Goal: Task Accomplishment & Management: Manage account settings

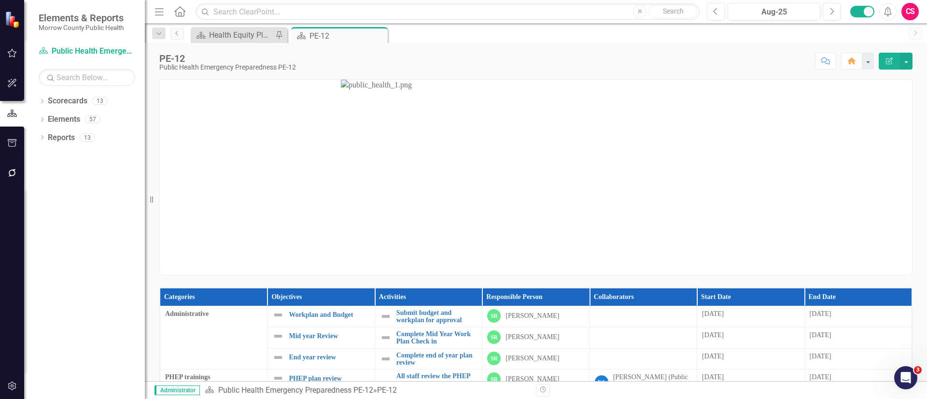
scroll to position [217, 0]
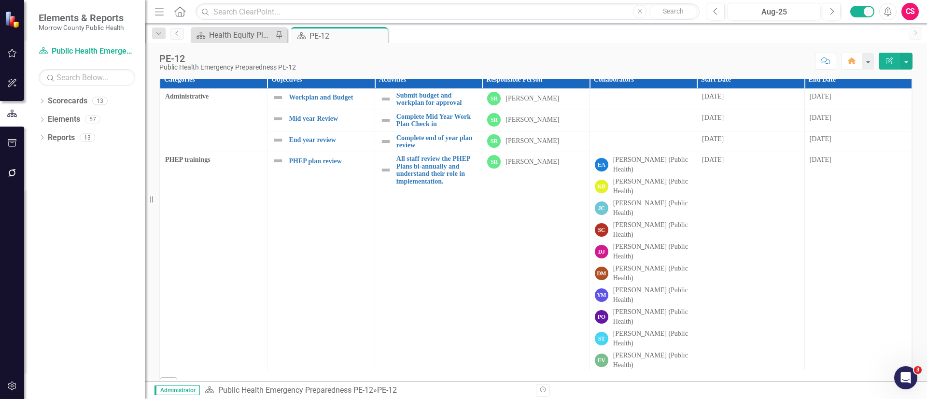
click at [38, 104] on div "Dropdown Scorecards 13 Public Health Emergency Preparedness PE-12 Maternal, Chi…" at bounding box center [84, 246] width 121 height 306
click at [42, 101] on icon "Dropdown" at bounding box center [42, 101] width 7 height 5
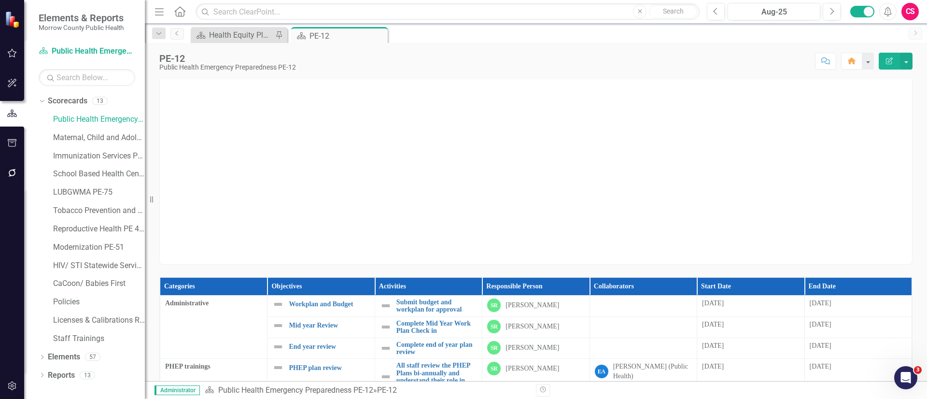
scroll to position [0, 0]
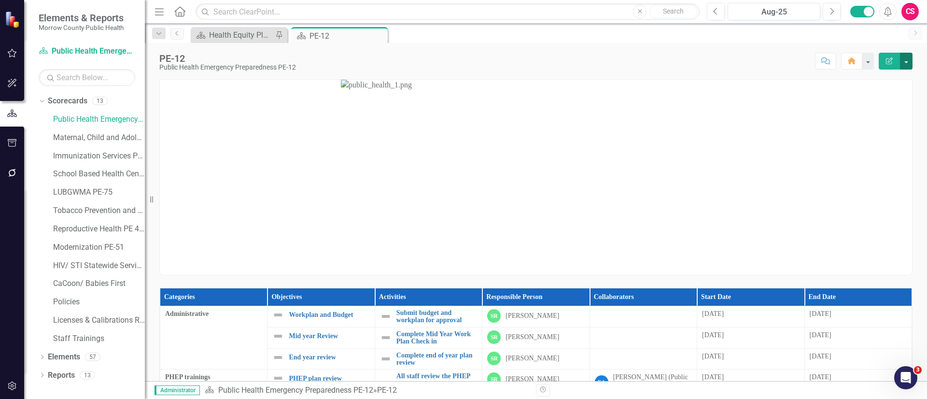
click at [905, 59] on button "button" at bounding box center [906, 61] width 13 height 17
click at [874, 96] on link "Edit Report Edit Layout" at bounding box center [873, 97] width 78 height 18
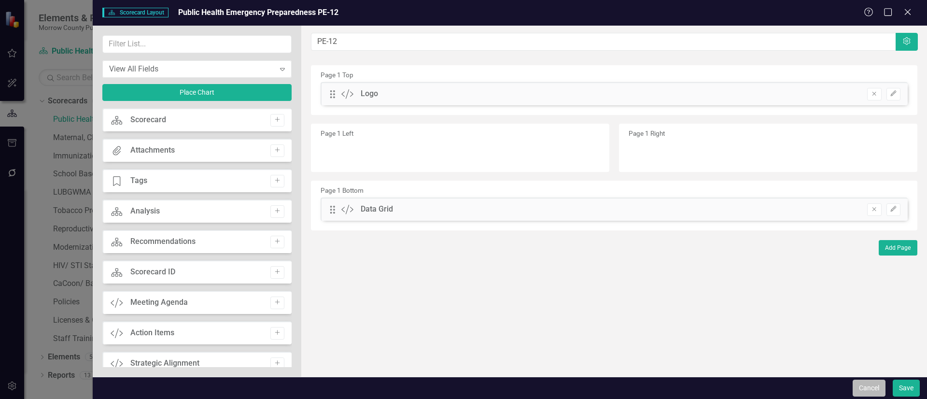
click at [860, 381] on button "Cancel" at bounding box center [868, 387] width 33 height 17
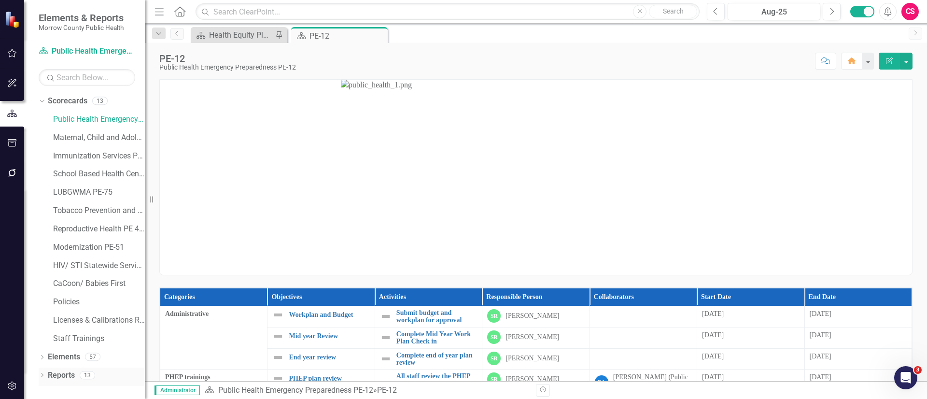
click at [73, 376] on link "Reports" at bounding box center [61, 375] width 27 height 11
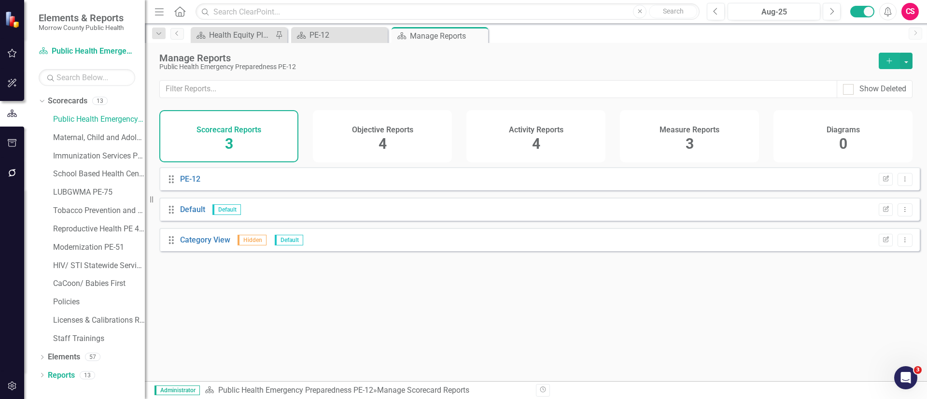
click at [428, 145] on div "Objective Reports 4" at bounding box center [382, 136] width 139 height 52
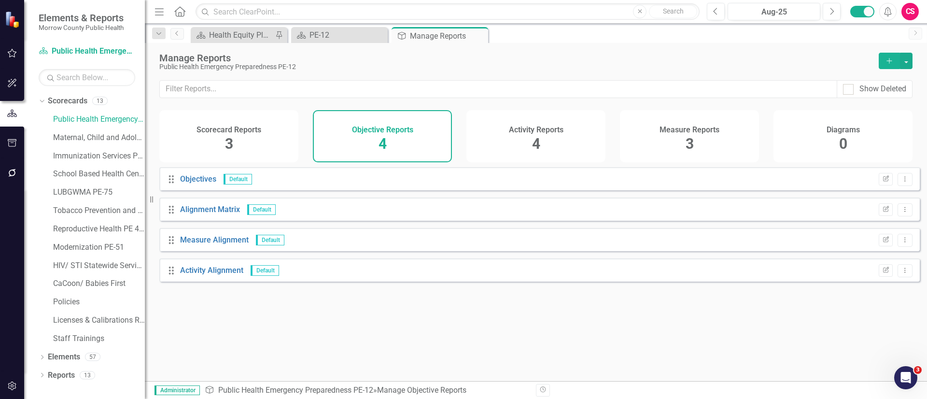
click at [561, 142] on div "Activity Reports 4" at bounding box center [535, 136] width 139 height 52
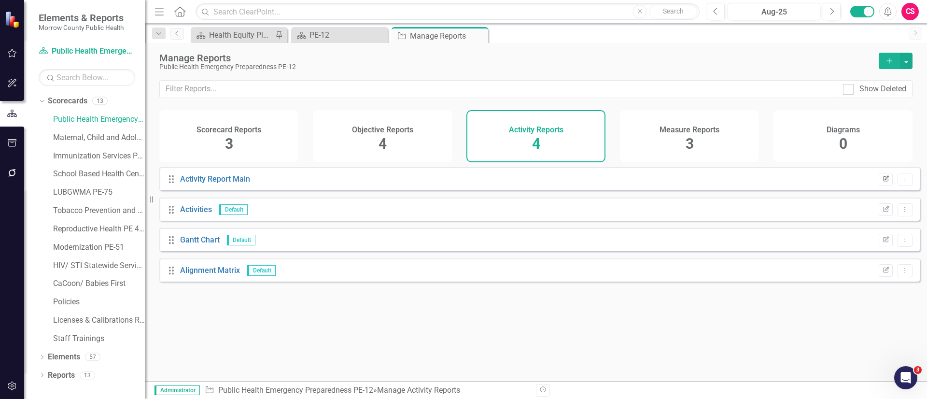
click at [882, 182] on icon "Edit Report" at bounding box center [885, 179] width 7 height 6
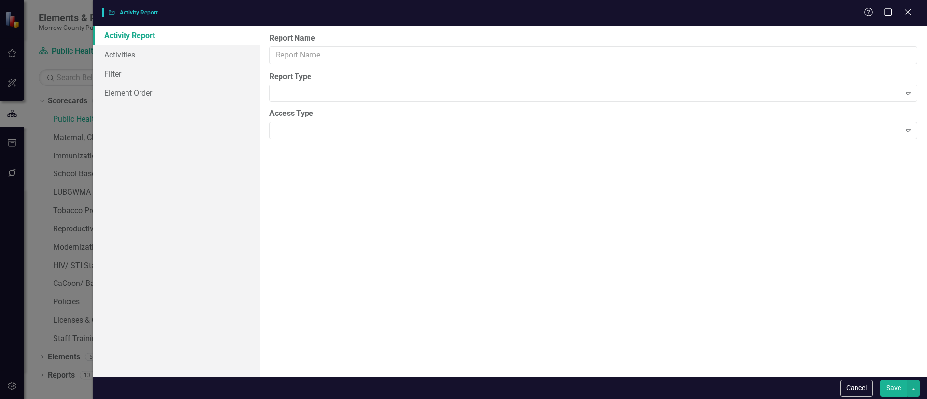
type input "Activity Report Main"
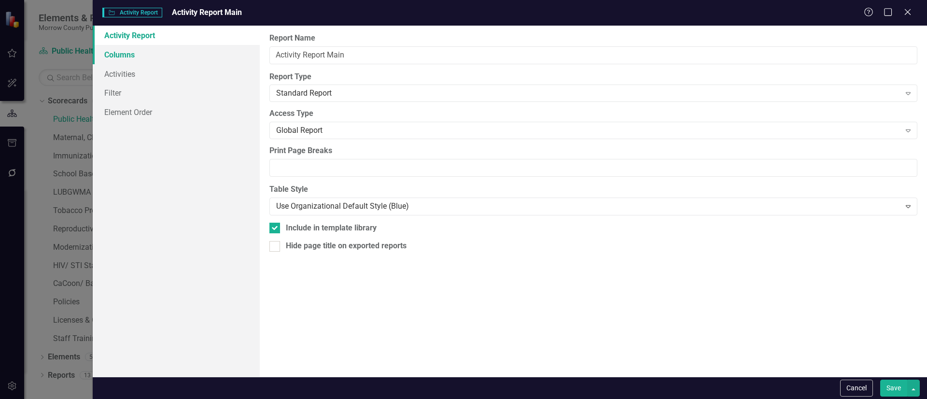
click at [152, 58] on link "Columns" at bounding box center [176, 54] width 167 height 19
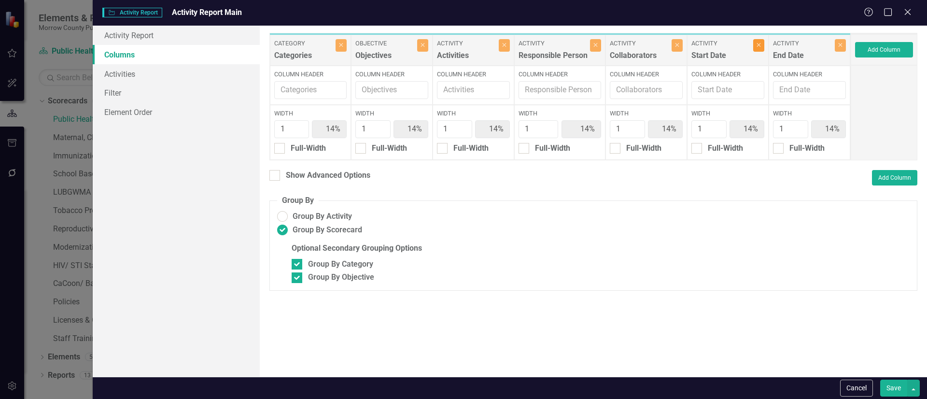
click at [755, 51] on button "Close" at bounding box center [758, 45] width 11 height 13
type input "17%"
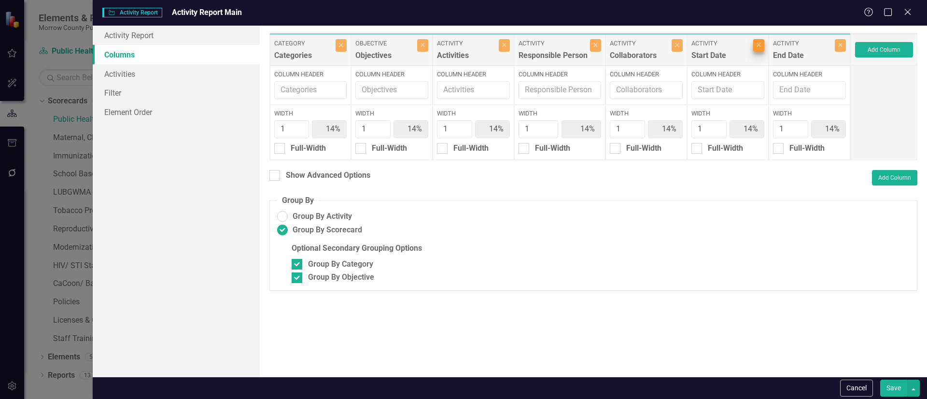
type input "17%"
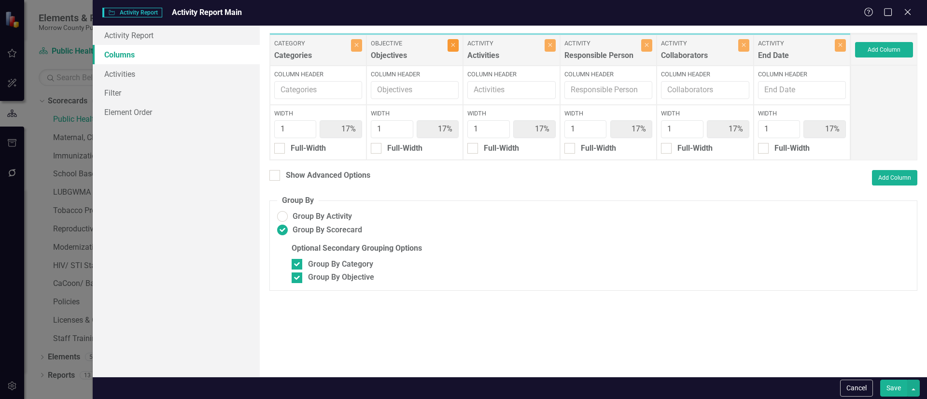
click at [453, 44] on icon "button" at bounding box center [453, 45] width 4 height 4
type input "20%"
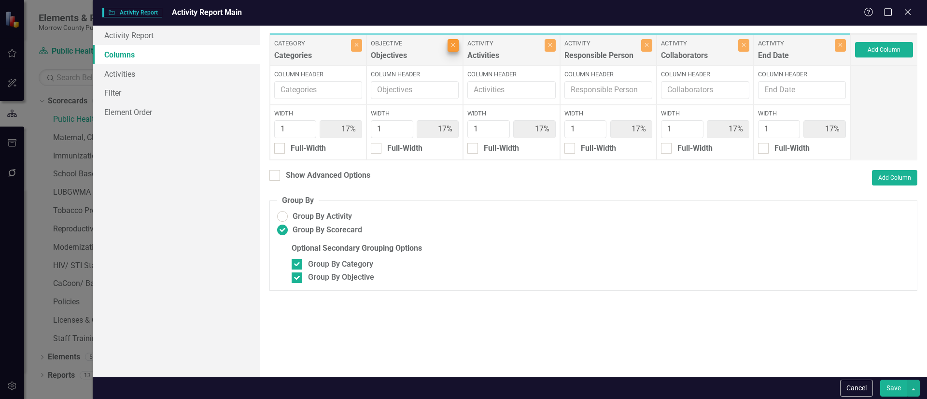
type input "20%"
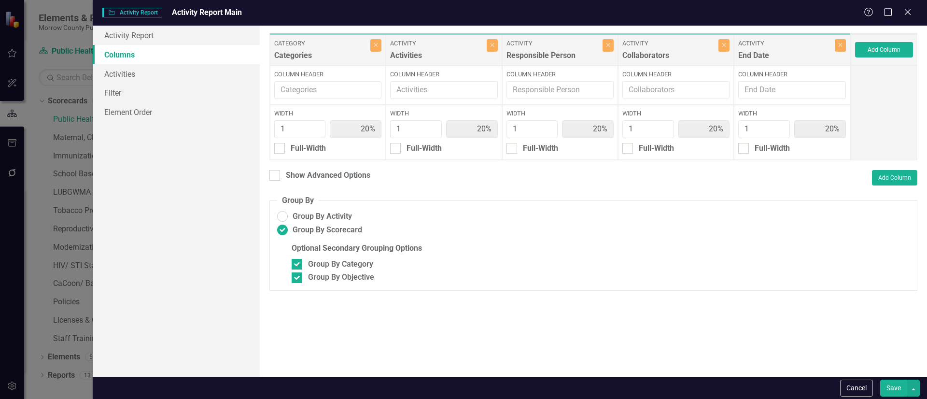
click at [891, 382] on button "Save" at bounding box center [893, 387] width 27 height 17
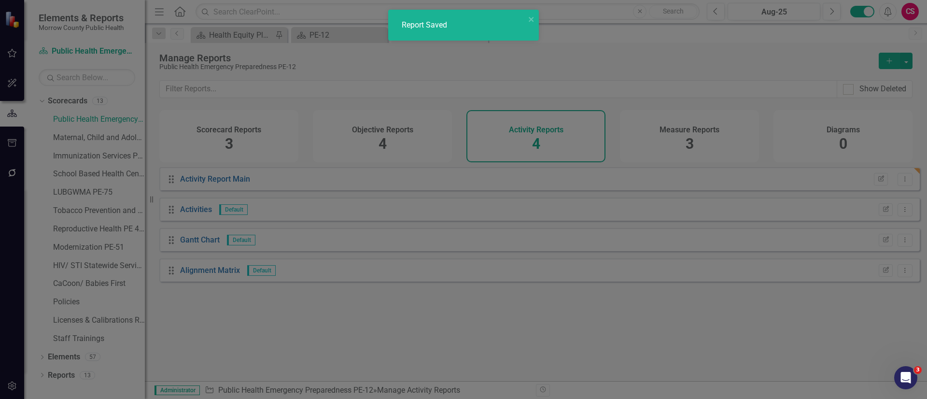
radio input "false"
checkbox input "false"
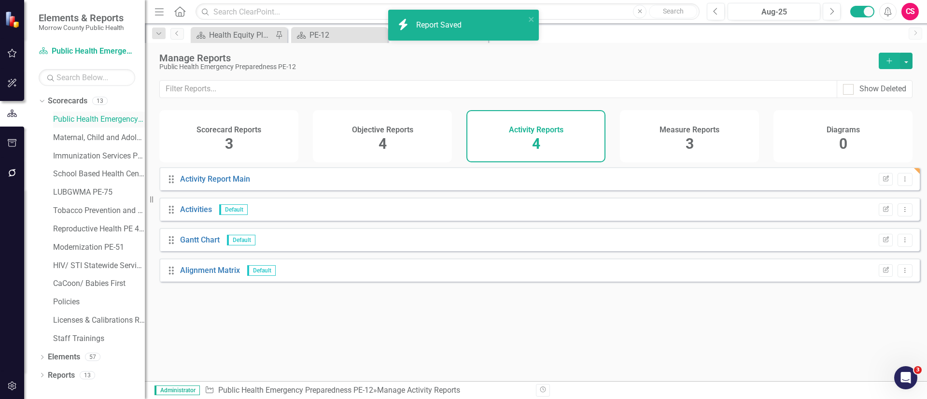
click at [90, 121] on link "Public Health Emergency Preparedness PE-12" at bounding box center [99, 119] width 92 height 11
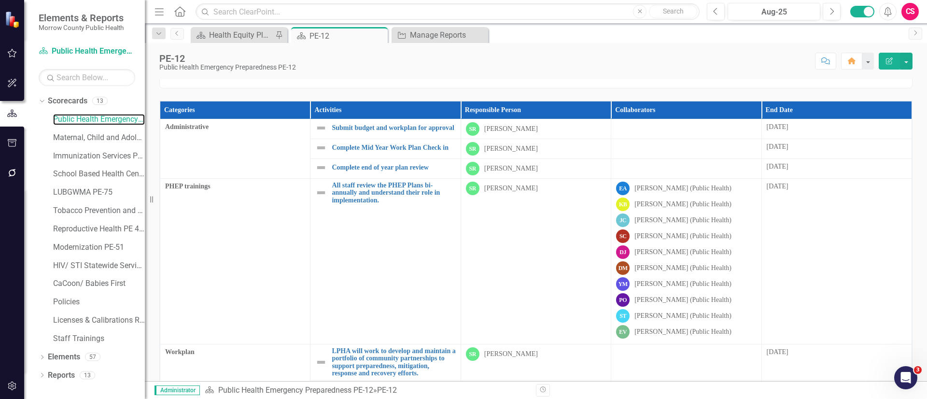
scroll to position [180, 0]
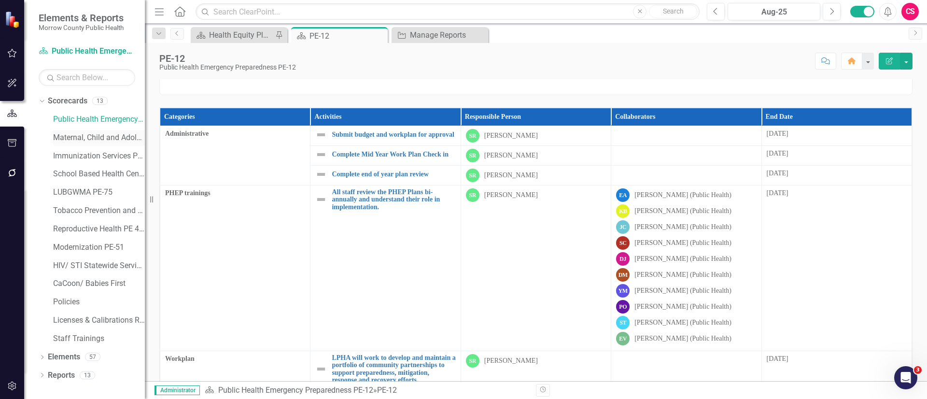
click at [86, 137] on link "Maternal, Child and Adolescent Health PE-42" at bounding box center [99, 137] width 92 height 11
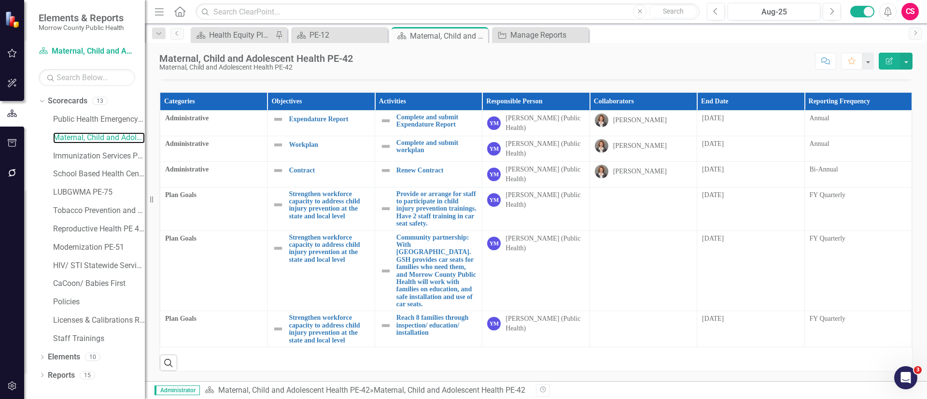
scroll to position [373, 0]
click at [69, 379] on link "Reports" at bounding box center [61, 375] width 27 height 11
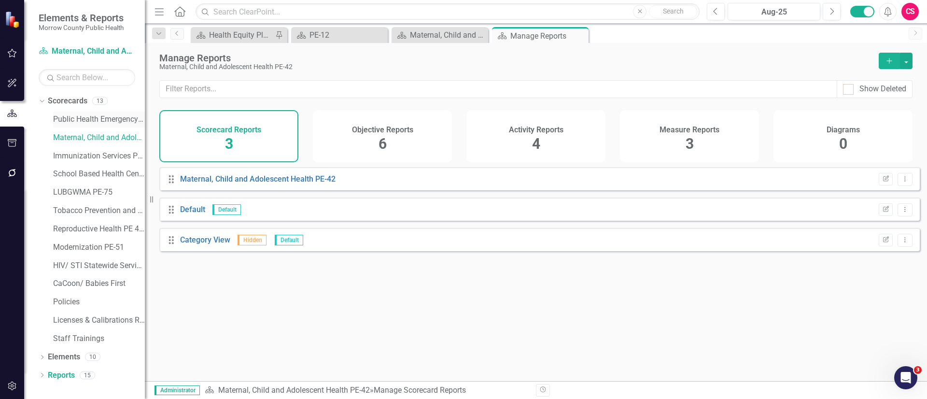
click at [92, 120] on link "Public Health Emergency Preparedness PE-12" at bounding box center [99, 119] width 92 height 11
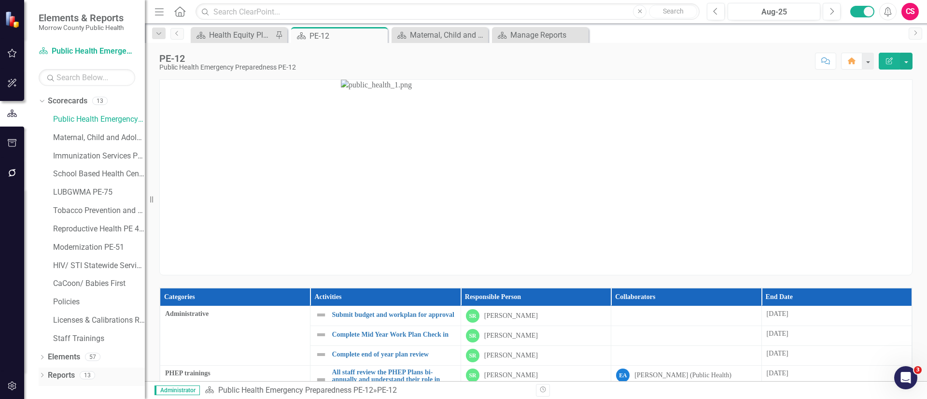
click at [62, 372] on link "Reports" at bounding box center [61, 375] width 27 height 11
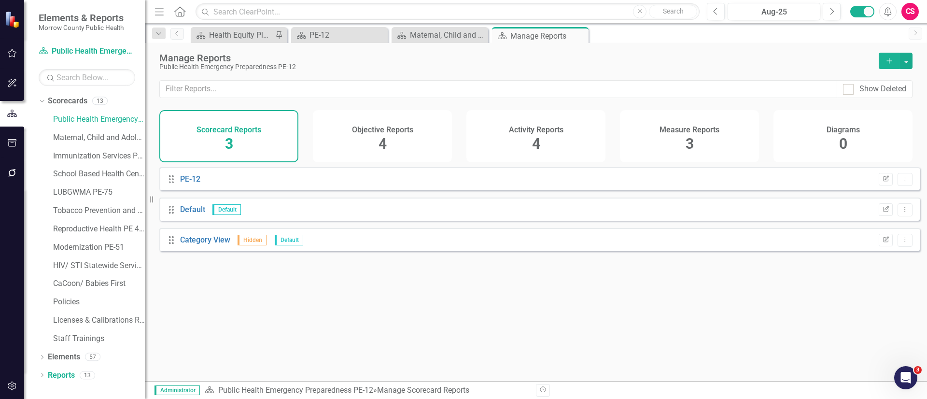
click at [518, 148] on div "Activity Reports 4" at bounding box center [535, 136] width 139 height 52
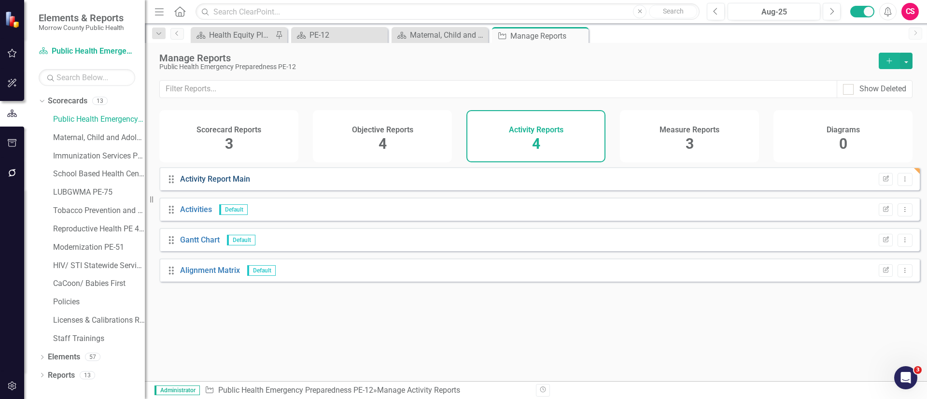
click at [245, 183] on link "Activity Report Main" at bounding box center [215, 178] width 70 height 9
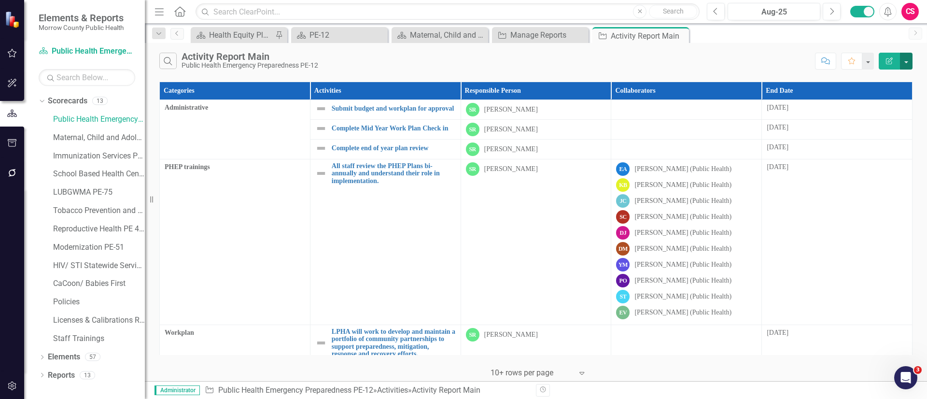
click at [905, 61] on button "button" at bounding box center [906, 61] width 13 height 17
click at [877, 78] on link "Edit Report Edit Report" at bounding box center [874, 79] width 76 height 18
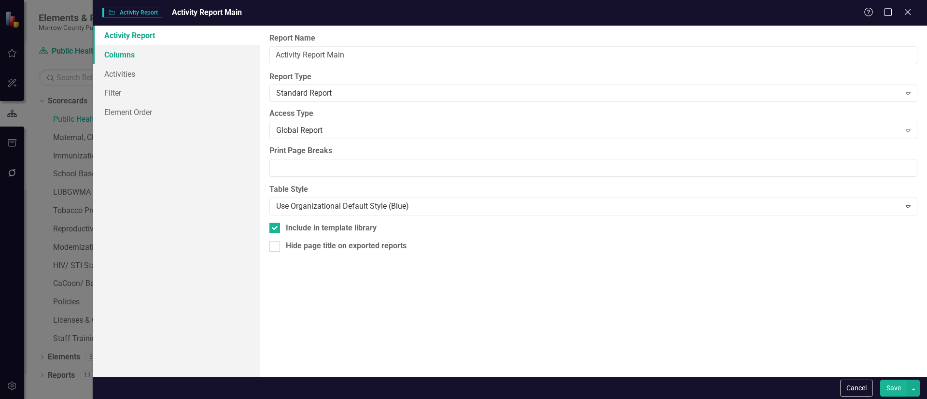
click at [164, 56] on link "Columns" at bounding box center [176, 54] width 167 height 19
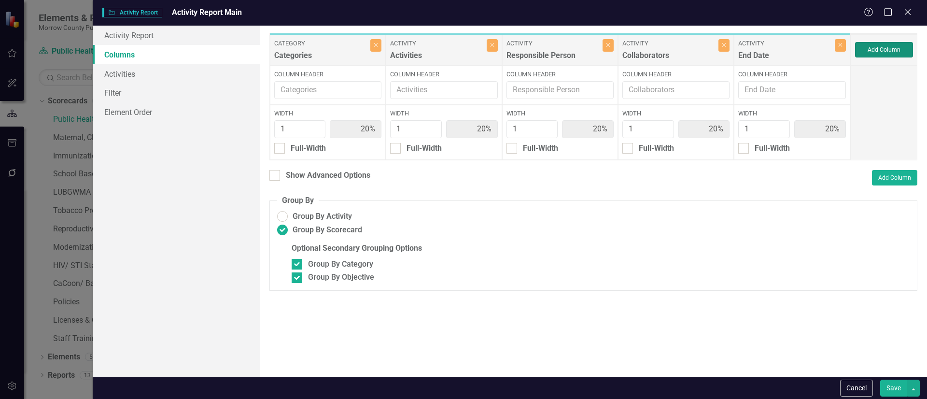
click at [879, 51] on button "Add Column" at bounding box center [884, 49] width 58 height 15
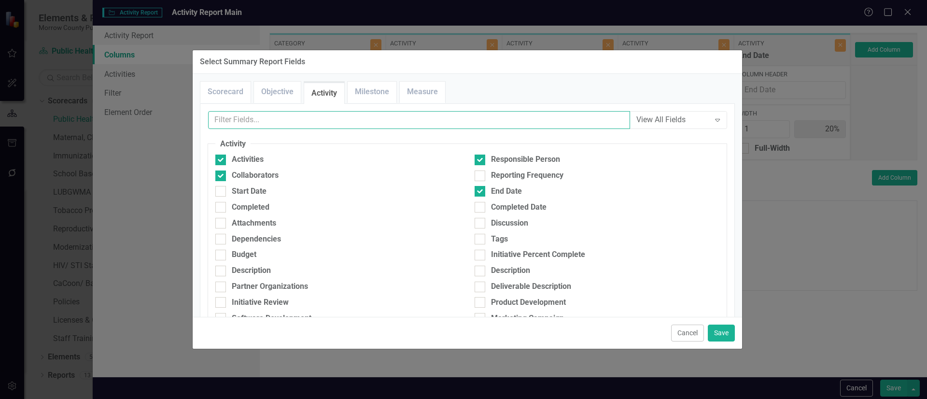
click at [392, 117] on input "text" at bounding box center [419, 120] width 422 height 18
click at [474, 174] on input "Reporting Frequency" at bounding box center [477, 173] width 6 height 6
checkbox input "true"
click at [724, 335] on button "Save" at bounding box center [721, 332] width 27 height 17
type input "17%"
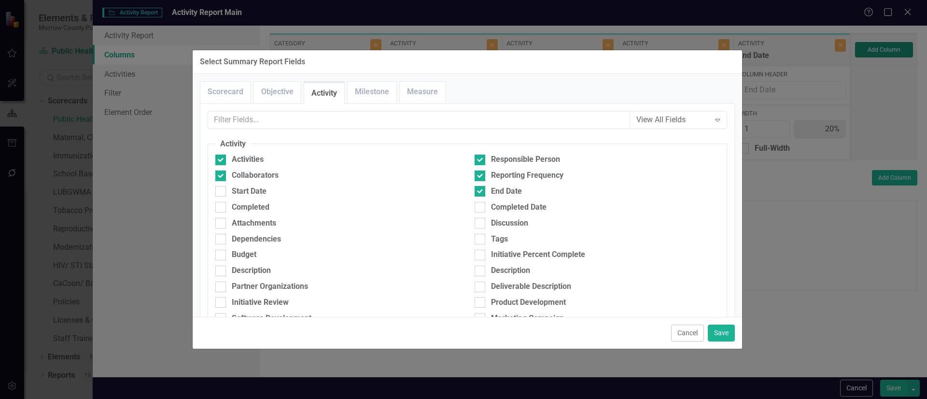
type input "17%"
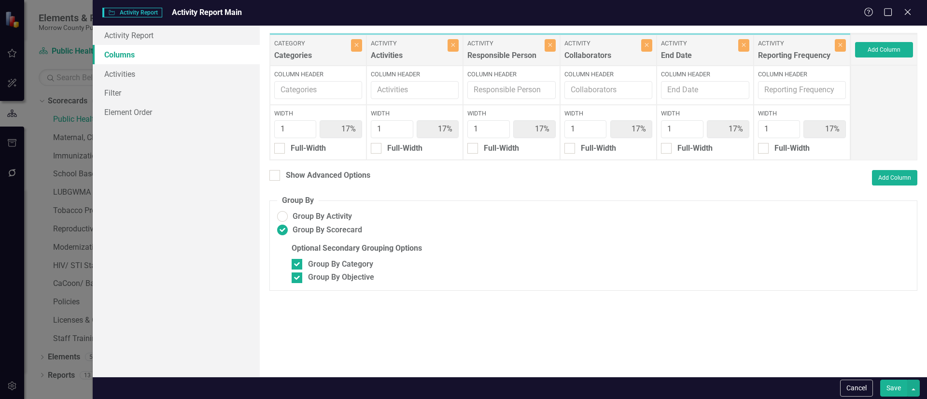
click at [891, 387] on button "Save" at bounding box center [893, 387] width 27 height 17
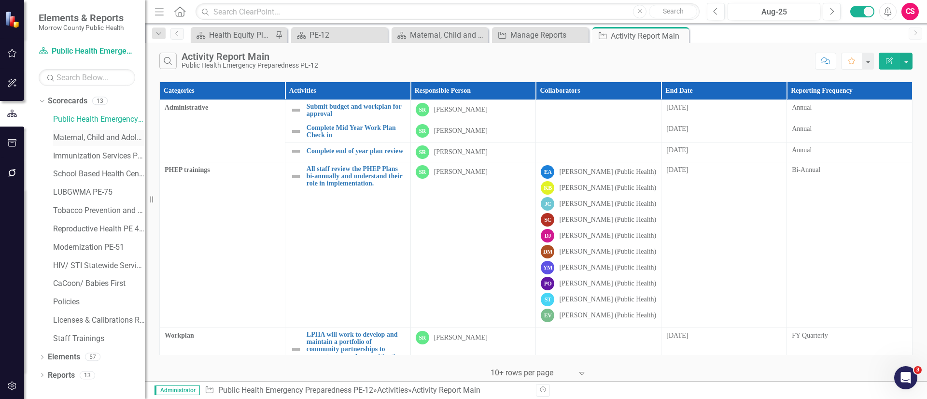
click at [80, 135] on link "Maternal, Child and Adolescent Health PE-42" at bounding box center [99, 137] width 92 height 11
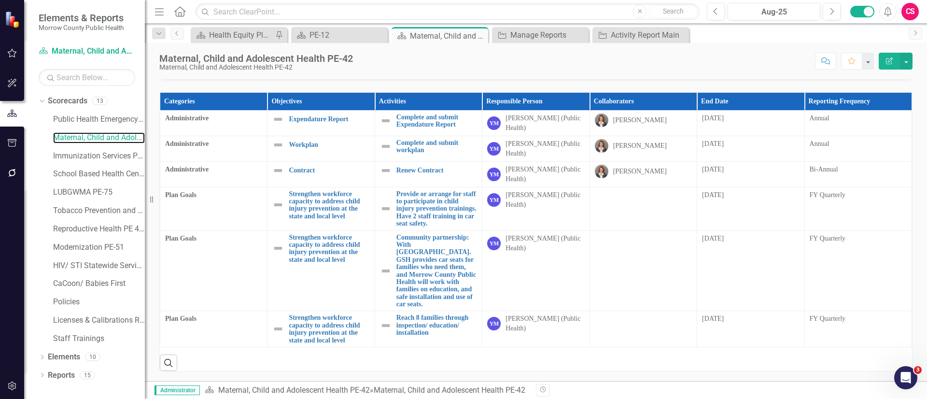
scroll to position [159, 0]
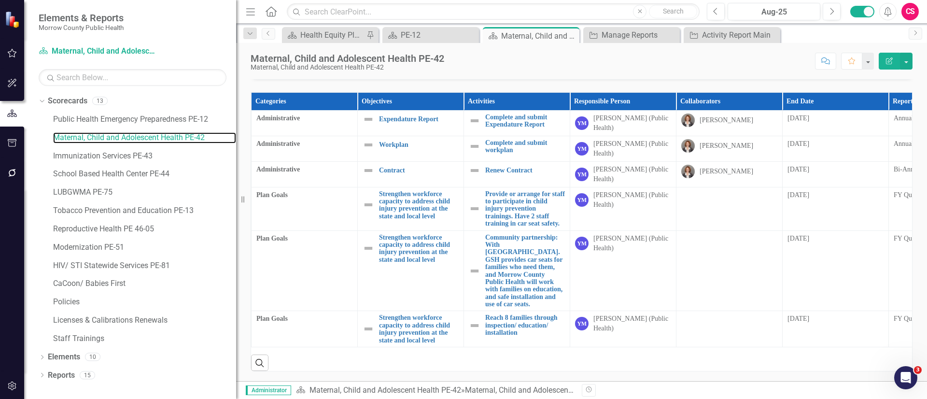
drag, startPoint x: 147, startPoint y: 201, endPoint x: 236, endPoint y: 194, distance: 89.6
click at [236, 194] on div "Resize" at bounding box center [240, 199] width 8 height 399
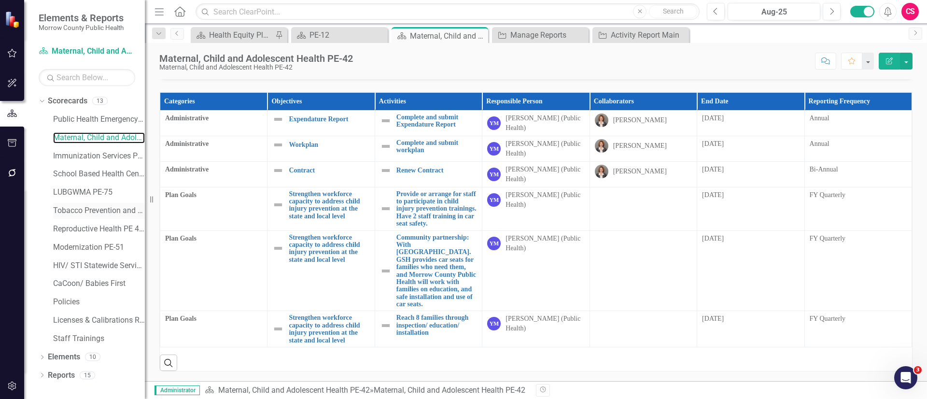
drag, startPoint x: 239, startPoint y: 197, endPoint x: 123, endPoint y: 206, distance: 117.1
click at [123, 206] on div "Elements & Reports Morrow County Public Health Scorecard Maternal, Child and Ad…" at bounding box center [72, 199] width 145 height 399
click at [310, 79] on div at bounding box center [536, 65] width 752 height 28
click at [296, 79] on div at bounding box center [536, 65] width 752 height 28
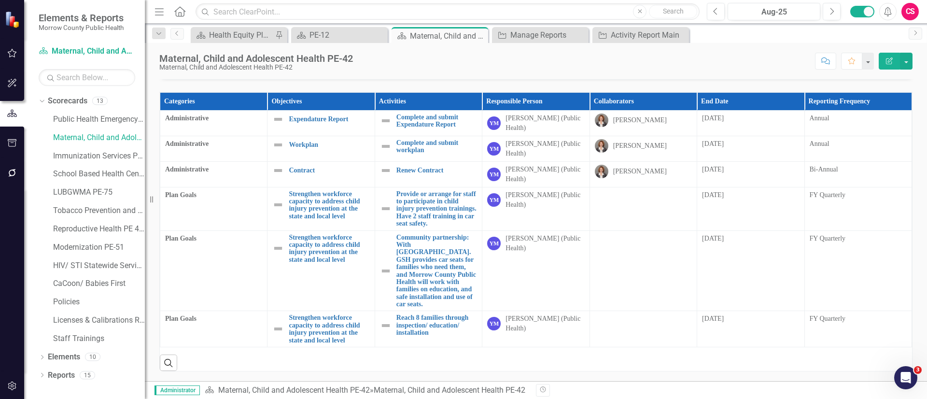
click at [296, 79] on div at bounding box center [536, 65] width 752 height 28
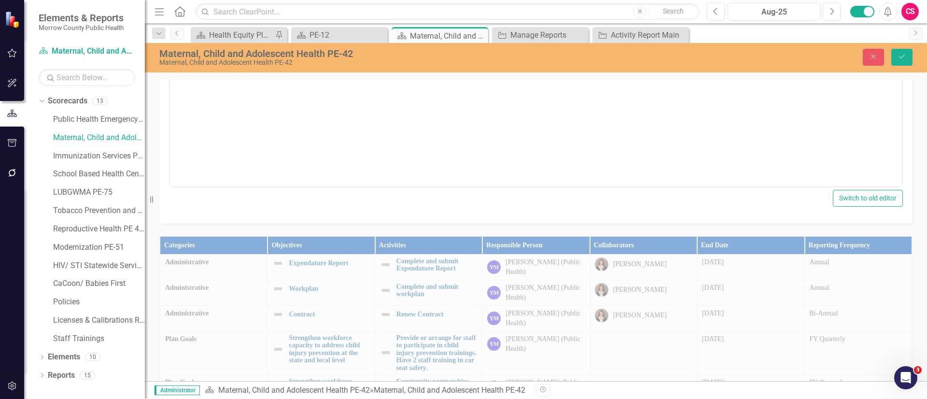
scroll to position [0, 0]
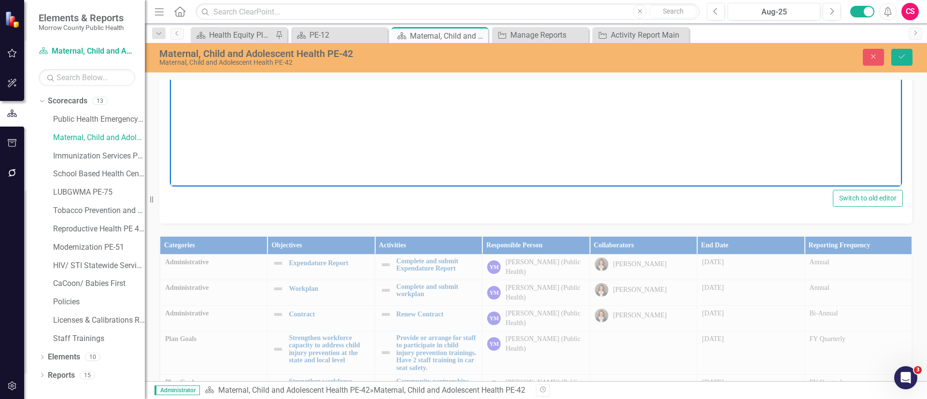
click at [265, 17] on body "Rich Text Area. Press ALT-0 for help." at bounding box center [536, 89] width 732 height 145
drag, startPoint x: 282, startPoint y: 25, endPoint x: 166, endPoint y: 19, distance: 116.0
click at [170, 19] on html "PE-42 Documents" at bounding box center [536, 89] width 732 height 145
click at [427, 11] on icon "Insert/edit link" at bounding box center [427, 6] width 9 height 9
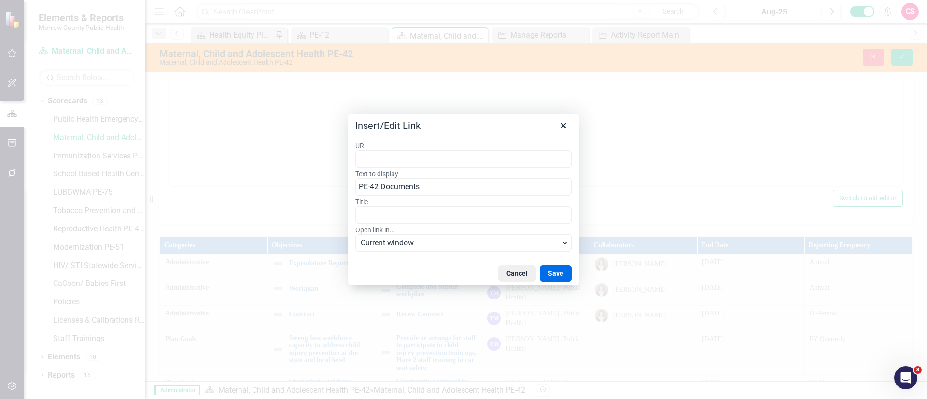
type input "PE-42 Documents"
click at [556, 273] on button "Save" at bounding box center [556, 273] width 32 height 16
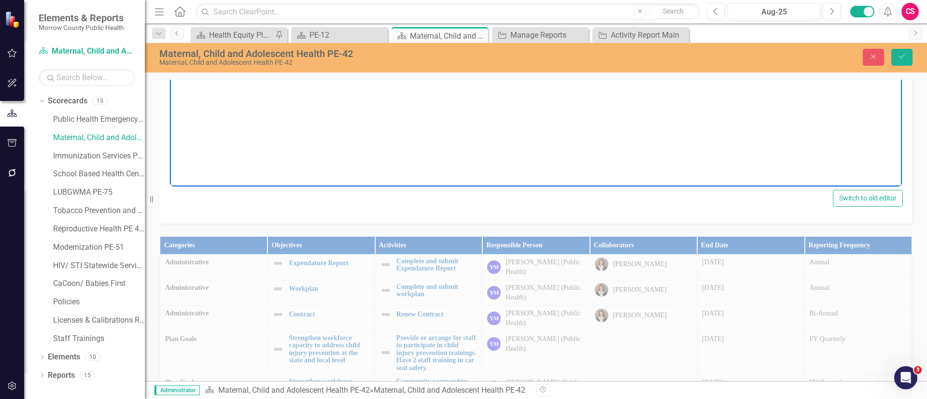
click at [432, 41] on body "PE-42 Documents" at bounding box center [536, 89] width 732 height 145
click at [426, 13] on icon "Insert/edit link" at bounding box center [428, 7] width 12 height 12
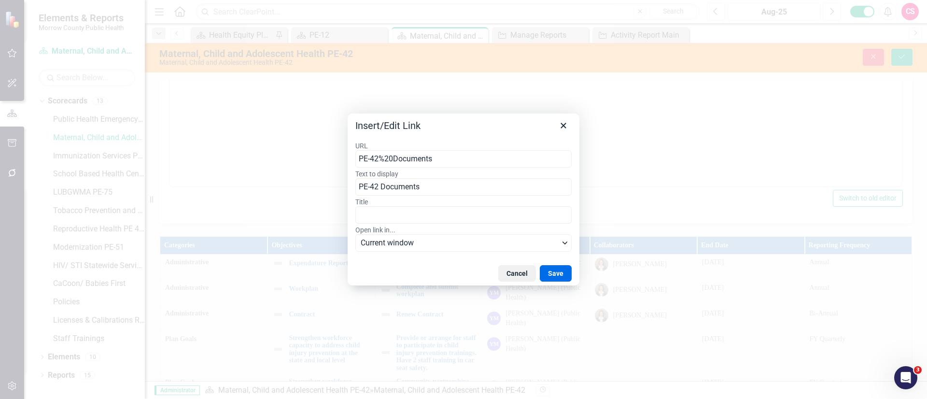
drag, startPoint x: 443, startPoint y: 158, endPoint x: 353, endPoint y: 150, distance: 89.7
click at [353, 150] on div "URL PE-42%20Documents Text to display PE-42 Documents Title Open link in... Cur…" at bounding box center [464, 198] width 232 height 128
click at [557, 276] on button "Save" at bounding box center [556, 273] width 32 height 16
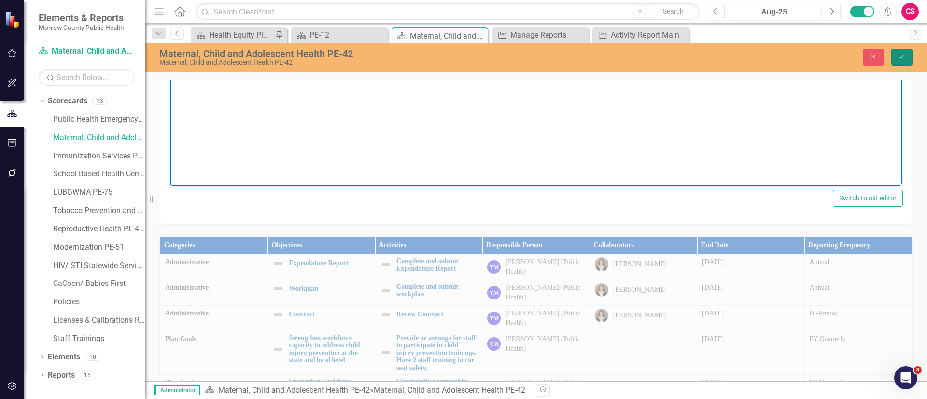
click at [905, 56] on icon "Save" at bounding box center [901, 56] width 9 height 7
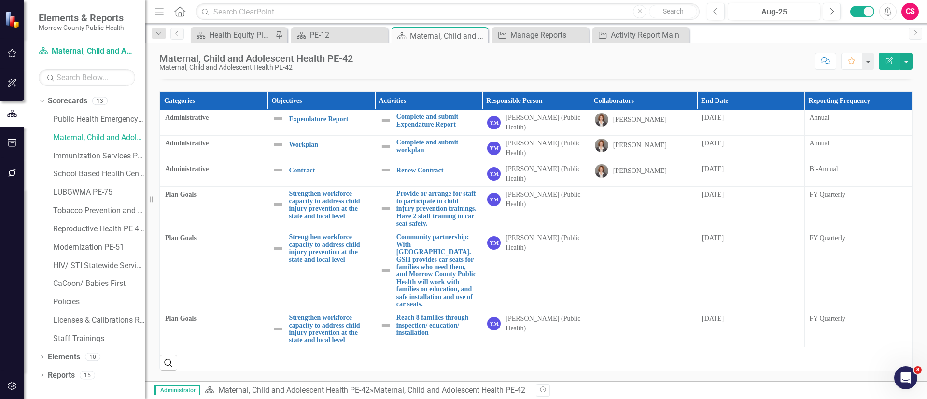
scroll to position [160, 0]
click at [77, 158] on link "Immunization Services PE-43" at bounding box center [99, 156] width 92 height 11
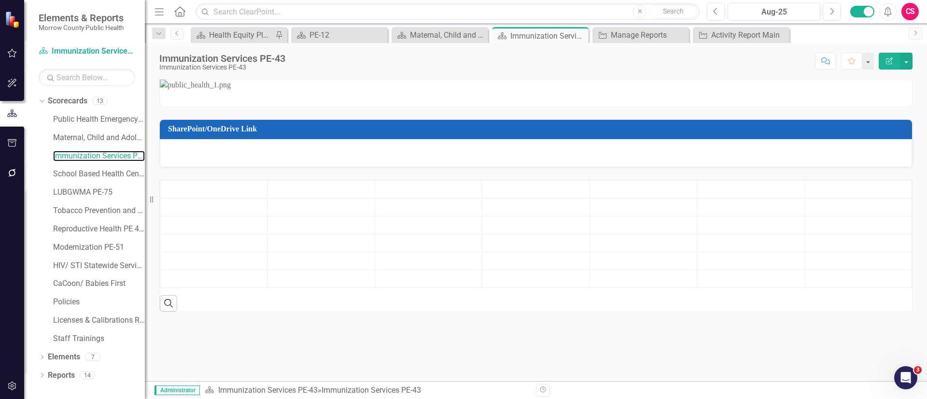
scroll to position [204, 0]
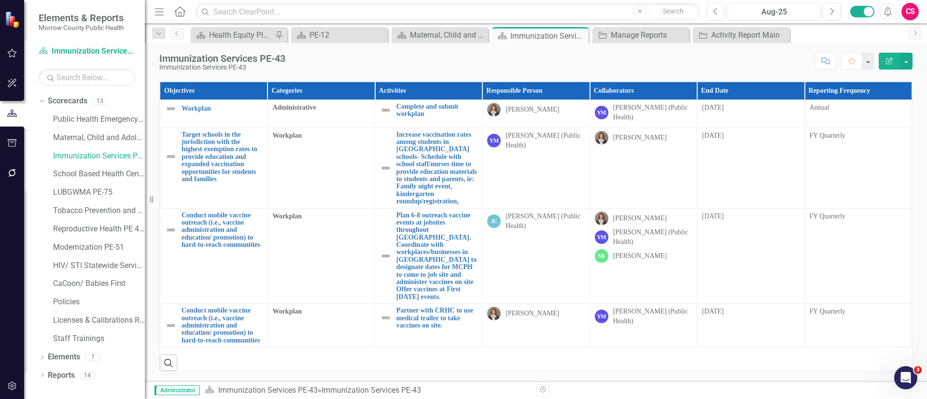
click at [297, 69] on div at bounding box center [536, 55] width 752 height 28
click at [296, 69] on div at bounding box center [536, 55] width 752 height 28
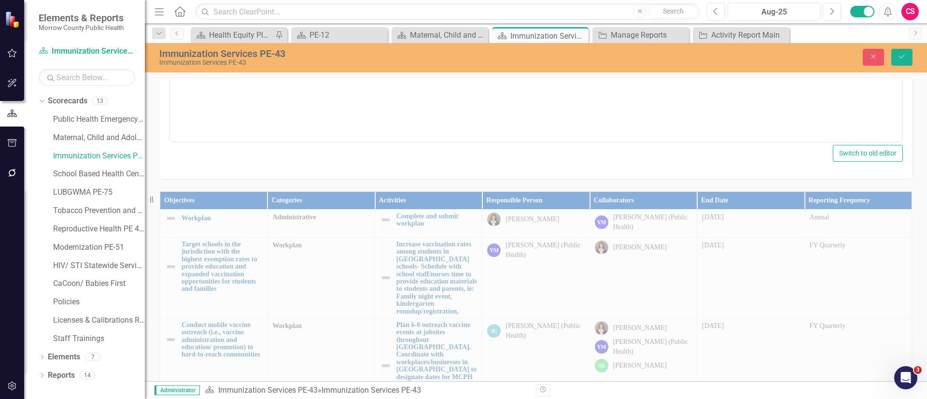
scroll to position [0, 0]
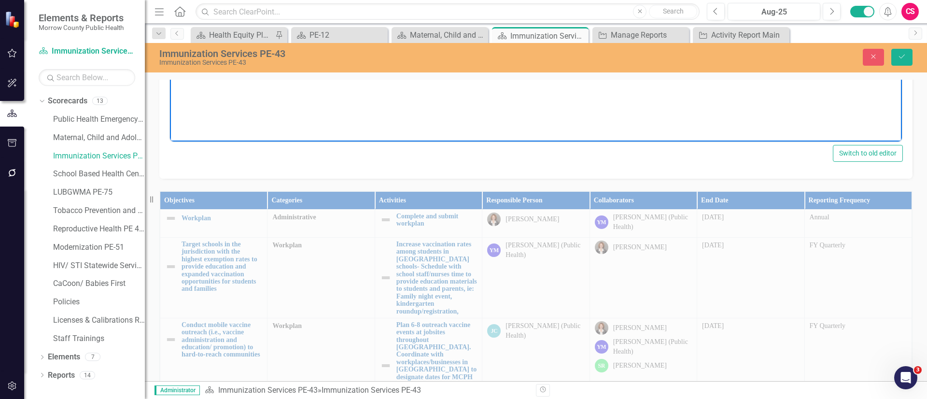
click at [263, 6] on body "Rich Text Area. Press ALT-0 for help." at bounding box center [536, 45] width 732 height 145
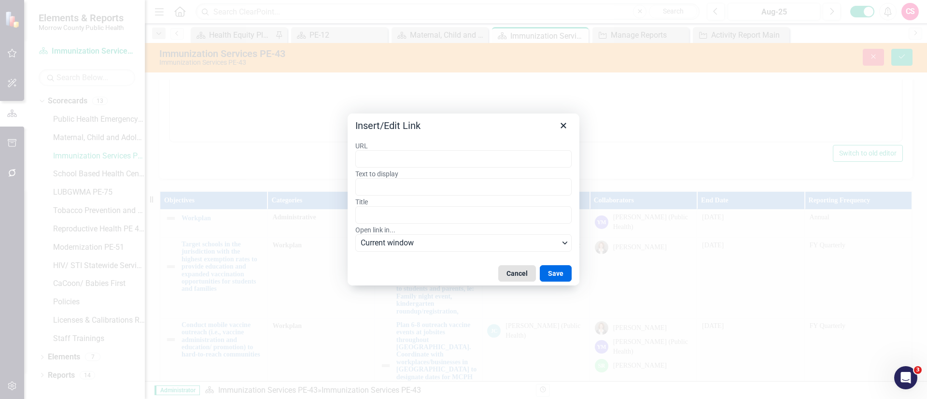
click at [517, 271] on button "Cancel" at bounding box center [517, 273] width 38 height 16
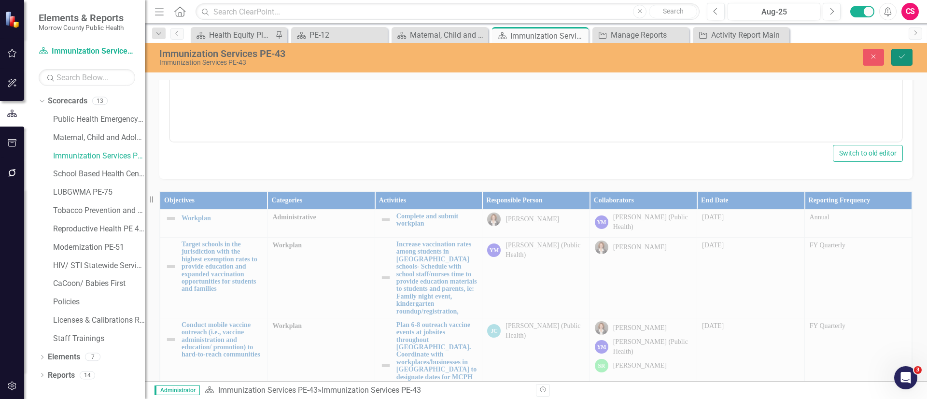
click at [902, 59] on icon "Save" at bounding box center [901, 56] width 9 height 7
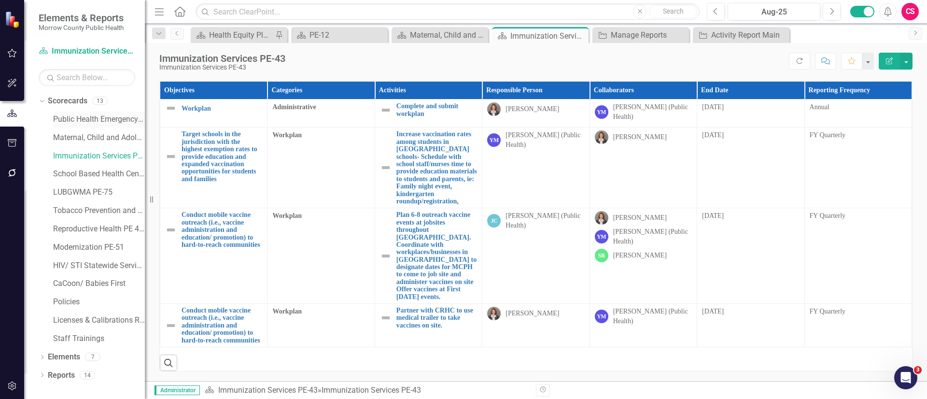
scroll to position [168, 0]
click at [78, 121] on link "Public Health Emergency Preparedness PE-12" at bounding box center [99, 119] width 92 height 11
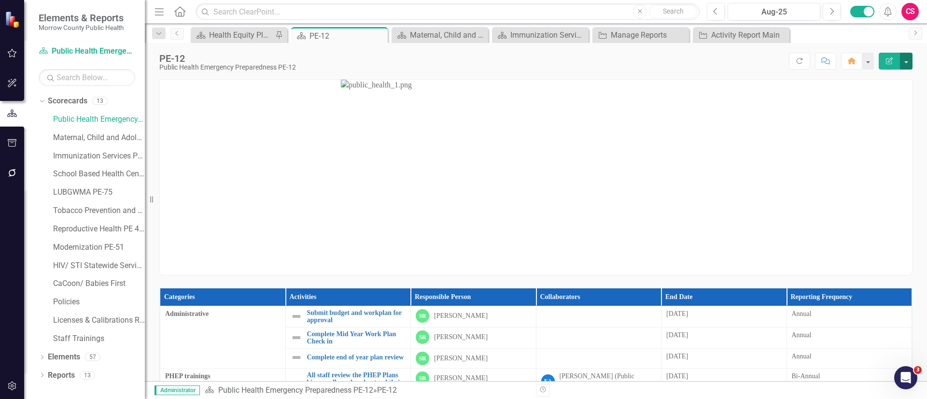
click at [905, 61] on button "button" at bounding box center [906, 61] width 13 height 17
click at [884, 93] on link "Edit Report Edit Layout" at bounding box center [873, 97] width 78 height 18
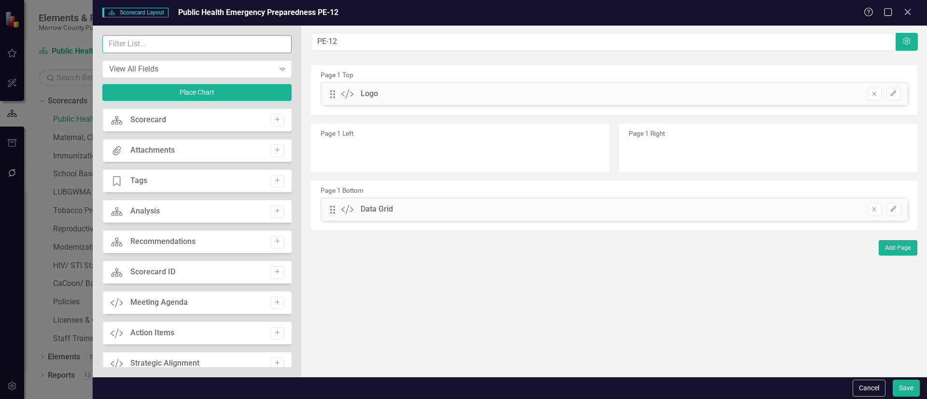
click at [191, 46] on input "text" at bounding box center [196, 44] width 189 height 18
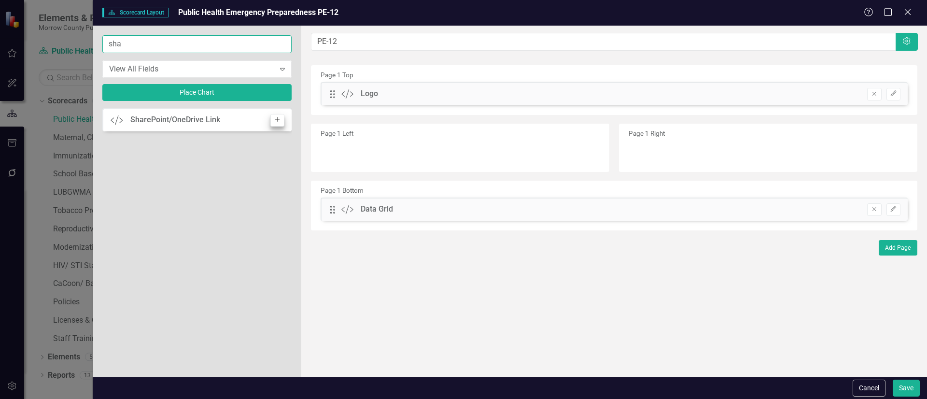
type input "sha"
click at [276, 119] on icon "Add" at bounding box center [277, 120] width 7 height 6
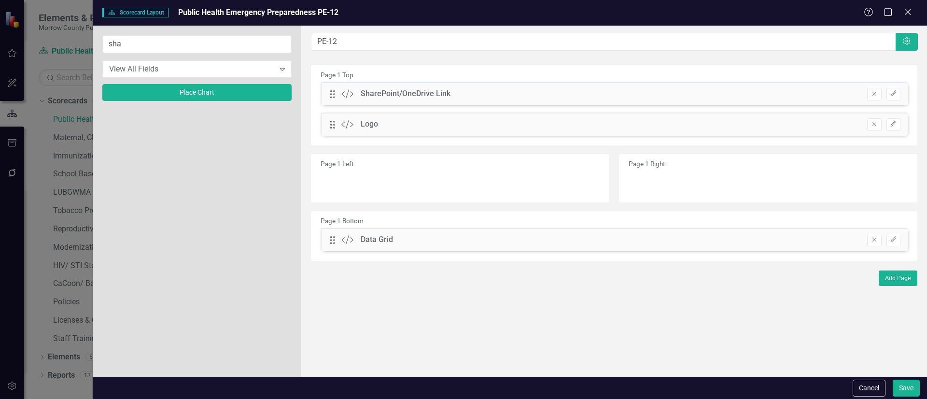
drag, startPoint x: 330, startPoint y: 89, endPoint x: 333, endPoint y: 99, distance: 11.0
click at [333, 99] on div "Drag Custom SharePoint/OneDrive Link Remove Edit" at bounding box center [613, 93] width 587 height 23
drag, startPoint x: 333, startPoint y: 97, endPoint x: 335, endPoint y: 126, distance: 28.6
click at [902, 390] on button "Save" at bounding box center [905, 387] width 27 height 17
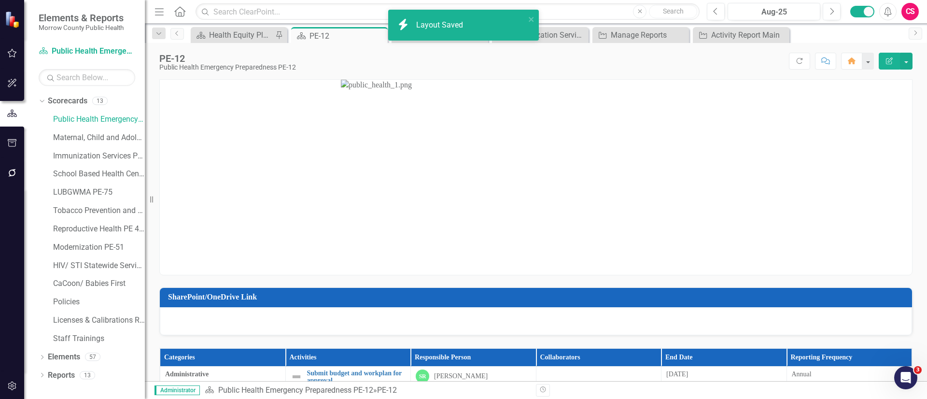
click at [264, 323] on div at bounding box center [536, 321] width 752 height 28
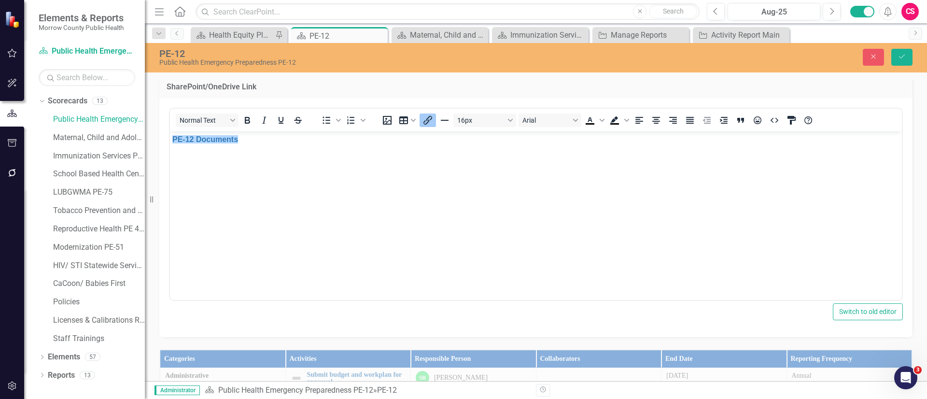
scroll to position [215, 0]
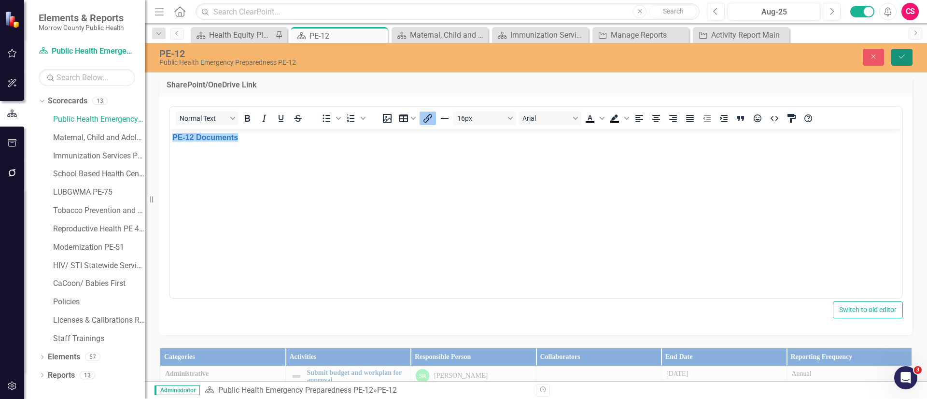
click at [897, 56] on button "Save" at bounding box center [901, 57] width 21 height 17
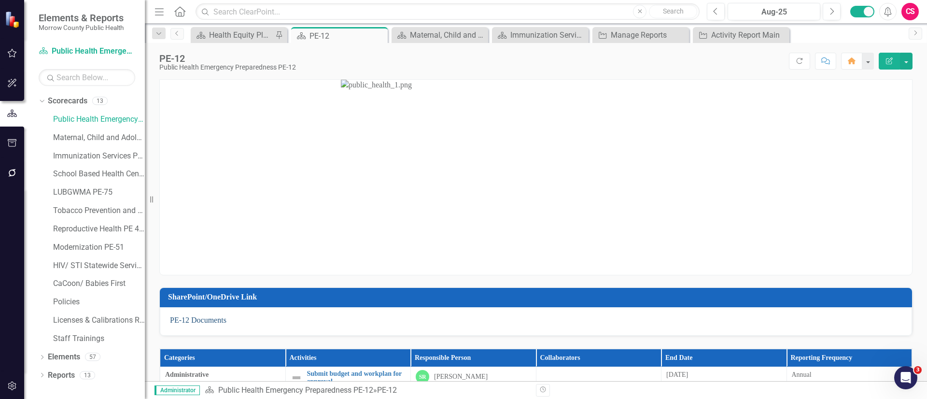
click at [205, 319] on link "PE-12 Documents" at bounding box center [198, 320] width 56 height 8
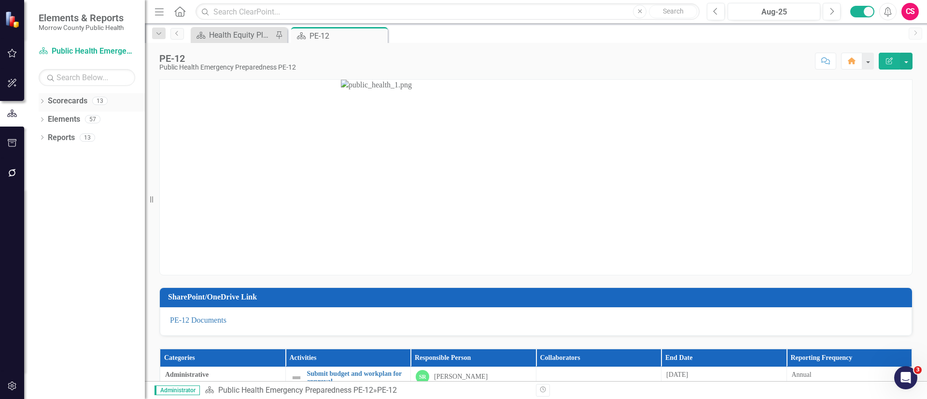
click at [43, 103] on icon "Dropdown" at bounding box center [42, 101] width 7 height 5
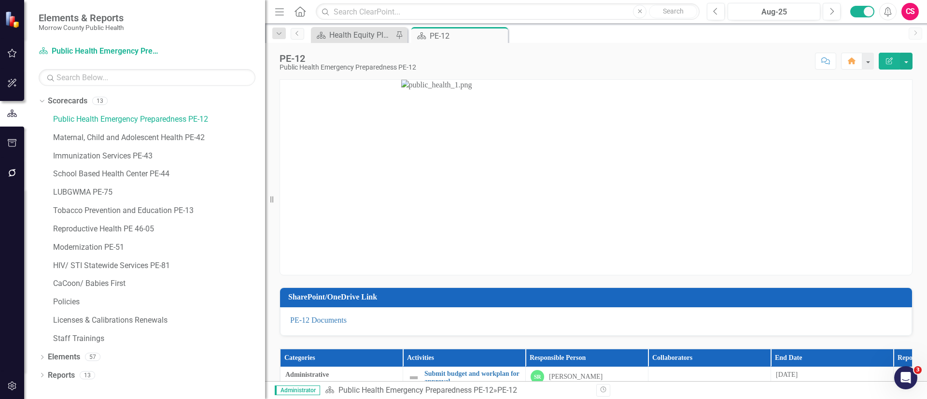
drag, startPoint x: 154, startPoint y: 201, endPoint x: 265, endPoint y: 198, distance: 110.6
click at [265, 198] on div "Resize" at bounding box center [269, 199] width 8 height 399
click at [134, 151] on link "Immunization Services PE-43" at bounding box center [159, 156] width 212 height 11
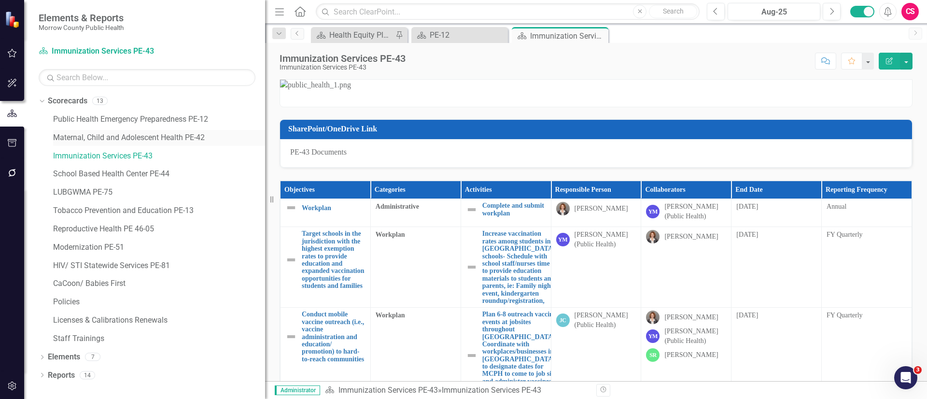
click at [161, 136] on link "Maternal, Child and Adolescent Health PE-42" at bounding box center [159, 137] width 212 height 11
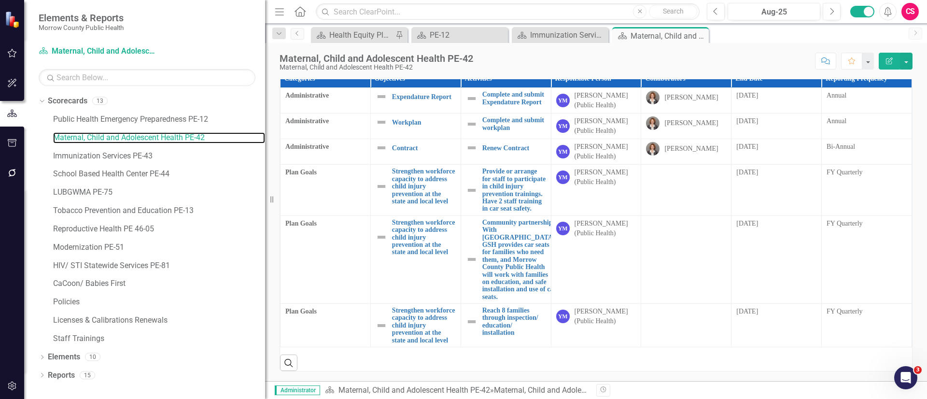
scroll to position [289, 0]
drag, startPoint x: 325, startPoint y: 124, endPoint x: 128, endPoint y: 153, distance: 199.2
click at [128, 153] on link "Immunization Services PE-43" at bounding box center [159, 156] width 212 height 11
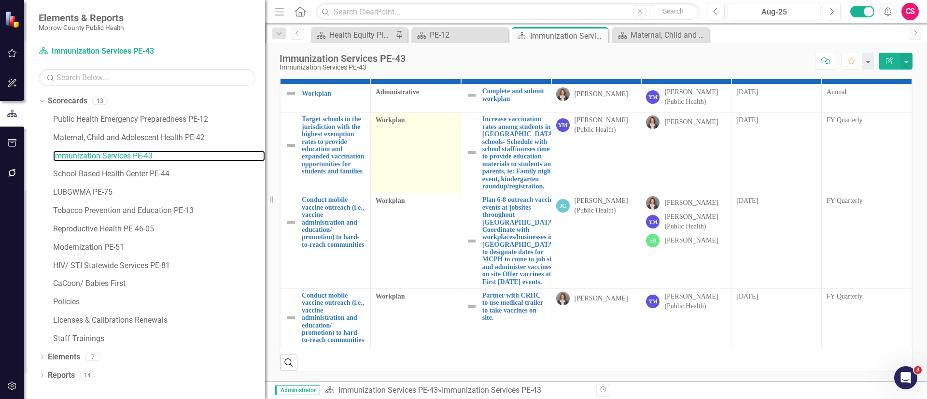
scroll to position [215, 0]
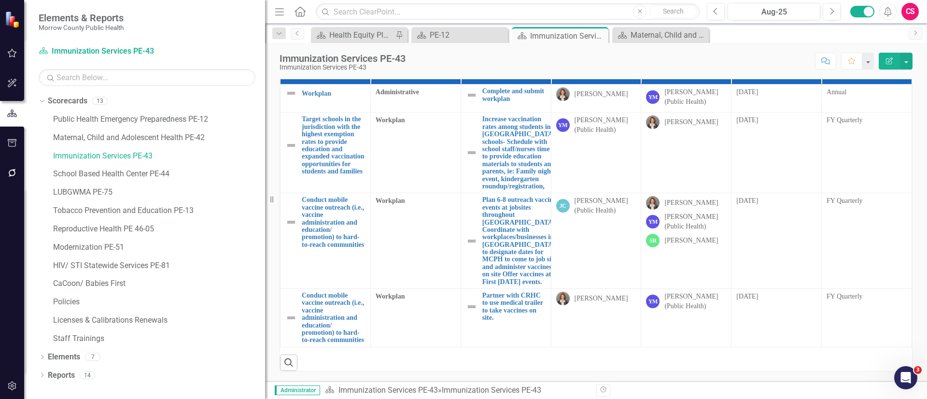
click at [345, 43] on p "PE-43 Documents" at bounding box center [596, 37] width 612 height 11
click at [340, 43] on p "PE-43 Documents" at bounding box center [596, 37] width 612 height 11
click at [341, 43] on p "PE-43 Documents" at bounding box center [596, 37] width 612 height 11
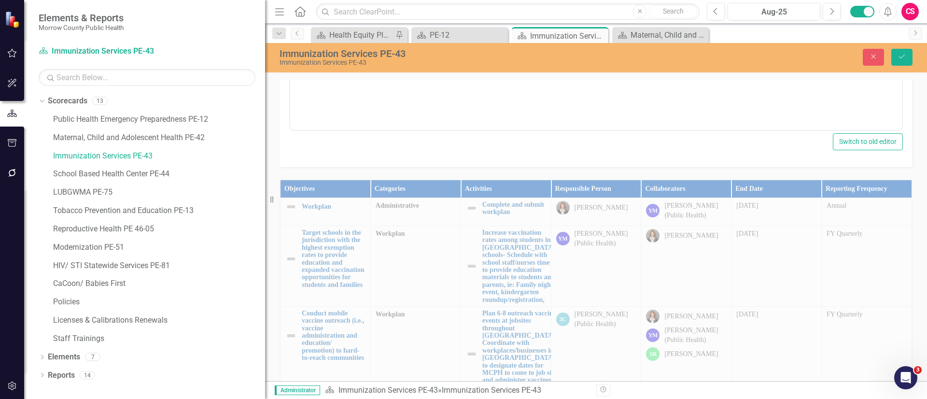
scroll to position [0, 0]
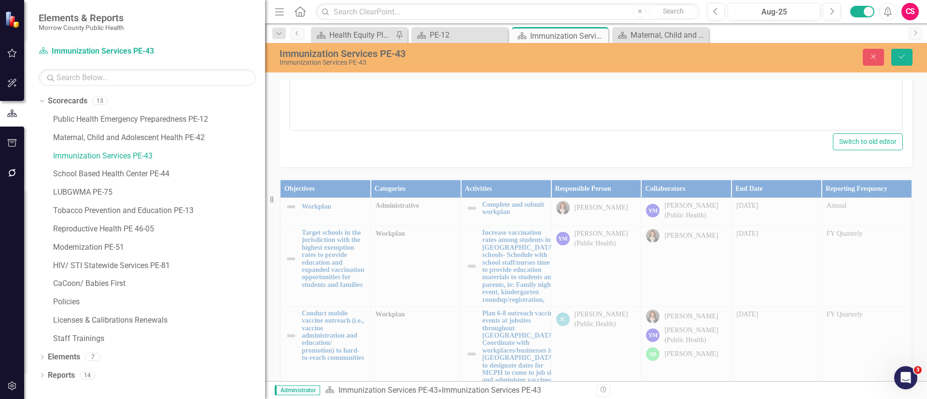
click at [562, 231] on icon "Insert/edit link" at bounding box center [558, 231] width 12 height 12
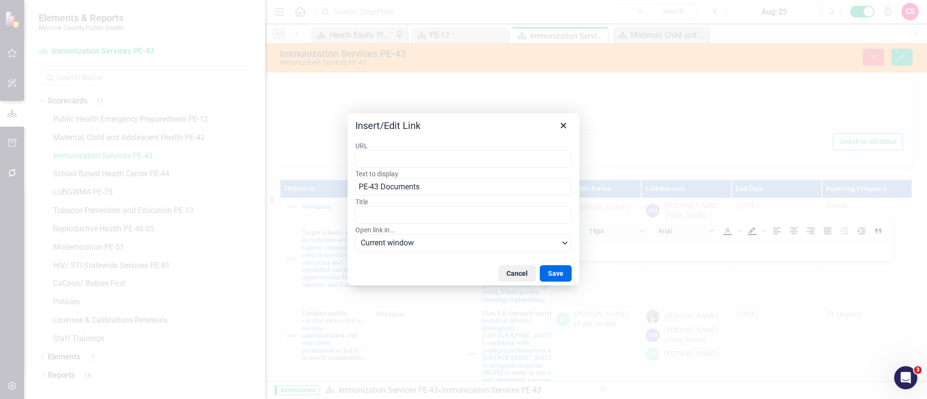
type input "C:\:f:\s\MorrowCountyPublicHealthStaff\EvfKa7gk9BlPq4dZJ1rMcxsBuLVTGHYO-GvW_nYl…"
click at [554, 271] on button "Save" at bounding box center [556, 273] width 32 height 16
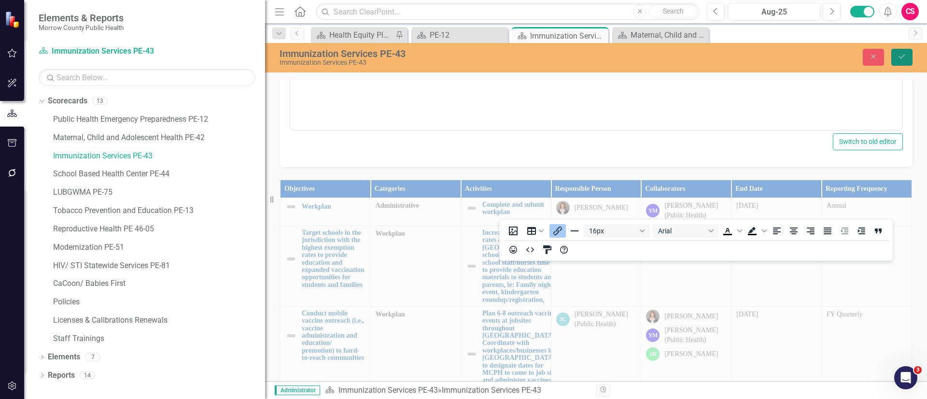
click at [907, 54] on button "Save" at bounding box center [901, 57] width 21 height 17
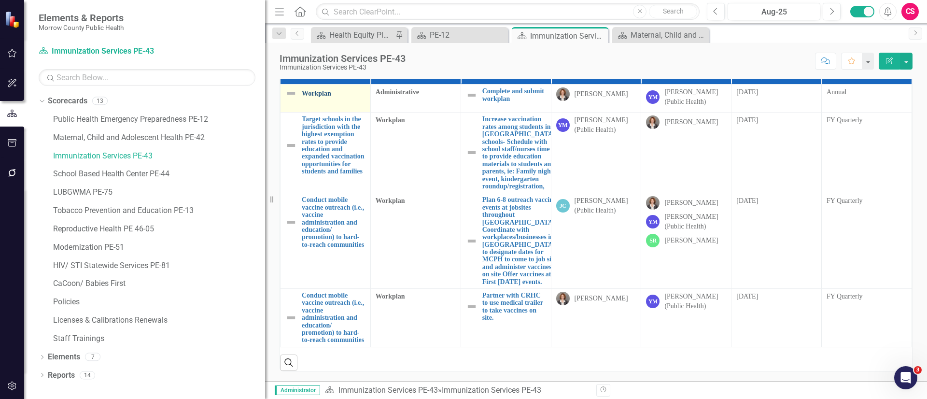
scroll to position [319, 0]
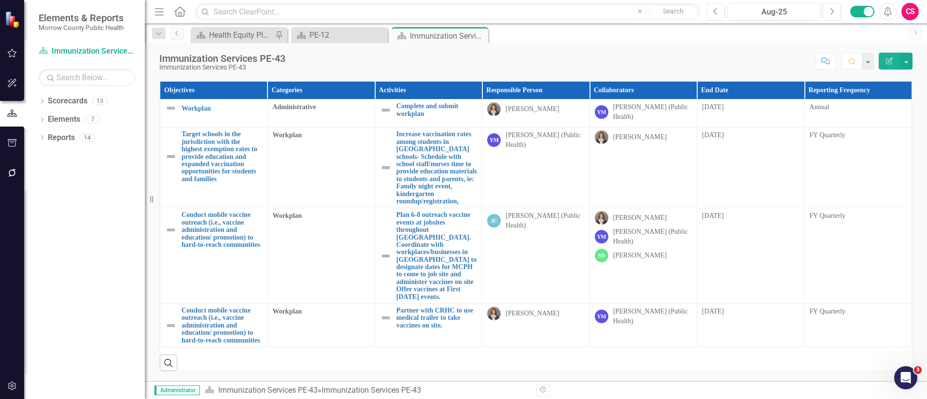
scroll to position [213, 0]
click at [214, 56] on link "PE-43 Documents" at bounding box center [198, 52] width 56 height 8
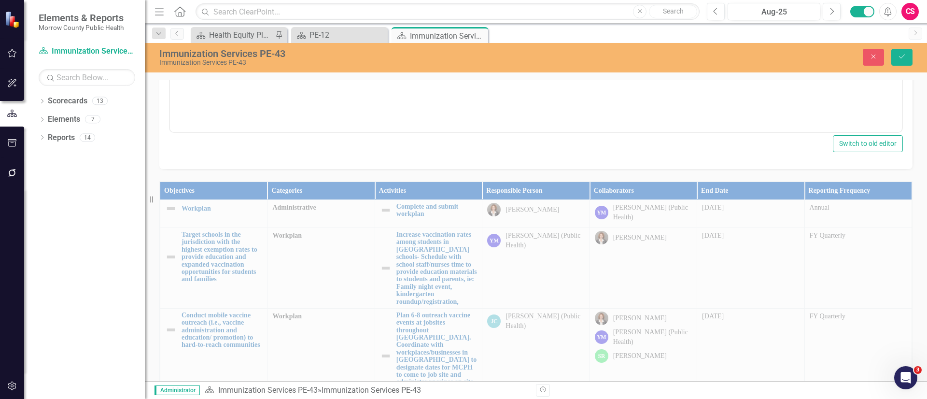
scroll to position [0, 0]
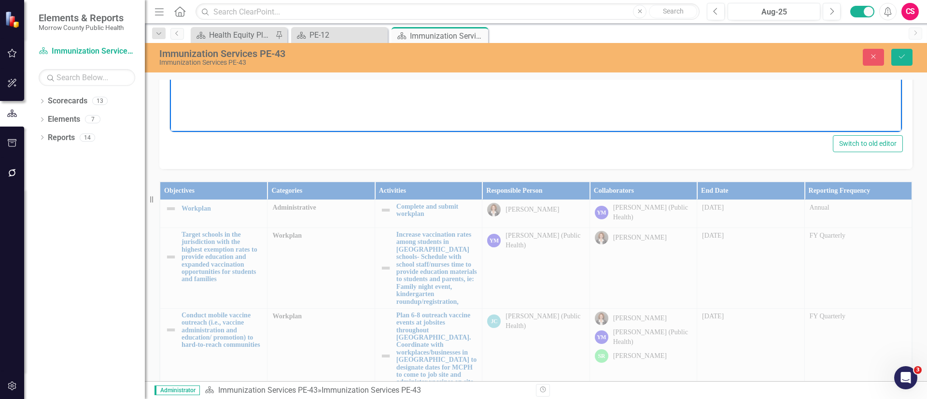
drag, startPoint x: 250, startPoint y: -28, endPoint x: 172, endPoint y: -26, distance: 78.2
click at [172, 0] on body "PE-43 Documents" at bounding box center [536, 35] width 732 height 145
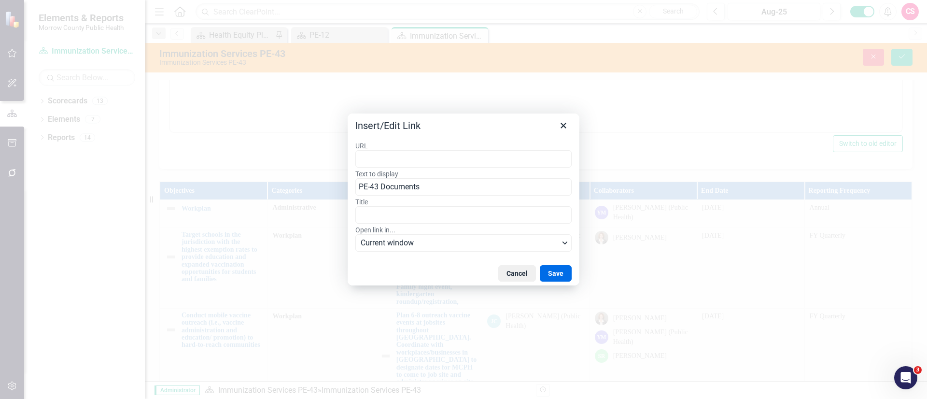
type input "C:\:f:\s\MorrowCountyPublicHealthStaff\EvfKa7gk9BlPq4dZJ1rMcxsBuLVTGHYO-GvW_nYl…"
click at [558, 276] on button "Save" at bounding box center [556, 273] width 32 height 16
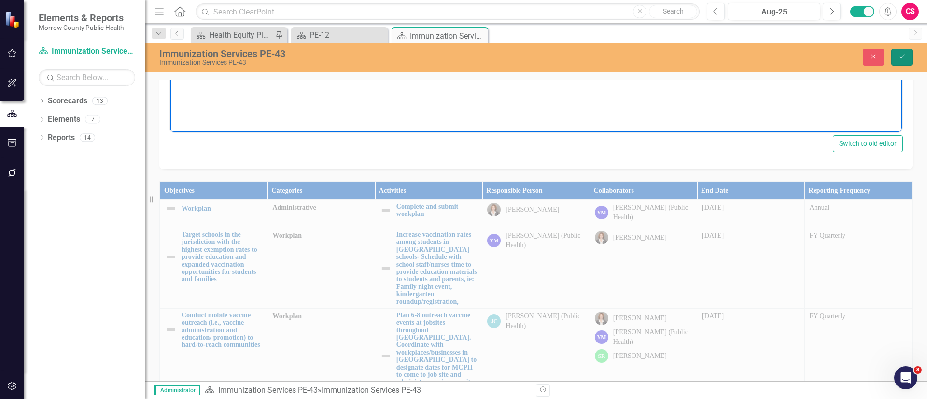
click at [896, 59] on button "Save" at bounding box center [901, 57] width 21 height 17
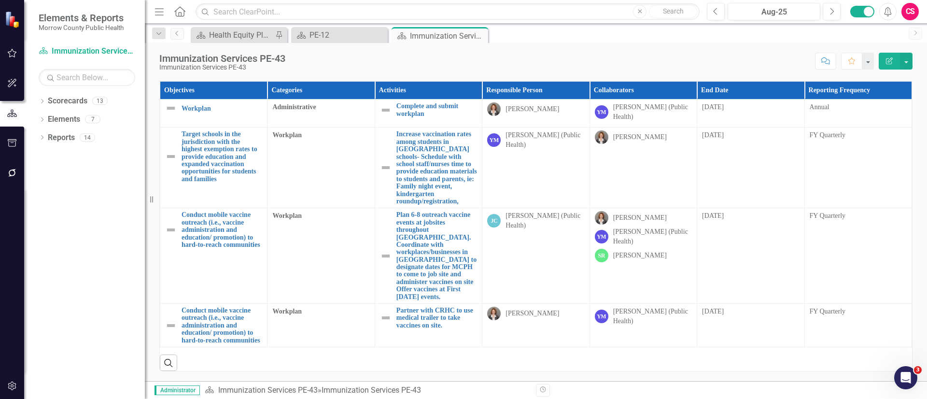
scroll to position [217, 0]
click at [194, 56] on link "PE-43 Documents" at bounding box center [198, 52] width 56 height 8
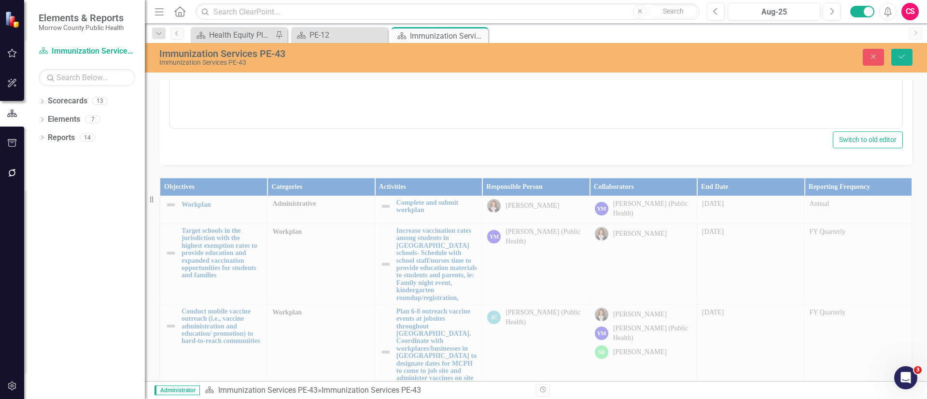
scroll to position [0, 0]
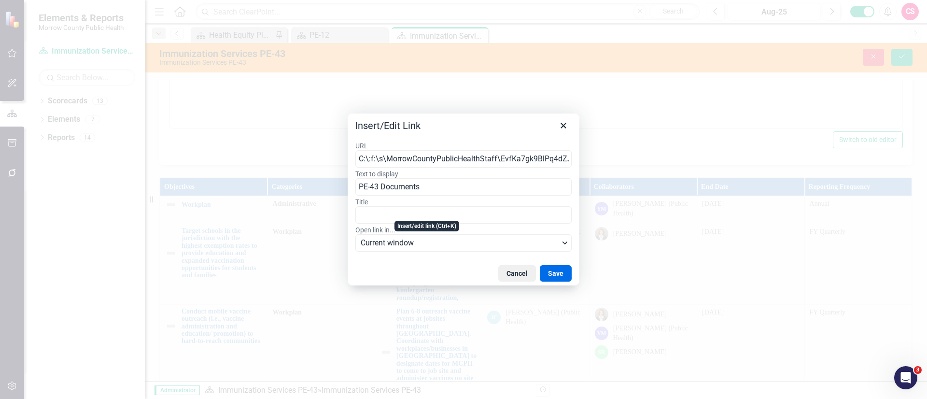
scroll to position [0, 157]
click at [526, 274] on button "Cancel" at bounding box center [517, 273] width 38 height 16
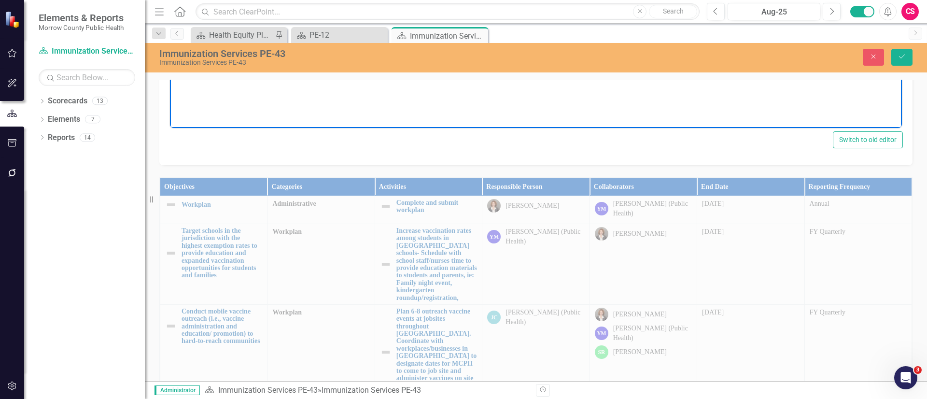
click at [37, 100] on div "Dropdown Scorecards 13 Public Health Emergency Preparedness PE-12 Maternal, Chi…" at bounding box center [84, 246] width 121 height 306
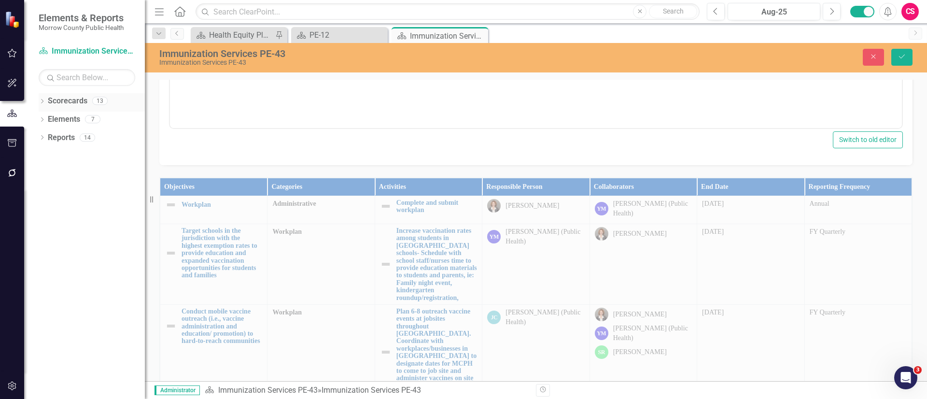
click at [43, 101] on icon at bounding box center [42, 101] width 2 height 4
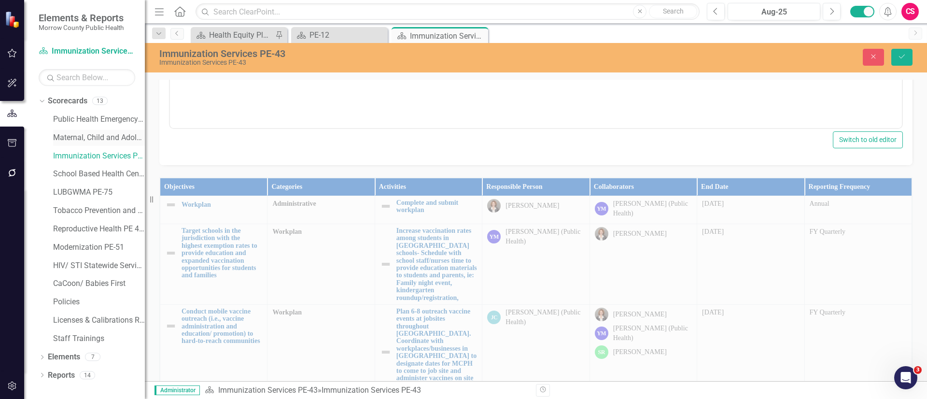
click at [61, 134] on link "Maternal, Child and Adolescent Health PE-42" at bounding box center [99, 137] width 92 height 11
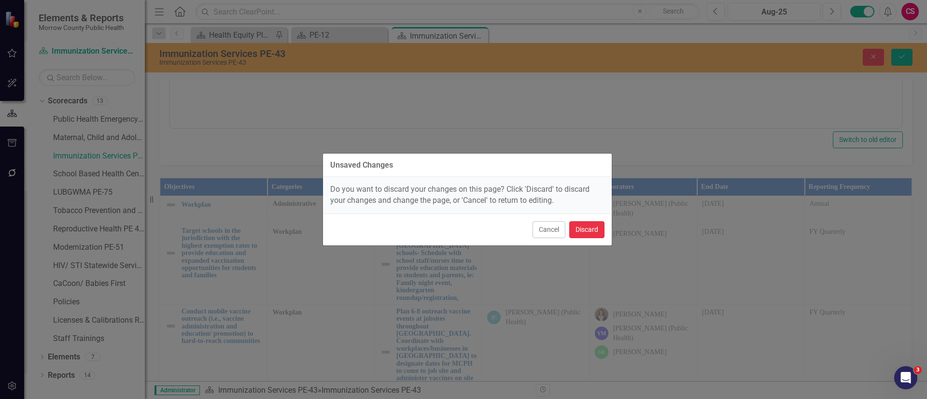
click at [584, 225] on button "Discard" at bounding box center [586, 229] width 35 height 17
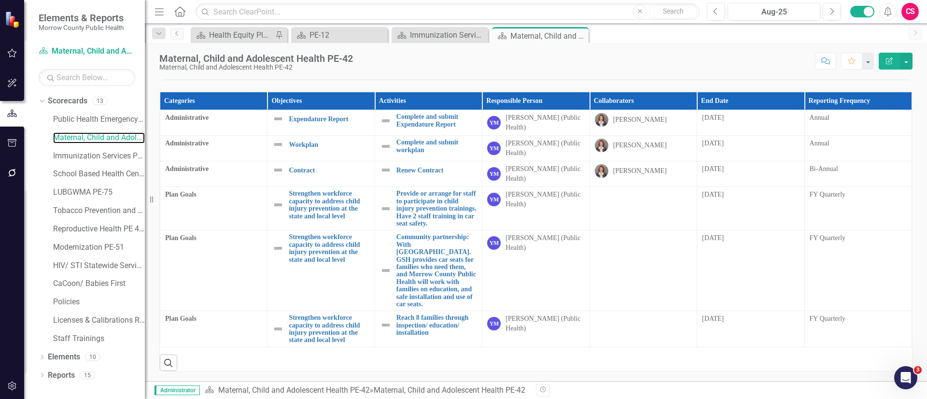
scroll to position [173, 0]
click at [97, 154] on link "Immunization Services PE-43" at bounding box center [99, 156] width 92 height 11
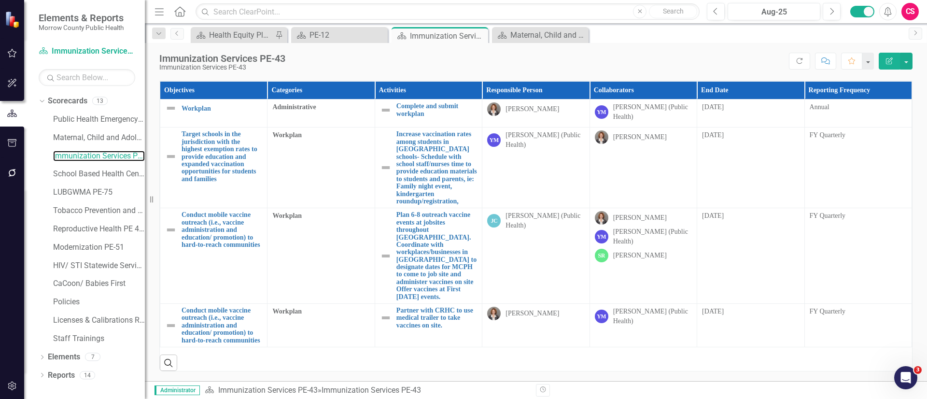
scroll to position [217, 0]
click at [224, 56] on link "PE-43 Documents" at bounding box center [198, 52] width 56 height 8
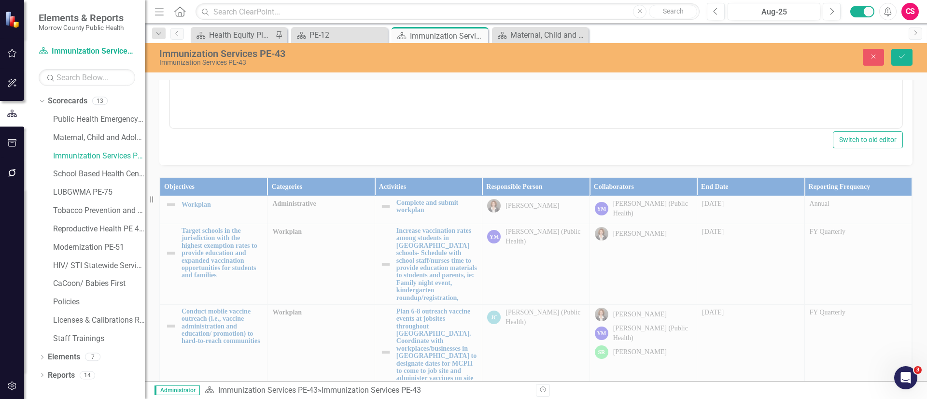
scroll to position [0, 0]
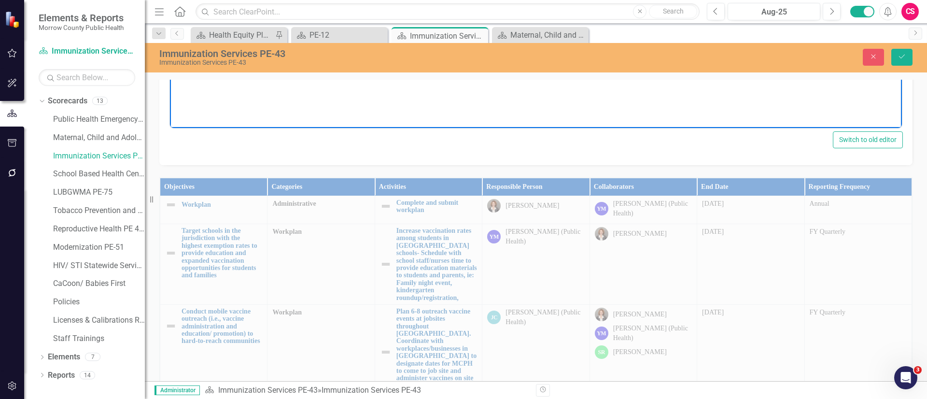
drag, startPoint x: 239, startPoint y: -30, endPoint x: 337, endPoint y: 190, distance: 240.5
click at [170, 0] on html "PE-43 Documents" at bounding box center [536, 31] width 732 height 145
drag, startPoint x: 243, startPoint y: -30, endPoint x: 174, endPoint y: -31, distance: 69.5
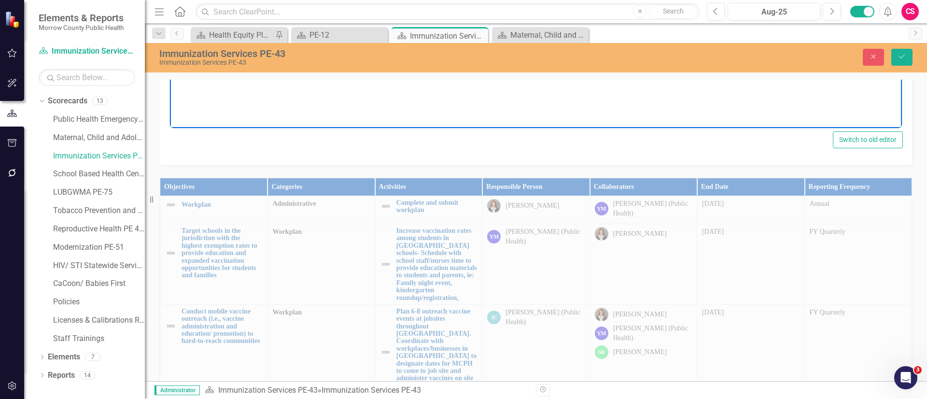
click at [244, 0] on body "PE-43 Documents" at bounding box center [536, 31] width 732 height 145
drag, startPoint x: 247, startPoint y: -29, endPoint x: 175, endPoint y: -35, distance: 72.6
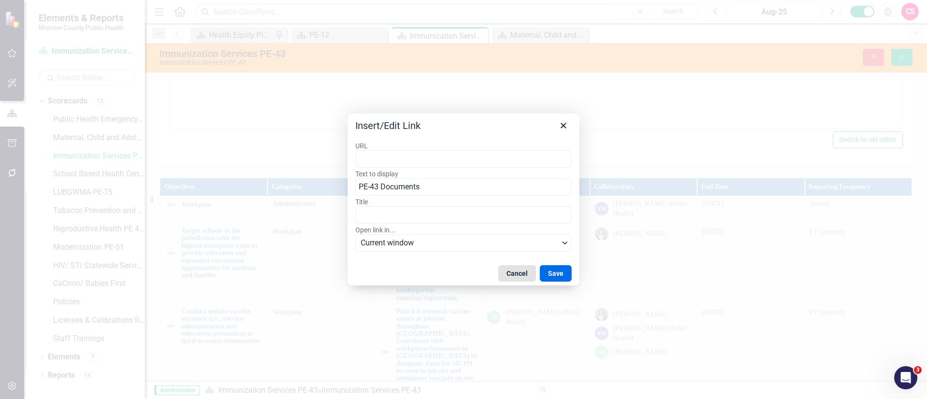
click at [512, 270] on button "Cancel" at bounding box center [517, 273] width 38 height 16
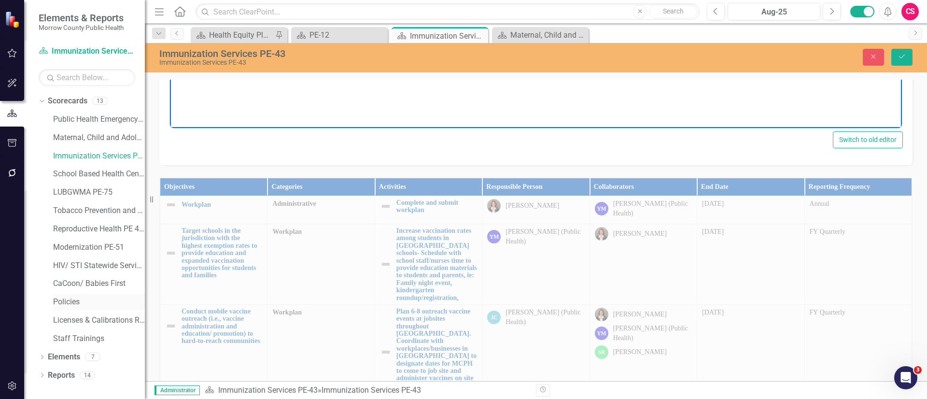
click at [68, 304] on link "Policies" at bounding box center [99, 301] width 92 height 11
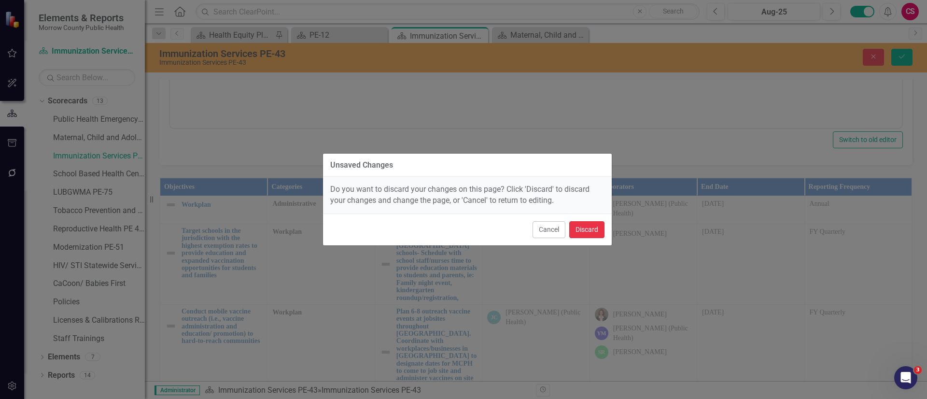
click at [581, 228] on button "Discard" at bounding box center [586, 229] width 35 height 17
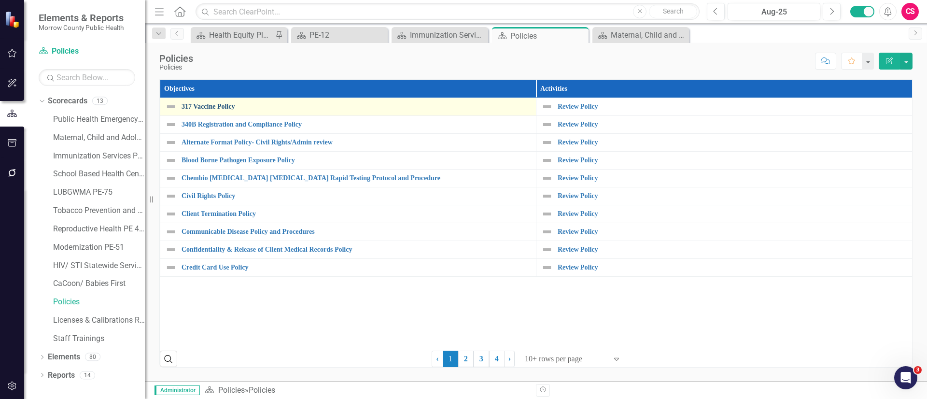
click at [227, 103] on link "317 Vaccine Policy" at bounding box center [355, 106] width 349 height 7
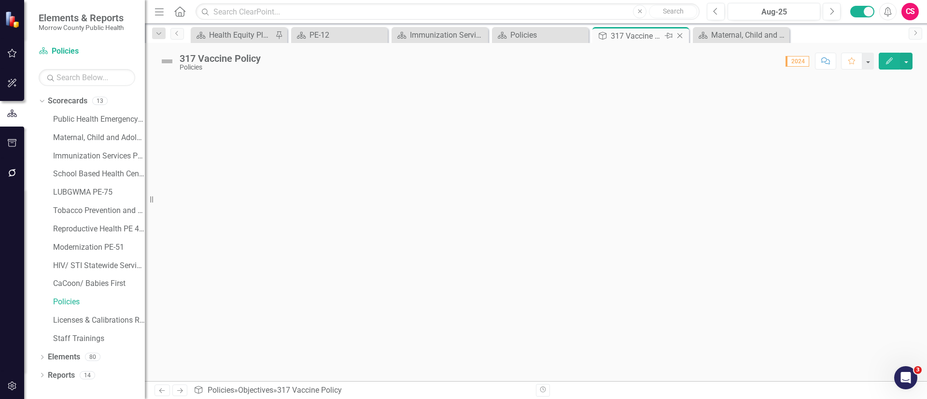
click at [682, 34] on icon "Close" at bounding box center [680, 36] width 10 height 8
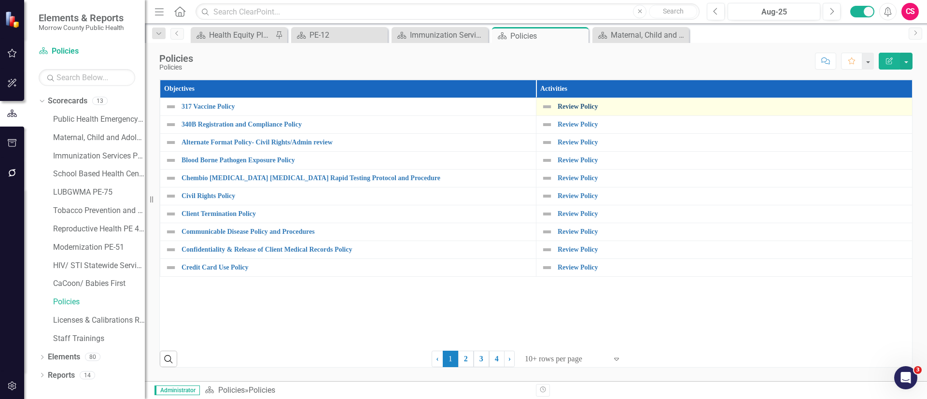
click at [583, 103] on link "Review Policy" at bounding box center [731, 106] width 349 height 7
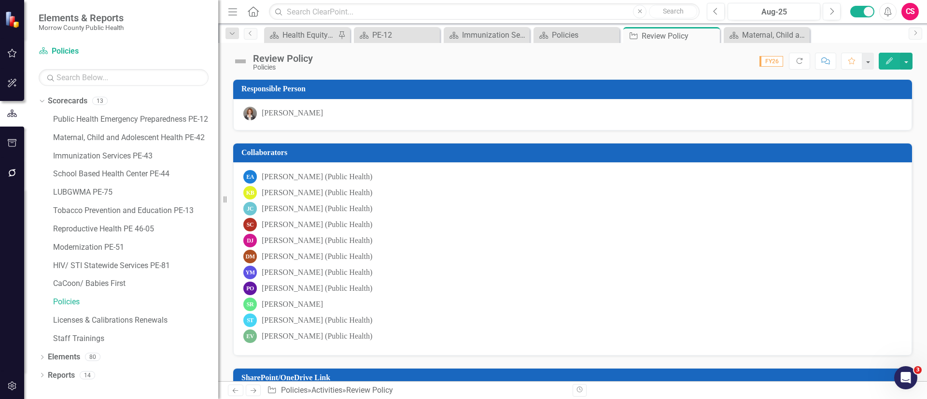
drag, startPoint x: 148, startPoint y: 199, endPoint x: 218, endPoint y: 208, distance: 70.5
click at [218, 208] on div "Resize" at bounding box center [222, 199] width 8 height 399
click at [61, 302] on link "Policies" at bounding box center [135, 301] width 165 height 11
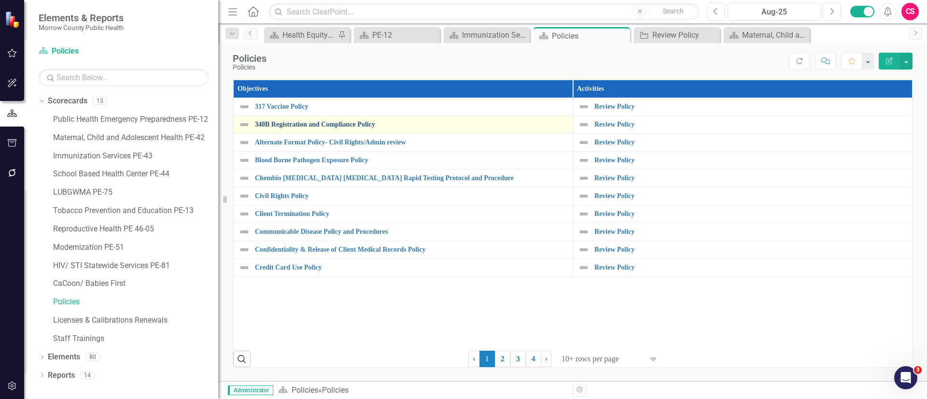
click at [312, 126] on link "340B Registration and Compliance Policy" at bounding box center [411, 124] width 313 height 7
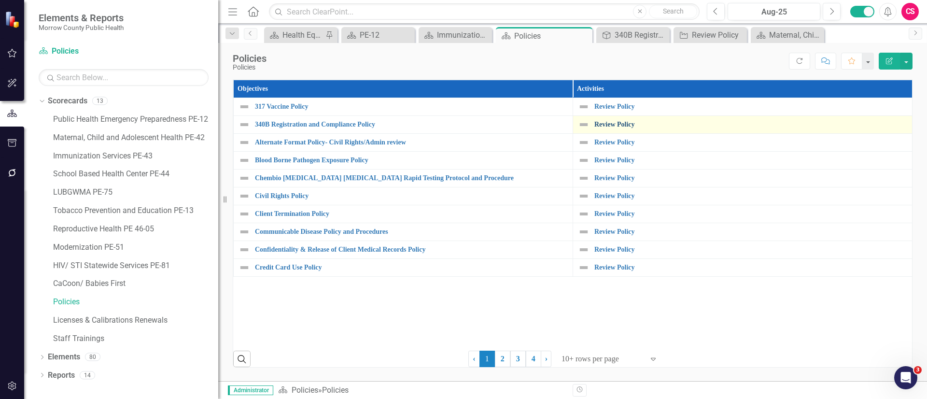
click at [628, 126] on link "Review Policy" at bounding box center [750, 124] width 313 height 7
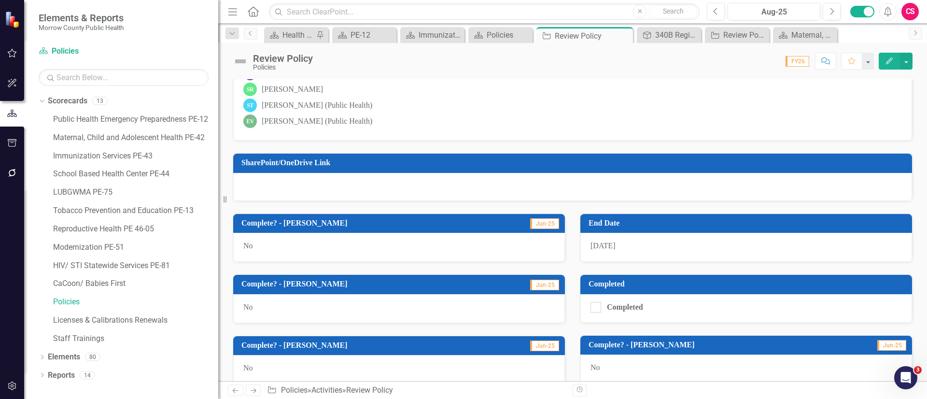
click at [291, 195] on div at bounding box center [572, 187] width 679 height 28
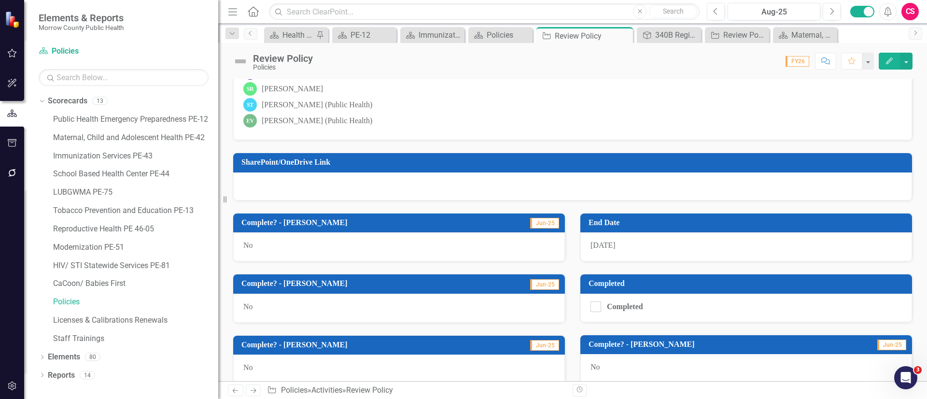
click at [292, 195] on div at bounding box center [572, 186] width 679 height 28
click at [292, 190] on div at bounding box center [572, 186] width 679 height 28
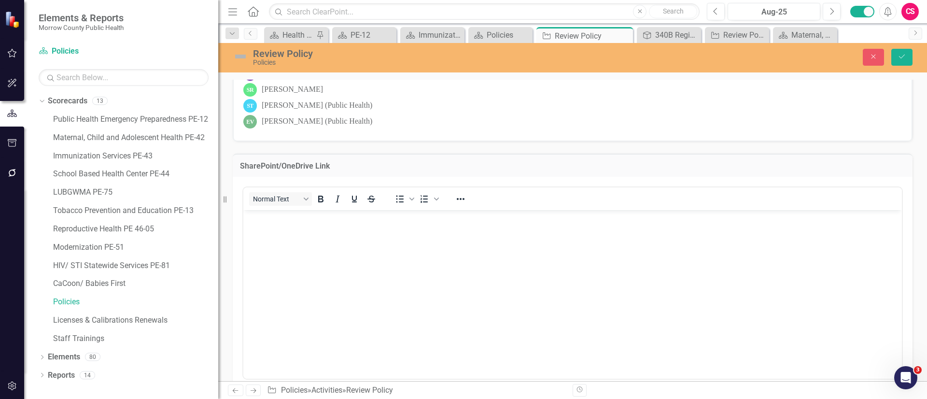
scroll to position [0, 0]
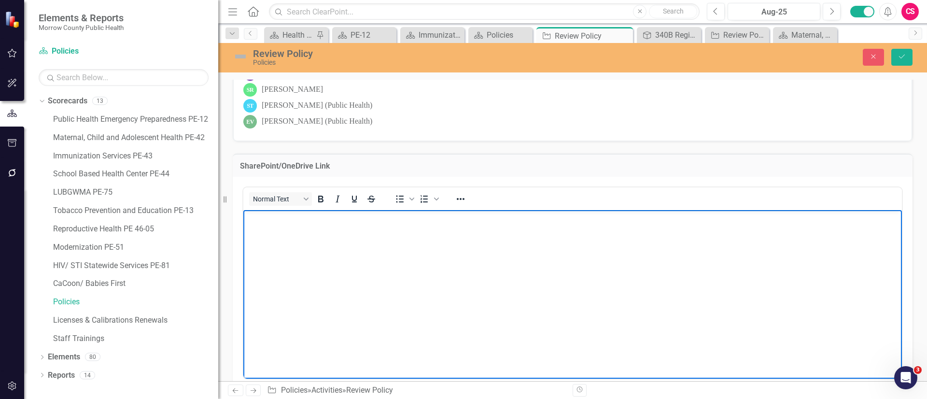
click at [279, 230] on body "Rich Text Area. Press ALT-0 for help." at bounding box center [572, 282] width 658 height 145
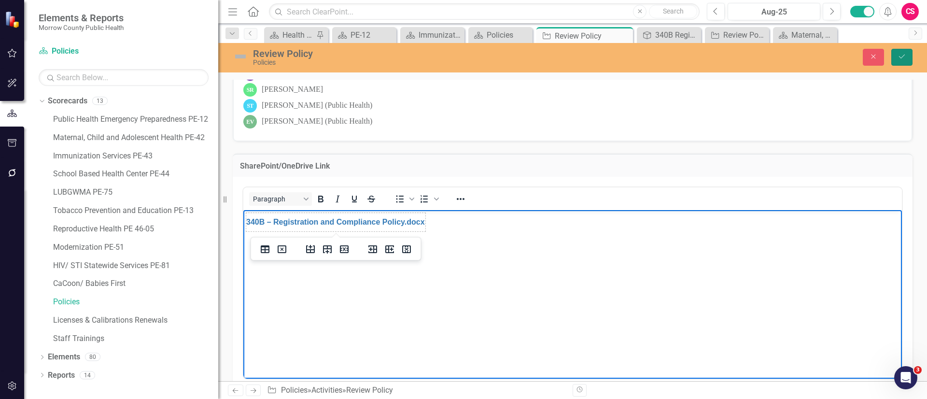
click at [895, 52] on button "Save" at bounding box center [901, 57] width 21 height 17
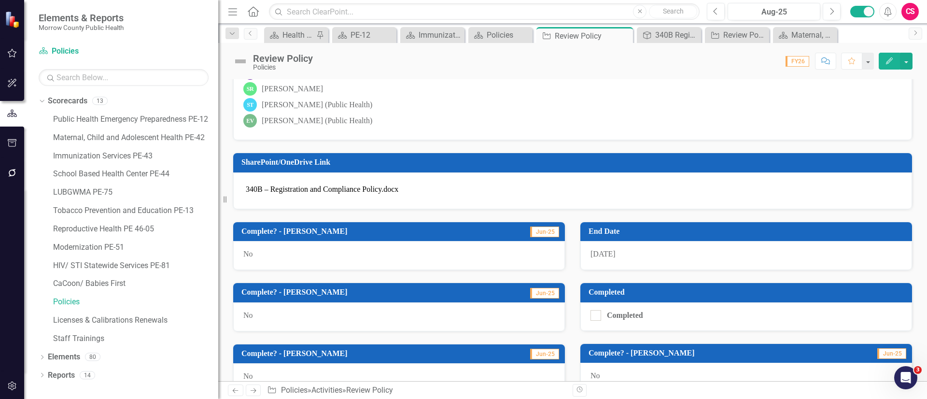
scroll to position [217, 0]
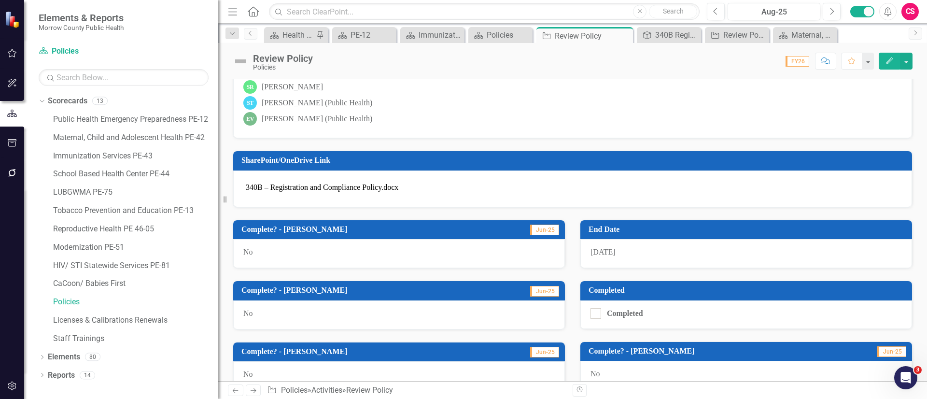
click at [357, 185] on link "340B – Registration and Compliance Policy.docx" at bounding box center [322, 187] width 153 height 8
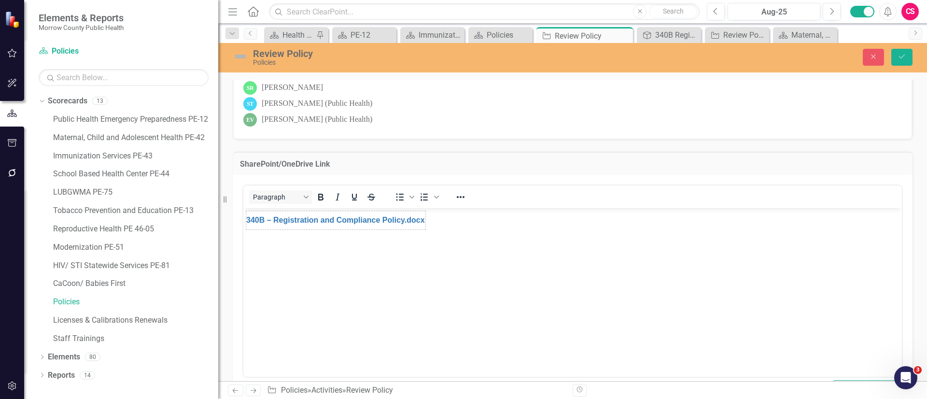
scroll to position [0, 0]
click at [445, 222] on body "340B – Registration and Compliance Policy.docx" at bounding box center [572, 280] width 658 height 145
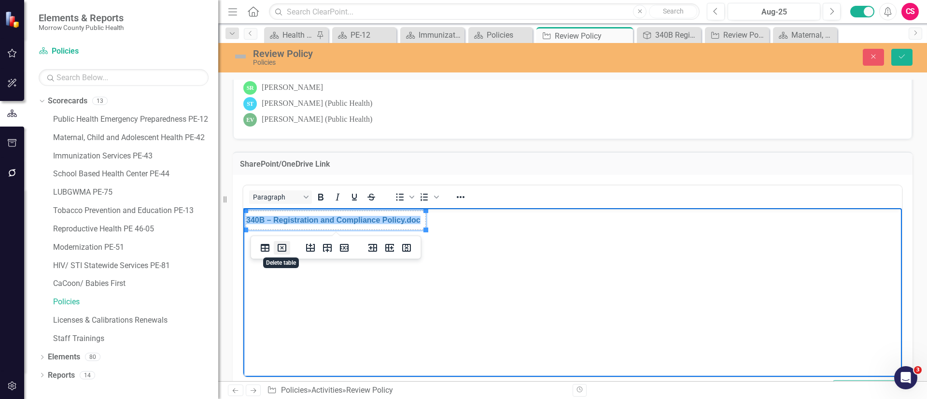
click at [284, 245] on icon "Delete table" at bounding box center [282, 248] width 12 height 12
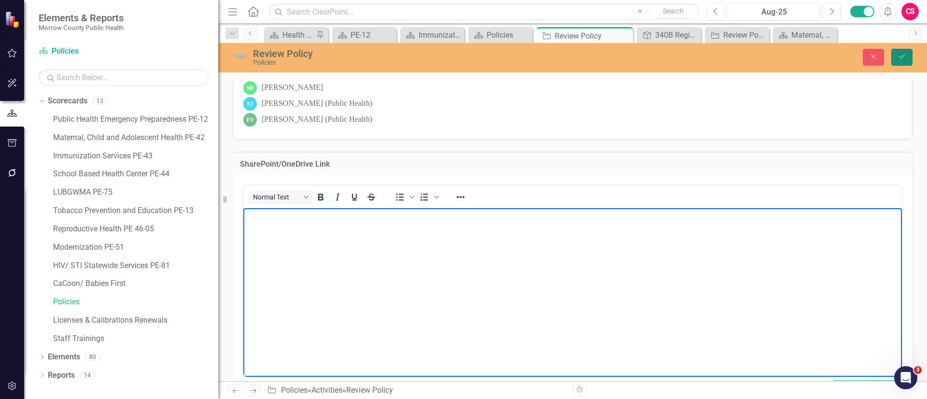
click at [901, 59] on icon "Save" at bounding box center [901, 56] width 9 height 7
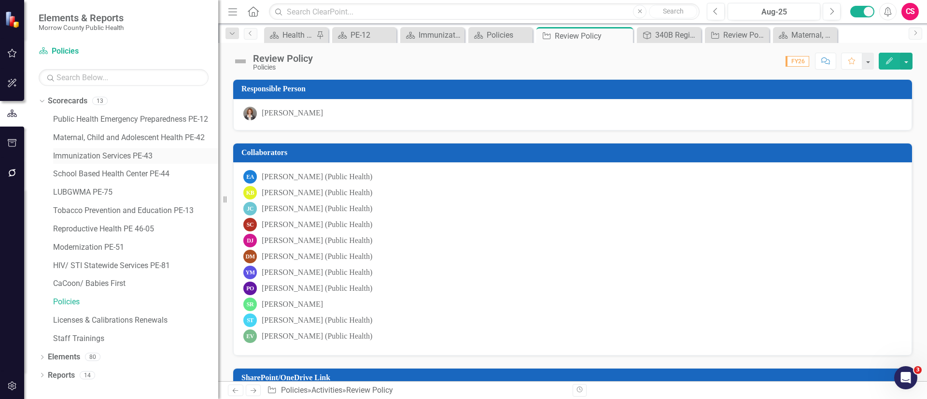
click at [84, 153] on link "Immunization Services PE-43" at bounding box center [135, 156] width 165 height 11
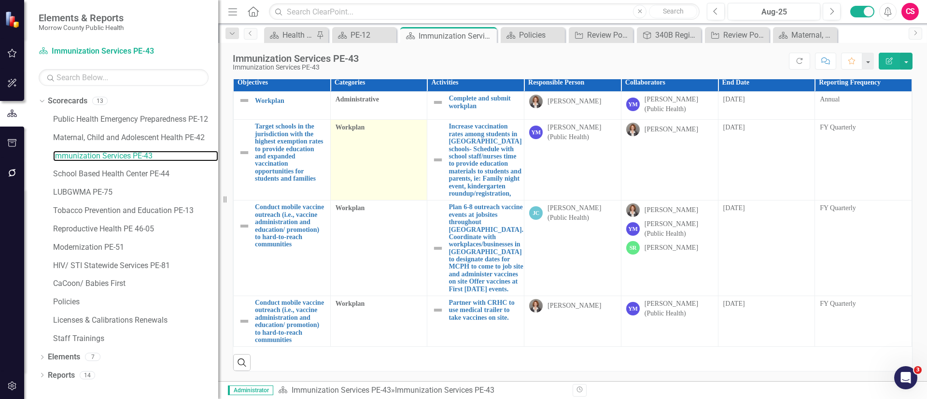
scroll to position [258, 0]
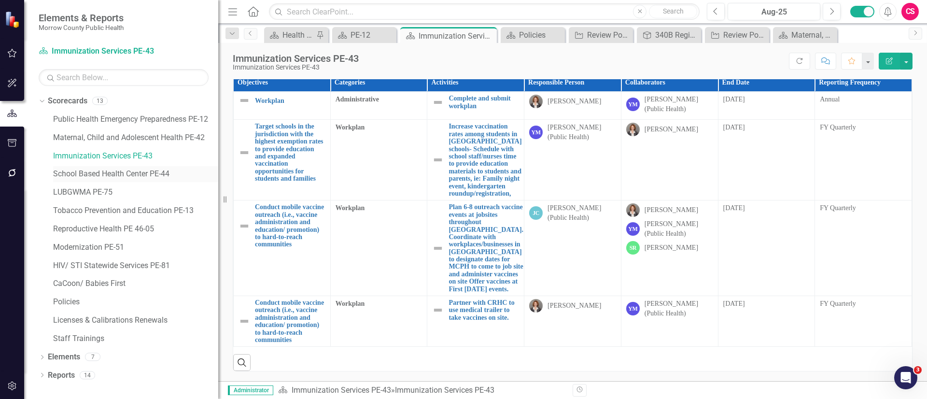
click at [103, 171] on link "School Based Health Center PE-44" at bounding box center [135, 173] width 165 height 11
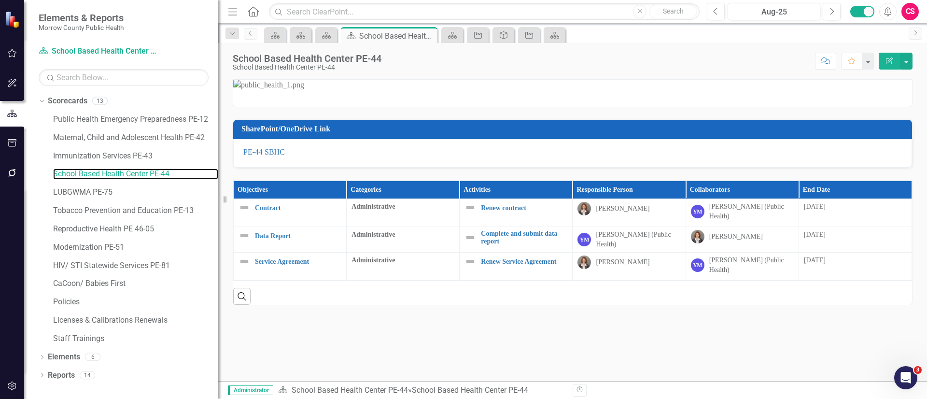
scroll to position [196, 0]
click at [75, 374] on link "Reports" at bounding box center [61, 375] width 27 height 11
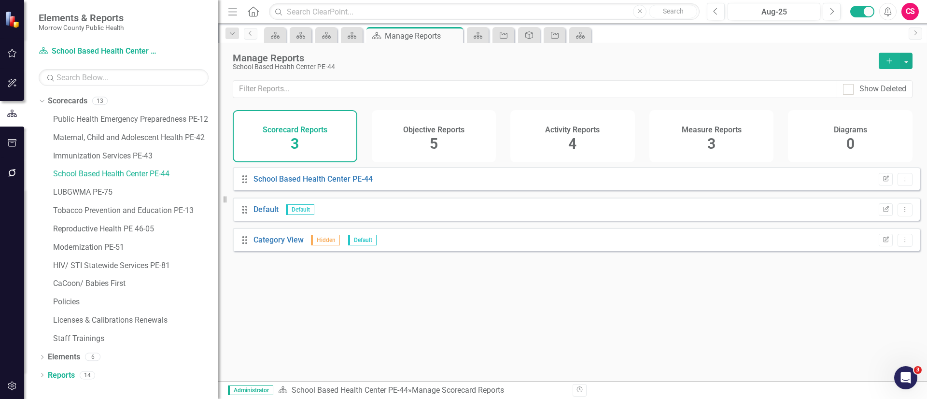
click at [609, 139] on div "Activity Reports 4" at bounding box center [572, 136] width 125 height 52
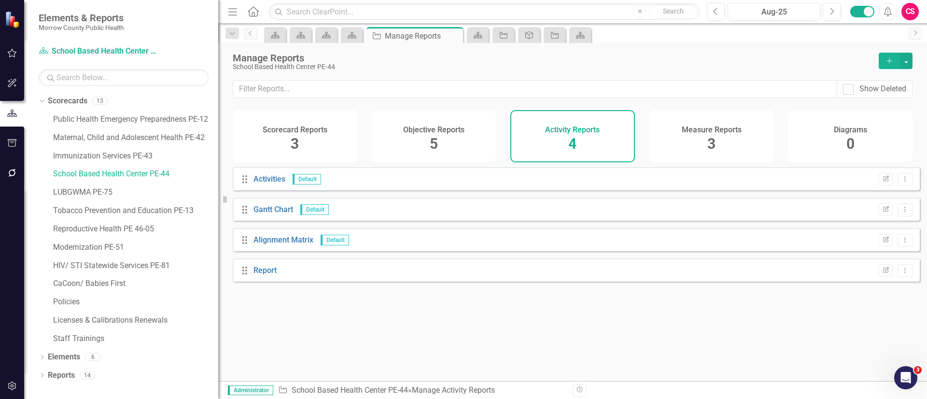
click at [885, 277] on div "Edit Report Dropdown Menu" at bounding box center [893, 270] width 39 height 13
click at [882, 273] on icon "Edit Report" at bounding box center [885, 270] width 7 height 6
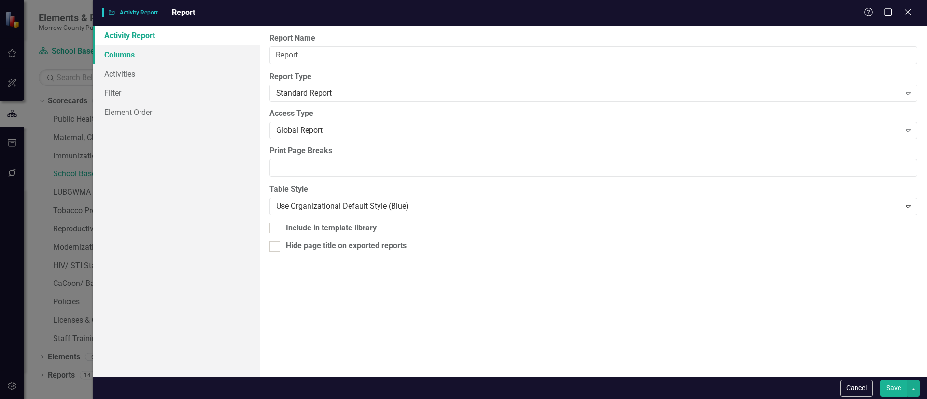
click at [171, 51] on link "Columns" at bounding box center [176, 54] width 167 height 19
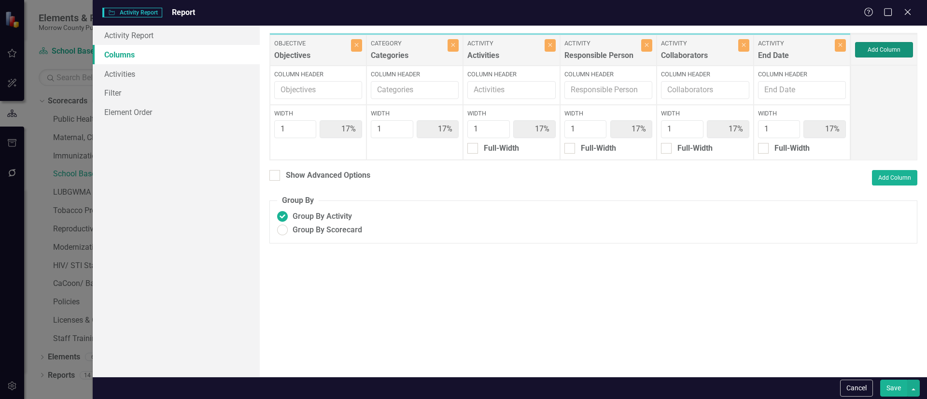
click at [877, 56] on button "Add Column" at bounding box center [884, 49] width 58 height 15
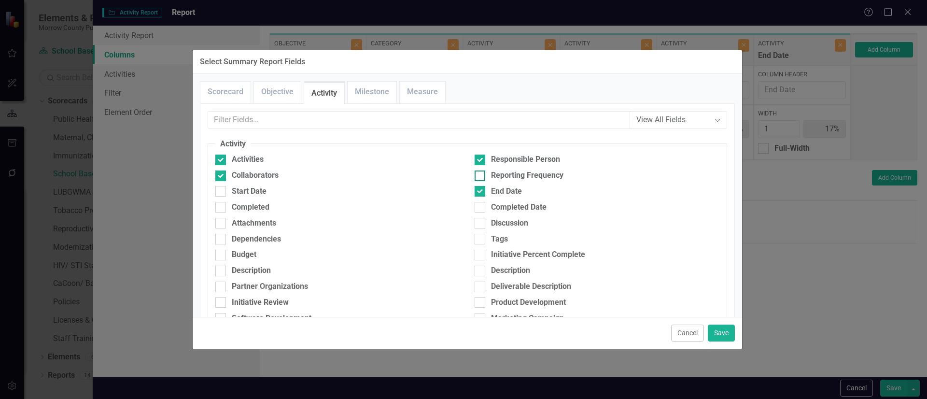
click at [480, 176] on div at bounding box center [479, 175] width 11 height 11
click at [480, 176] on input "Reporting Frequency" at bounding box center [477, 173] width 6 height 6
checkbox input "true"
click at [274, 91] on link "Objective" at bounding box center [277, 92] width 47 height 21
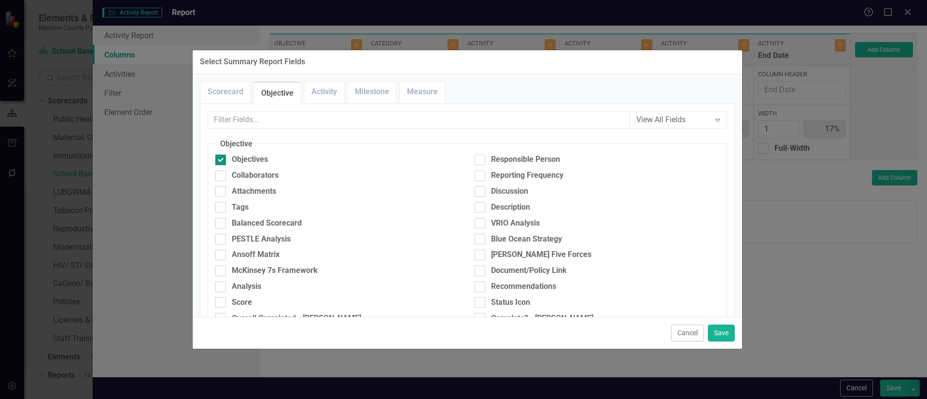
click at [229, 159] on div "Objectives" at bounding box center [337, 159] width 245 height 11
click at [222, 159] on input "Objectives" at bounding box center [218, 157] width 6 height 6
checkbox input "false"
click at [718, 338] on button "Save" at bounding box center [721, 332] width 27 height 17
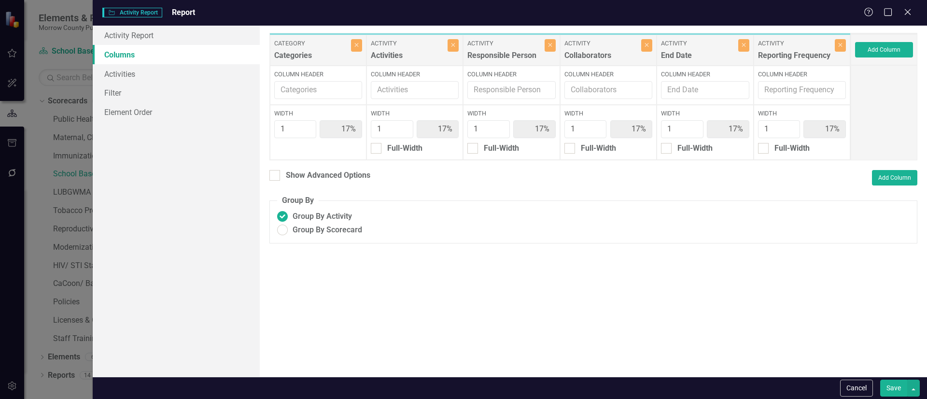
click at [894, 389] on button "Save" at bounding box center [893, 387] width 27 height 17
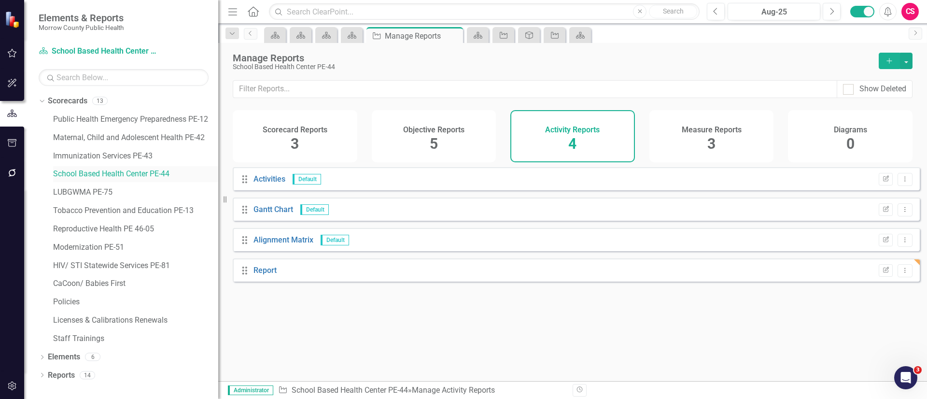
click at [89, 173] on link "School Based Health Center PE-44" at bounding box center [135, 173] width 165 height 11
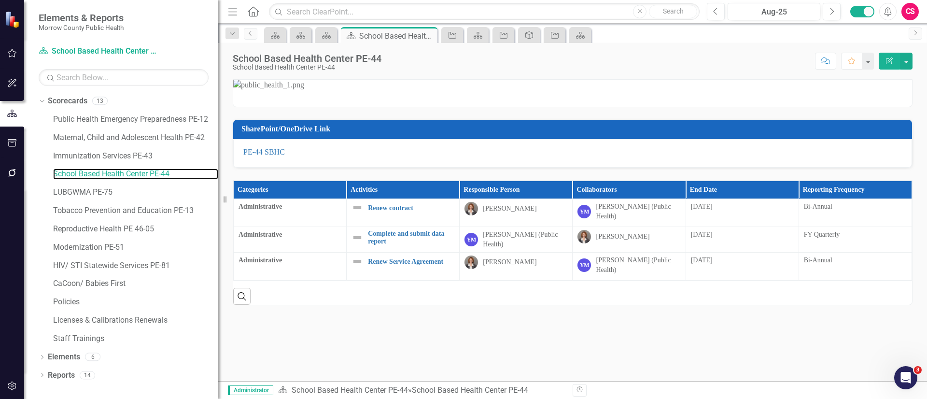
scroll to position [196, 0]
click at [81, 192] on link "LUBGWMA PE-75" at bounding box center [135, 192] width 165 height 11
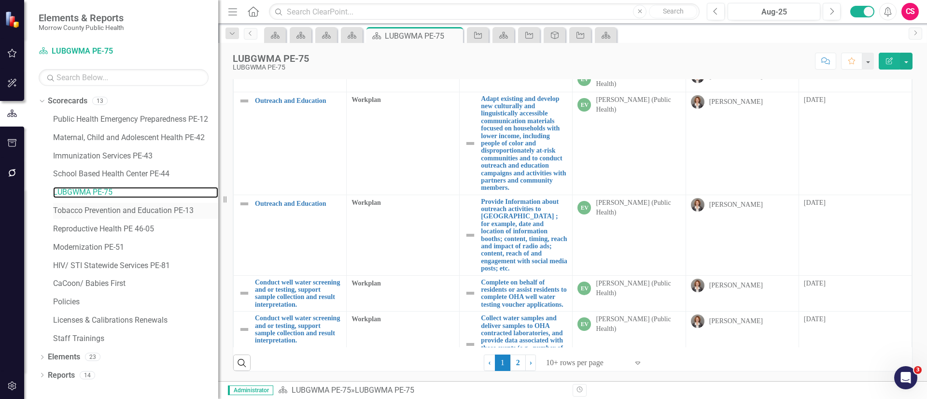
scroll to position [361, 0]
click at [100, 211] on link "Tobacco Prevention and Education PE-13" at bounding box center [135, 210] width 165 height 11
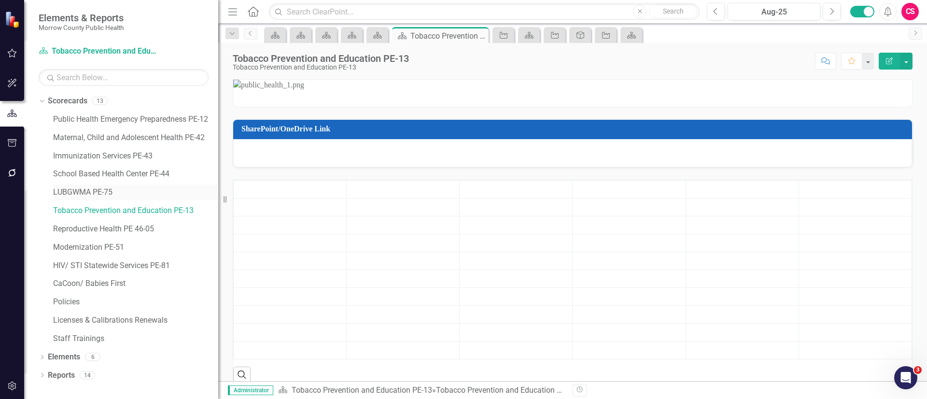
click at [92, 193] on link "LUBGWMA PE-75" at bounding box center [135, 192] width 165 height 11
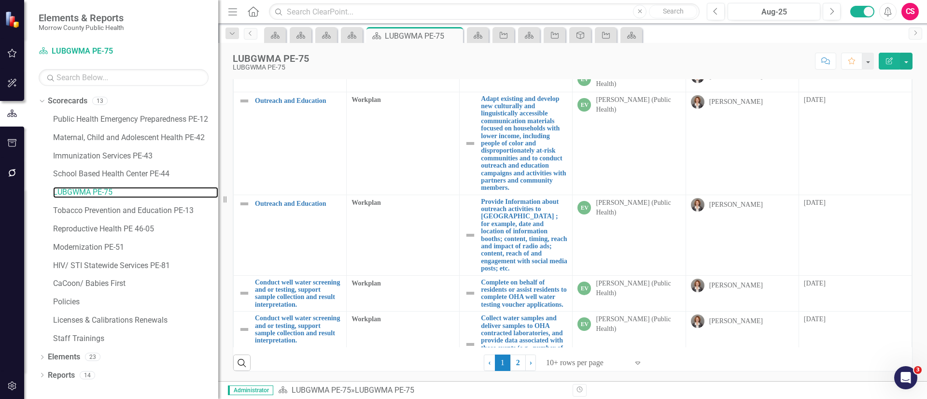
scroll to position [217, 0]
drag, startPoint x: 97, startPoint y: 204, endPoint x: 105, endPoint y: 204, distance: 7.7
click at [97, 204] on div "Tobacco Prevention and Education PE-13" at bounding box center [135, 211] width 165 height 16
click at [130, 202] on div "LUBGWMA PE-75" at bounding box center [135, 193] width 165 height 18
click at [132, 206] on link "Tobacco Prevention and Education PE-13" at bounding box center [135, 210] width 165 height 11
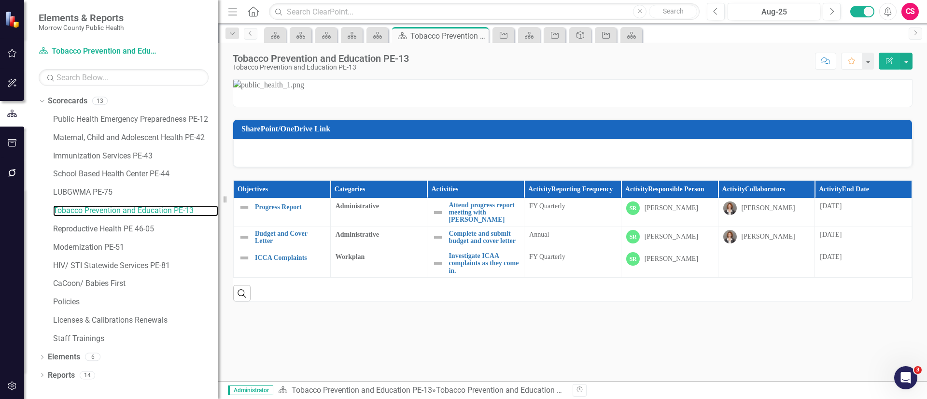
scroll to position [209, 0]
click at [97, 224] on link "Reproductive Health PE 46-05" at bounding box center [135, 228] width 165 height 11
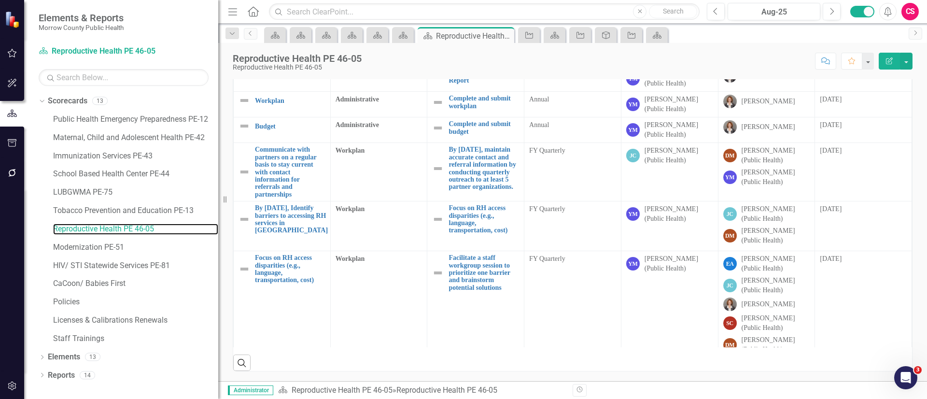
scroll to position [152, 0]
click at [90, 243] on link "Modernization PE-51" at bounding box center [135, 247] width 165 height 11
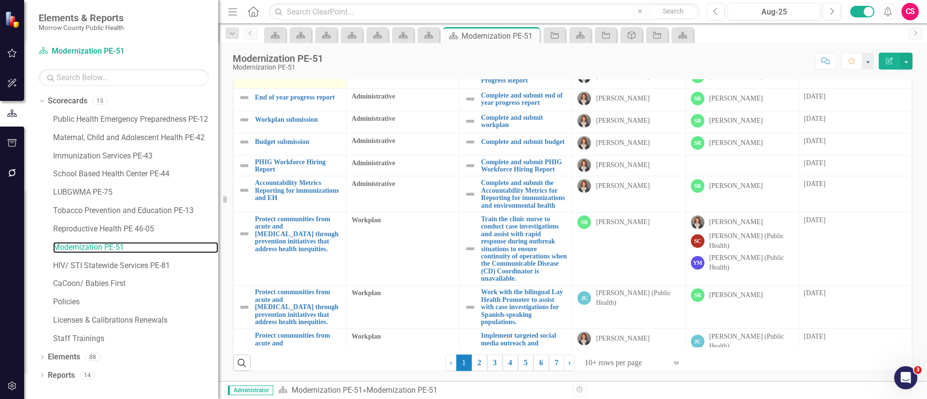
scroll to position [213, 0]
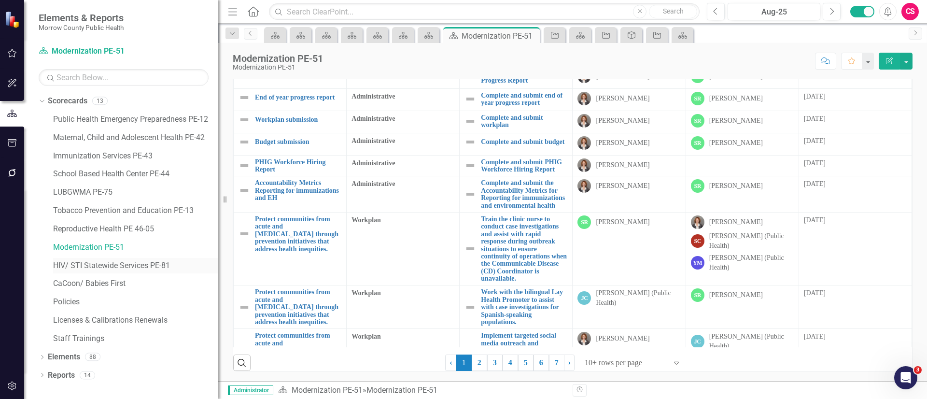
click at [95, 259] on div "HIV/ STI Statewide Services PE-81" at bounding box center [135, 266] width 165 height 16
click at [105, 262] on link "HIV/ STI Statewide Services PE-81" at bounding box center [135, 265] width 165 height 11
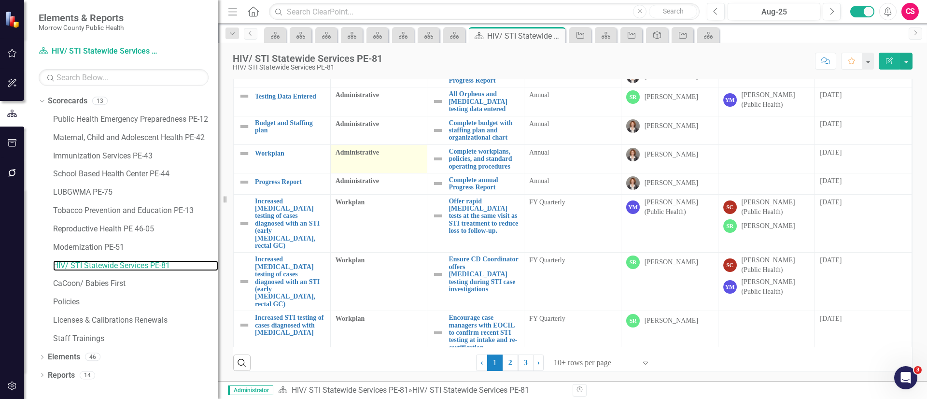
scroll to position [336, 0]
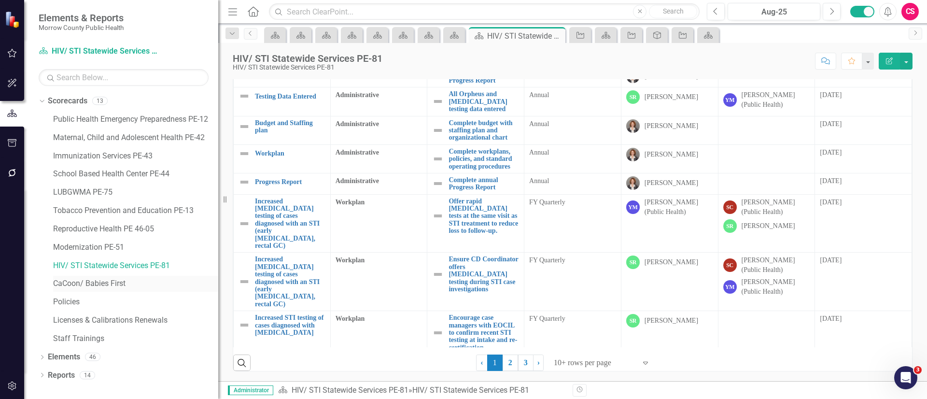
click at [106, 277] on div "CaCoon/ Babies First" at bounding box center [135, 284] width 165 height 16
click at [117, 284] on link "CaCoon/ Babies First" at bounding box center [135, 283] width 165 height 11
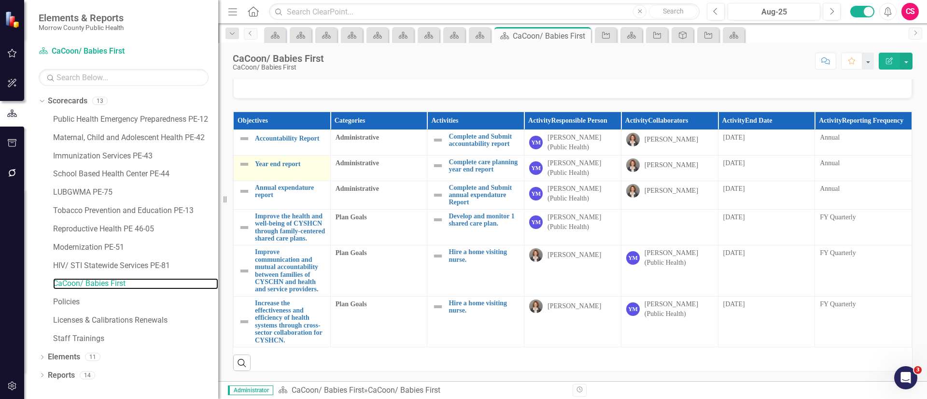
scroll to position [292, 0]
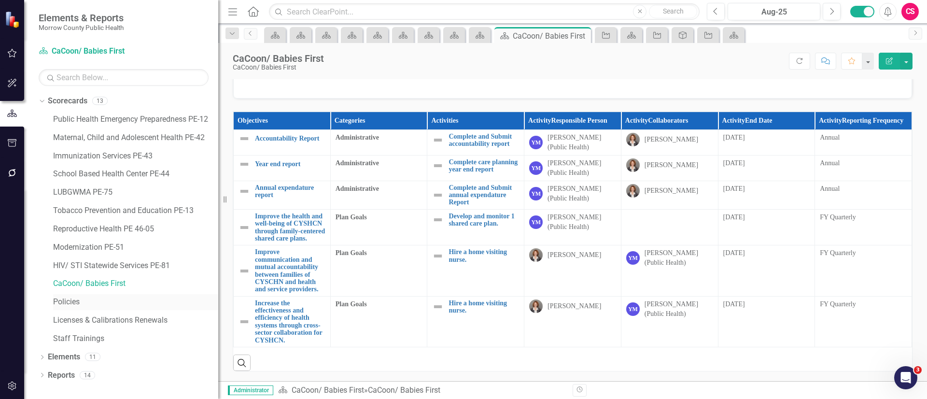
click at [96, 300] on link "Policies" at bounding box center [135, 301] width 165 height 11
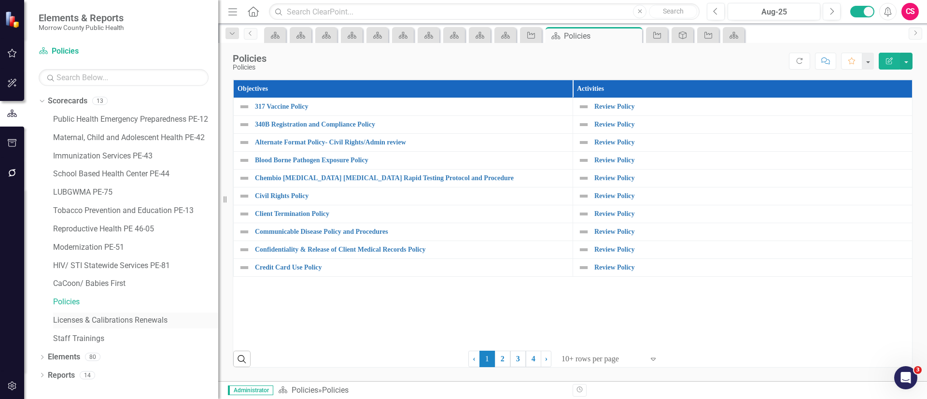
click at [101, 320] on link "Licenses & Calibrations Renewals" at bounding box center [135, 320] width 165 height 11
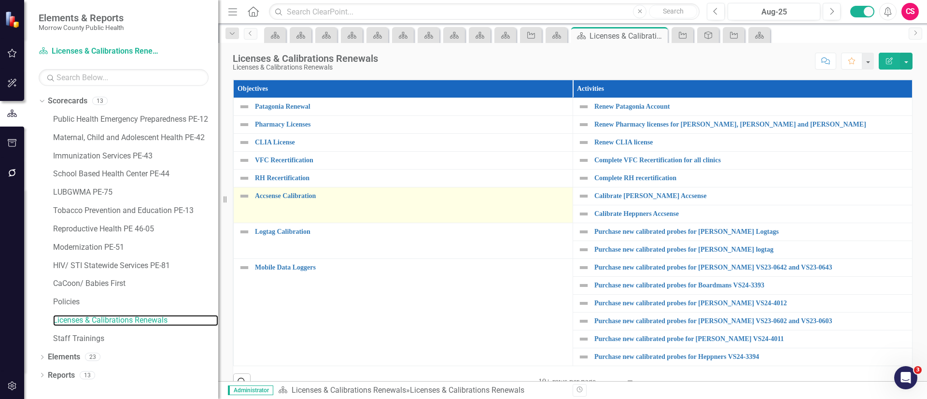
scroll to position [26, 0]
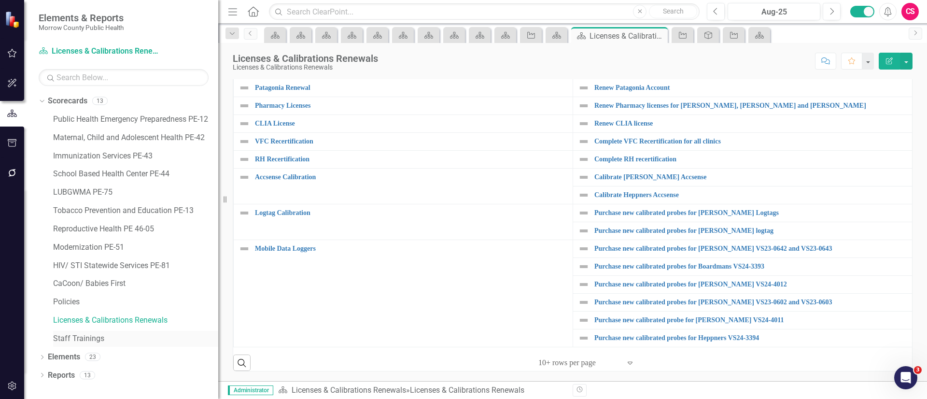
click at [79, 336] on link "Staff Trainings" at bounding box center [135, 338] width 165 height 11
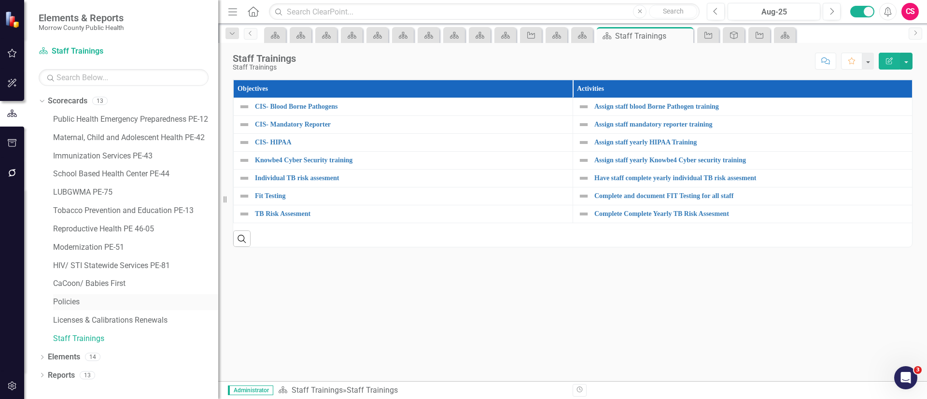
click at [96, 303] on link "Policies" at bounding box center [135, 301] width 165 height 11
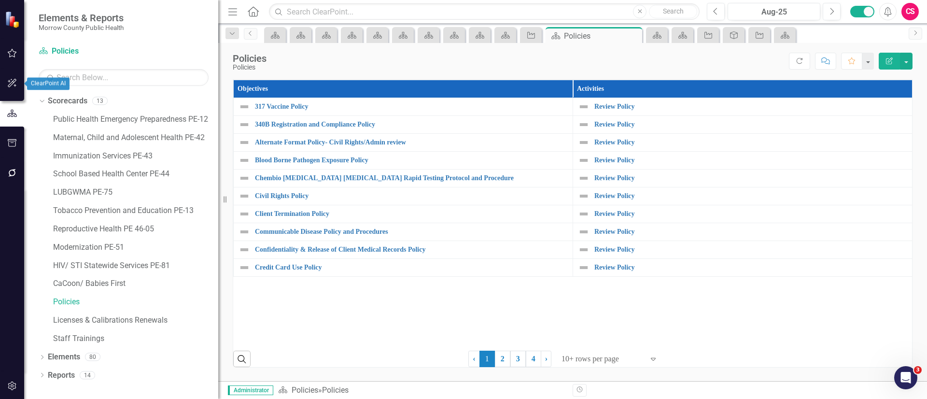
click at [14, 79] on button "button" at bounding box center [12, 83] width 22 height 20
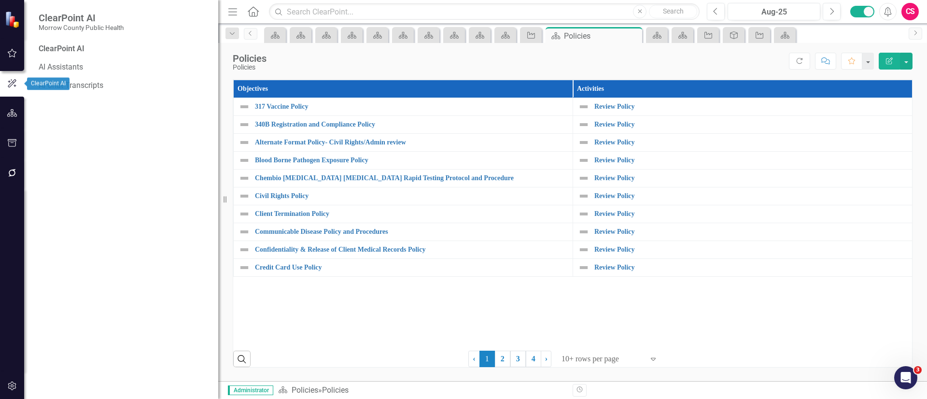
click at [8, 44] on button "button" at bounding box center [12, 53] width 22 height 20
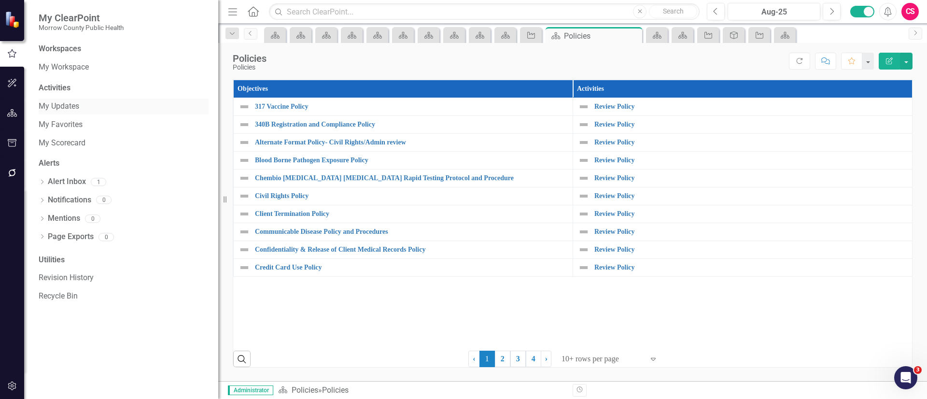
click at [62, 108] on link "My Updates" at bounding box center [124, 106] width 170 height 11
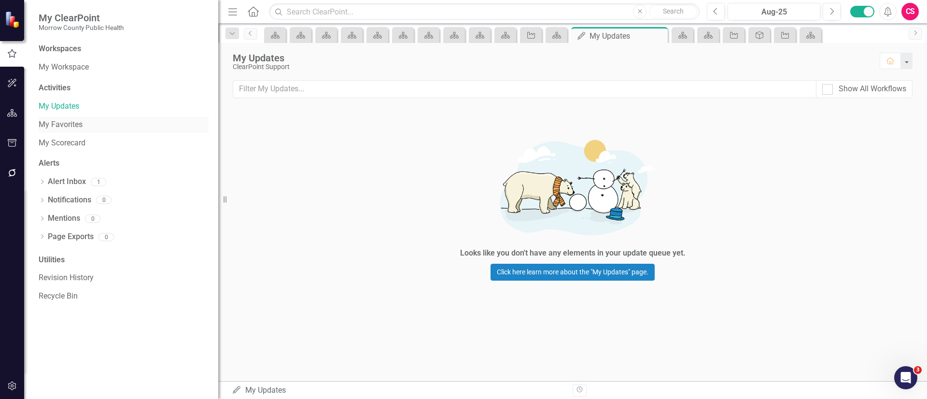
click at [71, 121] on link "My Favorites" at bounding box center [124, 124] width 170 height 11
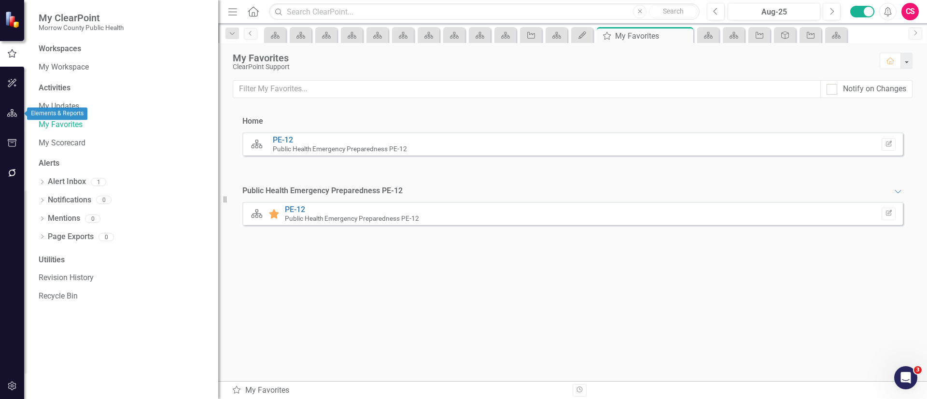
click at [16, 116] on button "button" at bounding box center [12, 113] width 22 height 20
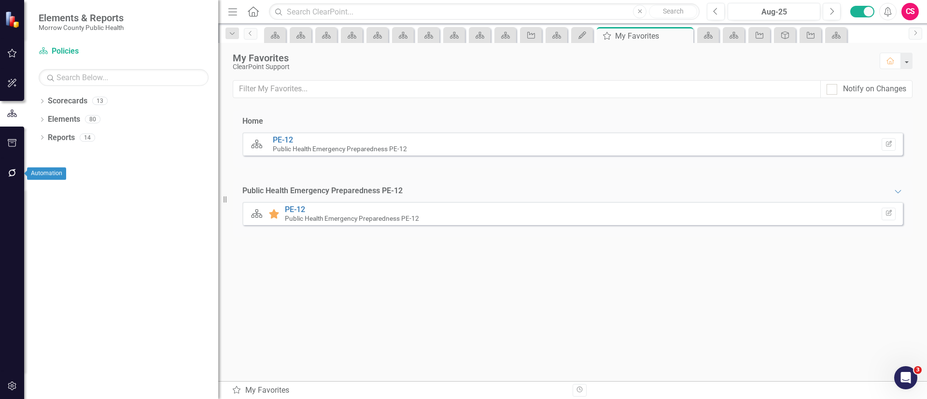
click at [8, 184] on div at bounding box center [12, 185] width 24 height 5
click at [6, 173] on button "button" at bounding box center [12, 173] width 22 height 20
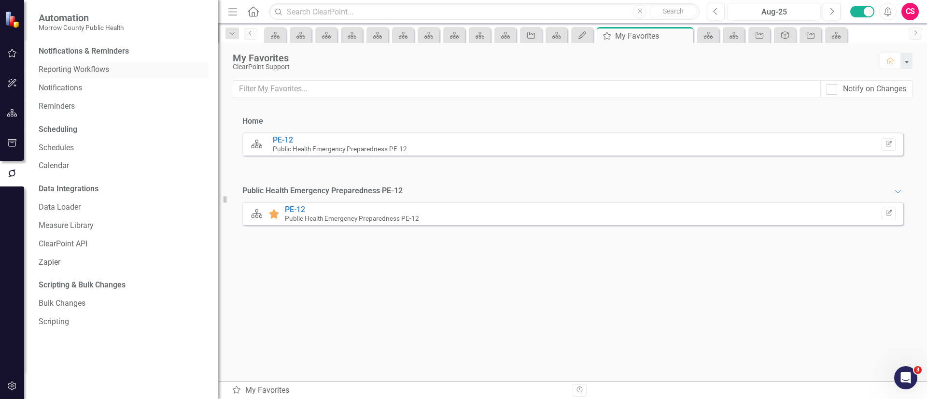
click at [77, 64] on link "Reporting Workflows" at bounding box center [124, 69] width 170 height 11
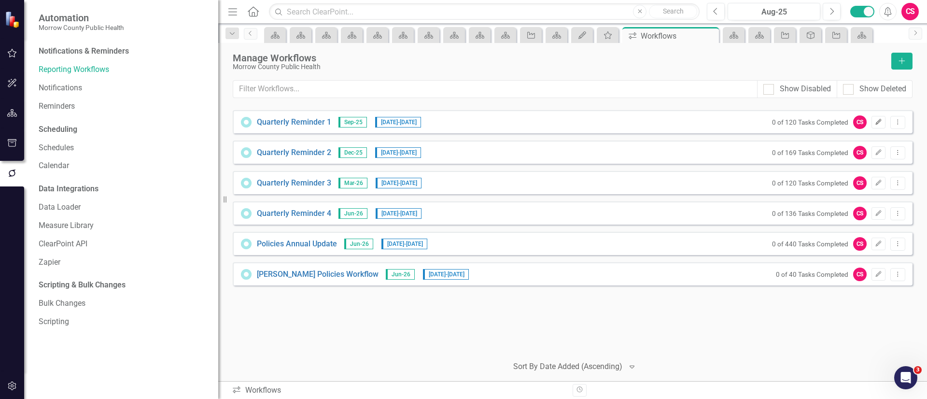
click at [876, 118] on button "Edit" at bounding box center [878, 122] width 14 height 13
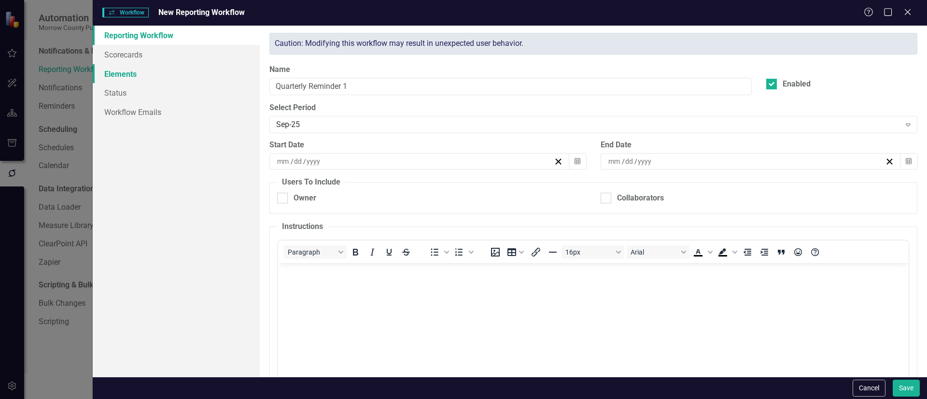
checkbox input "true"
type input "9"
type input "22"
type input "2025"
type input "10"
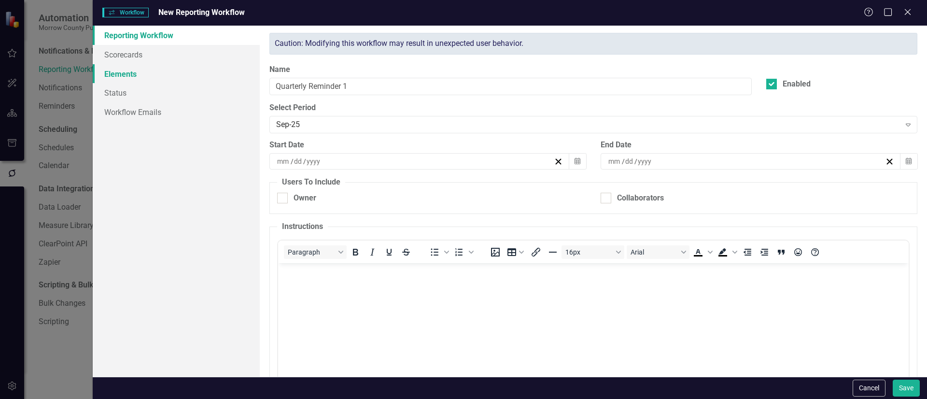
type input "6"
type input "2025"
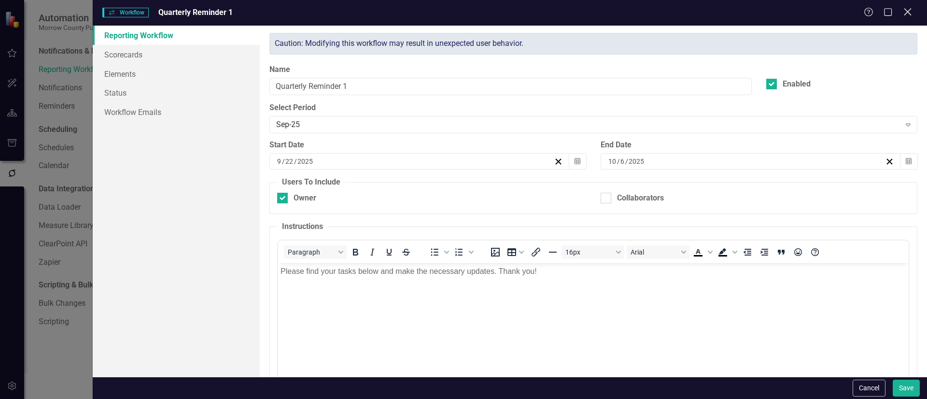
click at [910, 12] on icon "Close" at bounding box center [907, 11] width 12 height 9
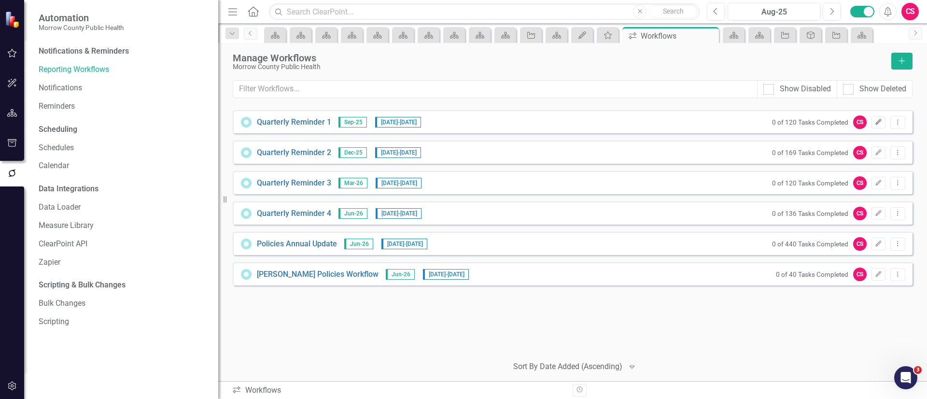
click at [880, 122] on icon "Edit" at bounding box center [878, 122] width 7 height 6
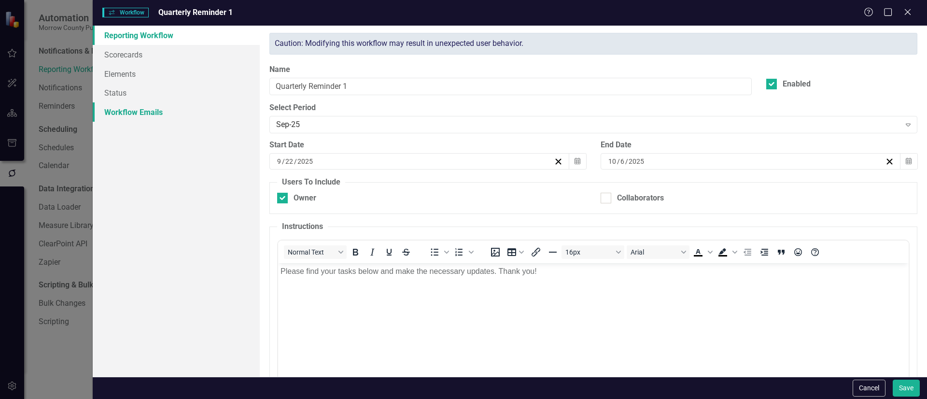
click at [139, 111] on link "Workflow Emails" at bounding box center [176, 111] width 167 height 19
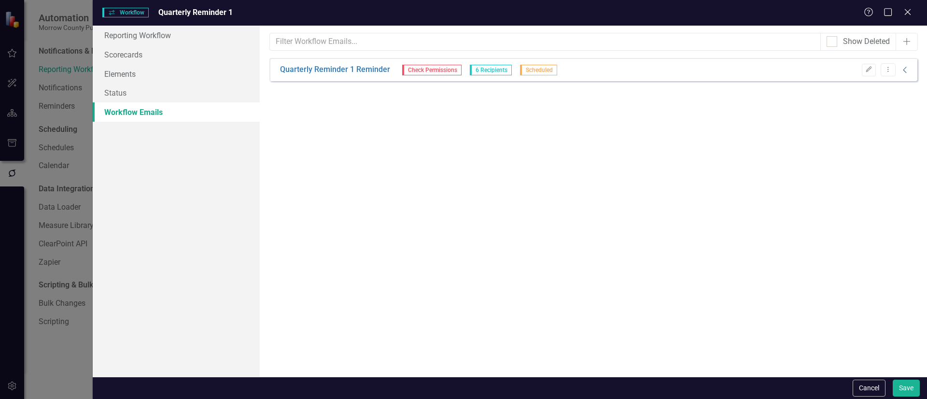
click at [905, 70] on icon "Collapse" at bounding box center [905, 70] width 10 height 8
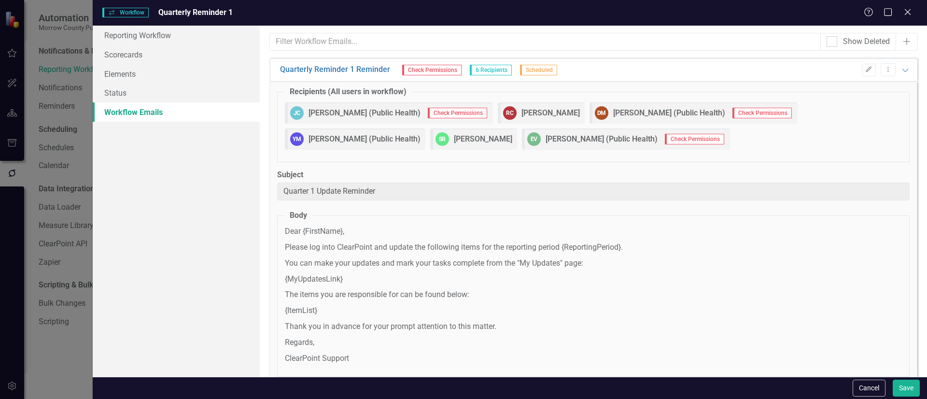
click at [891, 72] on div "Edit Dropdown Menu Expanded" at bounding box center [884, 69] width 54 height 13
click at [900, 69] on icon "Expanded" at bounding box center [905, 70] width 10 height 8
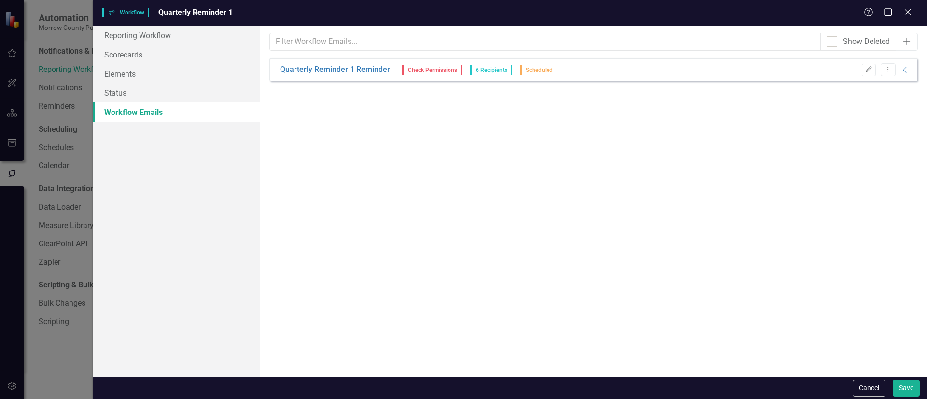
click at [917, 7] on div "Workflows Workflow Quarterly Reminder 1 Help Maximize Close" at bounding box center [510, 13] width 834 height 26
click at [904, 9] on icon "Close" at bounding box center [907, 11] width 12 height 9
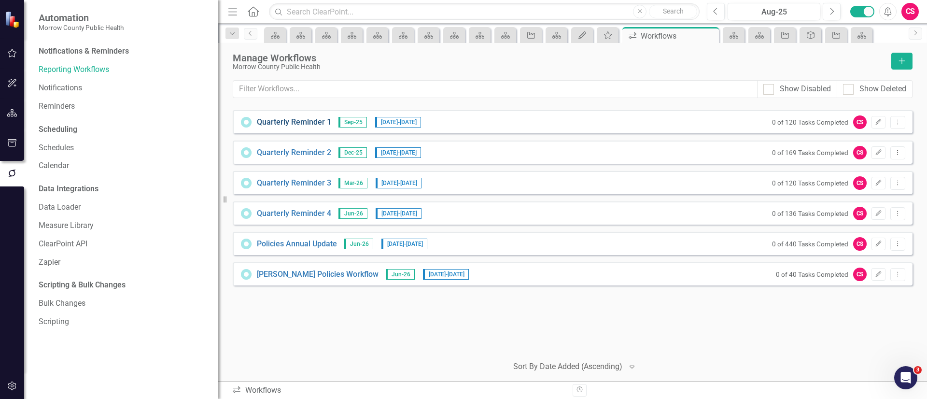
click at [282, 122] on link "Quarterly Reminder 1" at bounding box center [294, 122] width 74 height 11
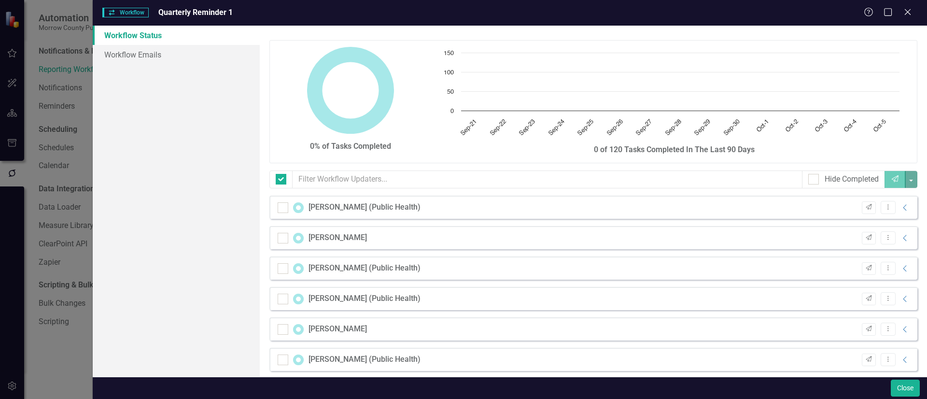
checkbox input "false"
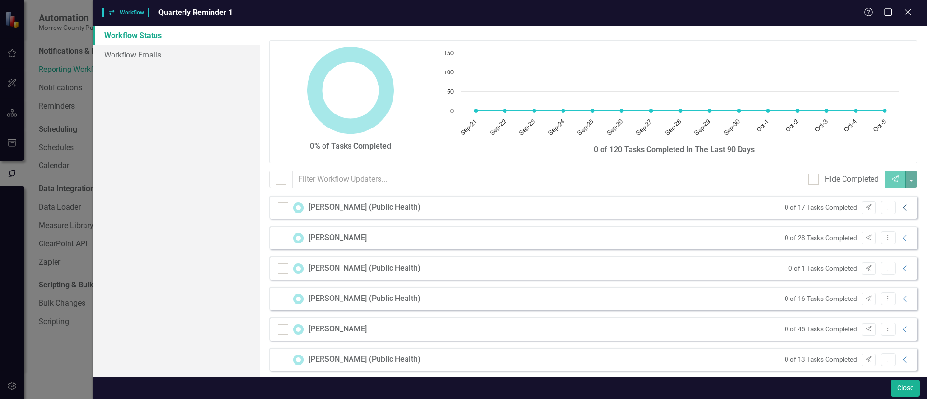
click at [900, 208] on icon "Collapse" at bounding box center [905, 208] width 10 height 8
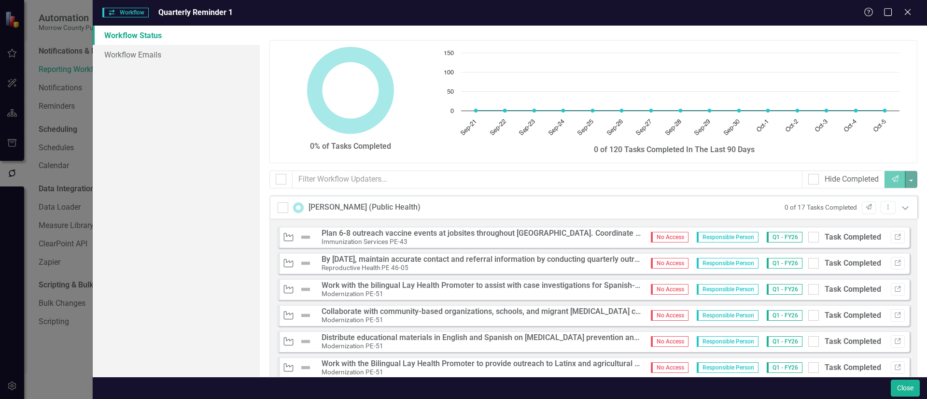
click at [900, 206] on icon "Expanded" at bounding box center [905, 208] width 10 height 8
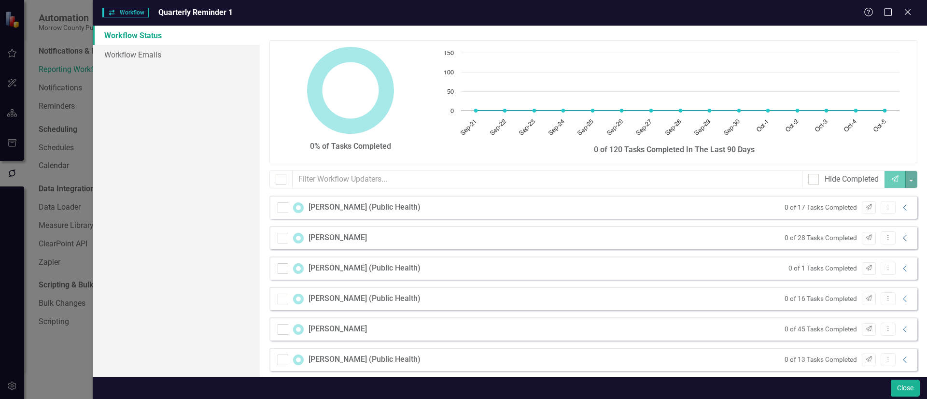
click at [900, 237] on icon "Collapse" at bounding box center [905, 238] width 10 height 8
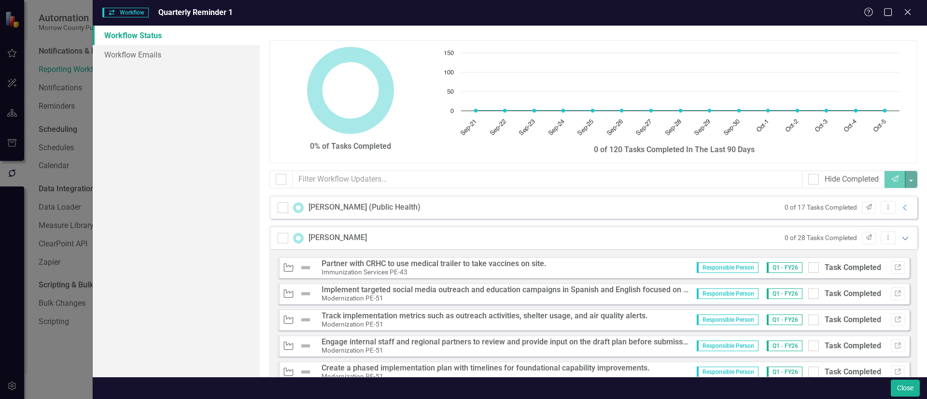
click at [900, 237] on icon "Expanded" at bounding box center [905, 238] width 10 height 8
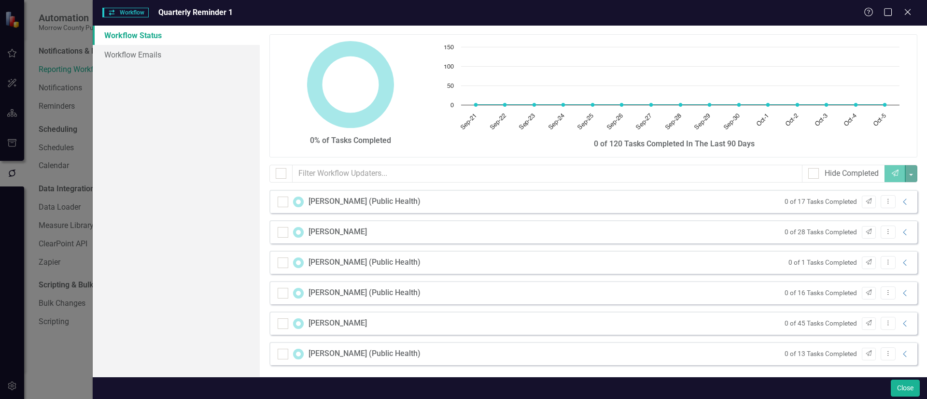
scroll to position [8, 0]
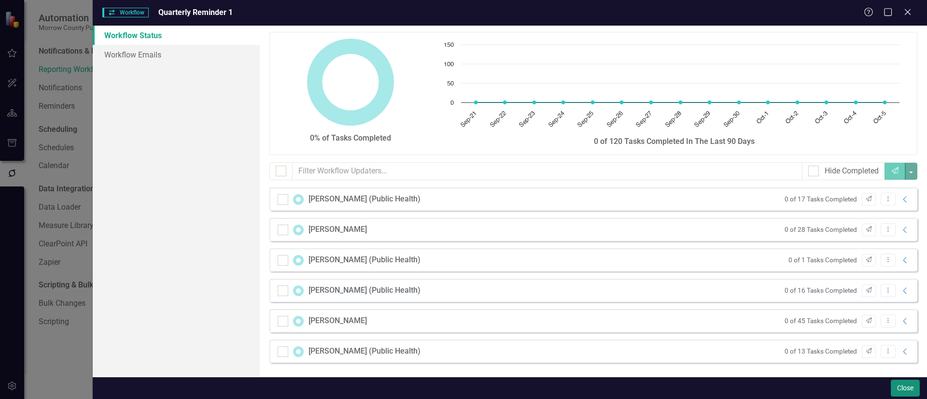
click at [903, 392] on button "Close" at bounding box center [905, 387] width 29 height 17
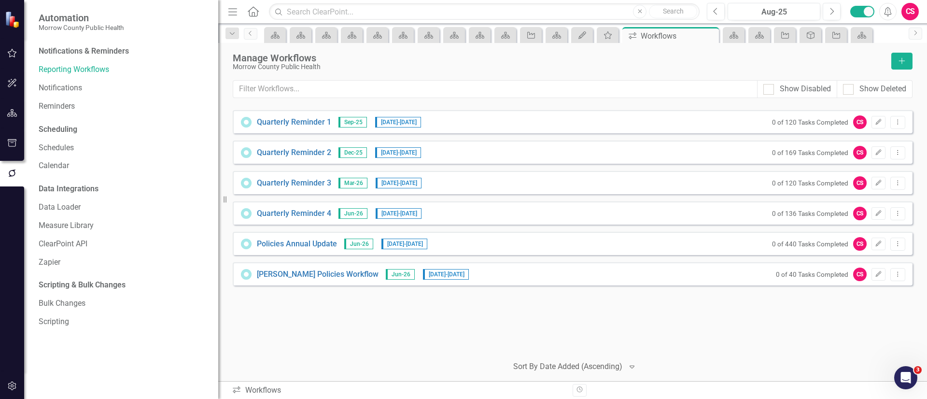
click at [13, 112] on icon "button" at bounding box center [12, 113] width 10 height 8
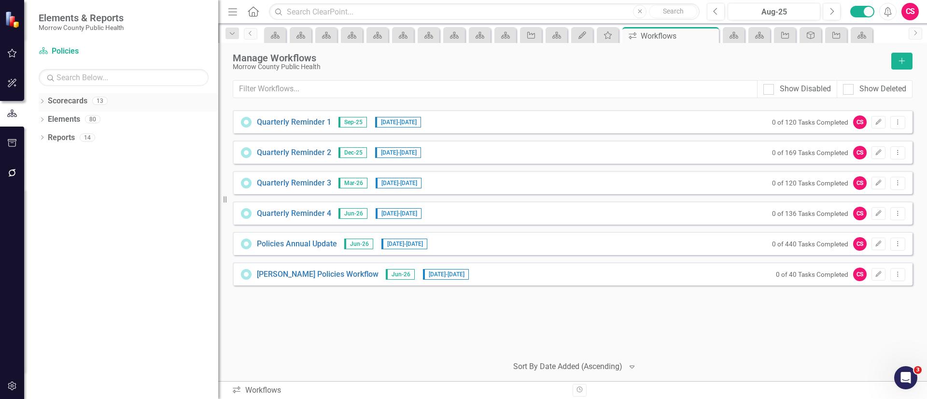
click at [65, 101] on link "Scorecards" at bounding box center [68, 101] width 40 height 11
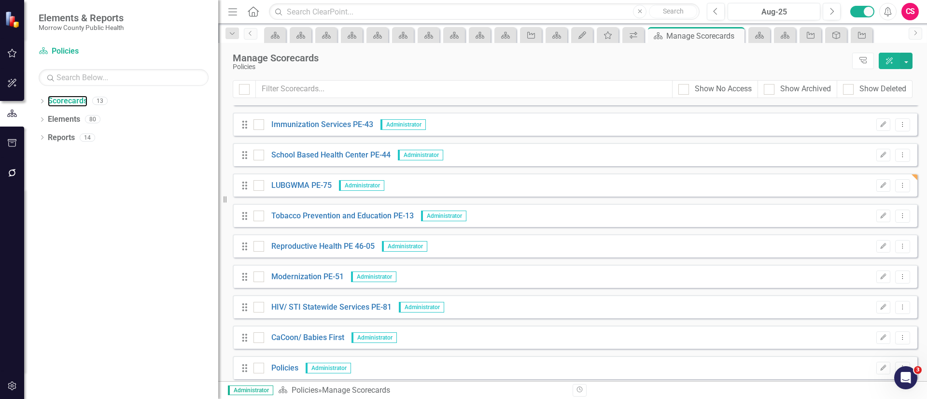
scroll to position [120, 0]
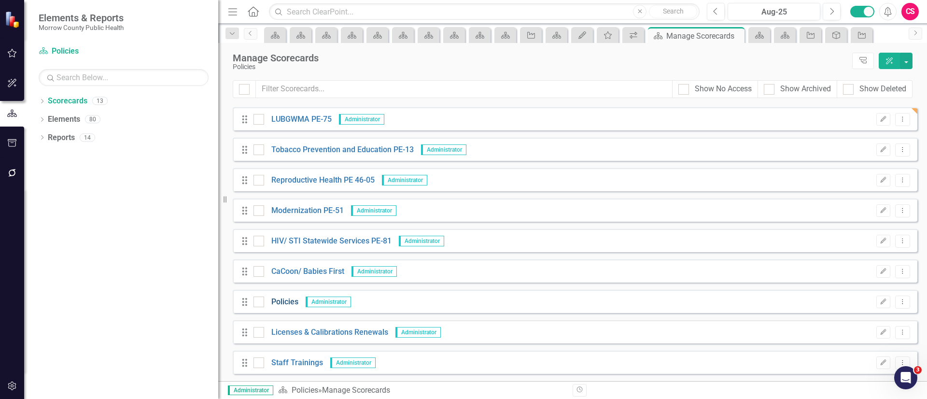
click at [284, 299] on link "Policies" at bounding box center [281, 301] width 34 height 11
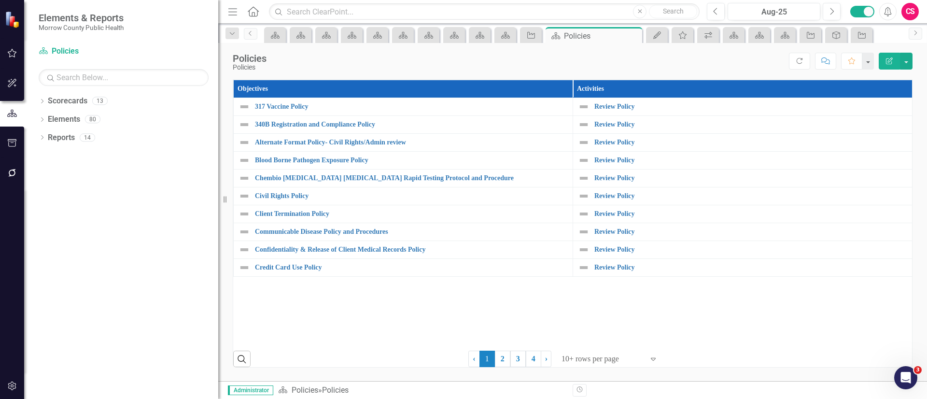
click at [605, 354] on div at bounding box center [602, 358] width 82 height 13
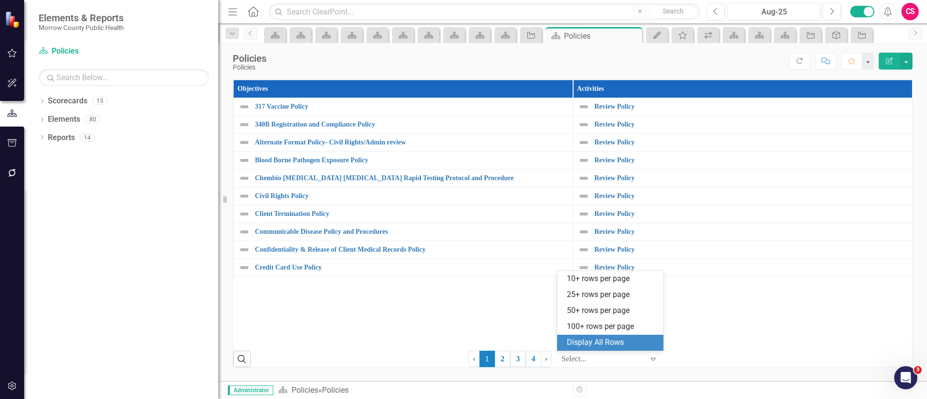
click at [609, 344] on div "Display All Rows" at bounding box center [612, 342] width 91 height 11
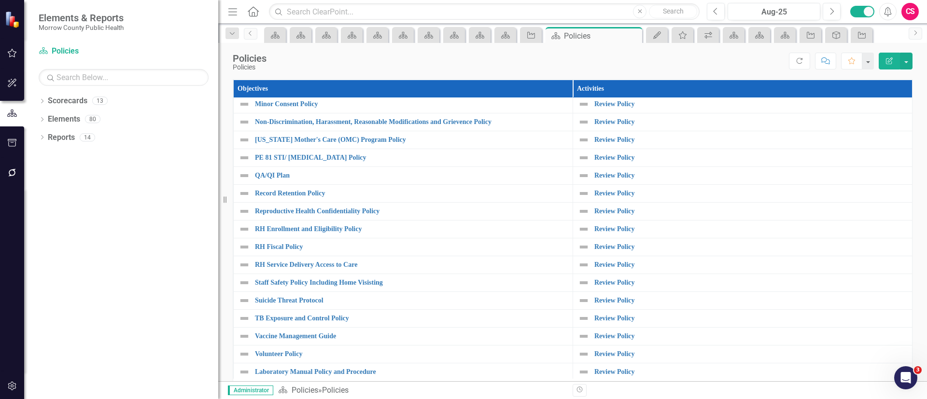
scroll to position [444, 0]
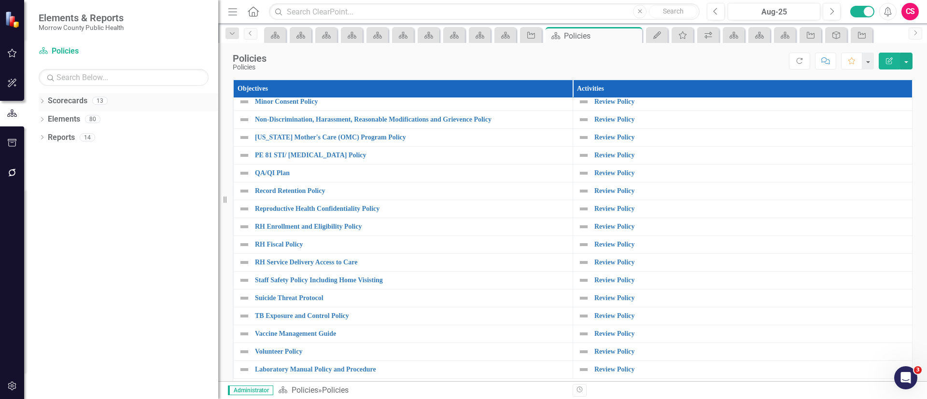
click at [41, 102] on icon "Dropdown" at bounding box center [42, 101] width 7 height 5
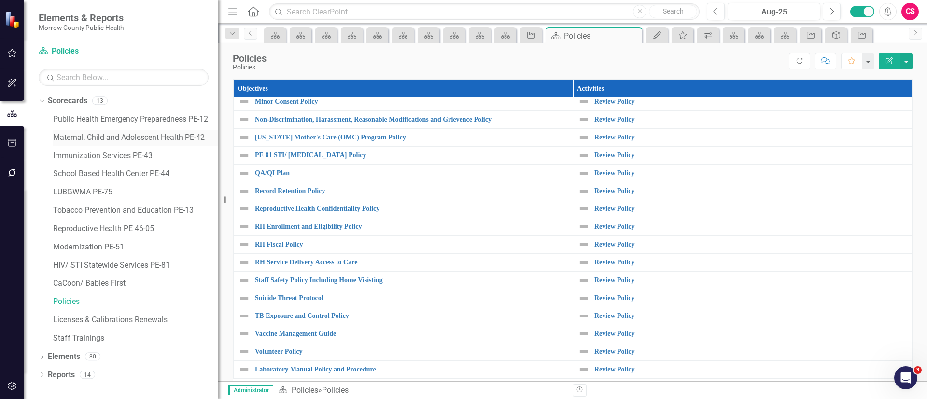
click at [94, 134] on link "Maternal, Child and Adolescent Health PE-42" at bounding box center [135, 137] width 165 height 11
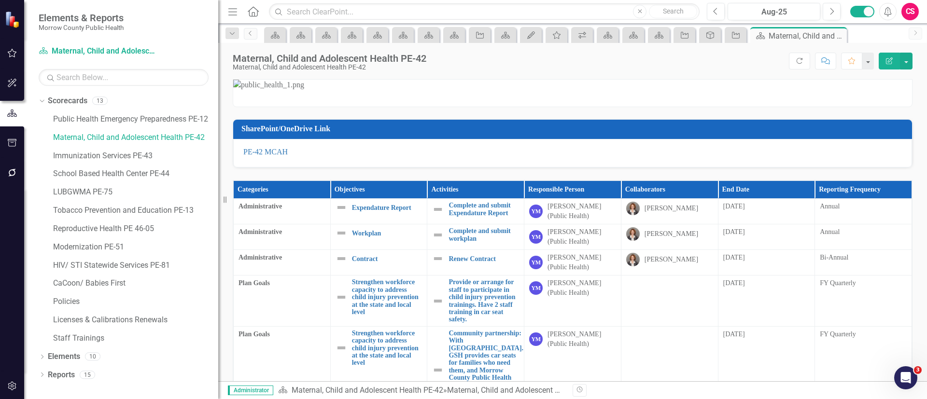
click at [883, 59] on button "Edit Report" at bounding box center [888, 61] width 21 height 17
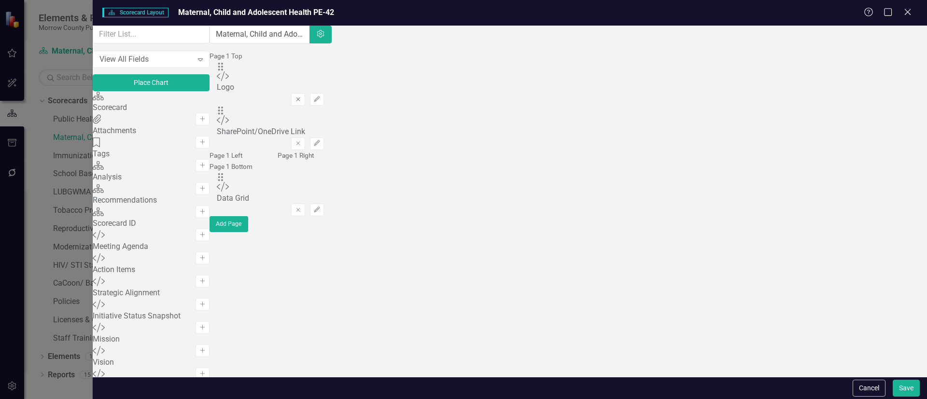
click at [305, 94] on button "Remove" at bounding box center [298, 99] width 14 height 13
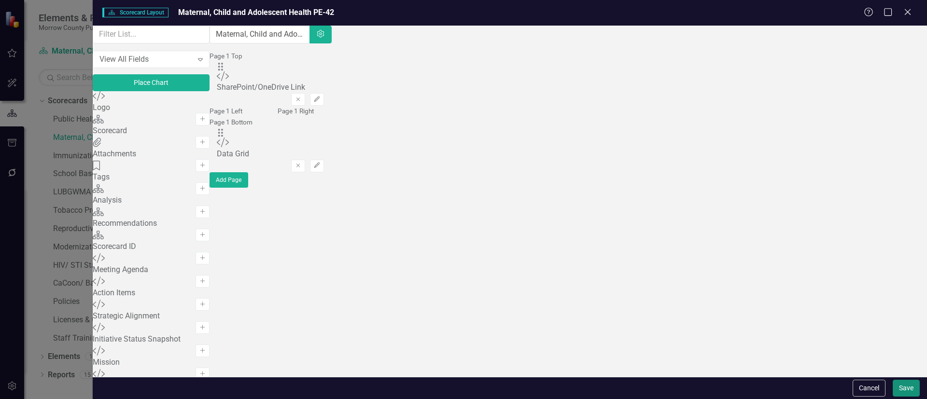
click at [910, 389] on button "Save" at bounding box center [905, 388] width 27 height 17
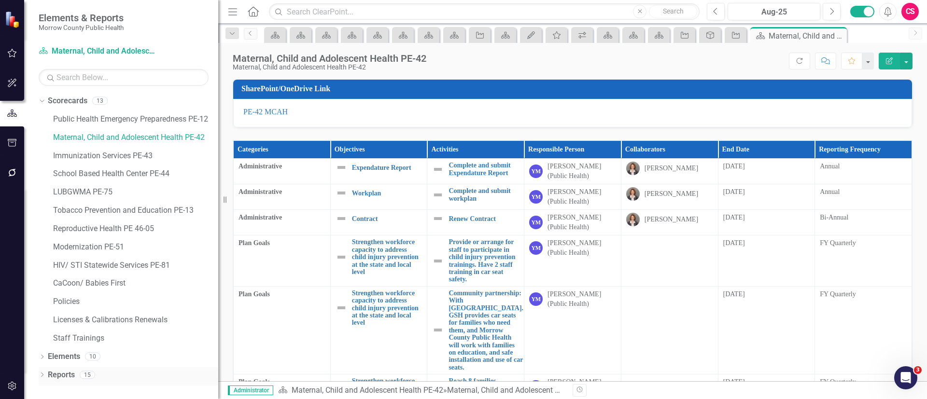
click at [103, 371] on div "Reports 15" at bounding box center [133, 376] width 170 height 18
click at [887, 145] on th "Reporting Frequency" at bounding box center [863, 150] width 97 height 18
click at [887, 145] on th "Reporting Frequency Sort Ascending" at bounding box center [863, 150] width 97 height 18
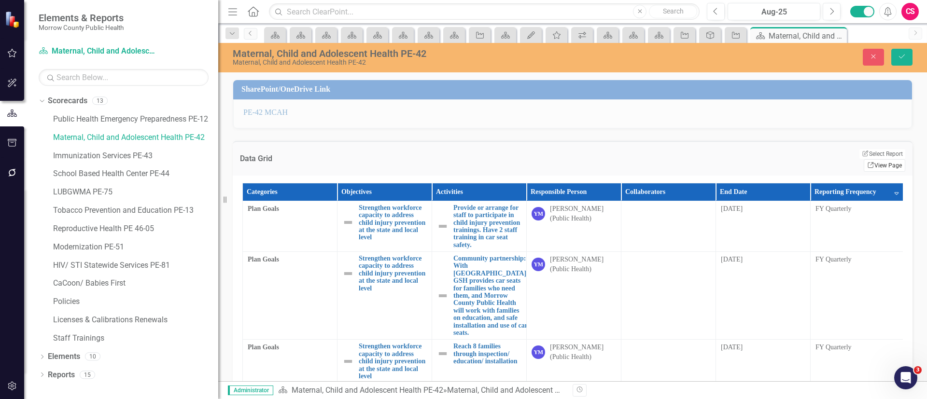
click at [878, 159] on link "Link View Page" at bounding box center [884, 165] width 42 height 13
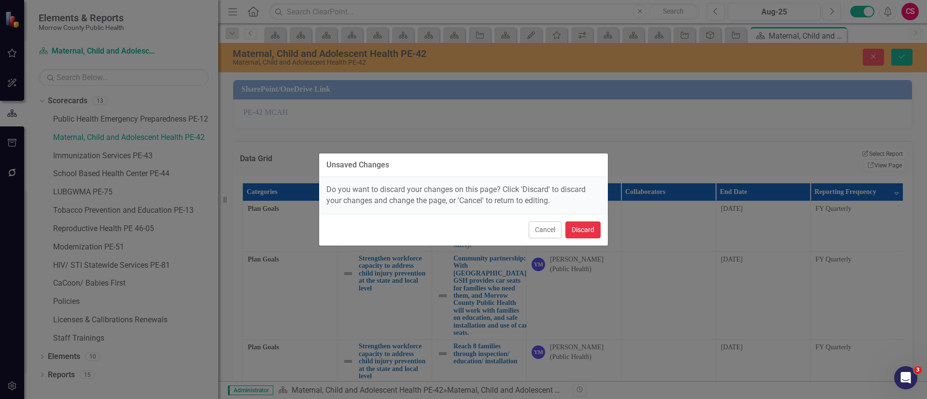
click at [580, 227] on button "Discard" at bounding box center [582, 230] width 35 height 17
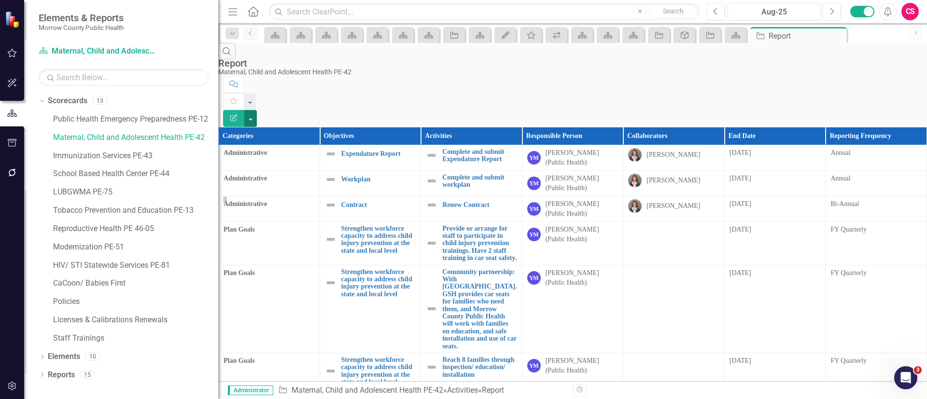
click at [257, 110] on button "button" at bounding box center [250, 118] width 13 height 17
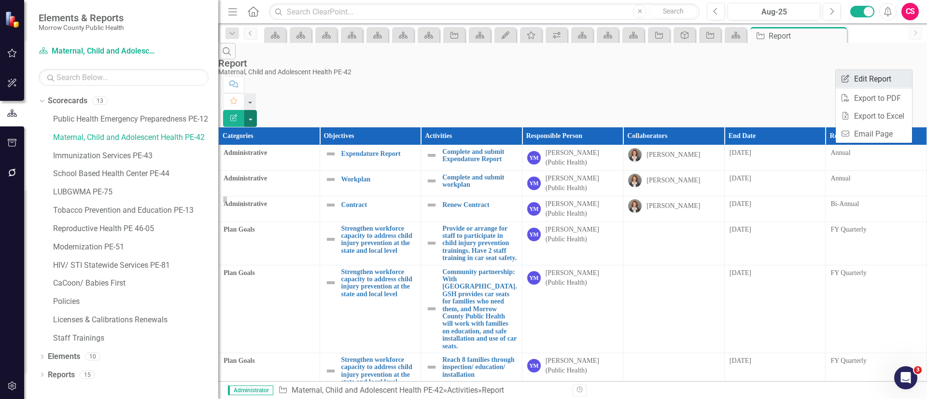
click at [868, 81] on link "Edit Report Edit Report" at bounding box center [874, 79] width 76 height 18
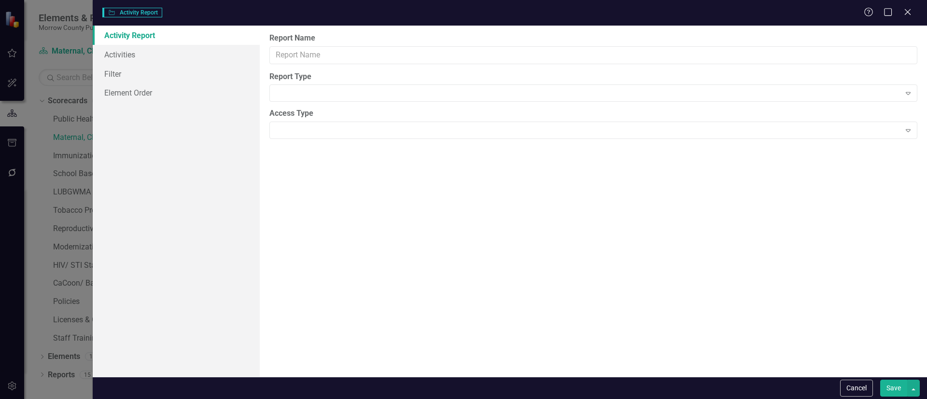
type input "Report"
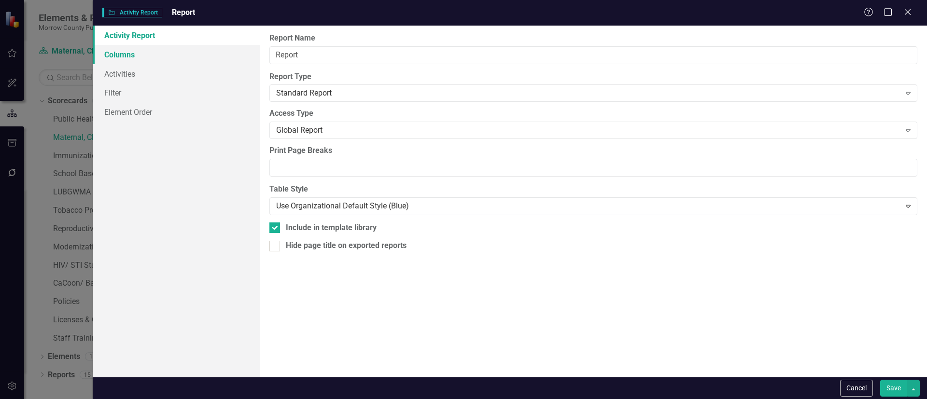
click at [132, 51] on link "Columns" at bounding box center [176, 54] width 167 height 19
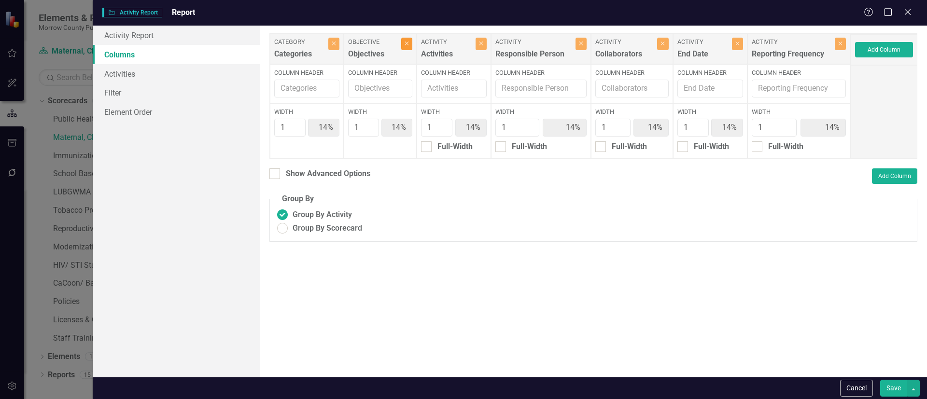
click at [412, 50] on button "Close" at bounding box center [406, 44] width 11 height 13
type input "17%"
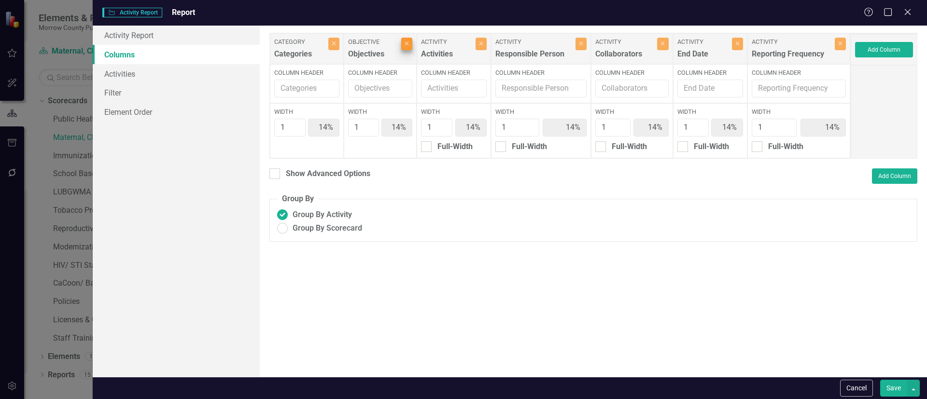
type input "17%"
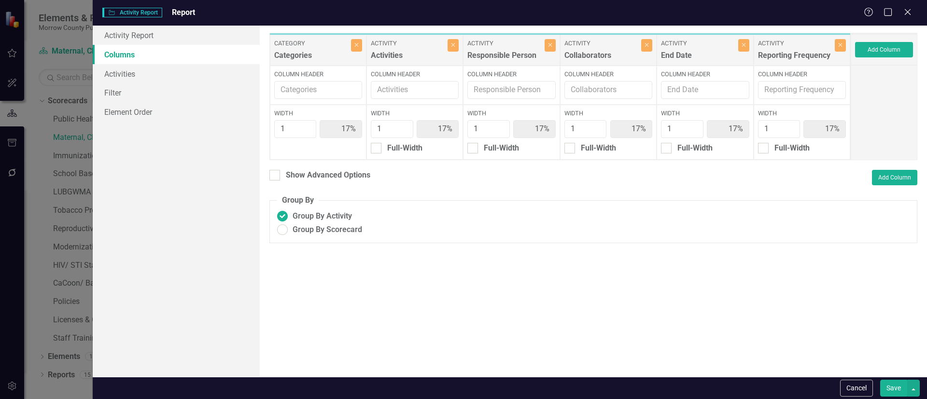
click at [890, 382] on button "Save" at bounding box center [893, 388] width 27 height 17
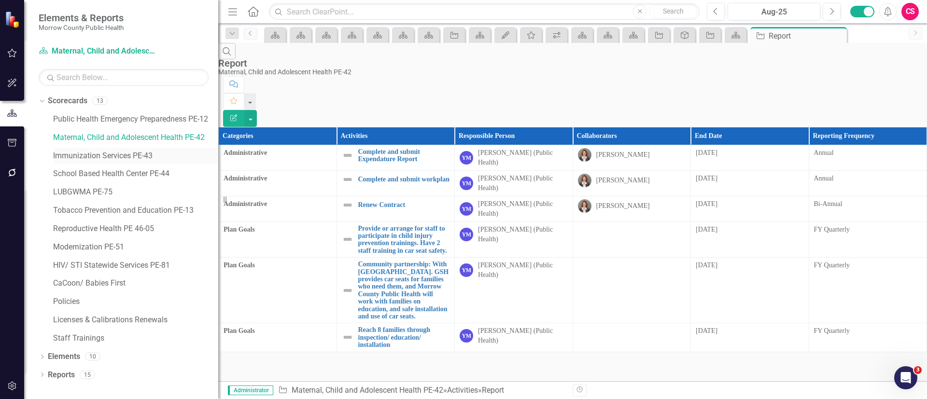
click at [117, 151] on link "Immunization Services PE-43" at bounding box center [135, 156] width 165 height 11
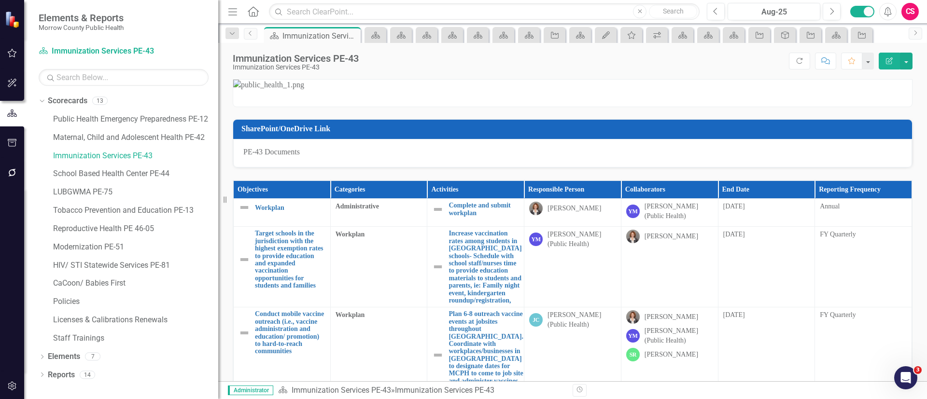
click at [887, 61] on icon "Edit Report" at bounding box center [889, 60] width 9 height 7
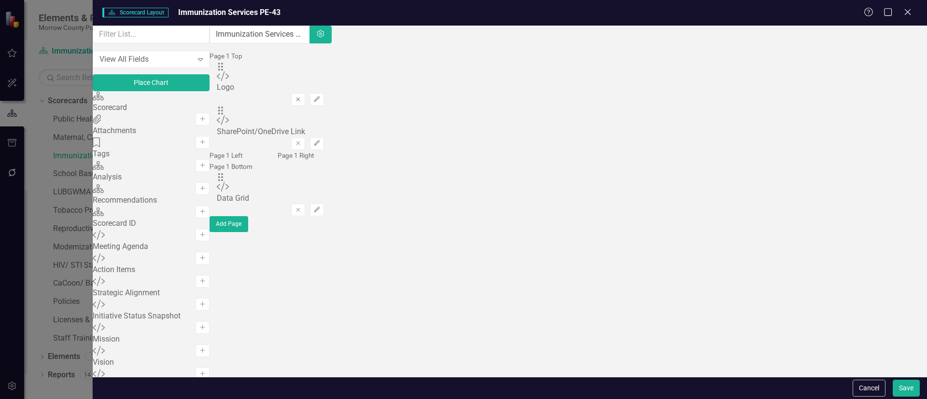
click at [305, 93] on button "Remove" at bounding box center [298, 99] width 14 height 13
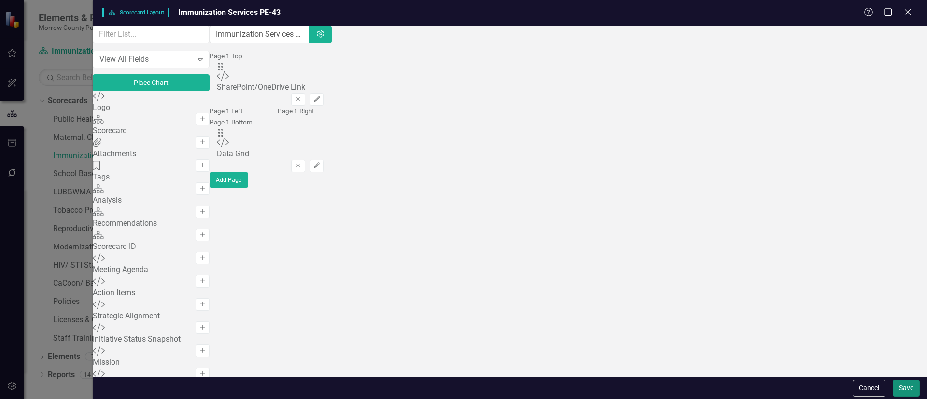
click at [906, 383] on button "Save" at bounding box center [905, 388] width 27 height 17
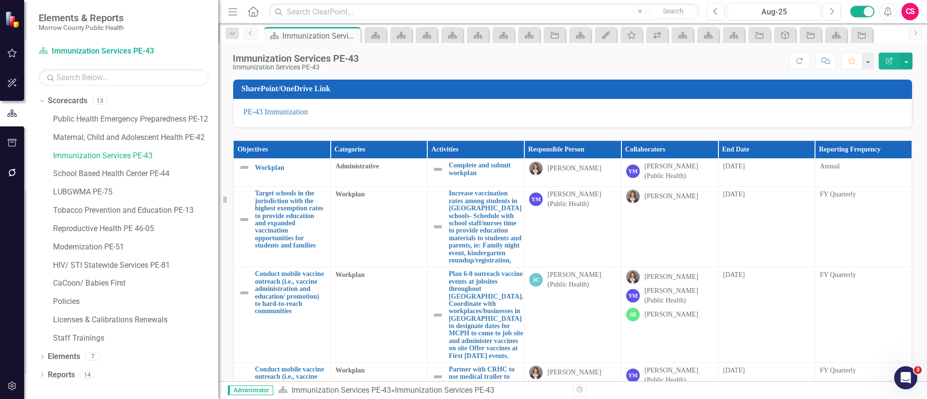
click at [891, 151] on th "Reporting Frequency" at bounding box center [863, 150] width 97 height 18
click at [891, 151] on th "Reporting Frequency Sort Ascending" at bounding box center [863, 150] width 97 height 18
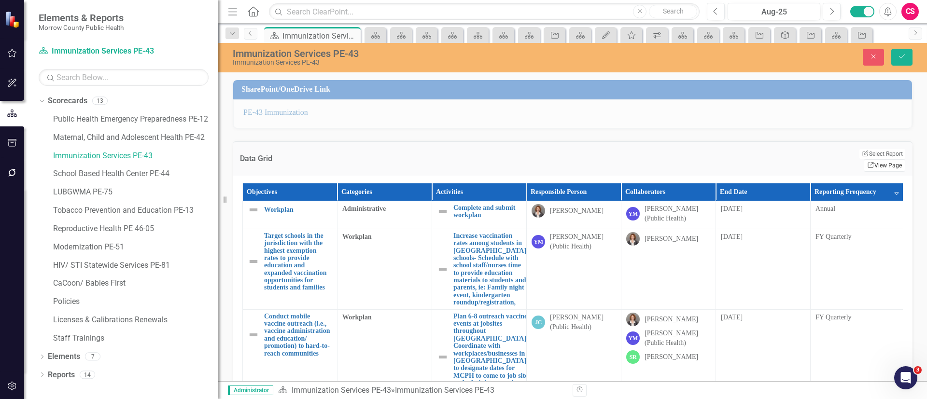
click at [874, 159] on link "Link View Page" at bounding box center [884, 165] width 42 height 13
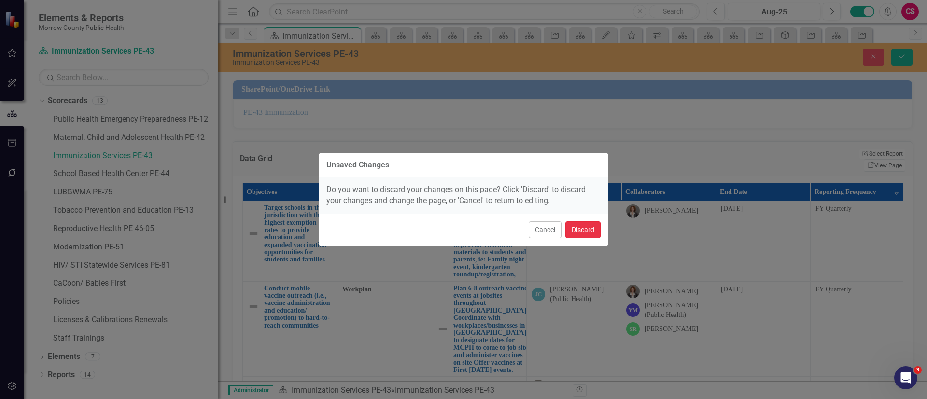
click at [583, 224] on button "Discard" at bounding box center [582, 230] width 35 height 17
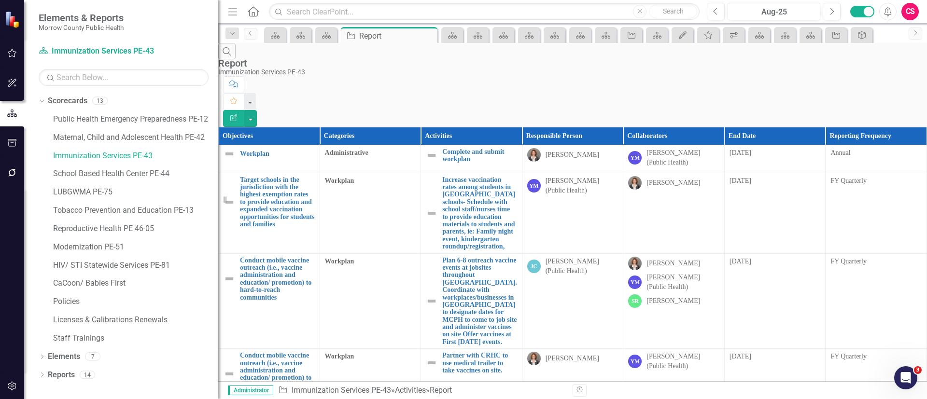
click at [237, 114] on icon "button" at bounding box center [233, 117] width 7 height 7
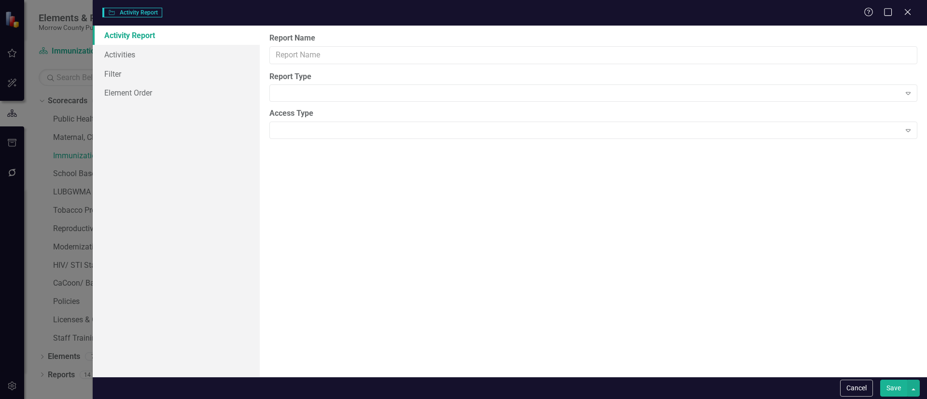
type input "Report"
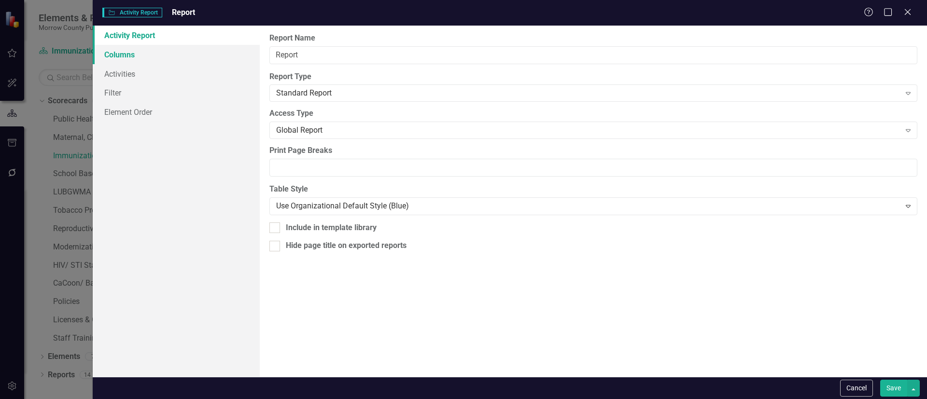
click at [166, 54] on link "Columns" at bounding box center [176, 54] width 167 height 19
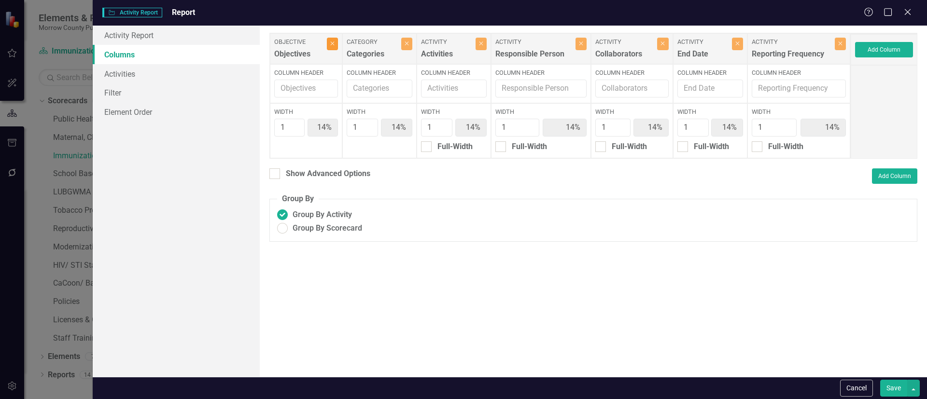
click at [334, 46] on icon "Close" at bounding box center [332, 44] width 4 height 6
type input "17%"
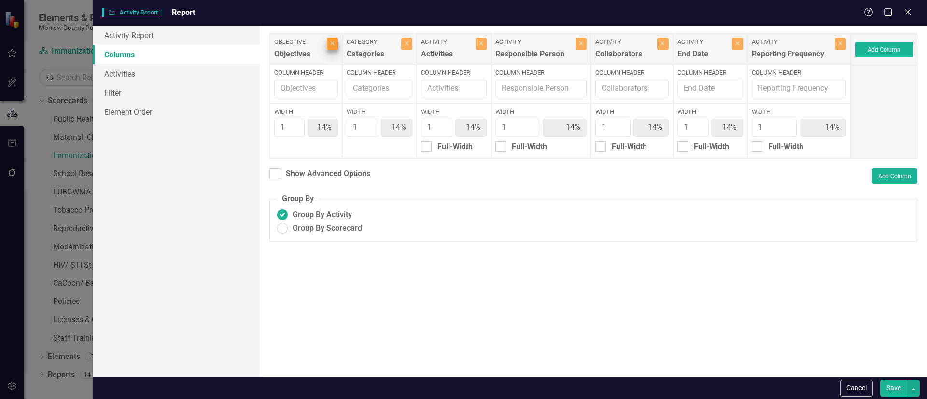
type input "17%"
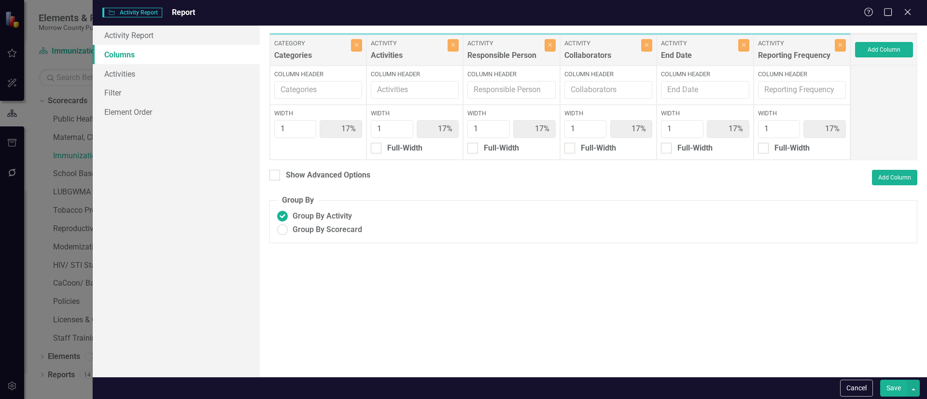
click at [888, 380] on button "Save" at bounding box center [893, 388] width 27 height 17
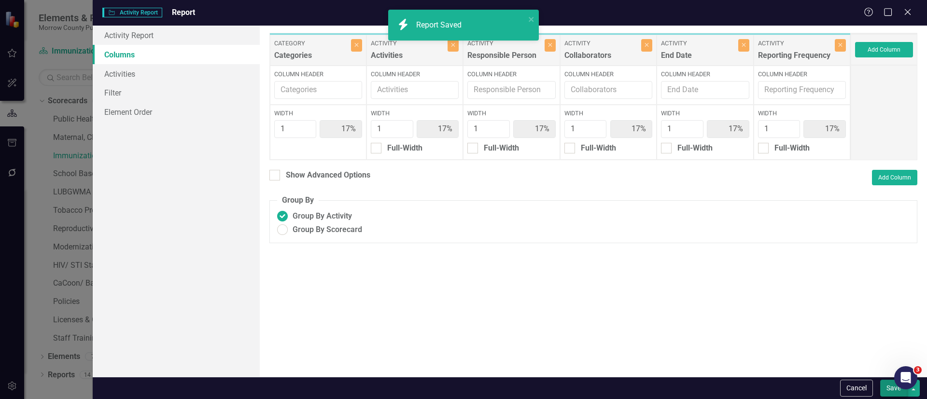
radio input "false"
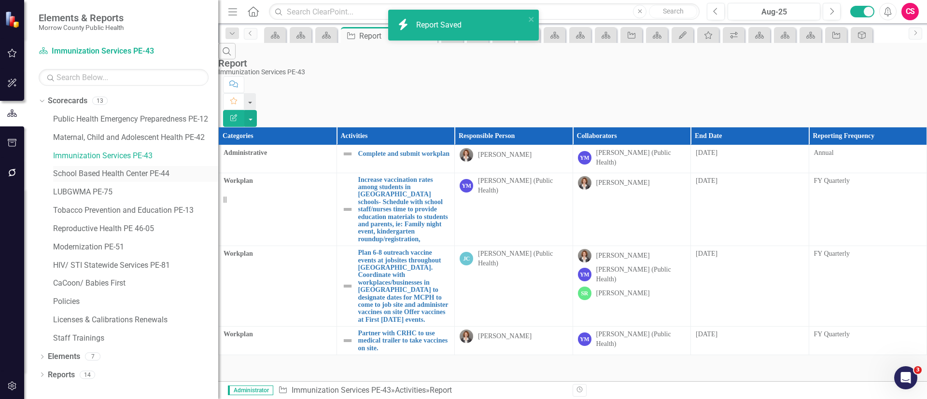
click at [77, 168] on link "School Based Health Center PE-44" at bounding box center [135, 173] width 165 height 11
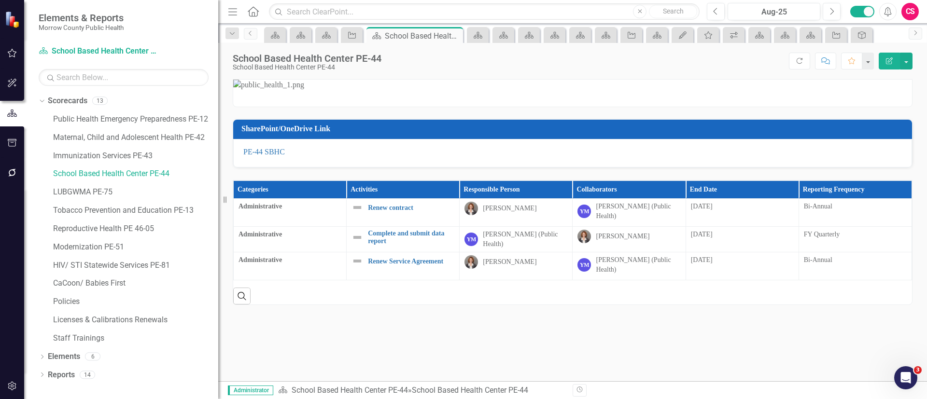
click at [886, 56] on button "Edit Report" at bounding box center [888, 61] width 21 height 17
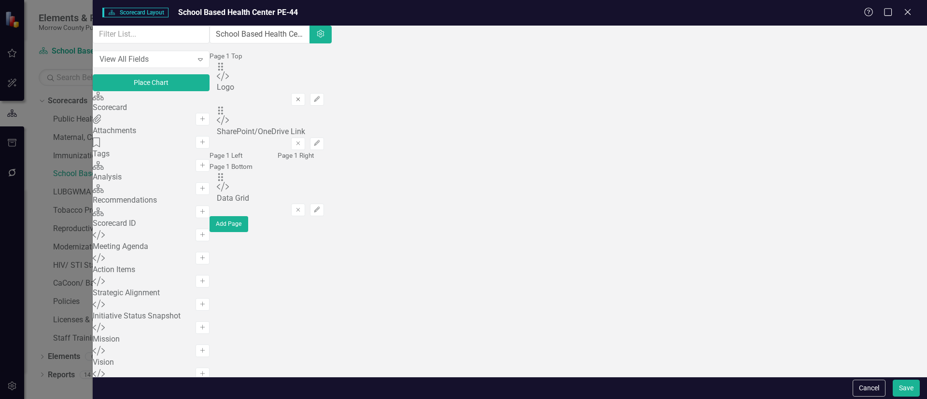
click at [305, 97] on button "Remove" at bounding box center [298, 99] width 14 height 13
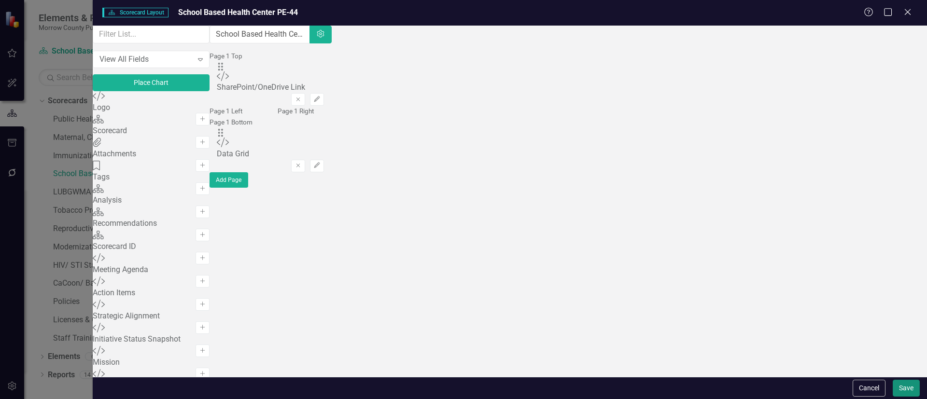
click at [906, 381] on button "Save" at bounding box center [905, 388] width 27 height 17
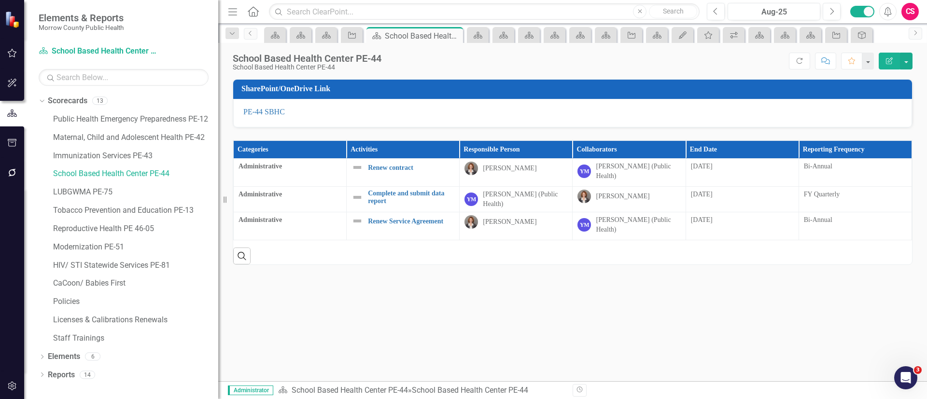
click at [893, 57] on button "Edit Report" at bounding box center [888, 61] width 21 height 17
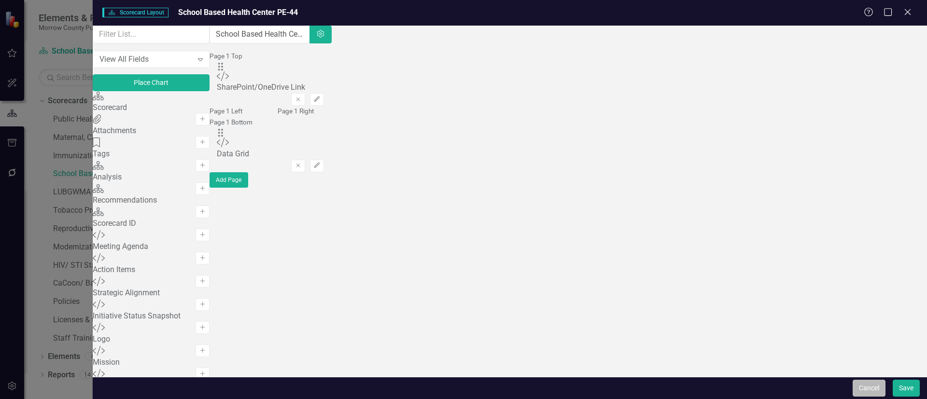
click at [874, 381] on button "Cancel" at bounding box center [868, 388] width 33 height 17
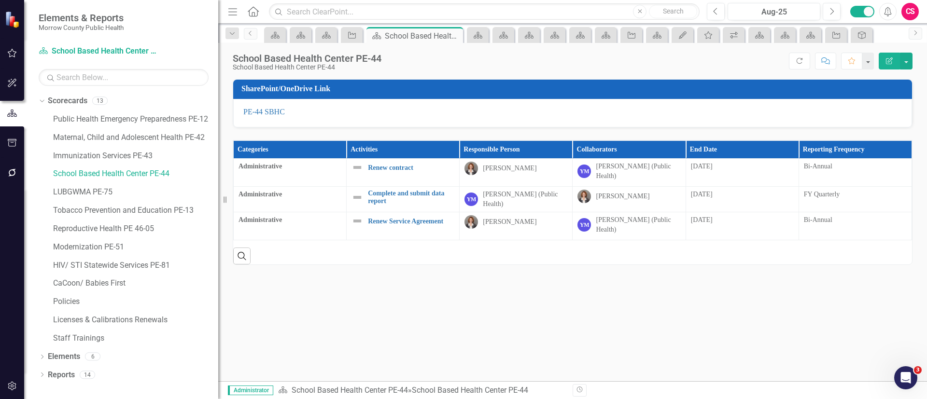
click at [890, 145] on th "Reporting Frequency" at bounding box center [854, 150] width 113 height 18
click at [890, 145] on th "Reporting Frequency Sort Ascending" at bounding box center [854, 150] width 113 height 18
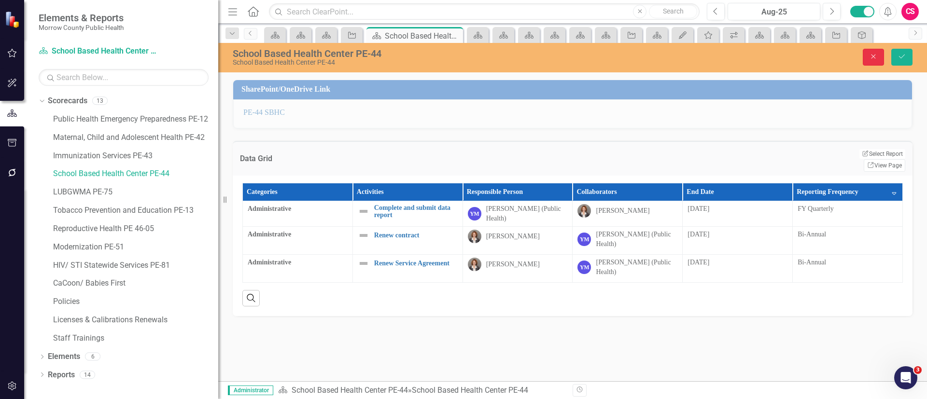
click at [864, 55] on button "Close" at bounding box center [873, 57] width 21 height 17
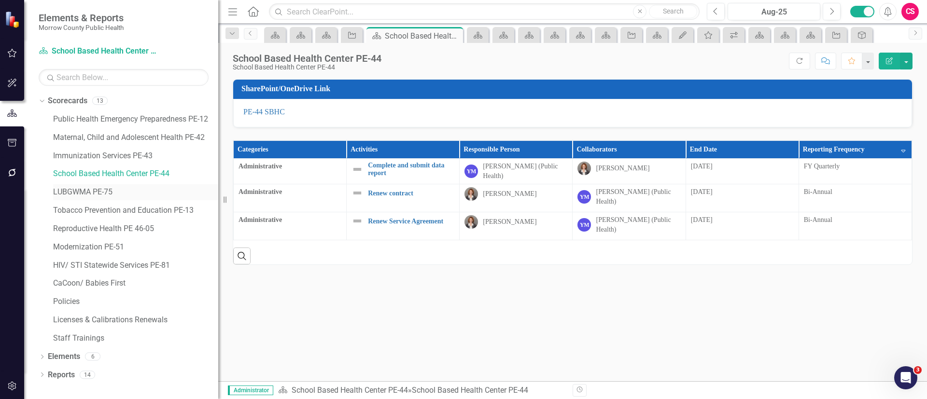
click at [124, 190] on link "LUBGWMA PE-75" at bounding box center [135, 192] width 165 height 11
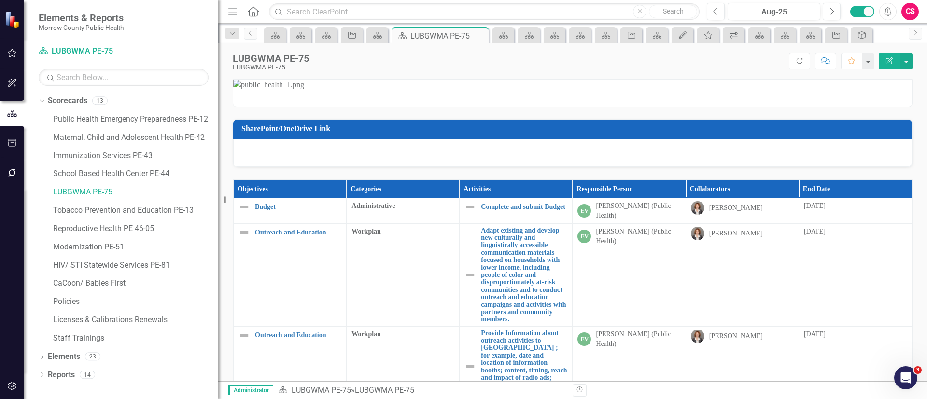
click at [891, 61] on icon "button" at bounding box center [889, 60] width 7 height 7
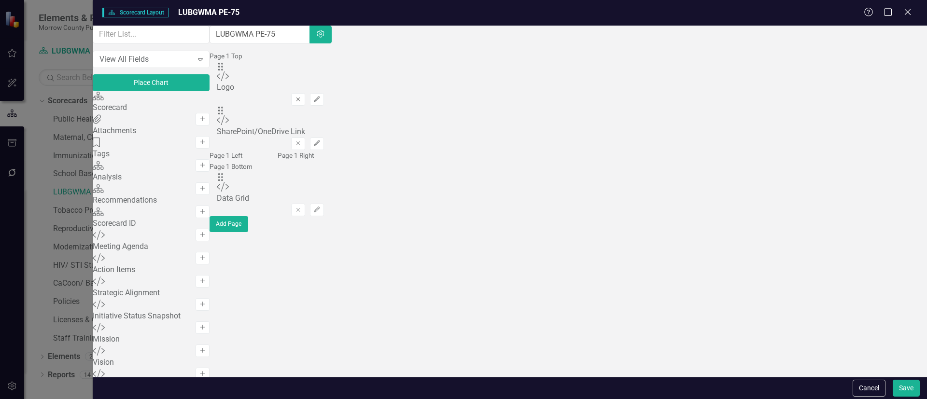
click at [305, 93] on button "Remove" at bounding box center [298, 99] width 14 height 13
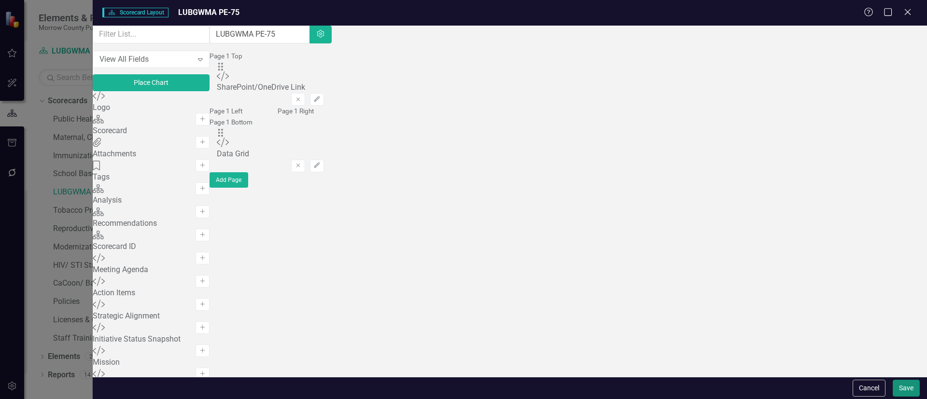
click at [898, 385] on button "Save" at bounding box center [905, 388] width 27 height 17
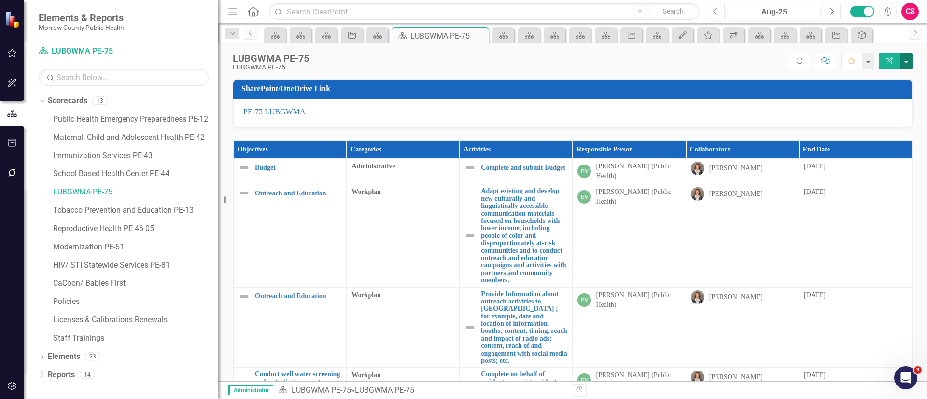
click at [910, 65] on button "button" at bounding box center [906, 61] width 13 height 17
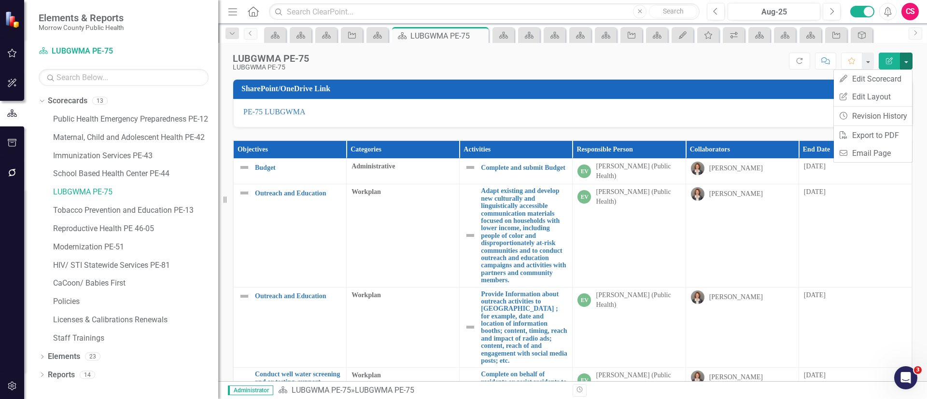
click at [771, 149] on th "Collaborators" at bounding box center [741, 150] width 113 height 18
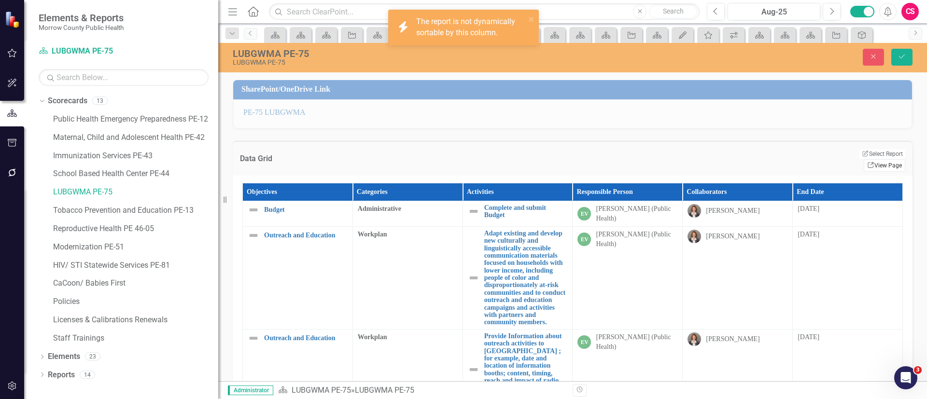
click at [873, 159] on link "Link View Page" at bounding box center [884, 165] width 42 height 13
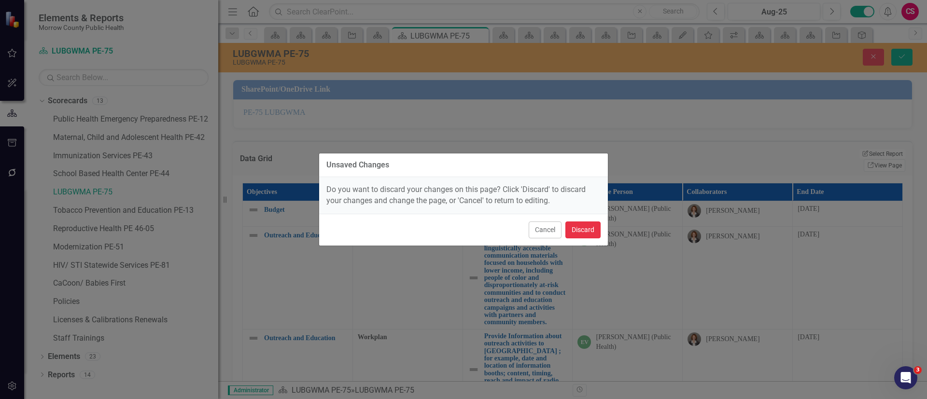
click at [594, 223] on button "Discard" at bounding box center [582, 230] width 35 height 17
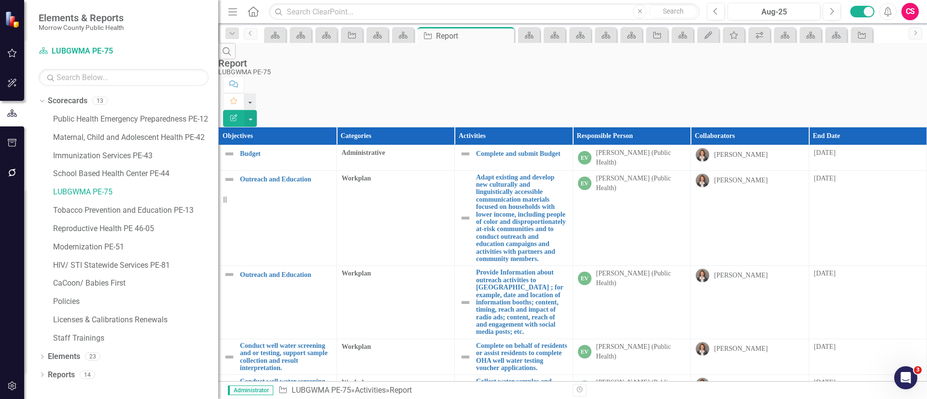
click at [244, 110] on button "Edit Report" at bounding box center [233, 118] width 21 height 17
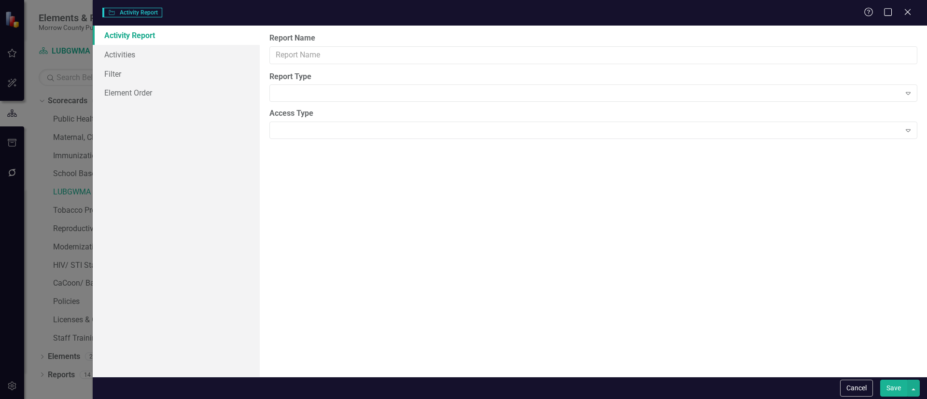
type input "Report"
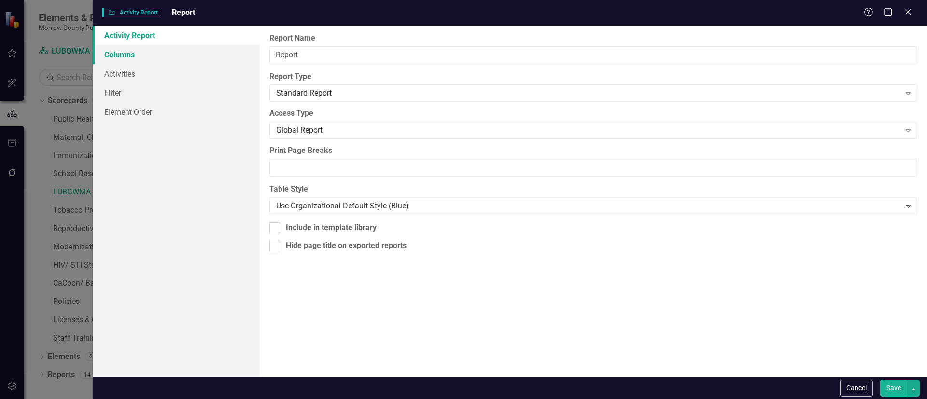
click at [166, 54] on link "Columns" at bounding box center [176, 54] width 167 height 19
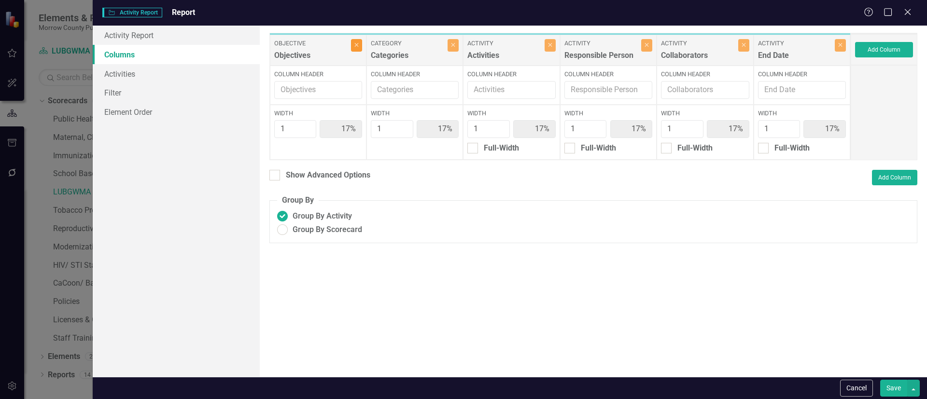
click at [357, 47] on icon "Close" at bounding box center [356, 45] width 4 height 6
type input "20%"
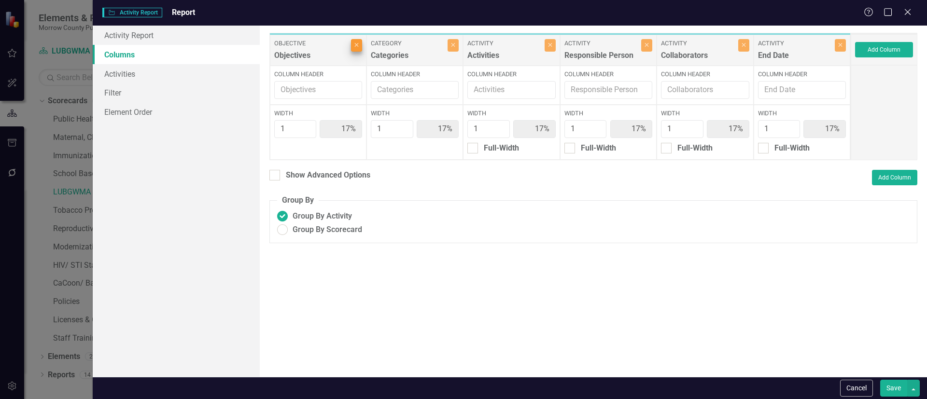
type input "20%"
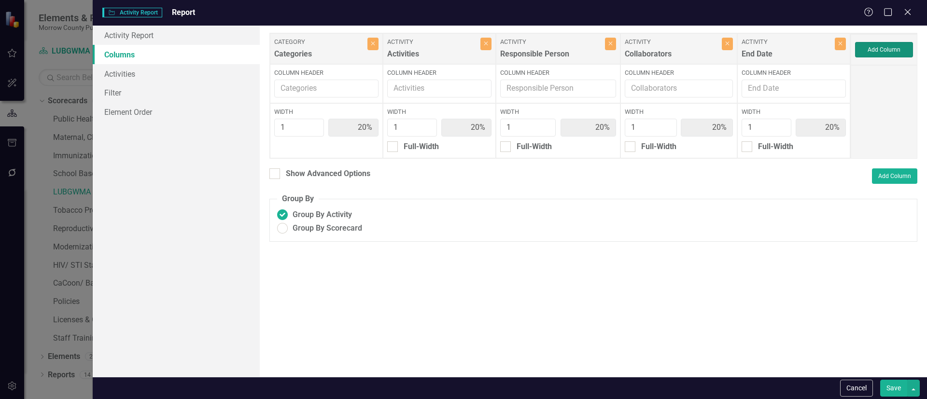
click at [863, 55] on button "Add Column" at bounding box center [884, 49] width 58 height 15
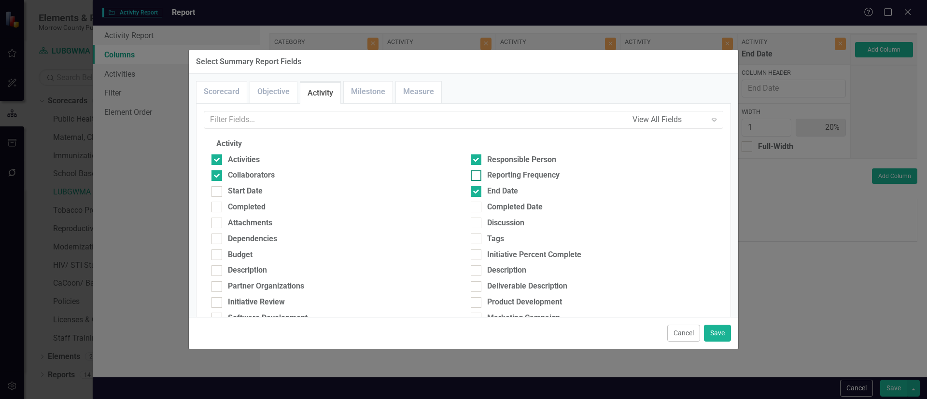
click at [501, 177] on div "Reporting Frequency" at bounding box center [523, 175] width 72 height 11
click at [477, 177] on input "Reporting Frequency" at bounding box center [474, 173] width 6 height 6
checkbox input "true"
click at [723, 330] on button "Save" at bounding box center [717, 333] width 27 height 17
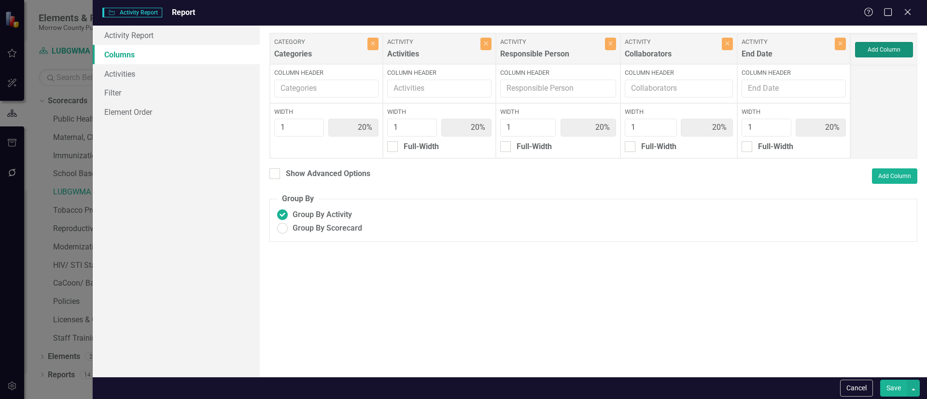
type input "17%"
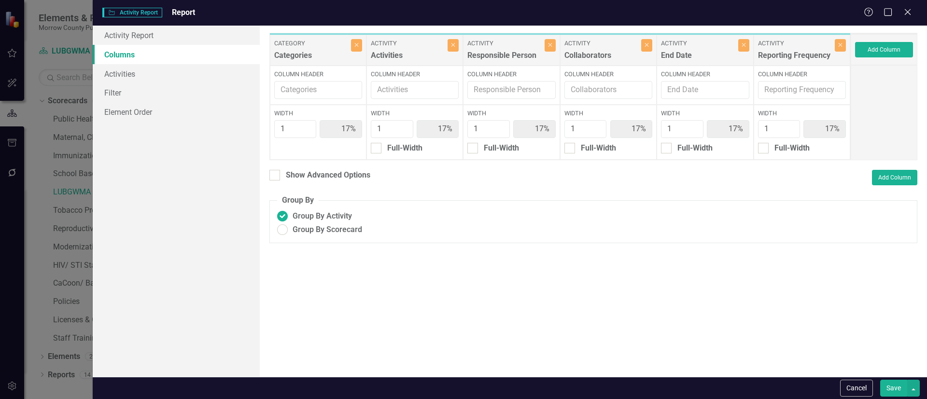
click at [891, 383] on button "Save" at bounding box center [893, 388] width 27 height 17
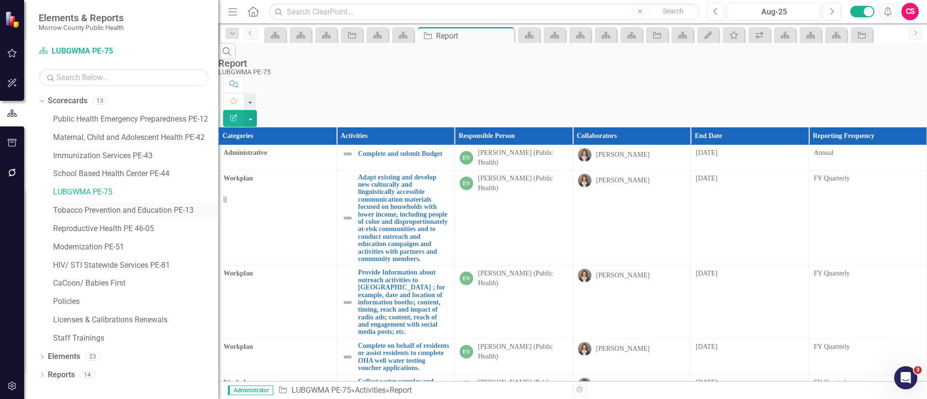
click at [163, 209] on link "Tobacco Prevention and Education PE-13" at bounding box center [135, 210] width 165 height 11
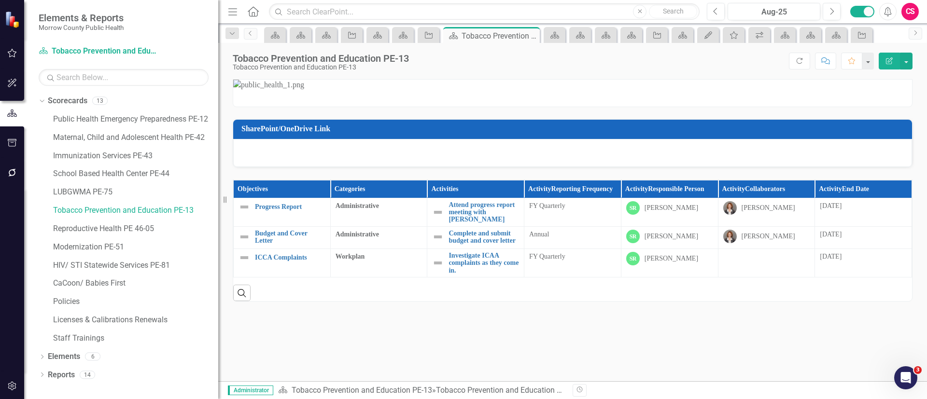
click at [892, 57] on icon "Edit Report" at bounding box center [889, 60] width 9 height 7
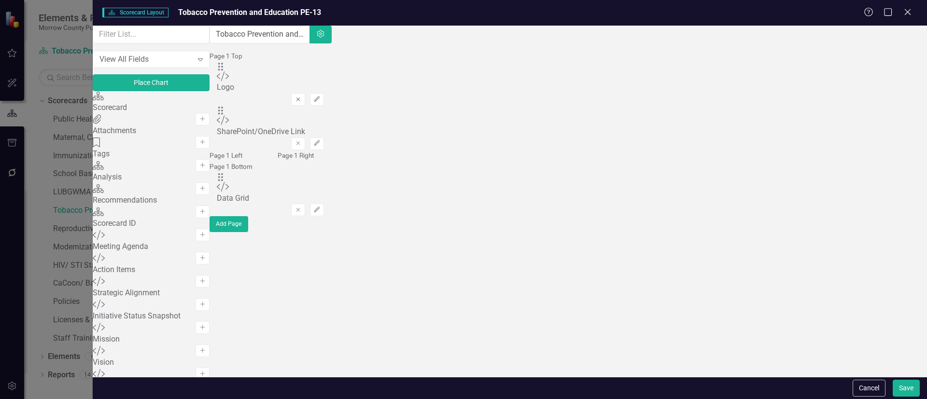
click at [305, 93] on button "Remove" at bounding box center [298, 99] width 14 height 13
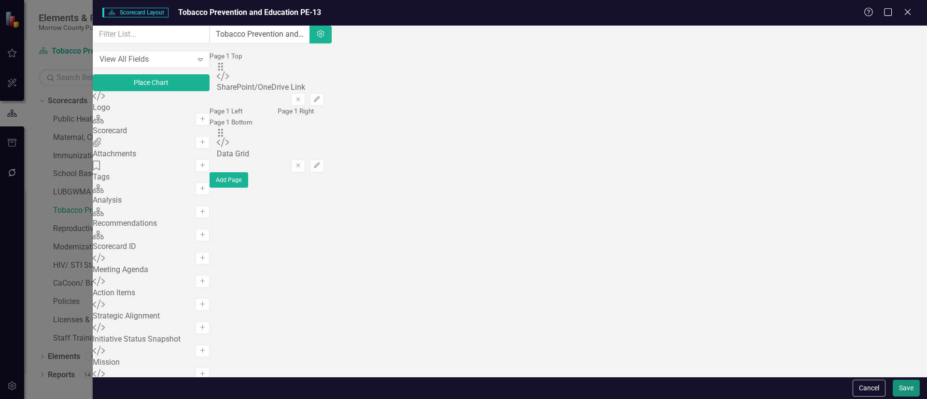
click at [896, 385] on button "Save" at bounding box center [905, 388] width 27 height 17
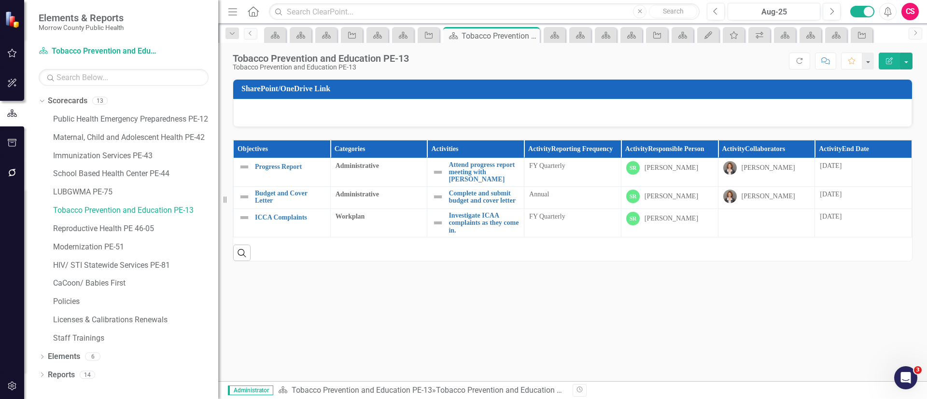
click at [888, 149] on th "Activity End Date" at bounding box center [863, 149] width 97 height 18
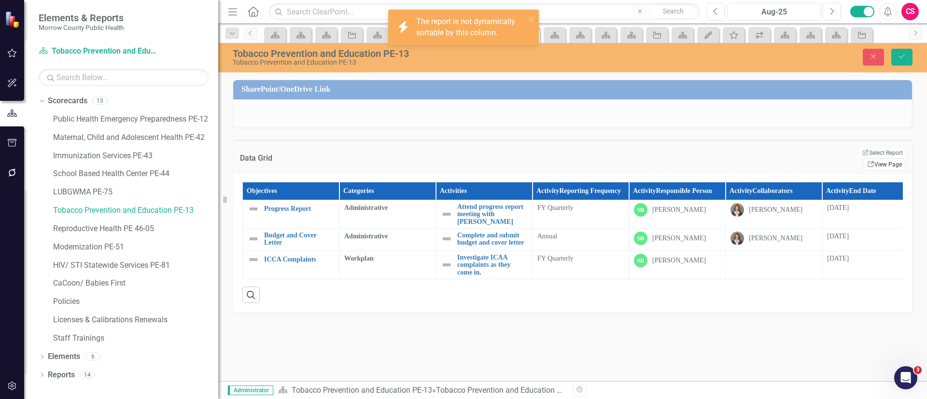
click at [875, 158] on link "Link View Page" at bounding box center [884, 164] width 42 height 13
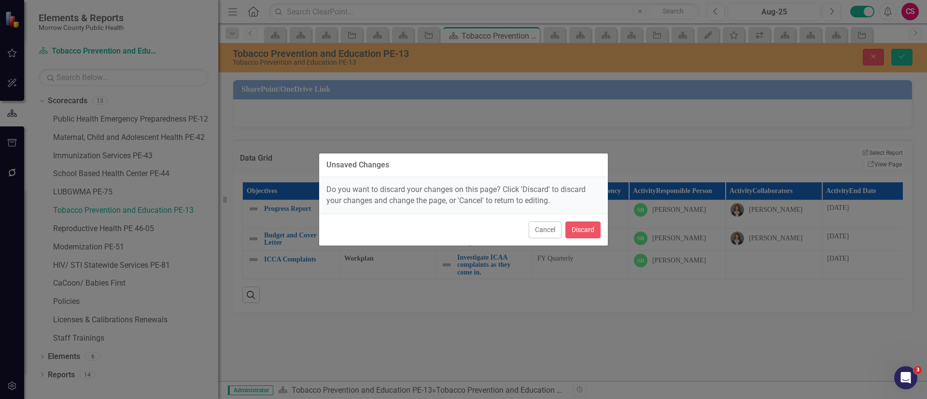
click at [578, 220] on div "Cancel Discard" at bounding box center [463, 230] width 289 height 32
click at [582, 230] on button "Discard" at bounding box center [582, 230] width 35 height 17
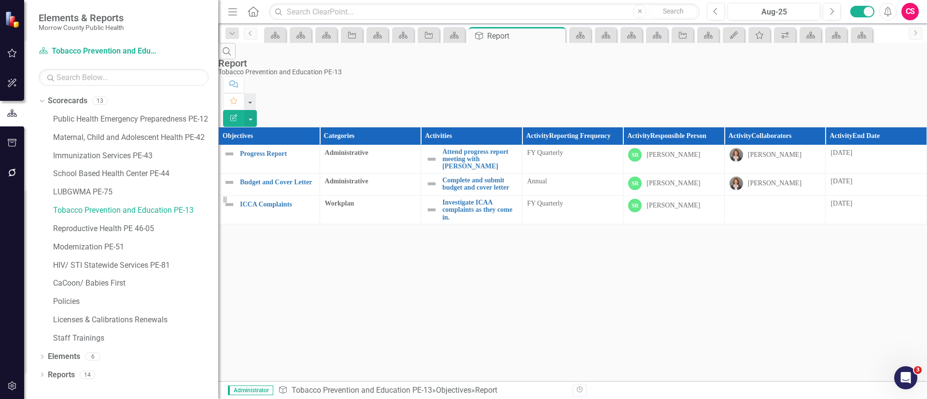
click at [244, 110] on button "Edit Report" at bounding box center [233, 118] width 21 height 17
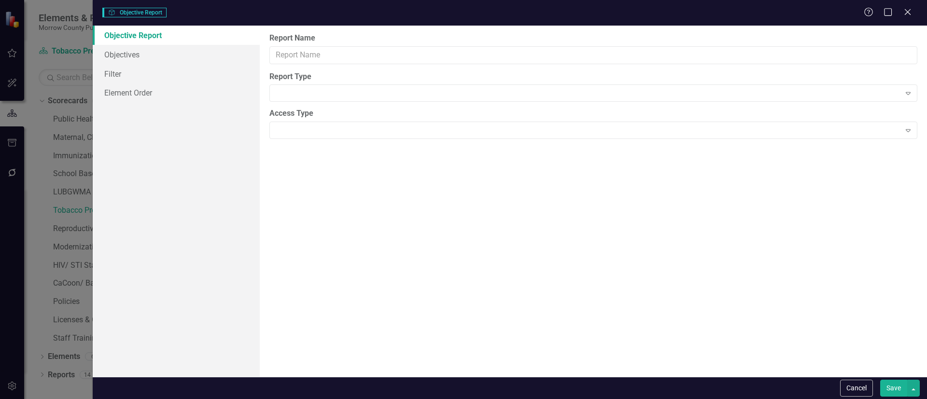
type input "Report"
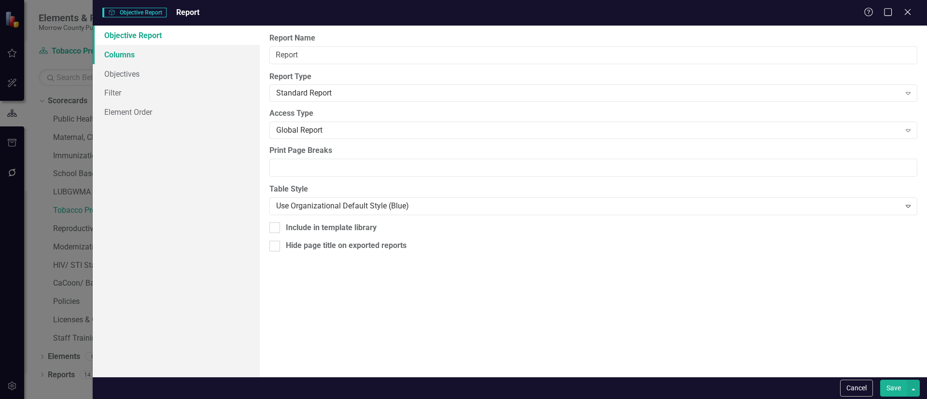
click at [132, 56] on link "Columns" at bounding box center [176, 54] width 167 height 19
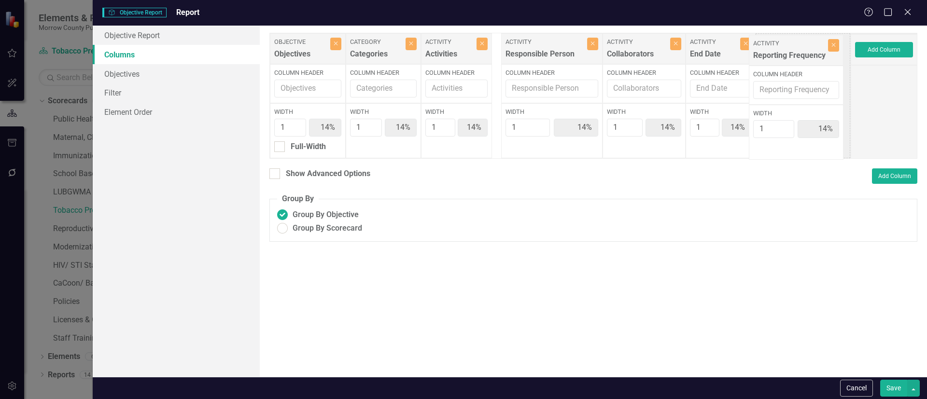
drag, startPoint x: 550, startPoint y: 46, endPoint x: 792, endPoint y: 48, distance: 242.3
click at [792, 48] on div "Objective Objectives Close Column Header Width 1 14% Full-Width Category Catego…" at bounding box center [559, 96] width 581 height 126
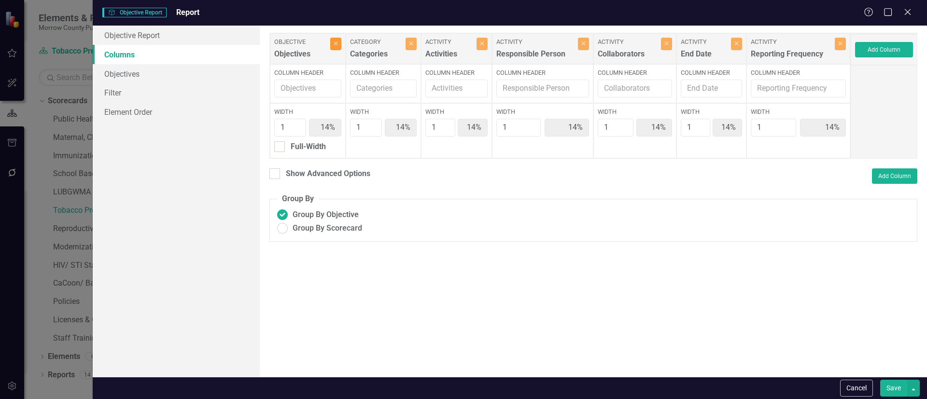
click at [338, 46] on icon "Close" at bounding box center [336, 44] width 4 height 6
type input "17%"
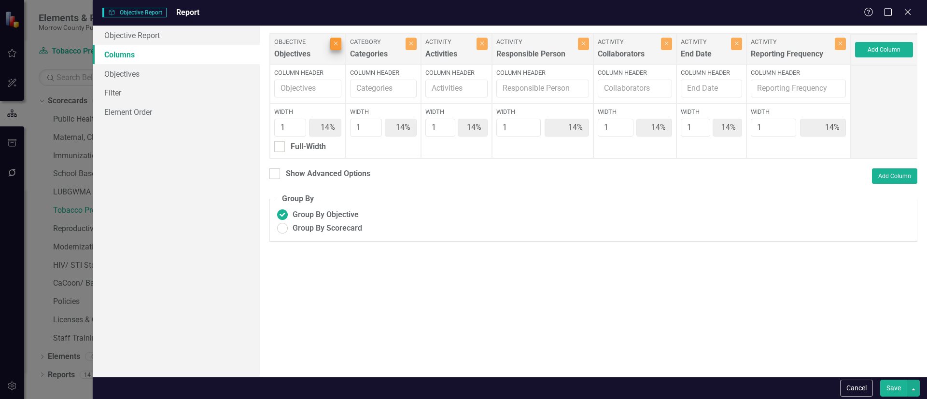
type input "17%"
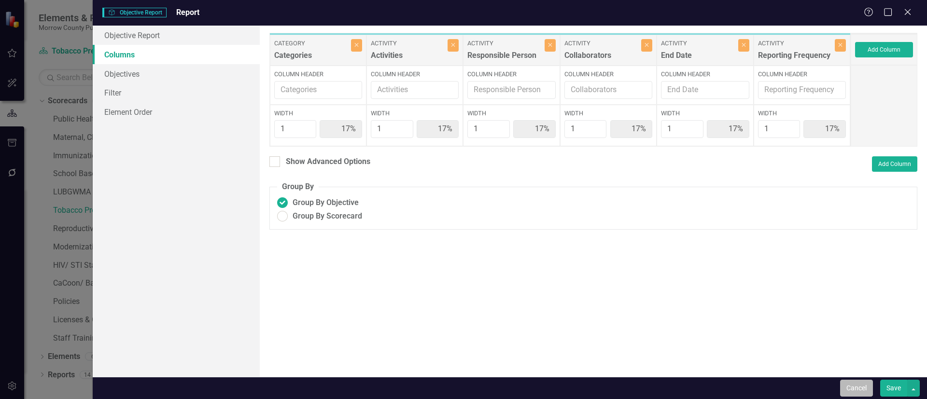
click at [852, 380] on button "Cancel" at bounding box center [856, 388] width 33 height 17
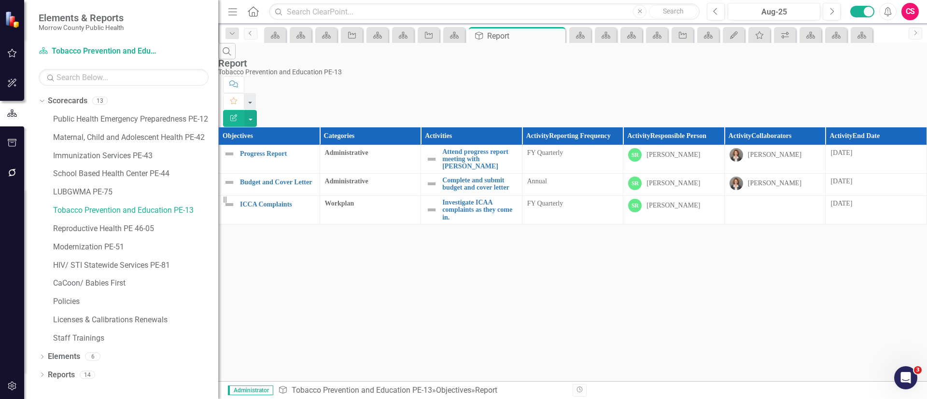
click at [893, 127] on th "Activity End Date" at bounding box center [875, 136] width 101 height 18
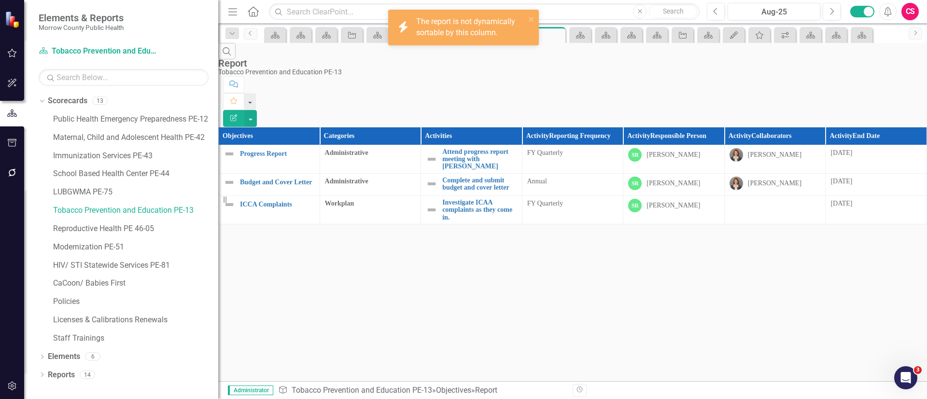
click at [893, 127] on th "Activity End Date" at bounding box center [875, 136] width 101 height 18
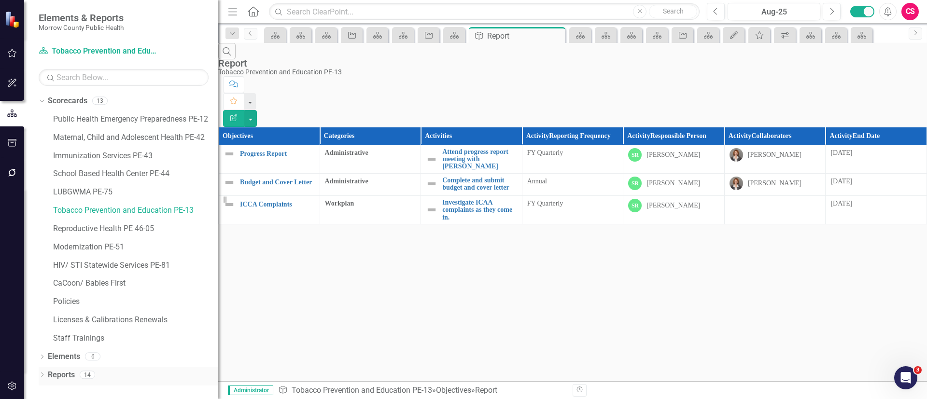
click at [73, 371] on link "Reports" at bounding box center [61, 375] width 27 height 11
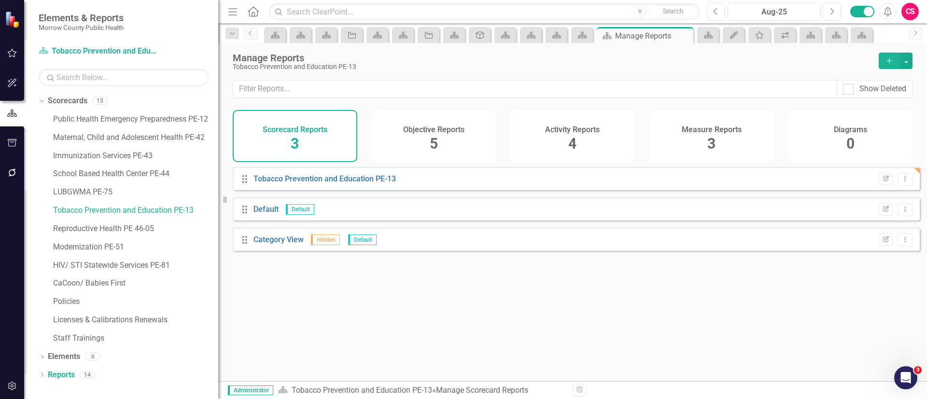
click at [596, 135] on div "Activity Reports 4" at bounding box center [572, 136] width 125 height 52
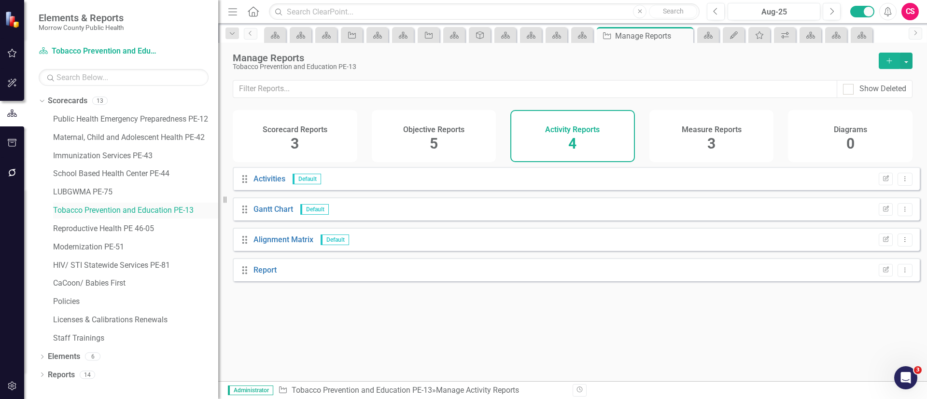
click at [152, 204] on div "Tobacco Prevention and Education PE-13" at bounding box center [135, 211] width 165 height 16
click at [157, 206] on link "Tobacco Prevention and Education PE-13" at bounding box center [135, 210] width 165 height 11
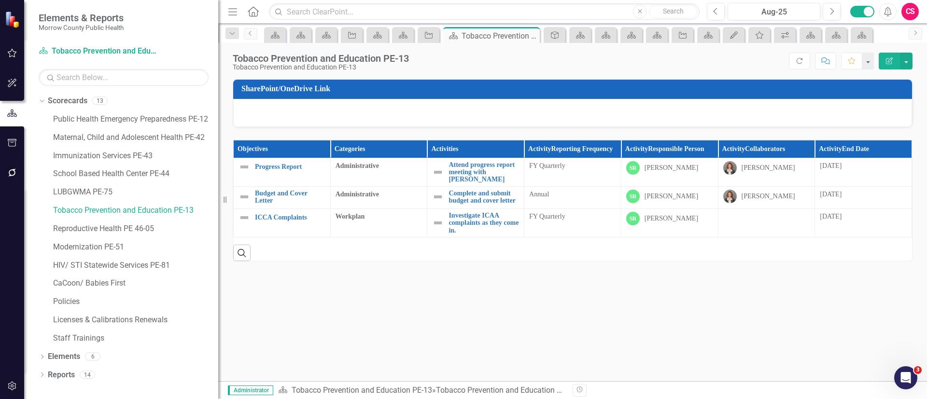
click at [915, 154] on div "Objectives Categories Activities Activity Reporting Frequency Activity Responsi…" at bounding box center [572, 194] width 694 height 135
click at [904, 151] on th "Activity End Date" at bounding box center [863, 149] width 97 height 18
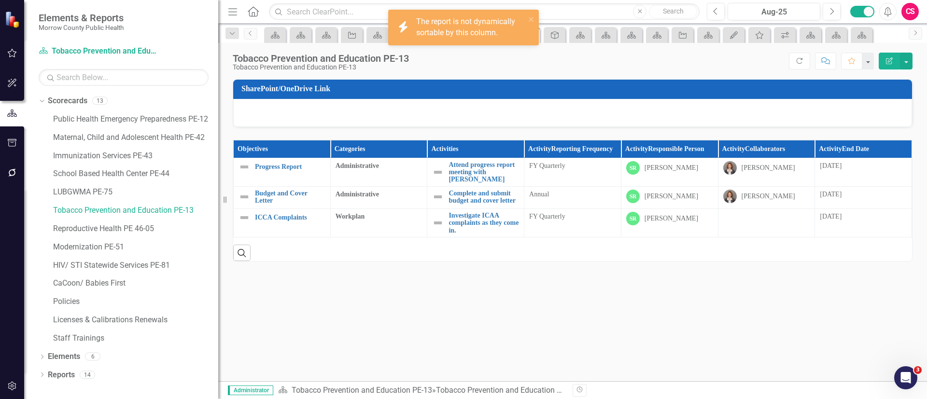
click at [903, 151] on th "Activity End Date" at bounding box center [863, 149] width 97 height 18
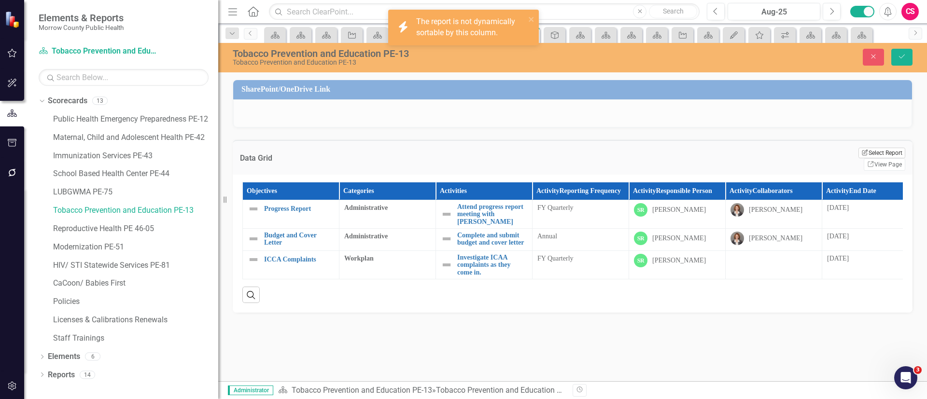
click at [858, 152] on button "Edit Report Select Report" at bounding box center [881, 153] width 47 height 11
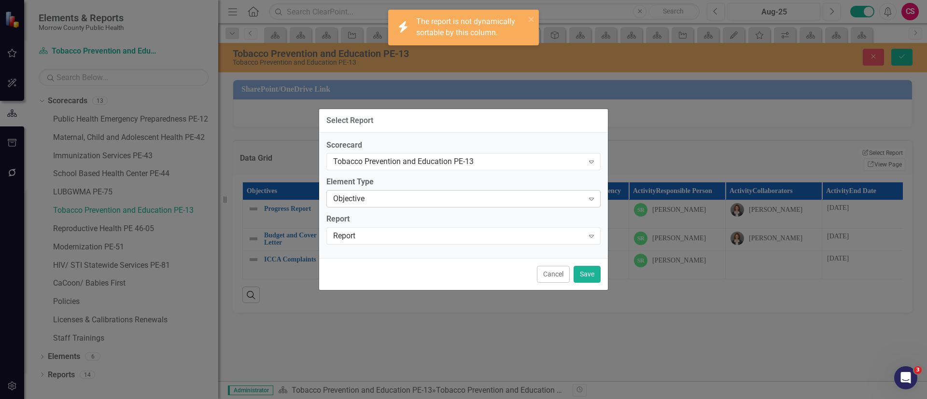
click at [454, 195] on div "Objective" at bounding box center [458, 199] width 251 height 11
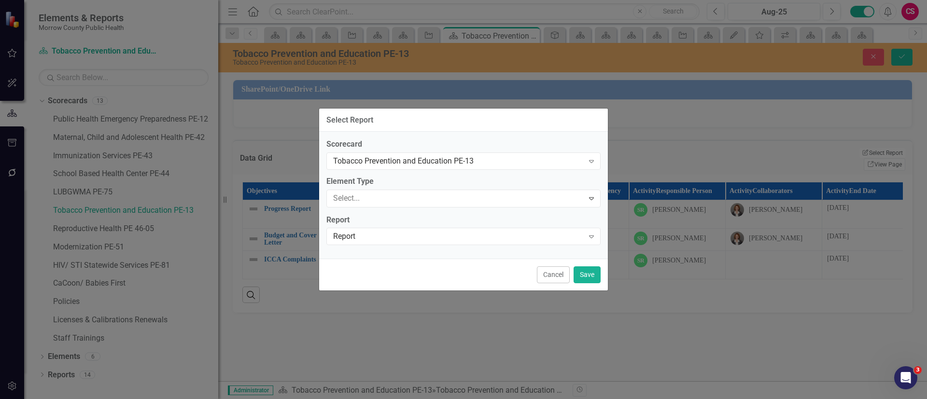
click at [401, 244] on div "Select Report... Expand" at bounding box center [463, 235] width 274 height 17
click at [585, 273] on button "Save" at bounding box center [586, 274] width 27 height 17
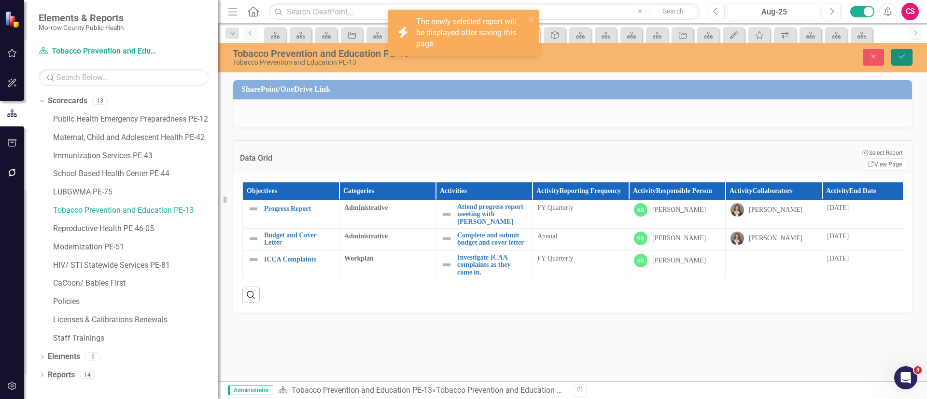
click at [893, 50] on button "Save" at bounding box center [901, 57] width 21 height 17
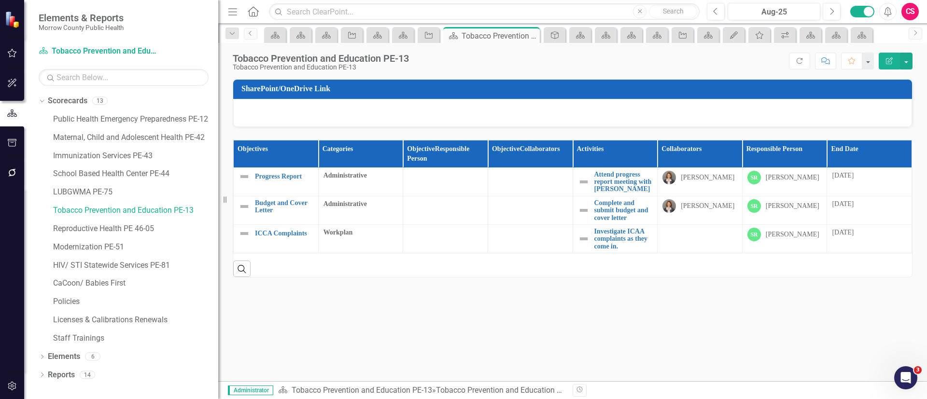
click at [892, 151] on th "End Date" at bounding box center [869, 154] width 85 height 28
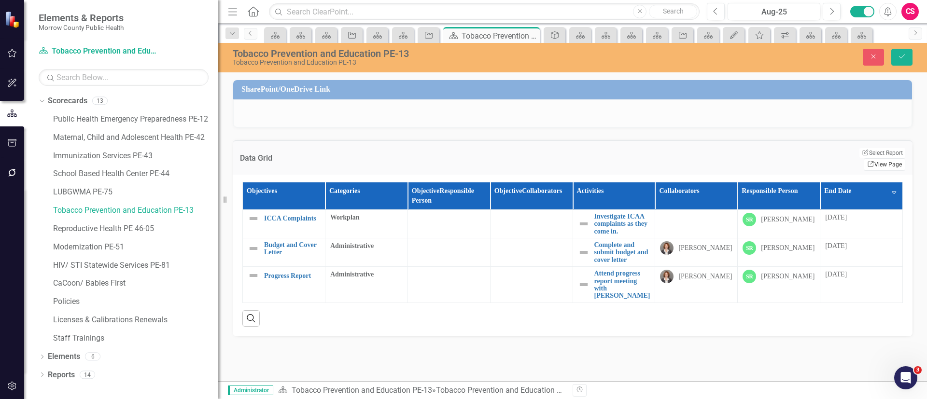
click at [880, 158] on link "Link View Page" at bounding box center [884, 164] width 42 height 13
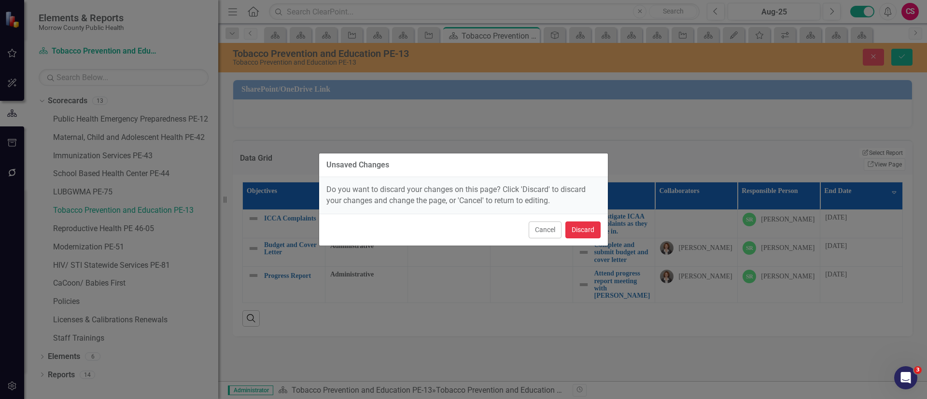
click at [575, 225] on button "Discard" at bounding box center [582, 230] width 35 height 17
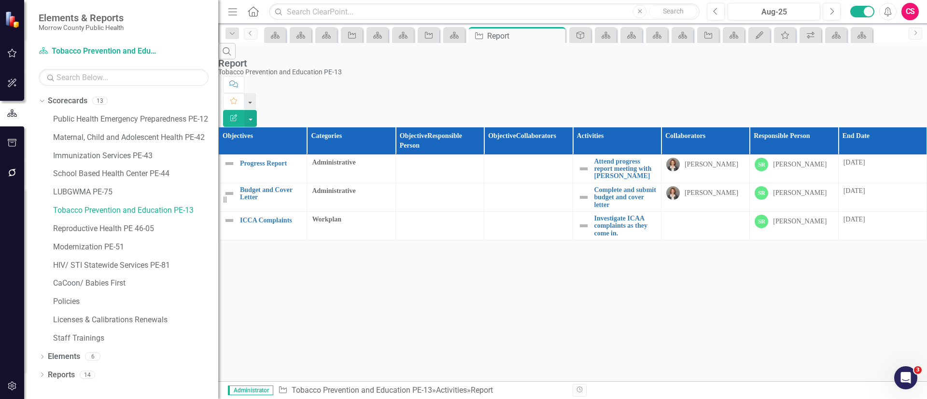
click at [238, 114] on icon "Edit Report" at bounding box center [233, 117] width 9 height 7
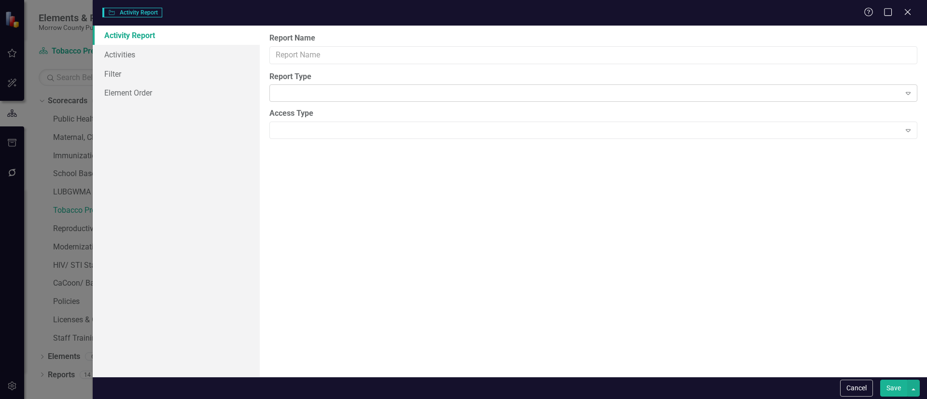
type input "Report"
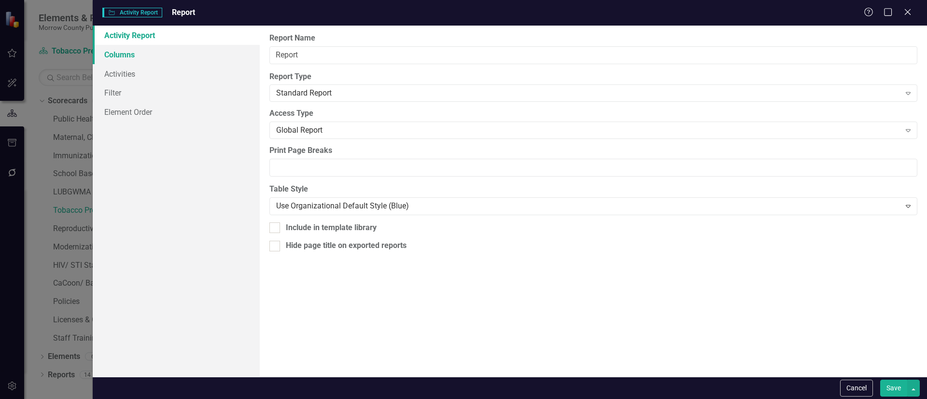
click at [159, 56] on link "Columns" at bounding box center [176, 54] width 167 height 19
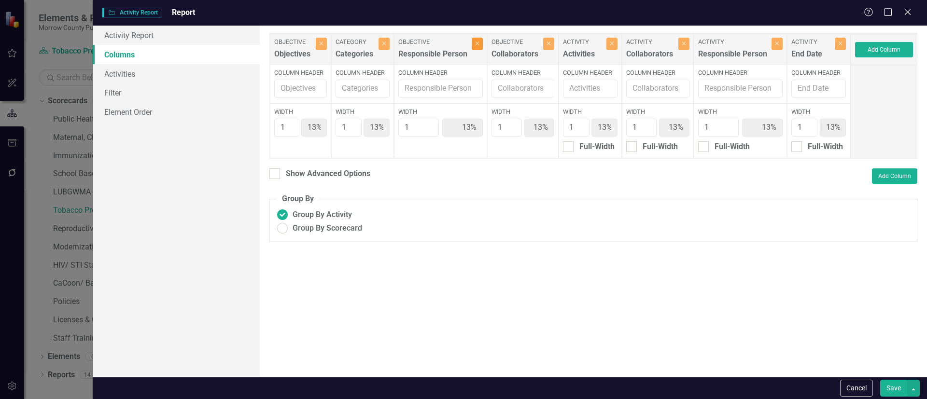
click at [483, 49] on button "Close" at bounding box center [477, 44] width 11 height 13
type input "14%"
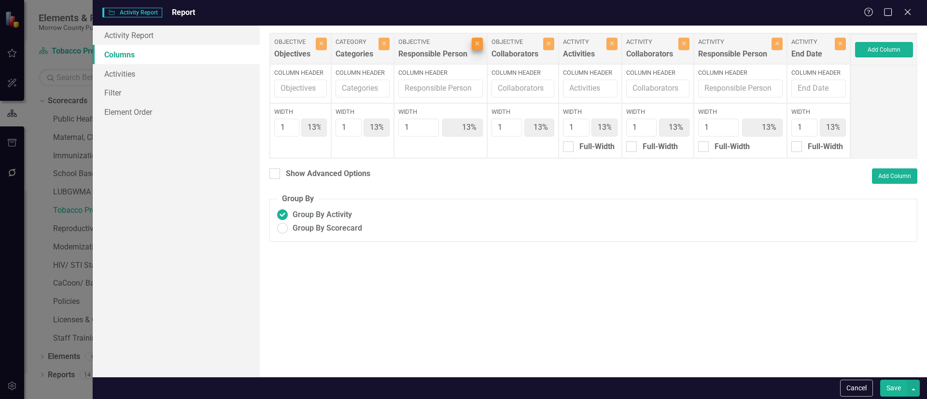
type input "14%"
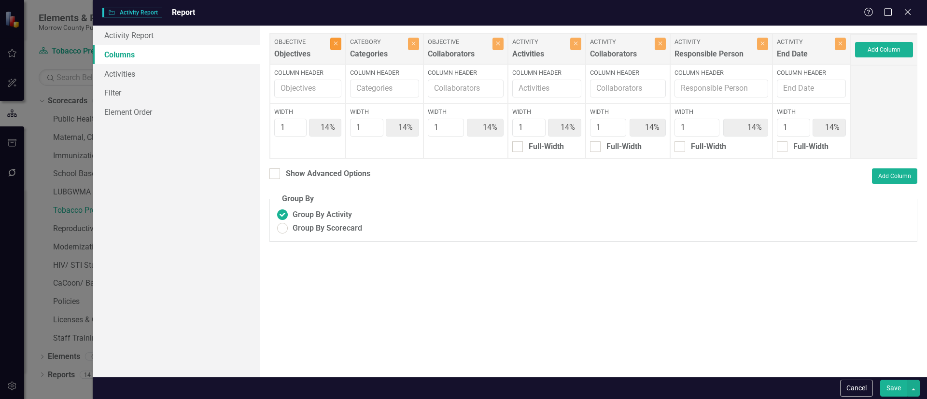
click at [338, 46] on icon "Close" at bounding box center [336, 44] width 4 height 6
type input "17%"
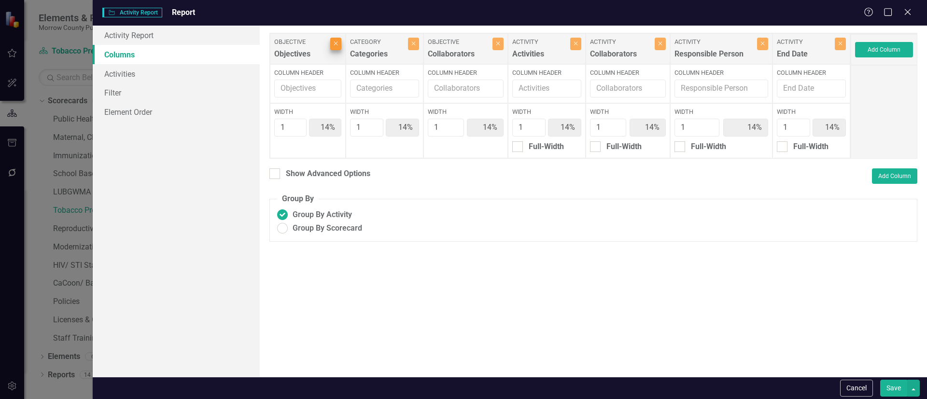
type input "17%"
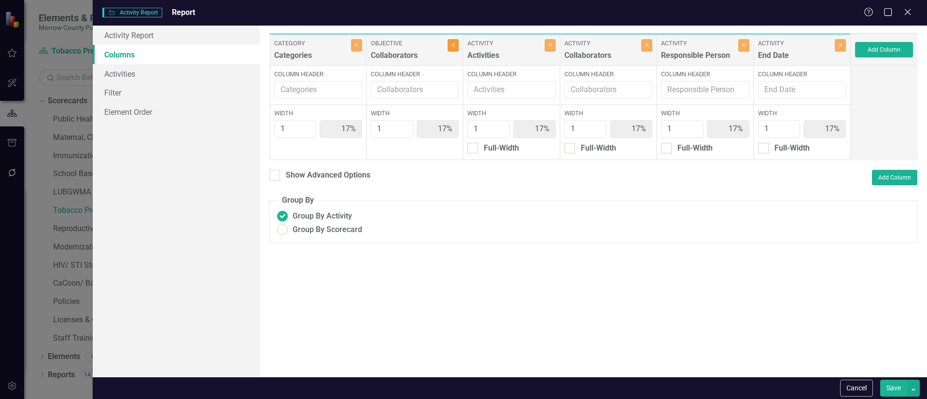
click at [452, 48] on button "Close" at bounding box center [452, 45] width 11 height 13
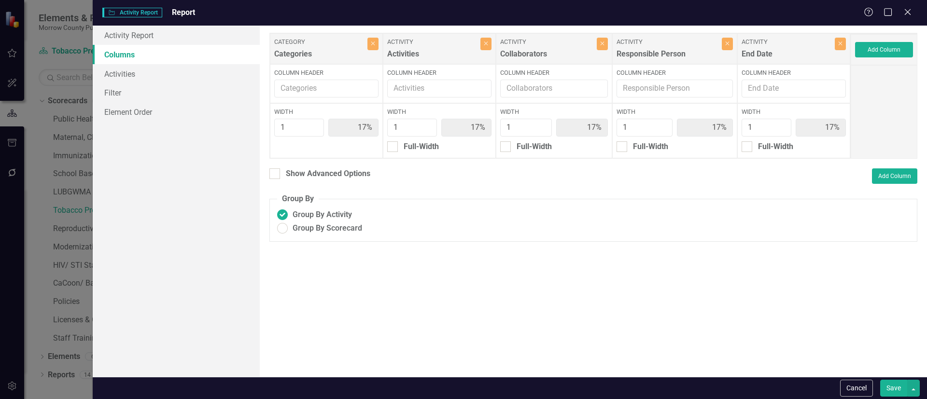
type input "20%"
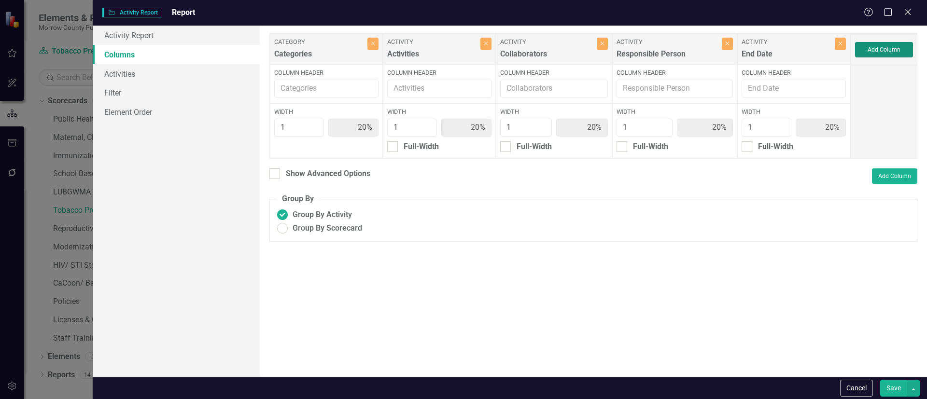
click at [881, 48] on button "Add Column" at bounding box center [884, 49] width 58 height 15
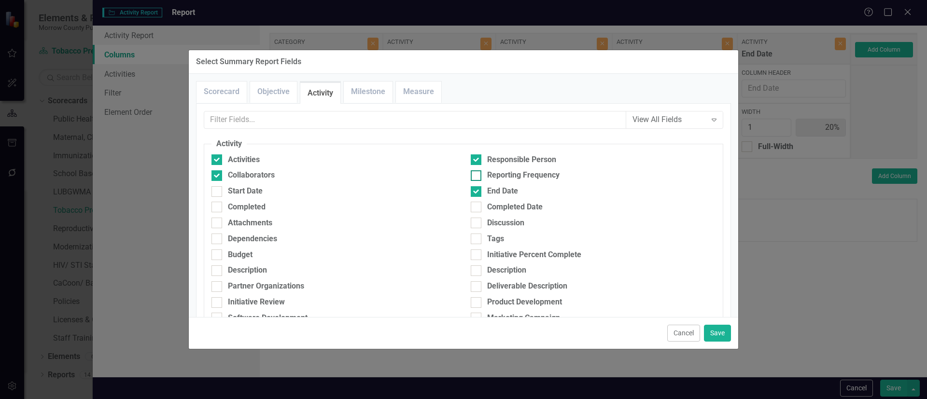
click at [473, 172] on input "Reporting Frequency" at bounding box center [474, 173] width 6 height 6
checkbox input "true"
click at [712, 328] on button "Save" at bounding box center [717, 333] width 27 height 17
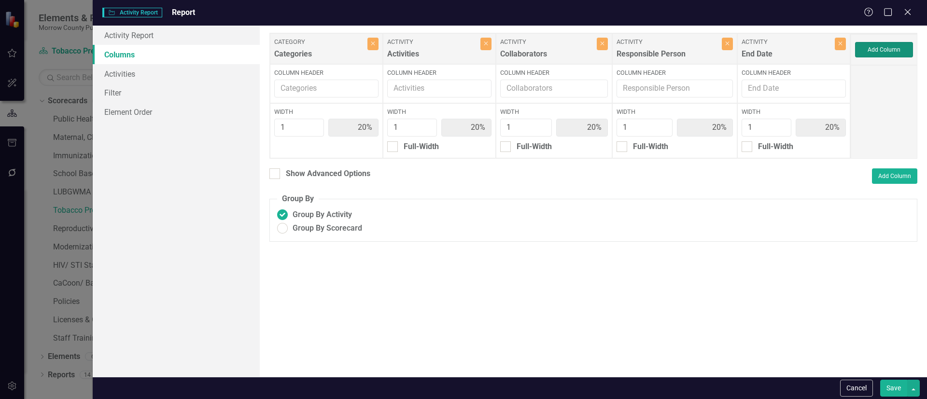
type input "17%"
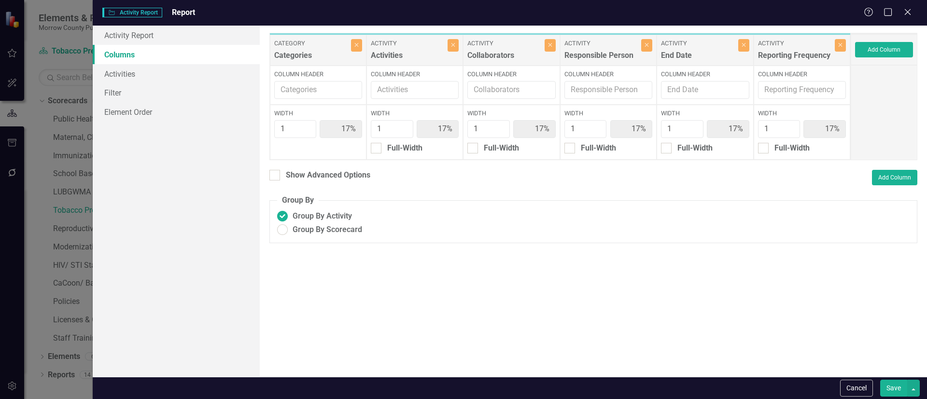
click at [891, 380] on button "Save" at bounding box center [893, 388] width 27 height 17
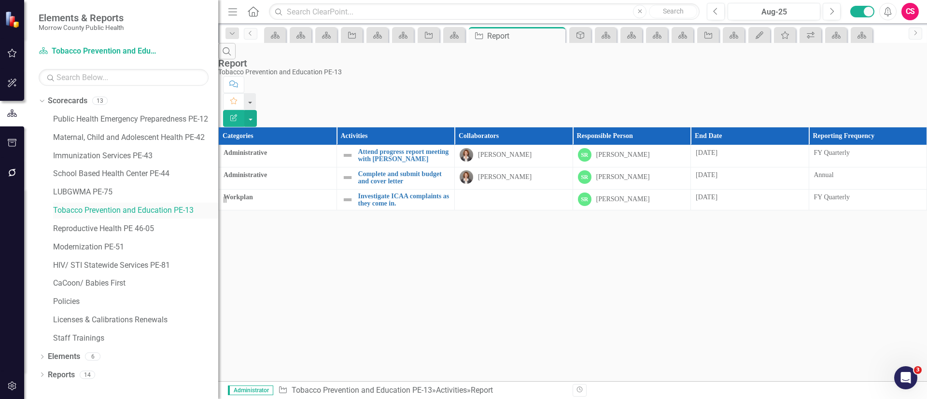
click at [98, 211] on link "Tobacco Prevention and Education PE-13" at bounding box center [135, 210] width 165 height 11
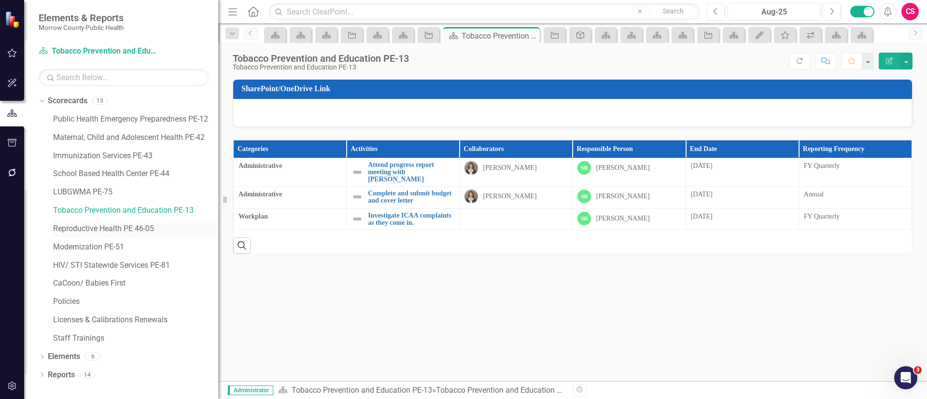
click at [102, 228] on link "Reproductive Health PE 46-05" at bounding box center [135, 228] width 165 height 11
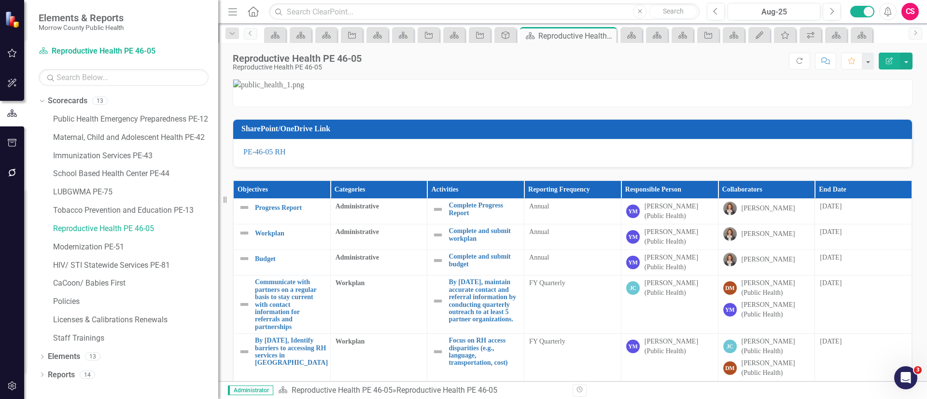
click at [896, 63] on button "Edit Report" at bounding box center [888, 61] width 21 height 17
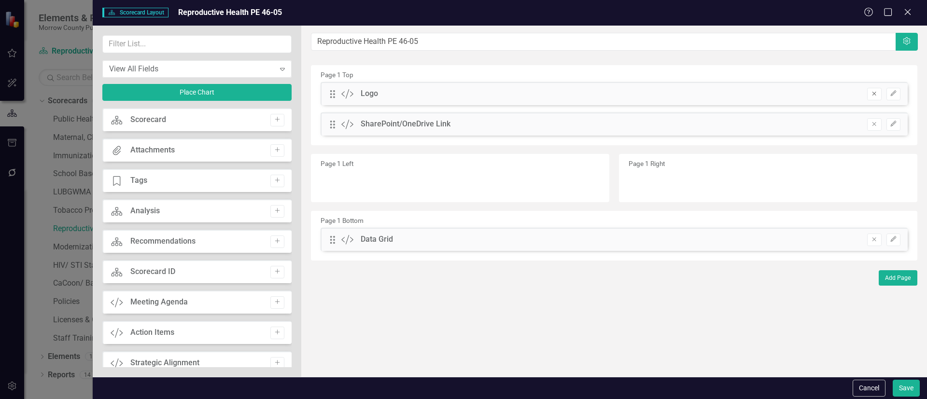
click at [875, 92] on icon "Remove" at bounding box center [873, 94] width 7 height 6
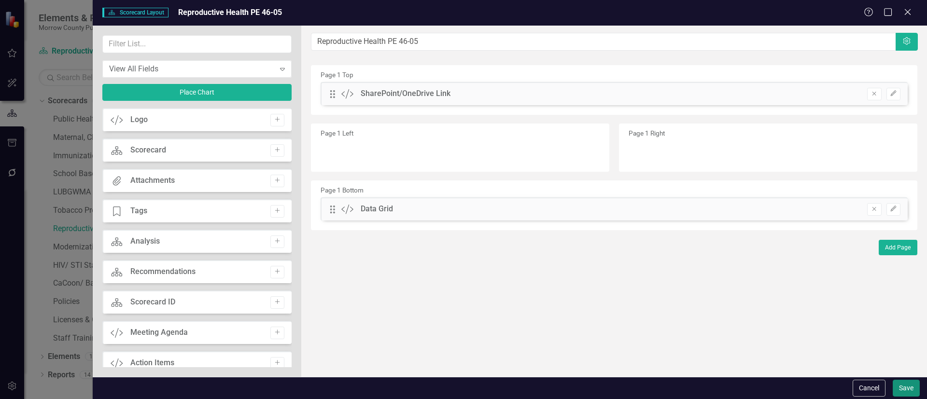
click at [903, 384] on button "Save" at bounding box center [905, 388] width 27 height 17
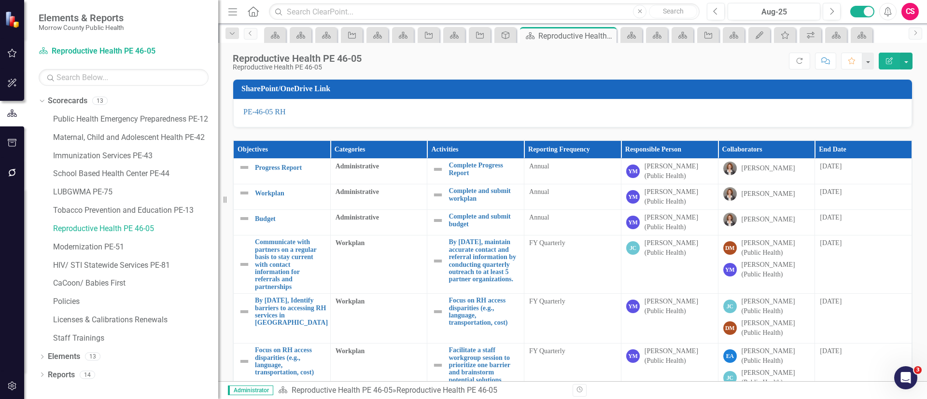
click at [862, 147] on th "End Date" at bounding box center [863, 150] width 97 height 18
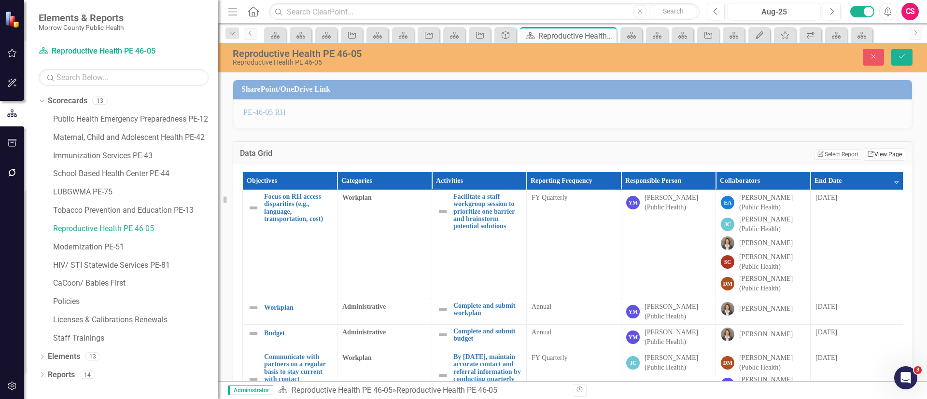
click at [866, 153] on link "Link View Page" at bounding box center [884, 154] width 42 height 13
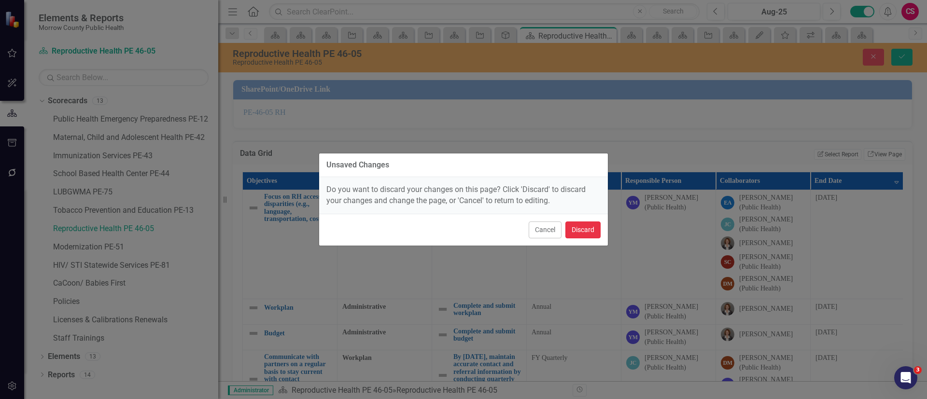
click at [578, 229] on button "Discard" at bounding box center [582, 230] width 35 height 17
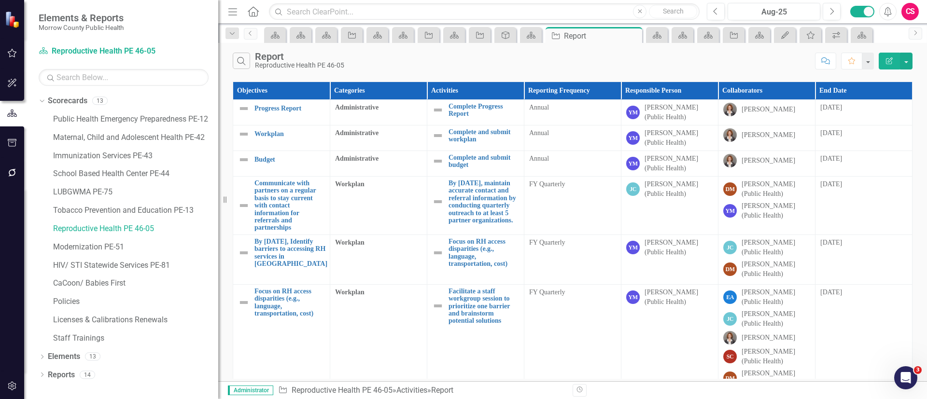
click at [882, 60] on button "Edit Report" at bounding box center [888, 61] width 21 height 17
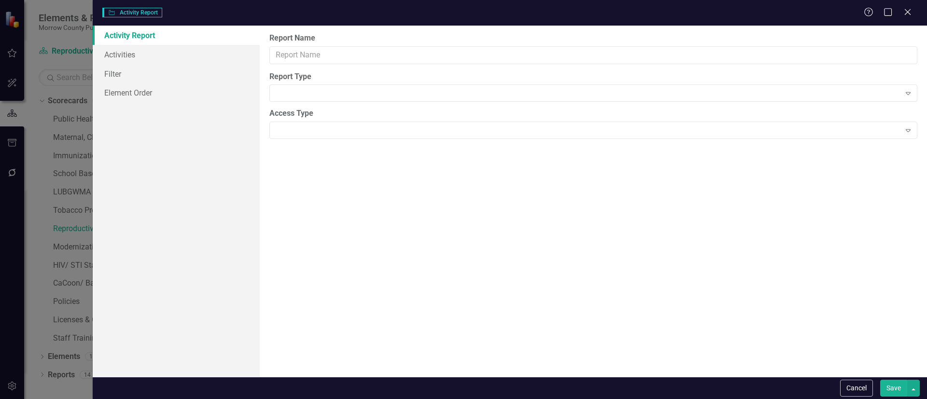
type input "Report"
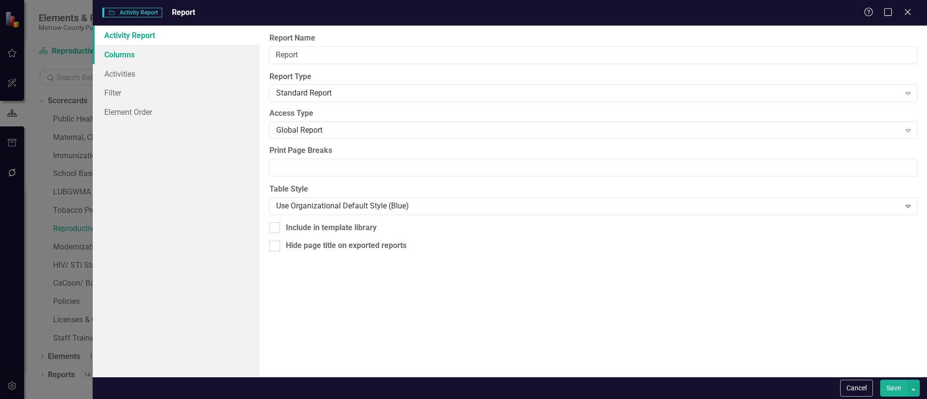
click at [127, 59] on link "Columns" at bounding box center [176, 54] width 167 height 19
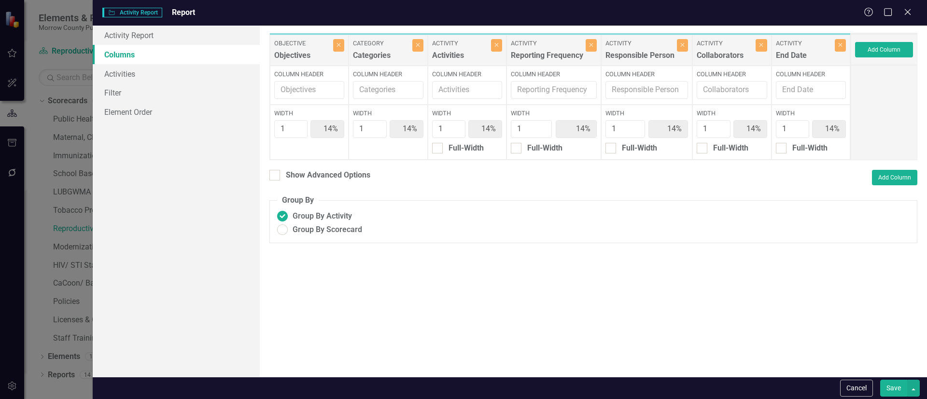
click at [337, 53] on div "Close" at bounding box center [338, 50] width 11 height 22
click at [337, 45] on icon "Close" at bounding box center [338, 45] width 4 height 6
type input "17%"
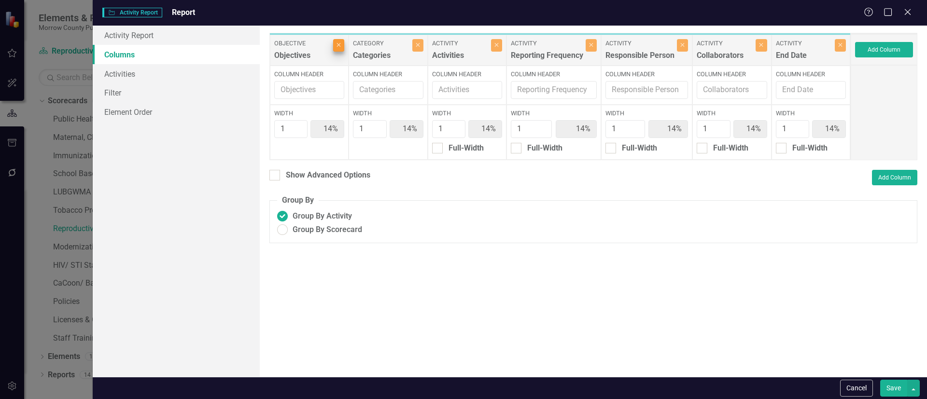
type input "17%"
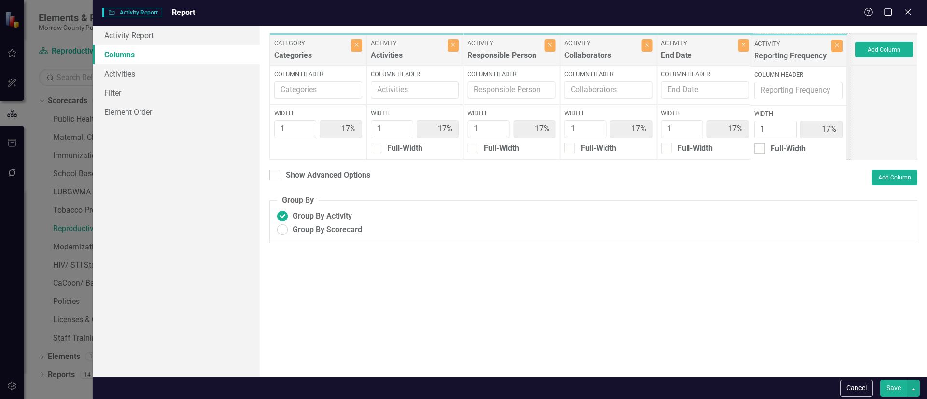
drag, startPoint x: 524, startPoint y: 49, endPoint x: 829, endPoint y: 51, distance: 305.1
click at [829, 51] on div "Category Categories Close Column Header Width 1 17% Activity Activities Close C…" at bounding box center [559, 96] width 581 height 127
click at [892, 387] on button "Save" at bounding box center [893, 388] width 27 height 17
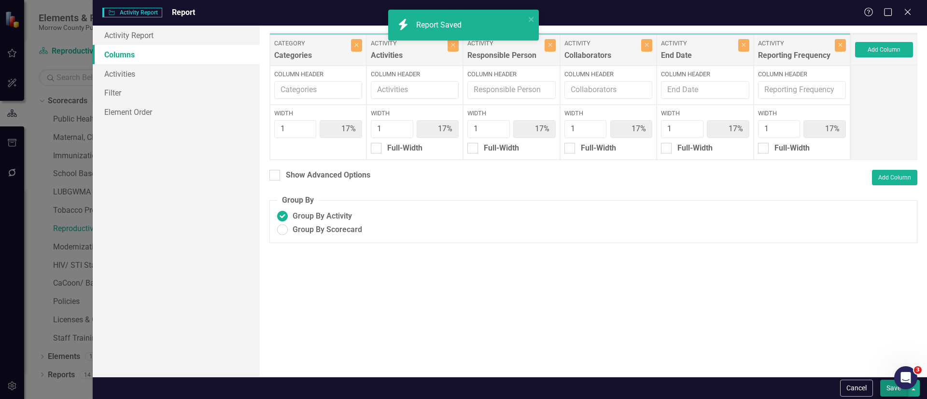
radio input "false"
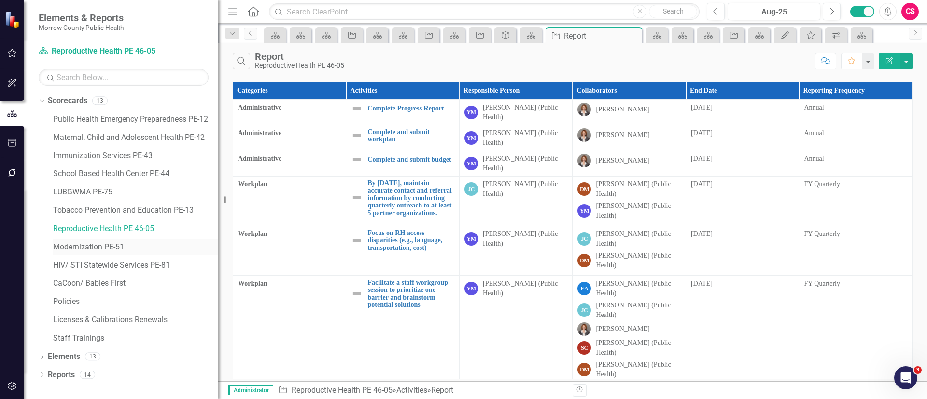
click at [86, 243] on link "Modernization PE-51" at bounding box center [135, 247] width 165 height 11
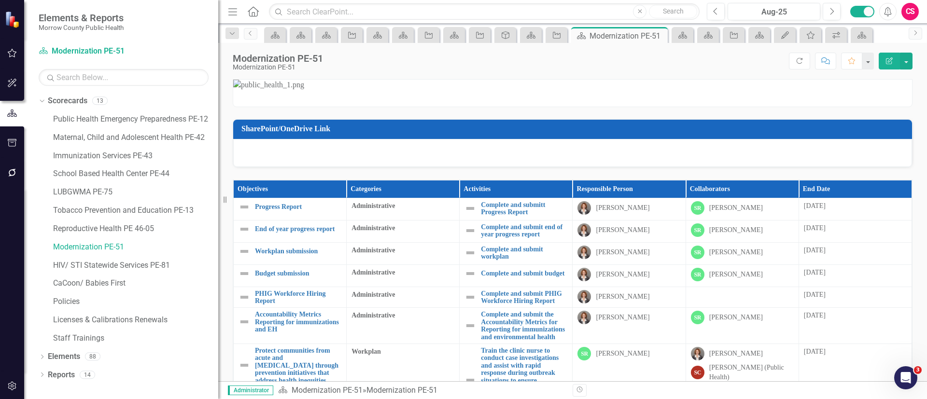
click at [891, 60] on icon "button" at bounding box center [889, 60] width 7 height 7
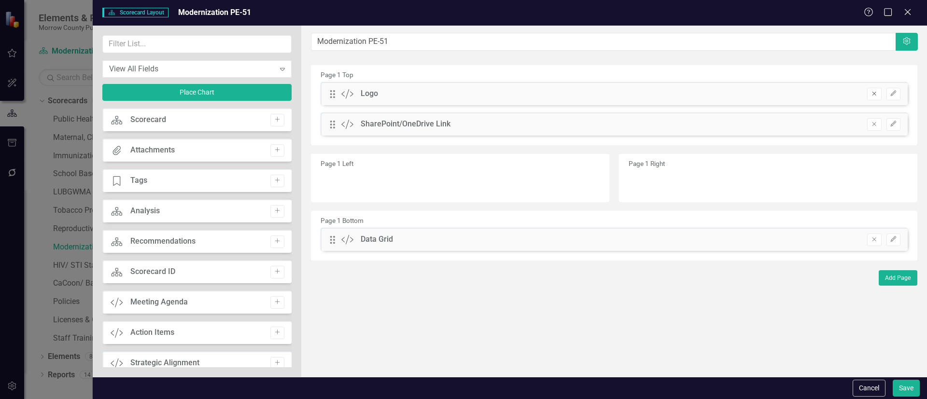
click at [871, 94] on icon "Remove" at bounding box center [873, 94] width 7 height 6
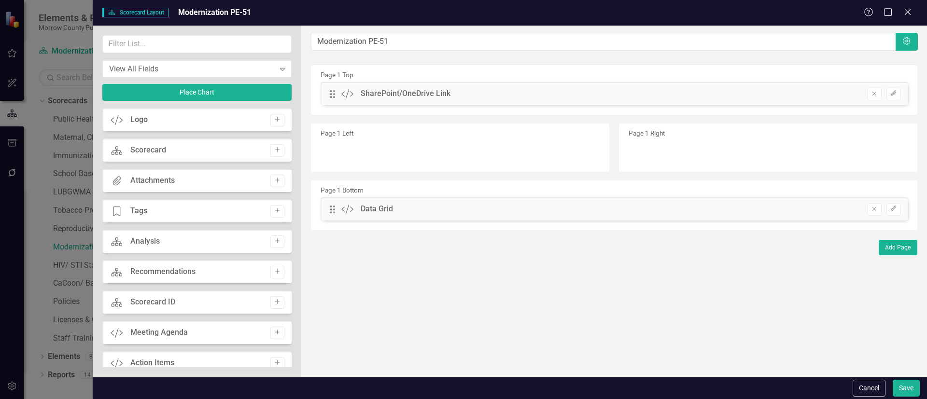
click at [887, 386] on div "Cancel Save" at bounding box center [885, 388] width 70 height 17
click at [902, 386] on button "Save" at bounding box center [905, 388] width 27 height 17
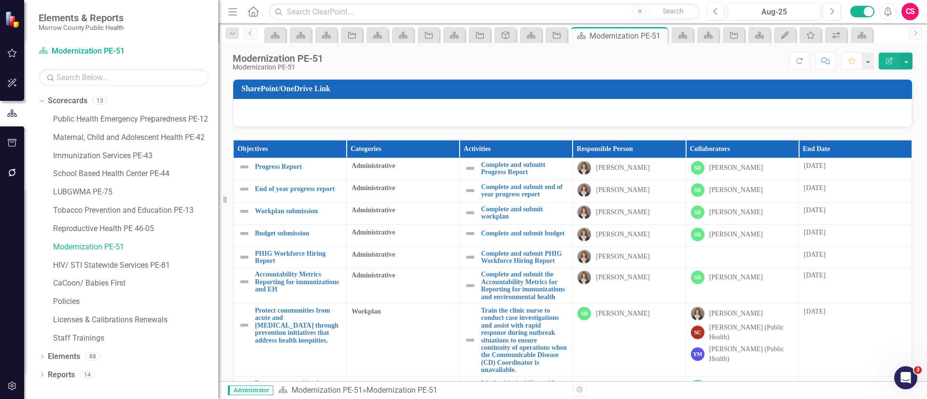
click at [869, 142] on th "End Date" at bounding box center [854, 149] width 113 height 18
click at [869, 141] on th "End Date" at bounding box center [854, 149] width 113 height 18
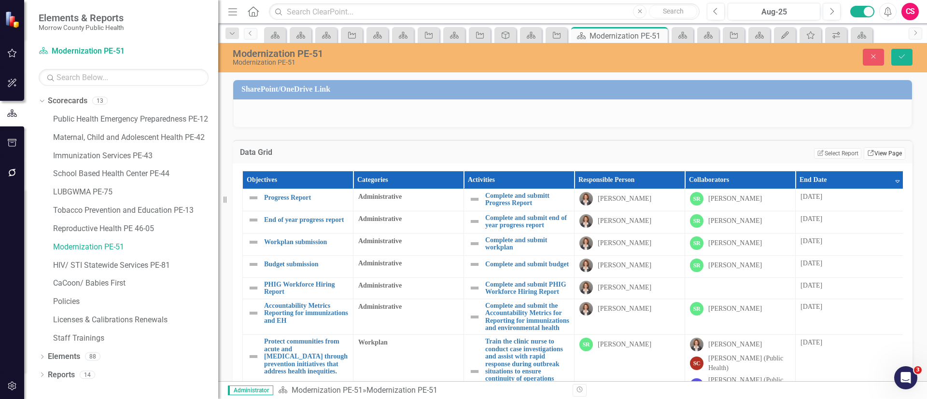
click at [871, 150] on link "Link View Page" at bounding box center [884, 153] width 42 height 13
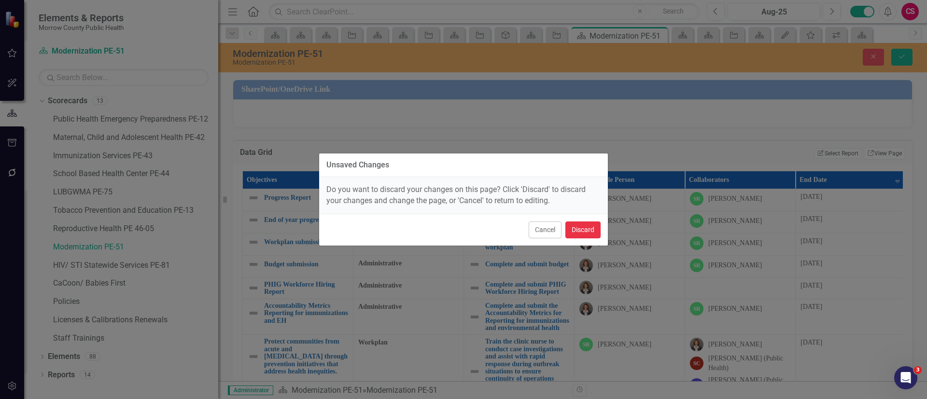
click at [585, 225] on button "Discard" at bounding box center [582, 230] width 35 height 17
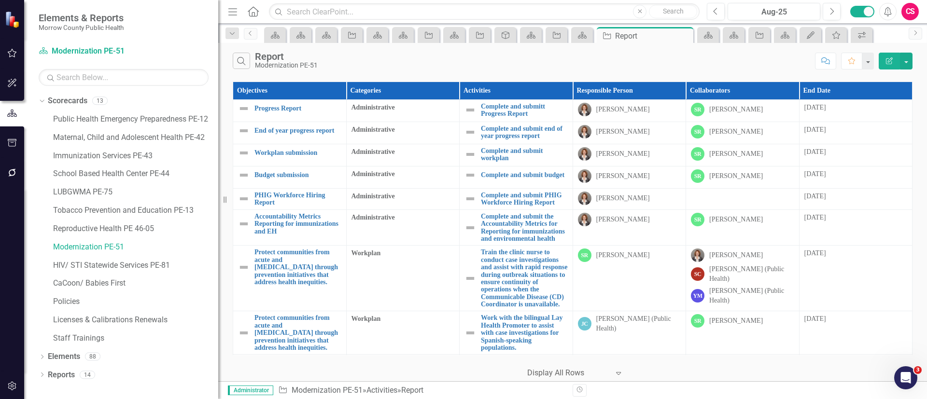
click at [889, 58] on icon "Edit Report" at bounding box center [889, 60] width 9 height 7
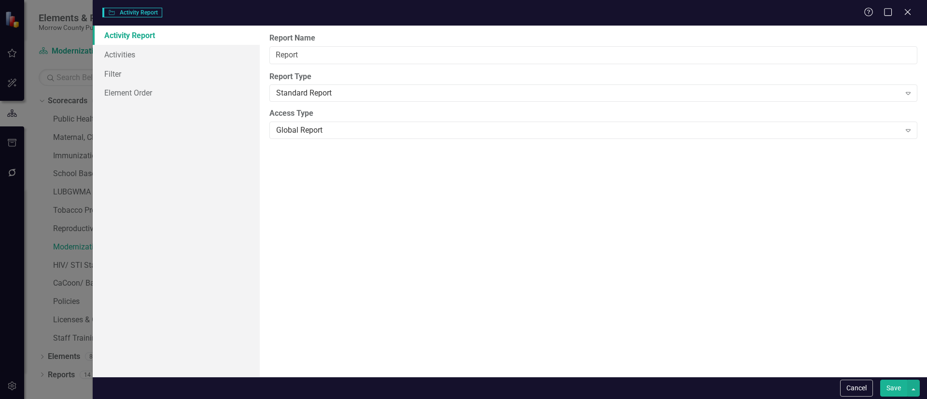
type input "Report"
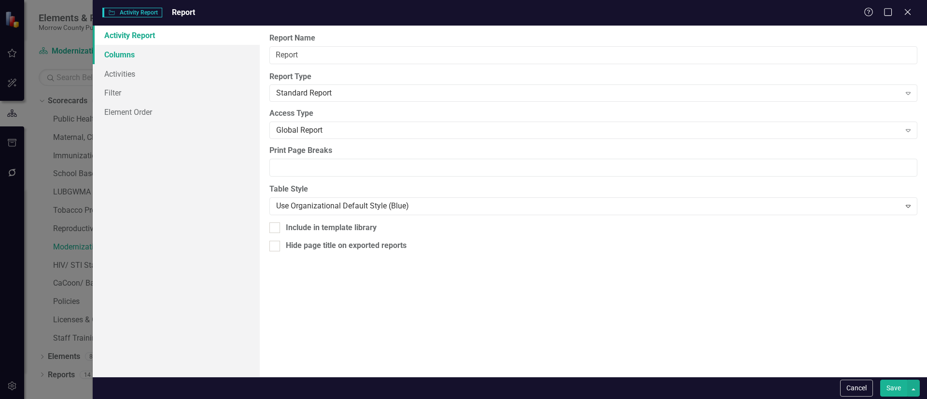
click at [129, 54] on link "Columns" at bounding box center [176, 54] width 167 height 19
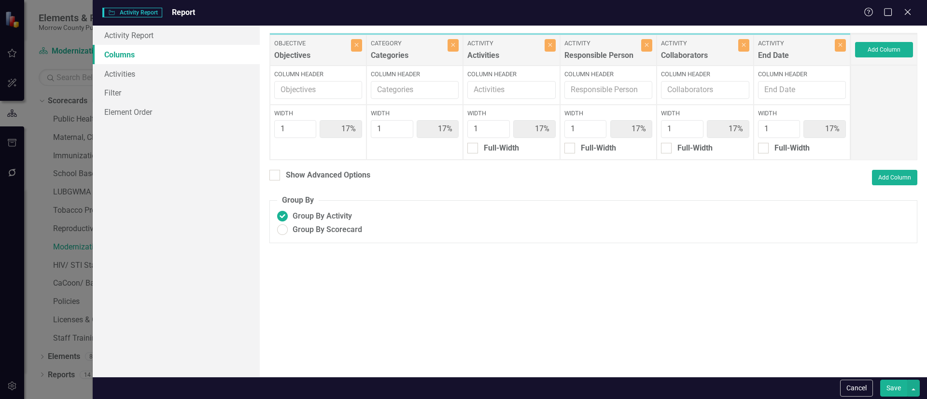
click at [362, 44] on div "Objective Objectives Close" at bounding box center [318, 50] width 97 height 31
click at [359, 42] on button "Close" at bounding box center [356, 45] width 11 height 13
type input "20%"
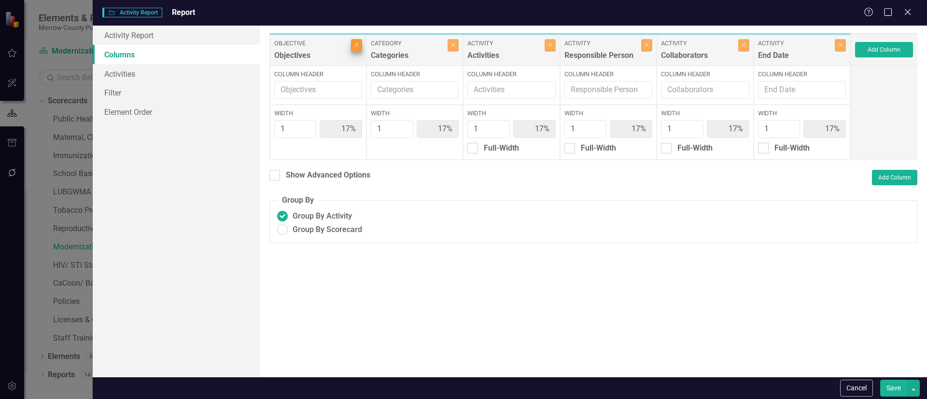
type input "20%"
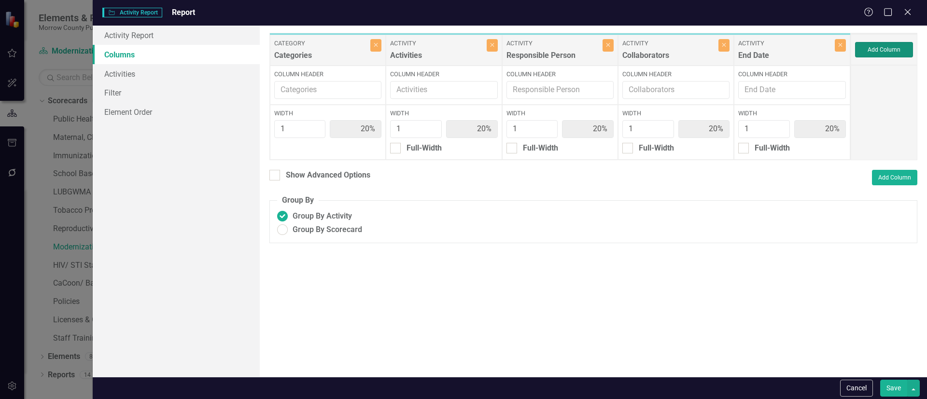
click at [864, 45] on button "Add Column" at bounding box center [884, 49] width 58 height 15
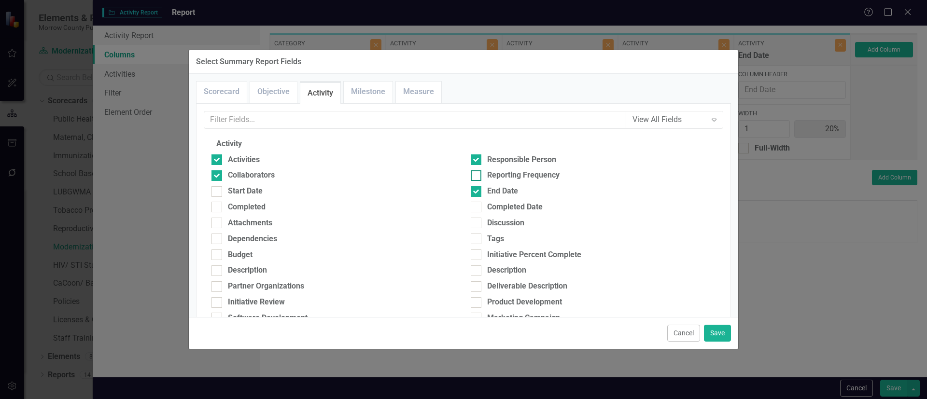
click at [477, 175] on div at bounding box center [476, 175] width 11 height 11
click at [477, 175] on input "Reporting Frequency" at bounding box center [474, 173] width 6 height 6
checkbox input "true"
click at [717, 339] on button "Save" at bounding box center [717, 333] width 27 height 17
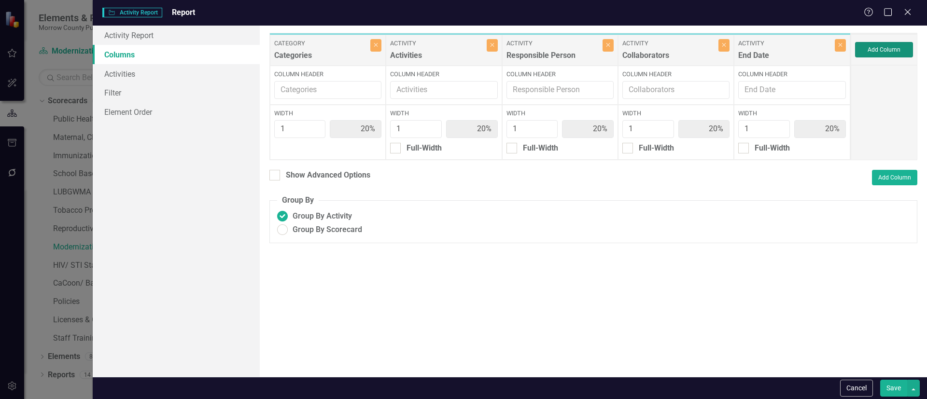
type input "17%"
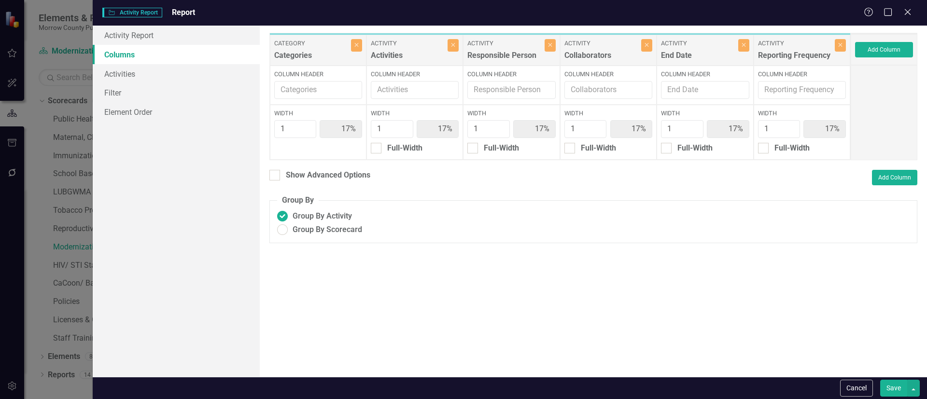
click at [891, 380] on button "Save" at bounding box center [893, 388] width 27 height 17
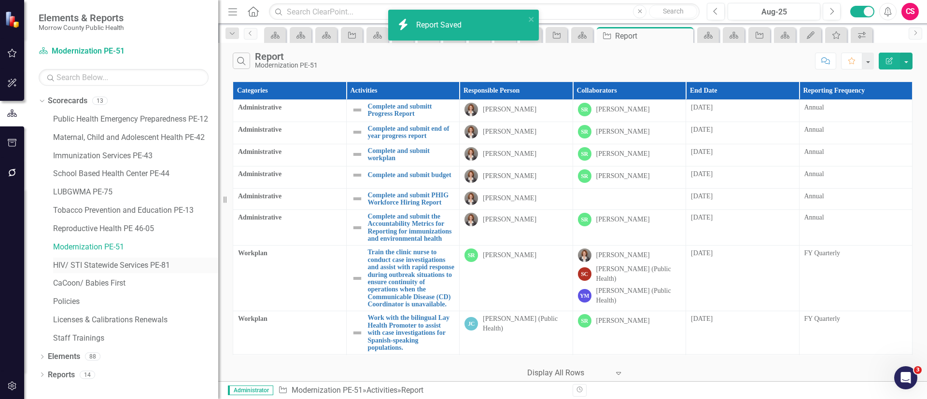
click at [110, 264] on link "HIV/ STI Statewide Services PE-81" at bounding box center [135, 265] width 165 height 11
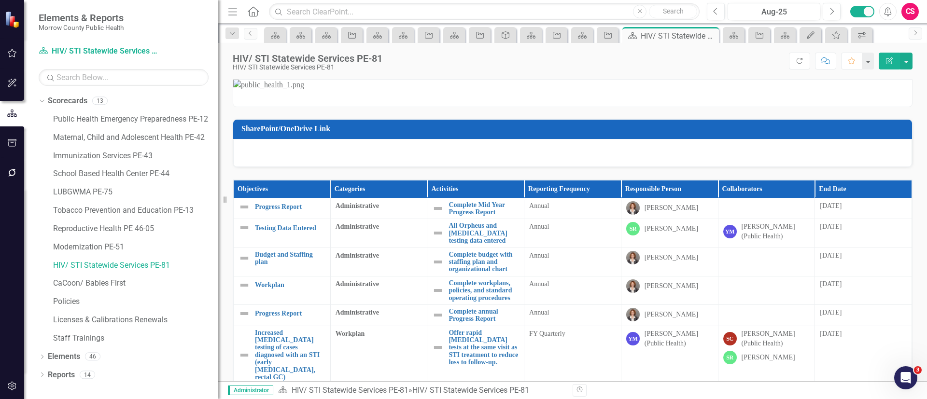
click at [888, 58] on icon "Edit Report" at bounding box center [889, 60] width 9 height 7
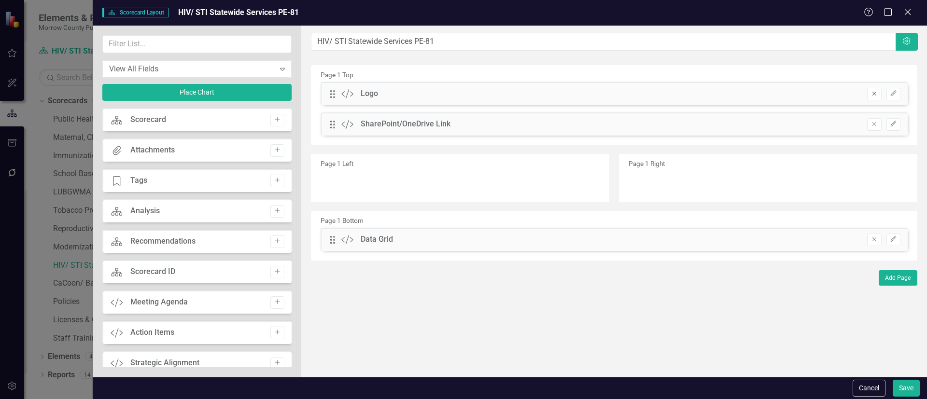
click at [875, 93] on icon "button" at bounding box center [874, 94] width 4 height 4
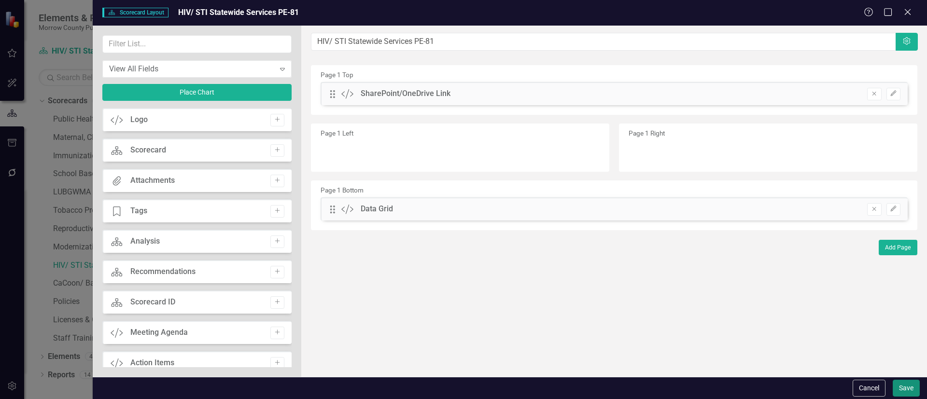
click at [909, 388] on button "Save" at bounding box center [905, 388] width 27 height 17
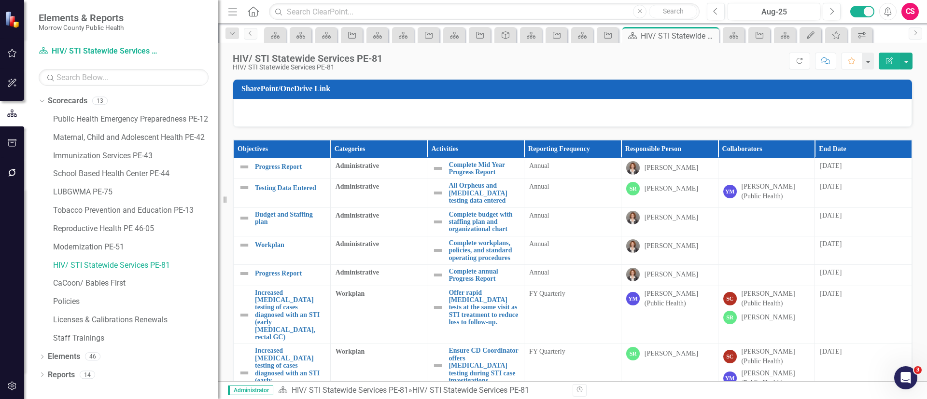
click at [873, 148] on th "End Date" at bounding box center [863, 149] width 97 height 18
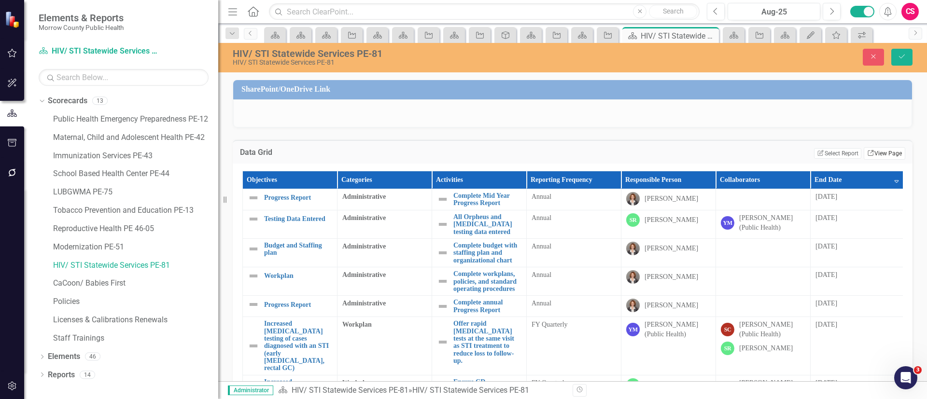
click at [868, 153] on link "Link View Page" at bounding box center [884, 153] width 42 height 13
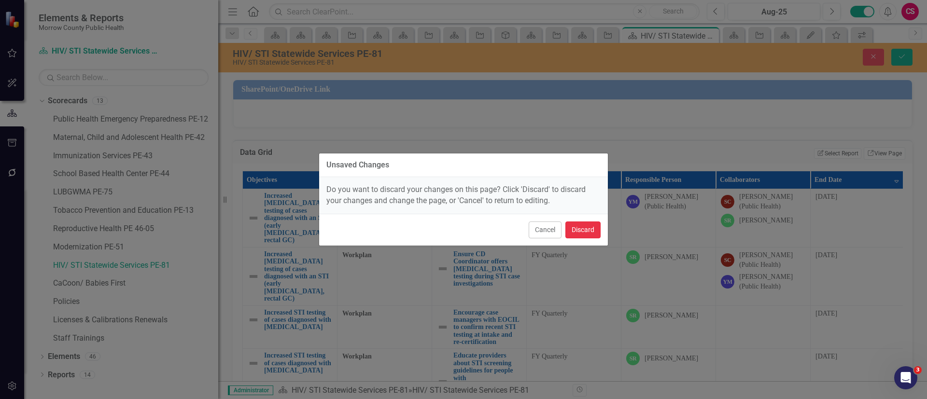
click at [591, 223] on button "Discard" at bounding box center [582, 230] width 35 height 17
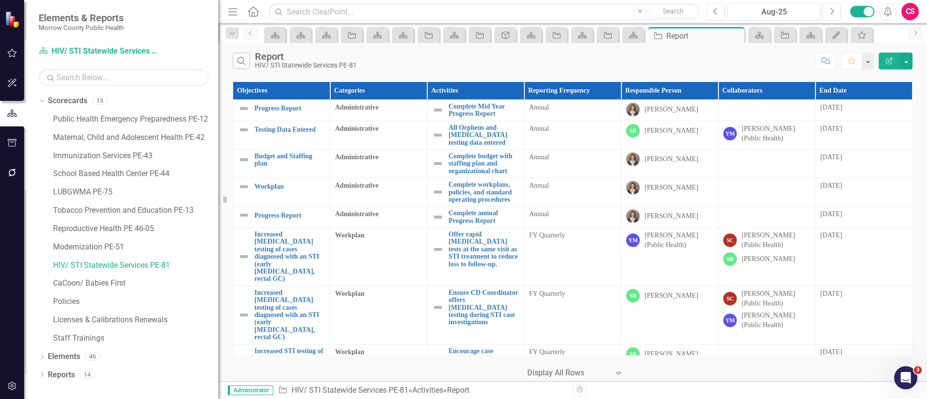
click at [889, 65] on button "Edit Report" at bounding box center [888, 61] width 21 height 17
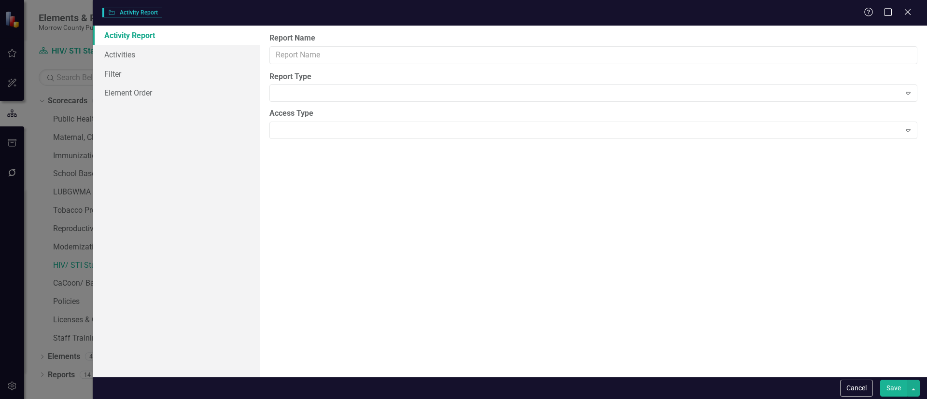
type input "Report"
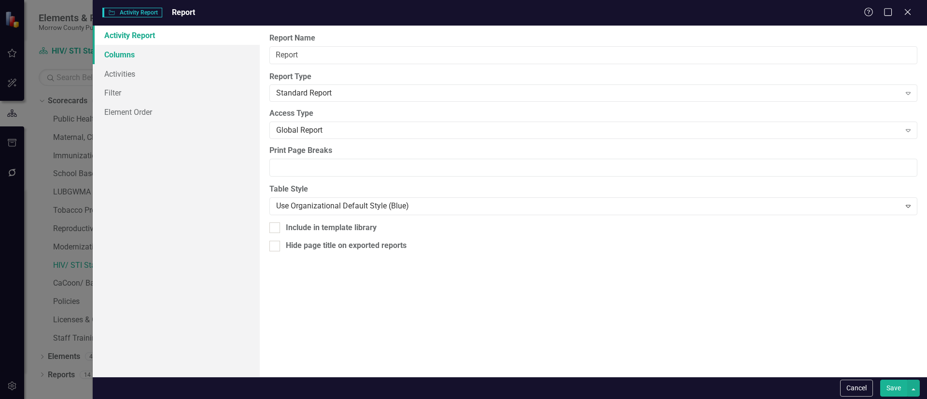
drag, startPoint x: 111, startPoint y: 55, endPoint x: 114, endPoint y: 50, distance: 5.5
click at [111, 54] on link "Columns" at bounding box center [176, 54] width 167 height 19
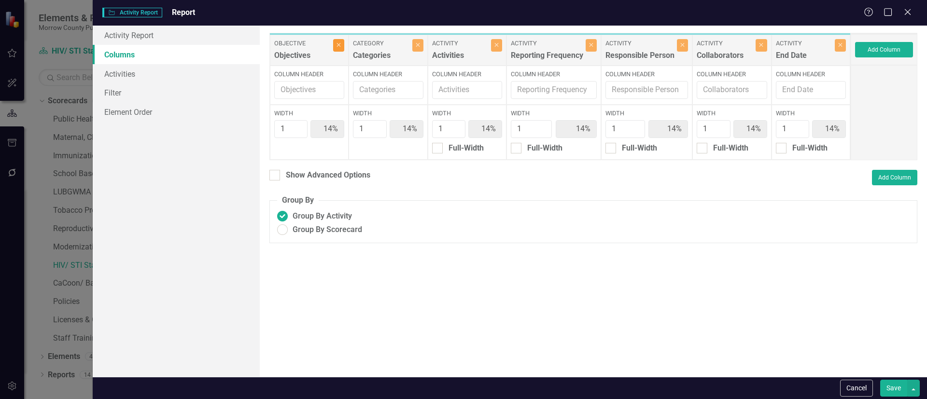
click at [337, 40] on button "Close" at bounding box center [338, 45] width 11 height 13
type input "17%"
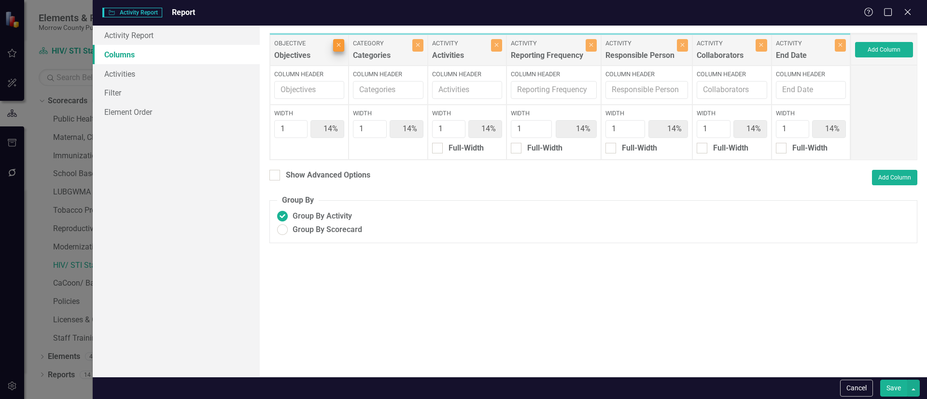
type input "17%"
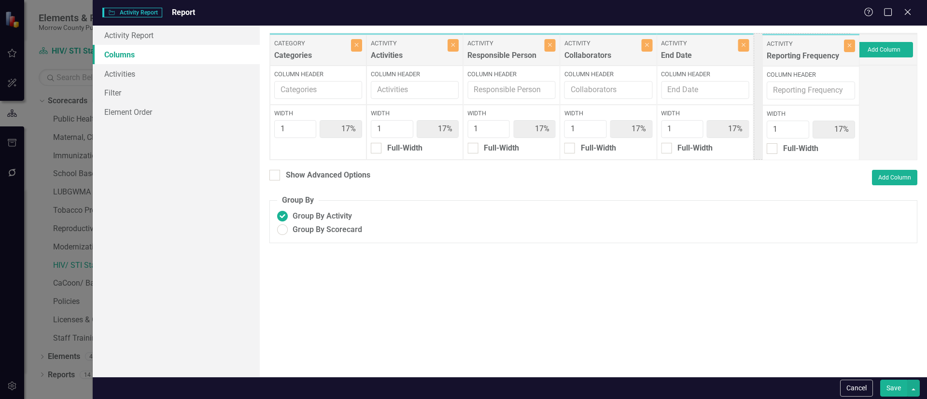
drag, startPoint x: 505, startPoint y: 59, endPoint x: 804, endPoint y: 60, distance: 299.3
click at [804, 60] on div "Category Categories Close Column Header Width 1 17% Activity Activities Close C…" at bounding box center [559, 96] width 581 height 127
click at [895, 381] on button "Save" at bounding box center [893, 388] width 27 height 17
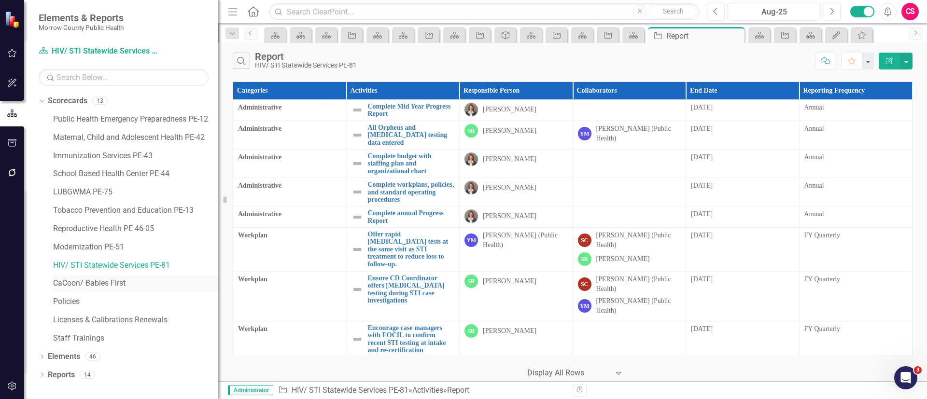
click at [122, 277] on div "CaCoon/ Babies First" at bounding box center [135, 284] width 165 height 16
click at [118, 284] on link "CaCoon/ Babies First" at bounding box center [135, 283] width 165 height 11
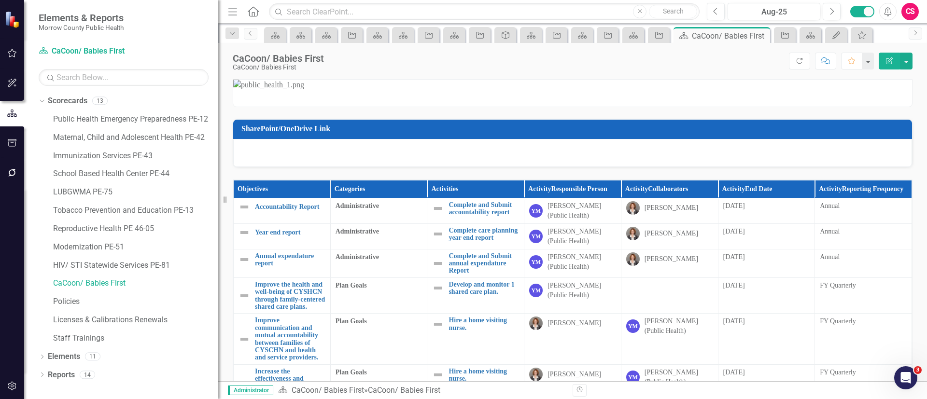
click at [889, 66] on button "Edit Report" at bounding box center [888, 61] width 21 height 17
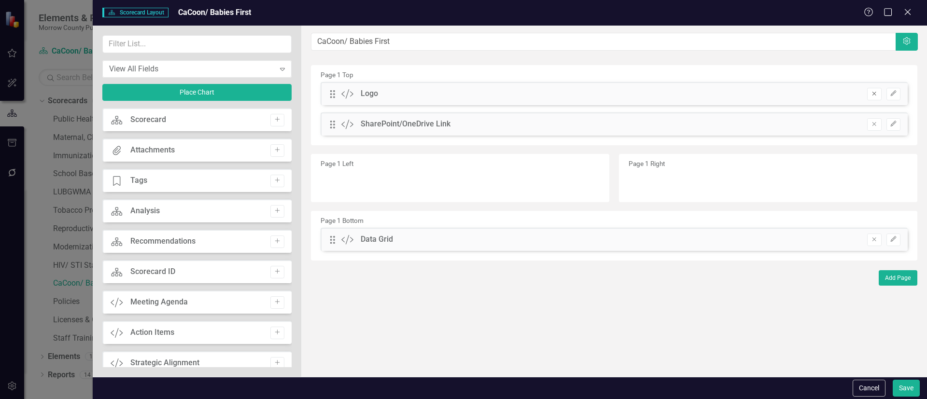
click at [867, 93] on button "Remove" at bounding box center [874, 94] width 14 height 13
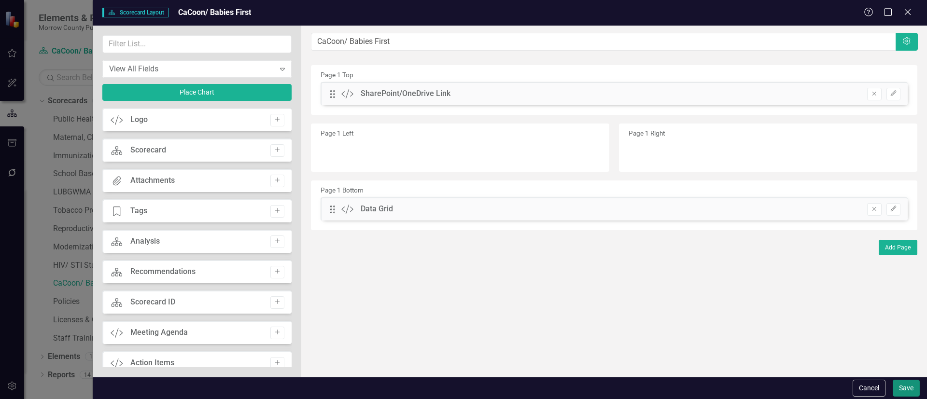
click at [903, 386] on button "Save" at bounding box center [905, 388] width 27 height 17
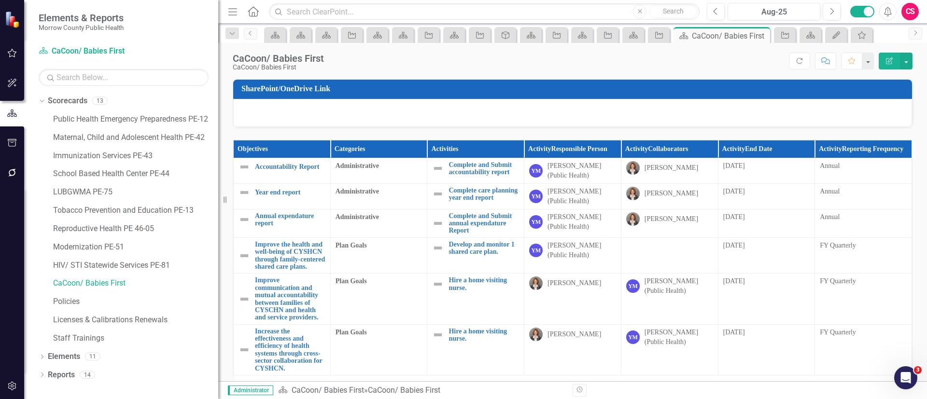
click at [894, 154] on th "Activity Reporting Frequency" at bounding box center [863, 149] width 97 height 18
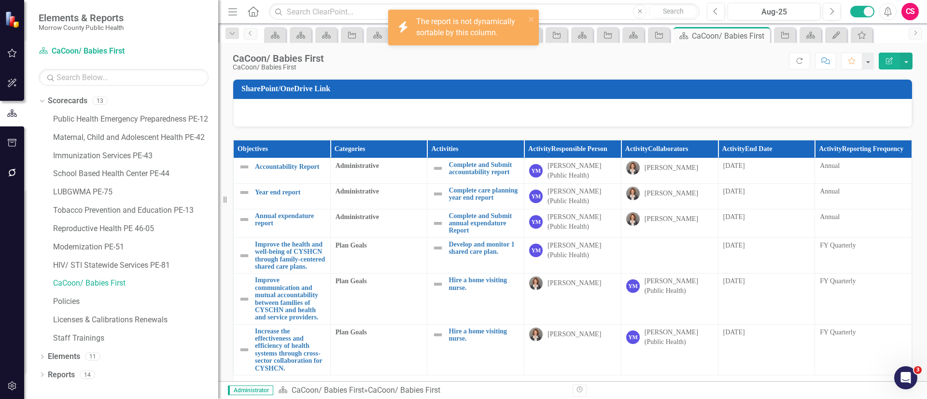
click at [894, 154] on th "Activity Reporting Frequency" at bounding box center [863, 149] width 97 height 18
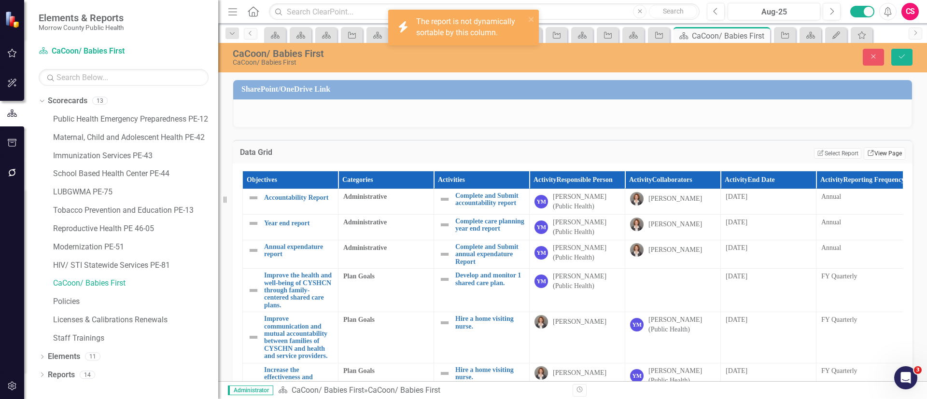
click at [894, 154] on link "Link View Page" at bounding box center [884, 153] width 42 height 13
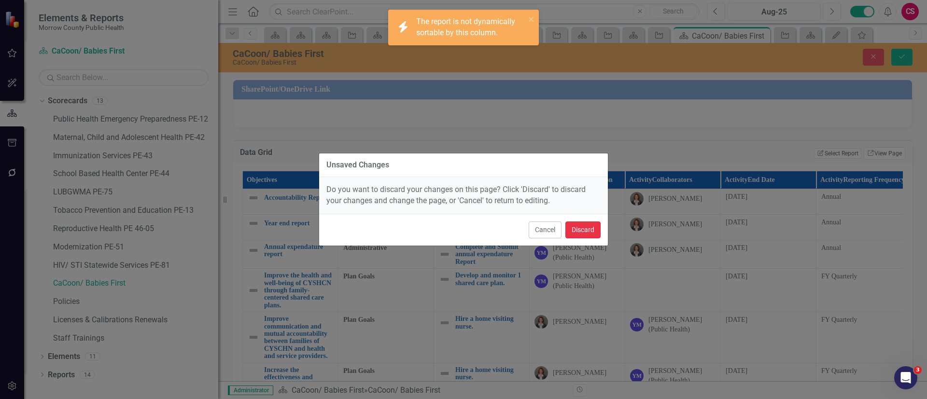
click at [595, 227] on button "Discard" at bounding box center [582, 230] width 35 height 17
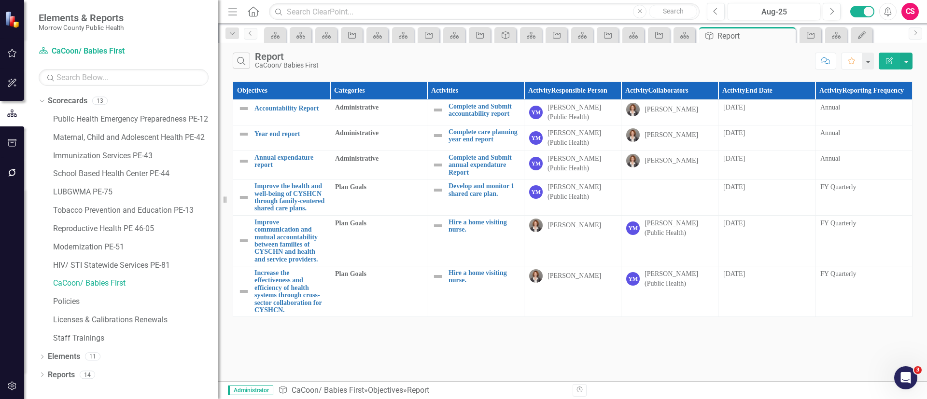
click at [883, 59] on button "Edit Report" at bounding box center [888, 61] width 21 height 17
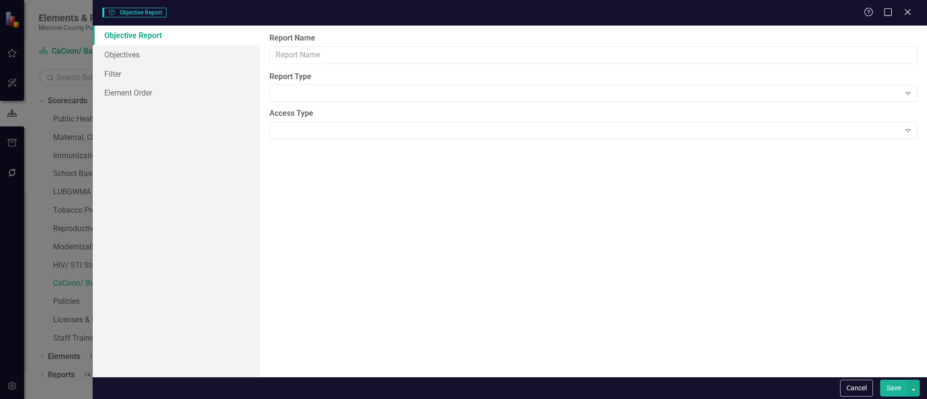
type input "Report"
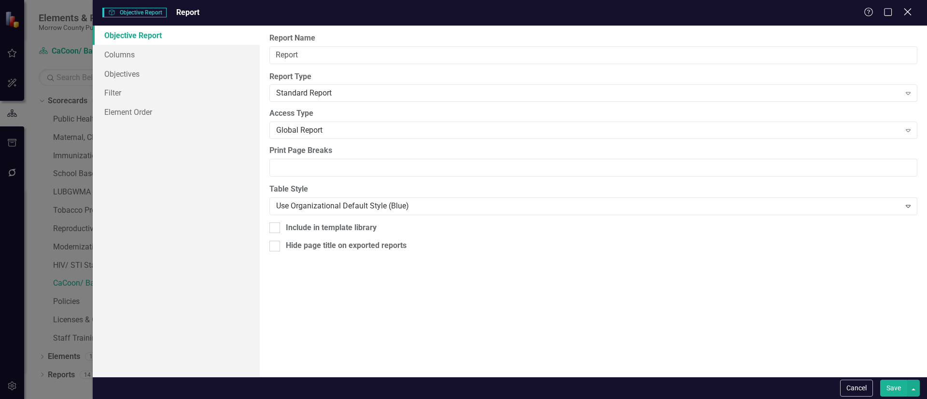
click at [906, 13] on icon "Close" at bounding box center [907, 11] width 12 height 9
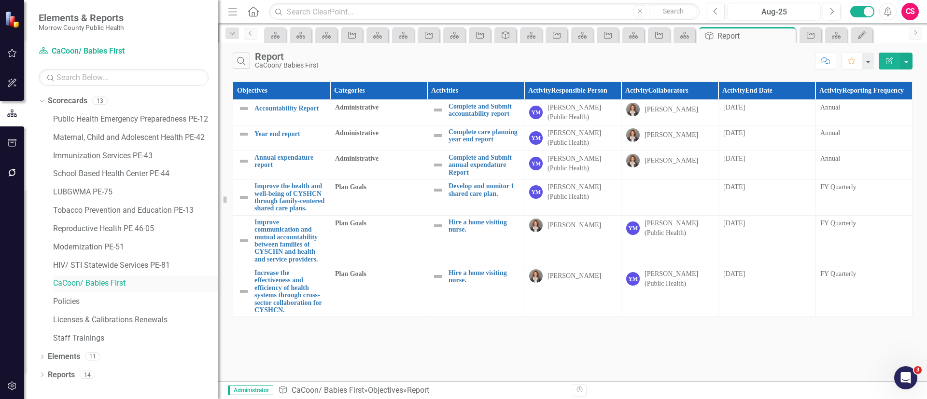
click at [93, 276] on div "CaCoon/ Babies First" at bounding box center [135, 284] width 165 height 16
click at [93, 278] on link "CaCoon/ Babies First" at bounding box center [135, 283] width 165 height 11
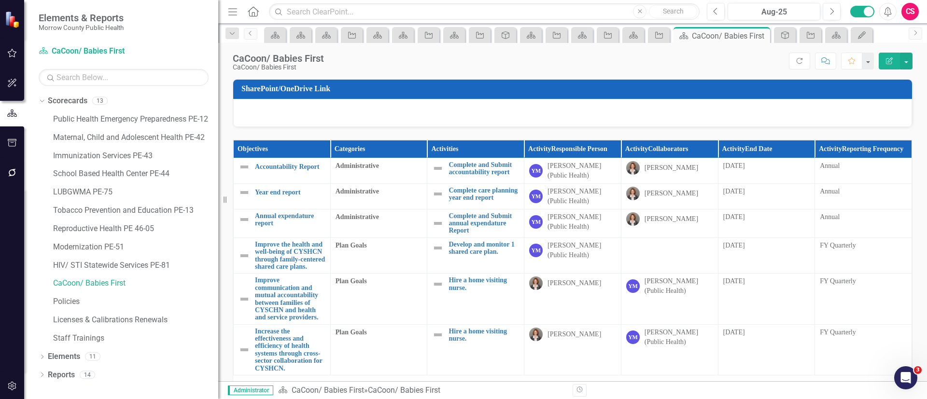
click at [901, 149] on th "Activity Reporting Frequency" at bounding box center [863, 149] width 97 height 18
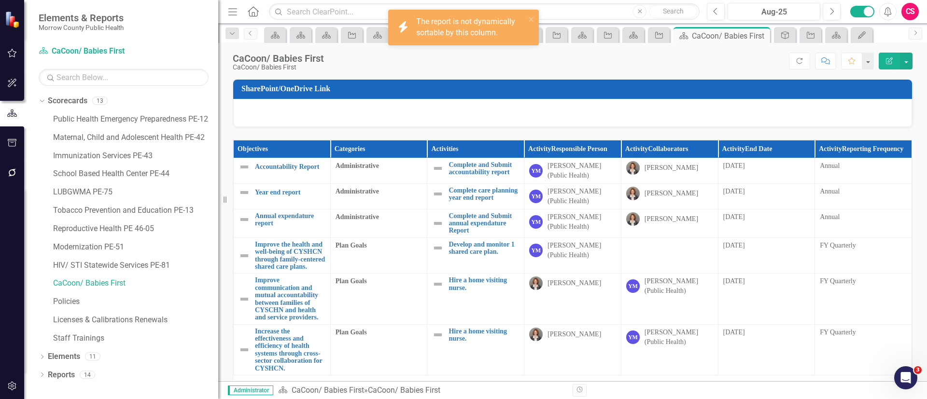
click at [901, 149] on th "Activity Reporting Frequency" at bounding box center [863, 149] width 97 height 18
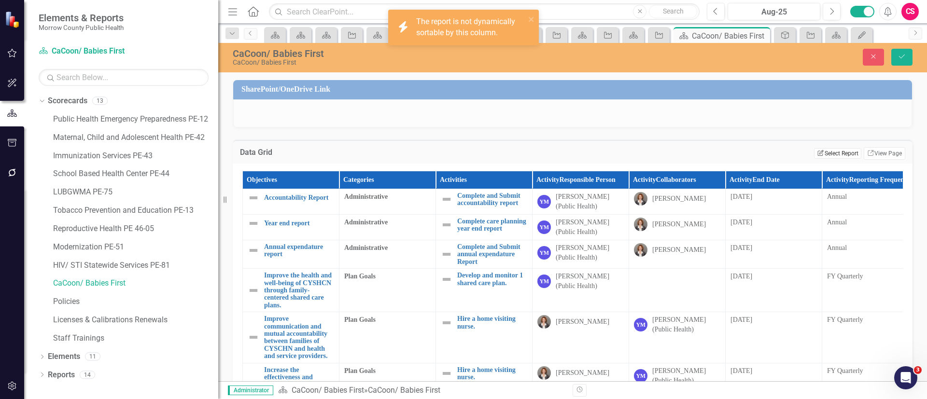
click at [829, 153] on button "Edit Report Select Report" at bounding box center [837, 153] width 47 height 11
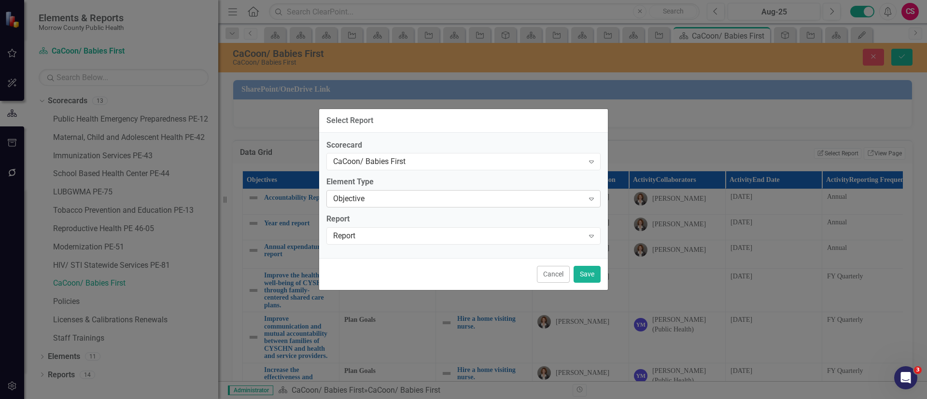
click at [396, 199] on div "Objective" at bounding box center [458, 199] width 251 height 11
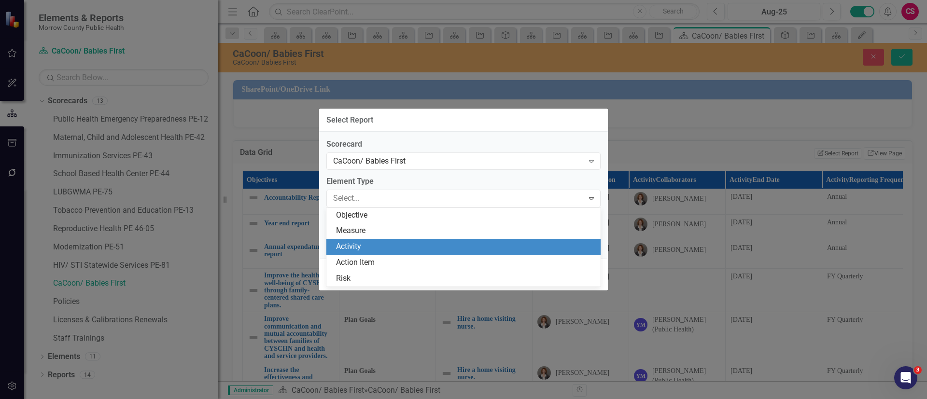
click at [374, 243] on div "Activity" at bounding box center [465, 246] width 259 height 11
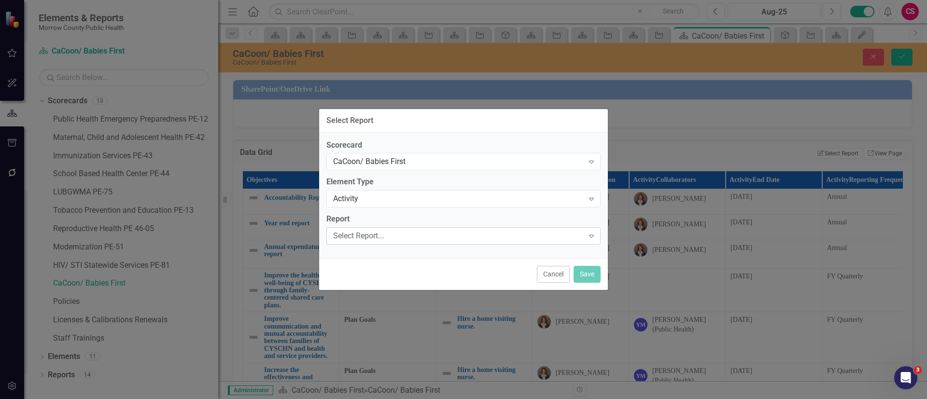
click at [376, 239] on div "Select Report..." at bounding box center [458, 236] width 251 height 11
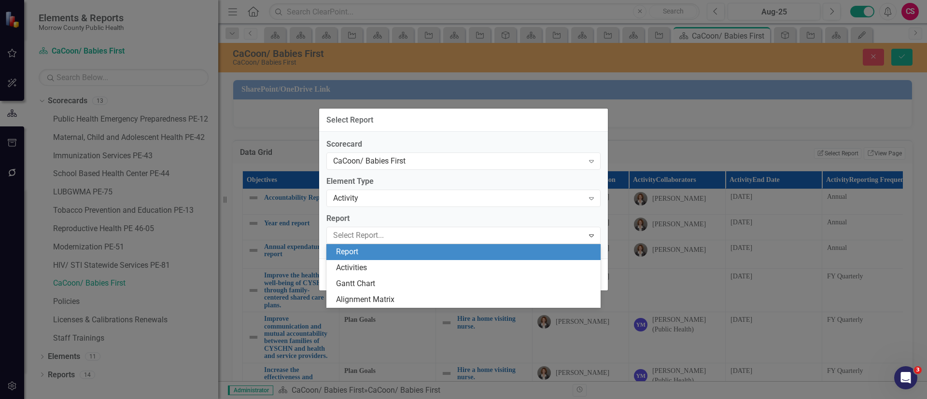
click at [374, 252] on div "Report" at bounding box center [465, 252] width 259 height 11
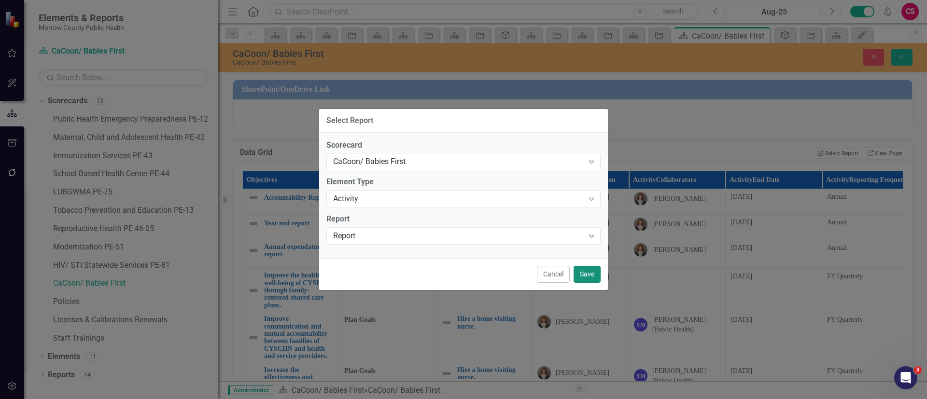
click at [591, 273] on button "Save" at bounding box center [586, 274] width 27 height 17
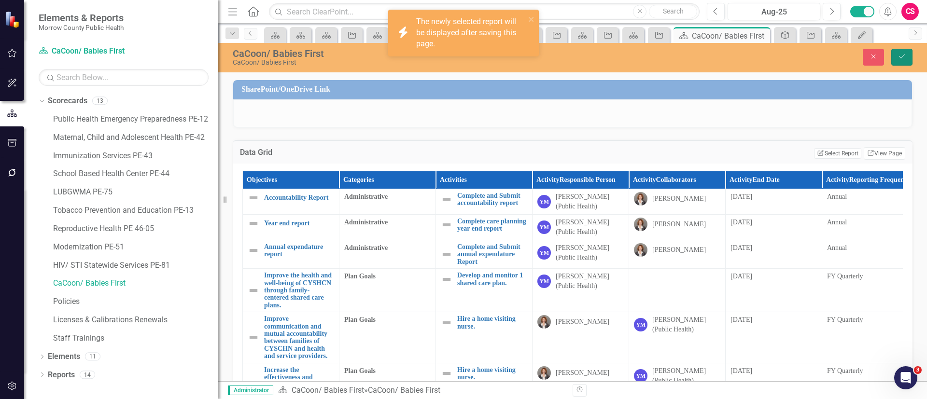
click at [893, 63] on button "Save" at bounding box center [901, 57] width 21 height 17
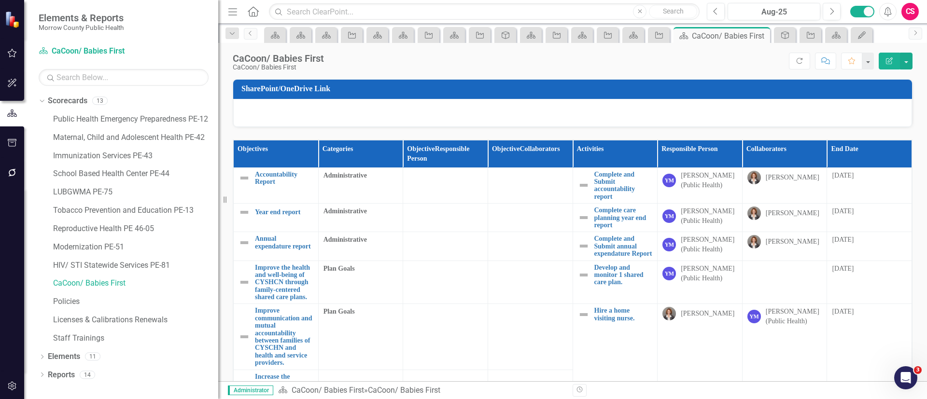
click at [889, 153] on th "End Date" at bounding box center [869, 154] width 85 height 28
click at [889, 153] on th "End Date Sort Ascending" at bounding box center [869, 154] width 85 height 28
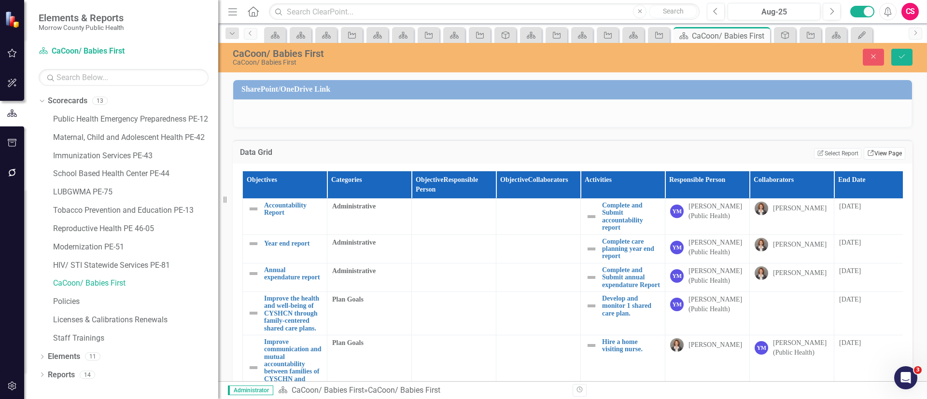
click at [889, 152] on link "Link View Page" at bounding box center [884, 153] width 42 height 13
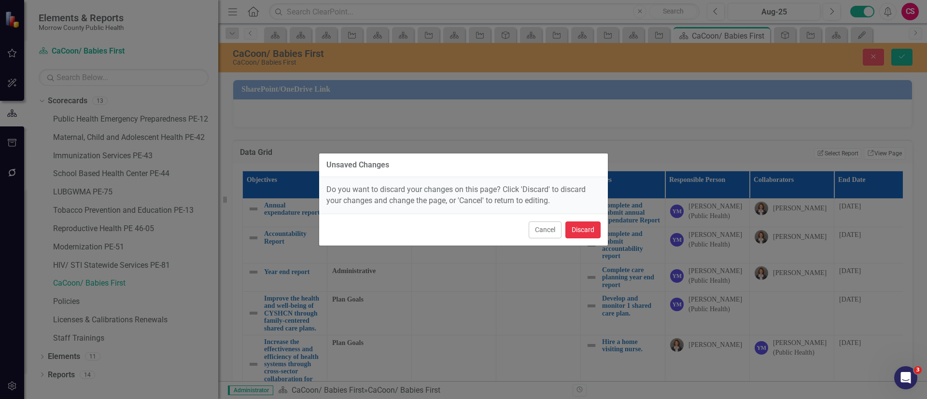
click at [578, 229] on button "Discard" at bounding box center [582, 230] width 35 height 17
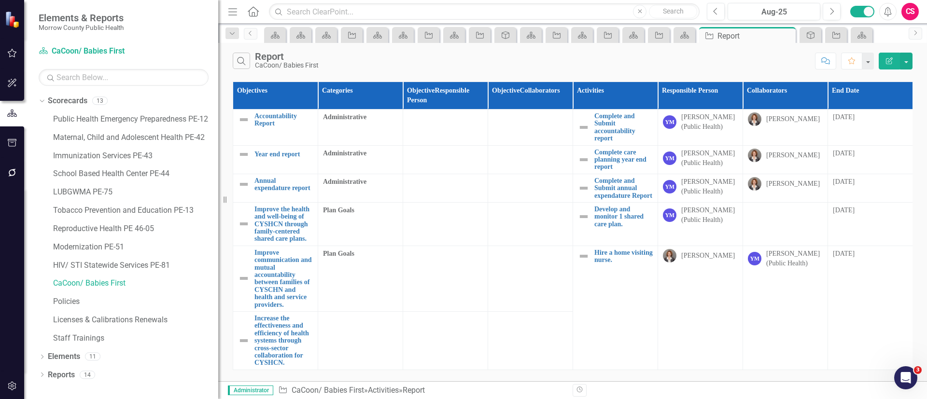
click at [879, 57] on button "Edit Report" at bounding box center [888, 61] width 21 height 17
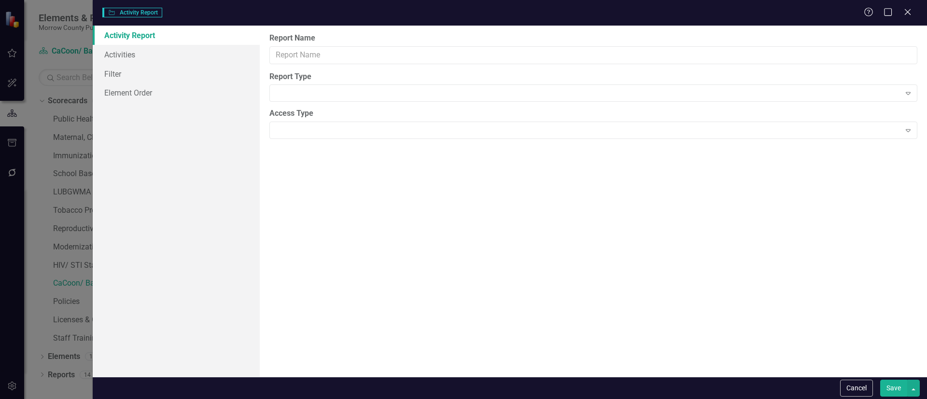
type input "Report"
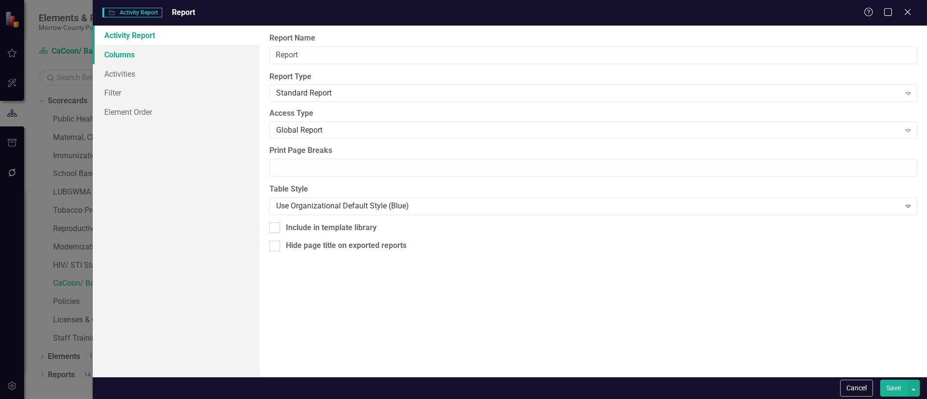
click at [144, 56] on link "Columns" at bounding box center [176, 54] width 167 height 19
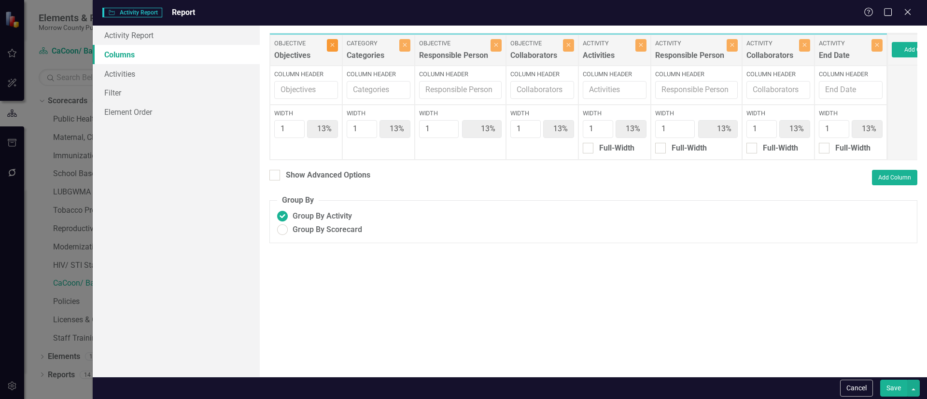
click at [329, 46] on button "Close" at bounding box center [332, 45] width 11 height 13
type input "14%"
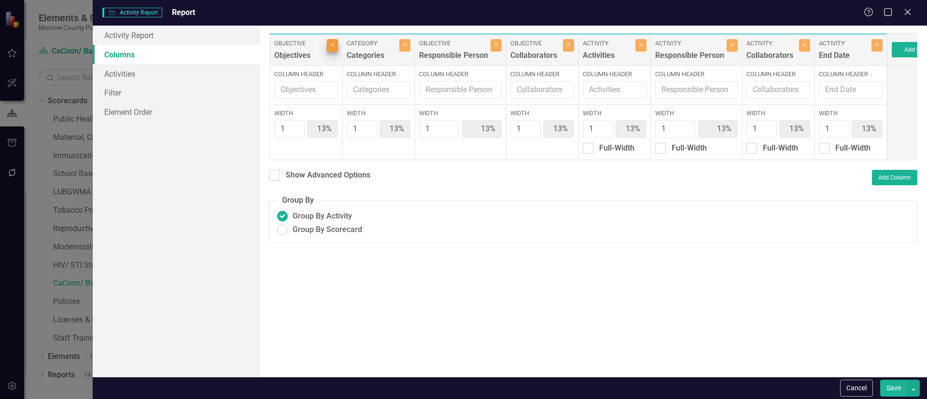
type input "14%"
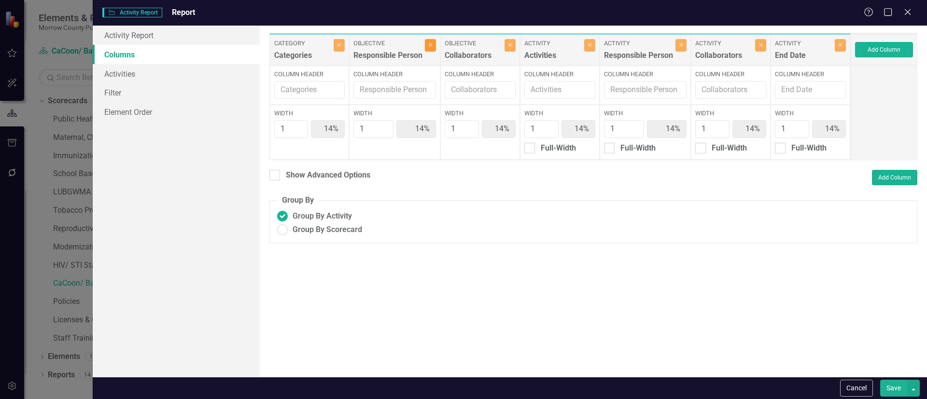
click at [432, 47] on icon "Close" at bounding box center [430, 45] width 4 height 6
type input "17%"
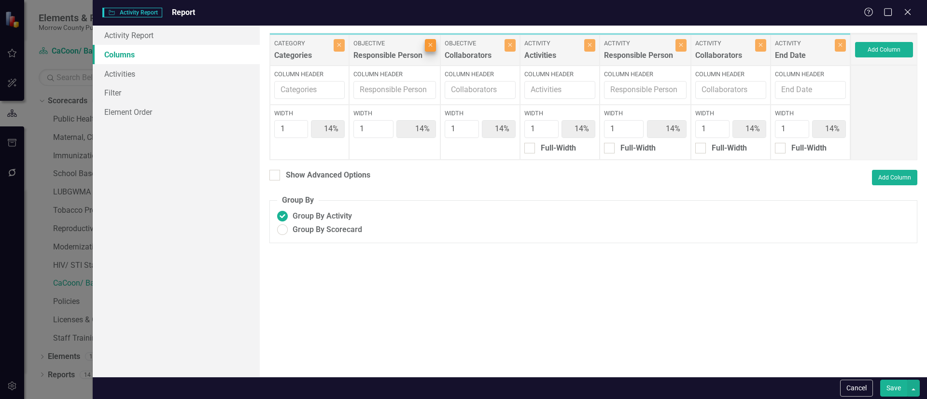
type input "17%"
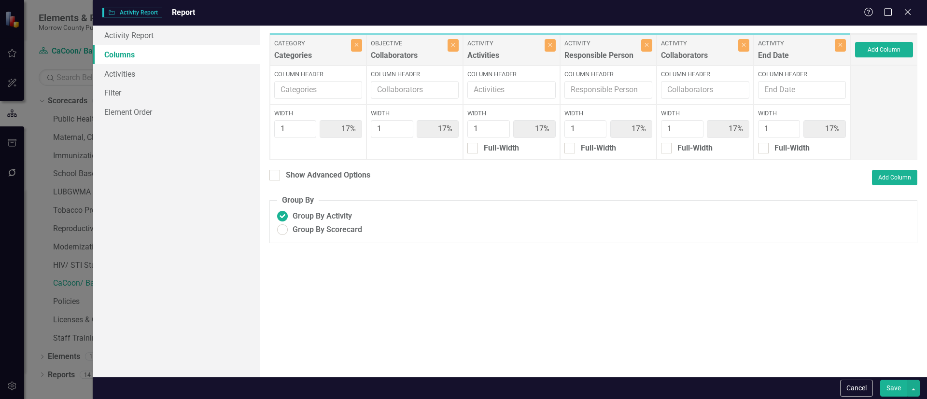
click at [432, 47] on label "Objective" at bounding box center [408, 43] width 74 height 9
click at [448, 47] on button "Close" at bounding box center [452, 45] width 11 height 13
type input "20%"
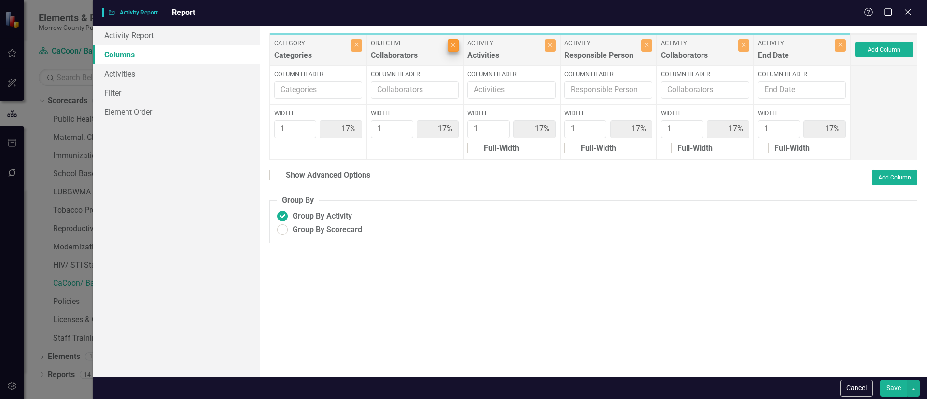
type input "20%"
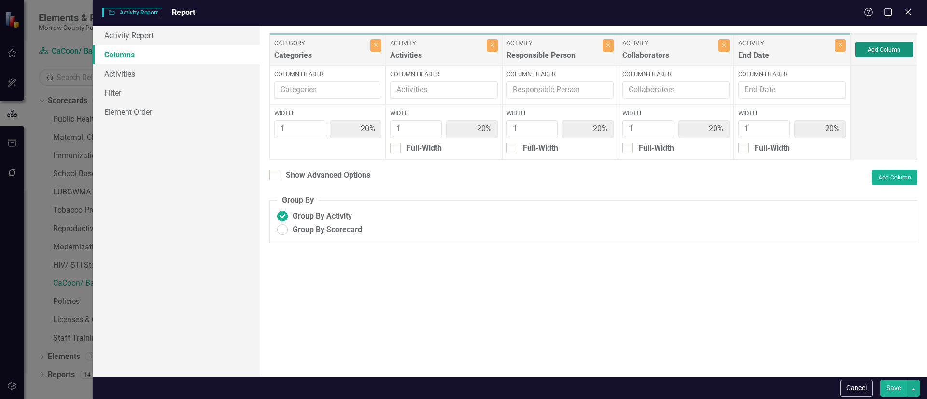
click at [891, 52] on button "Add Column" at bounding box center [884, 49] width 58 height 15
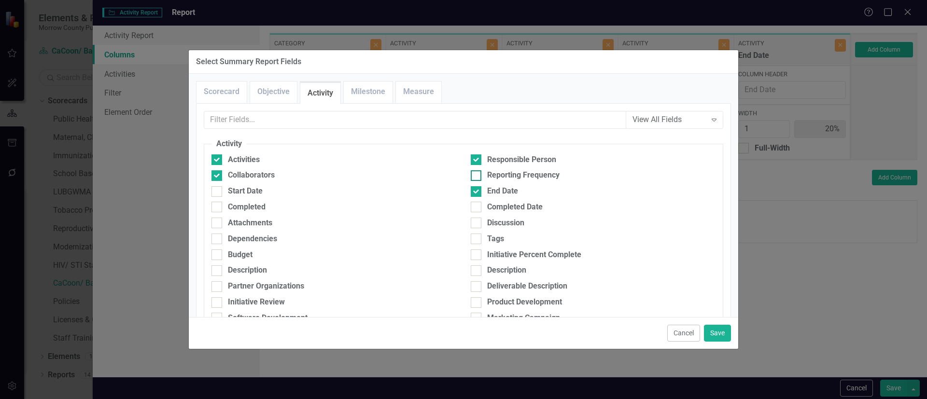
click at [475, 172] on div at bounding box center [476, 175] width 11 height 11
click at [475, 172] on input "Reporting Frequency" at bounding box center [474, 173] width 6 height 6
checkbox input "true"
click at [725, 333] on button "Save" at bounding box center [717, 333] width 27 height 17
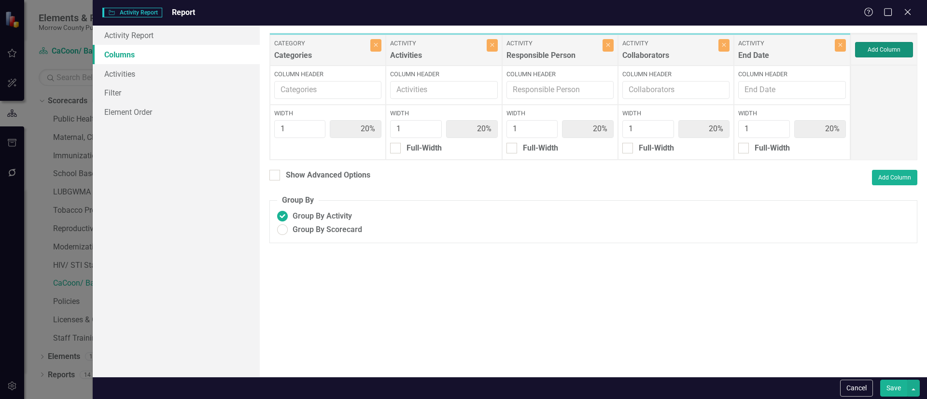
type input "17%"
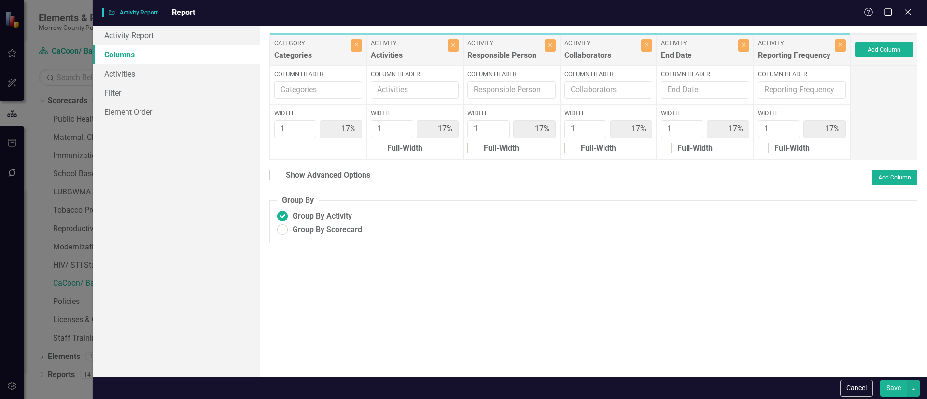
click at [894, 385] on button "Save" at bounding box center [893, 388] width 27 height 17
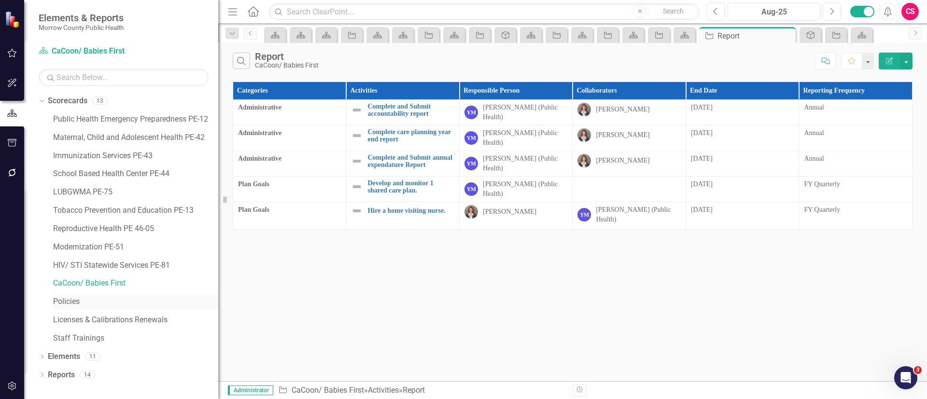
click at [75, 301] on link "Policies" at bounding box center [135, 301] width 165 height 11
